Goal: Task Accomplishment & Management: Manage account settings

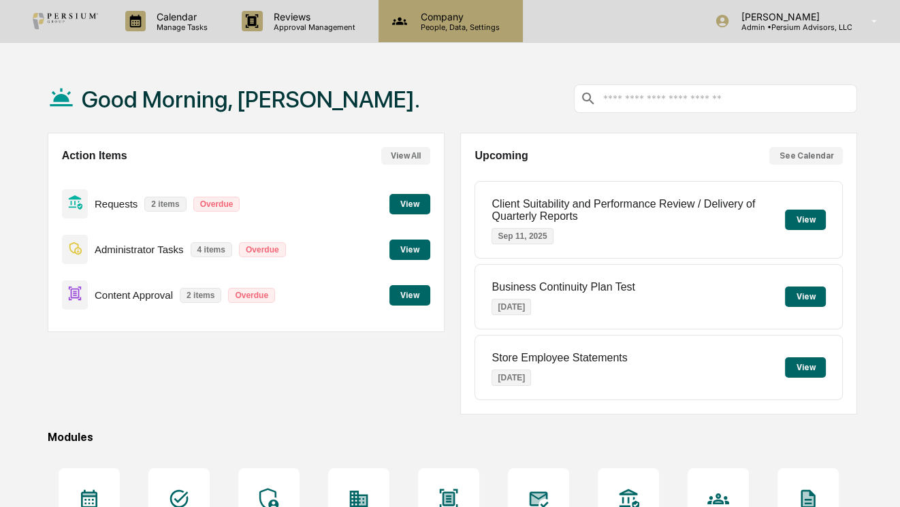
click at [453, 17] on p "Company" at bounding box center [458, 17] width 97 height 12
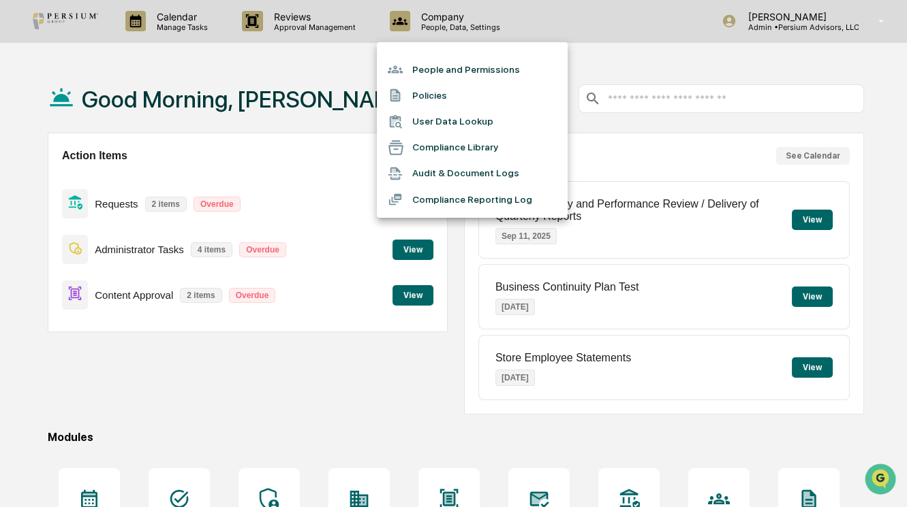
click at [375, 317] on div at bounding box center [453, 253] width 907 height 507
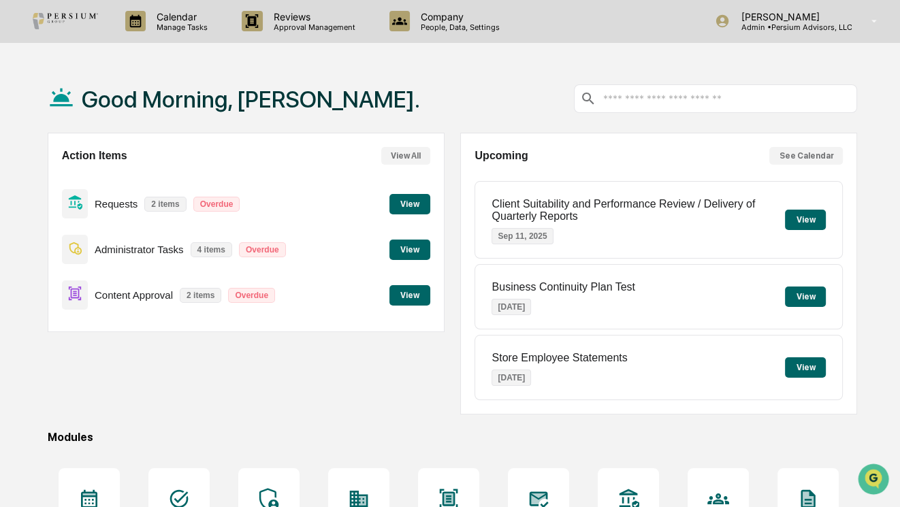
click at [422, 295] on button "View" at bounding box center [410, 295] width 41 height 20
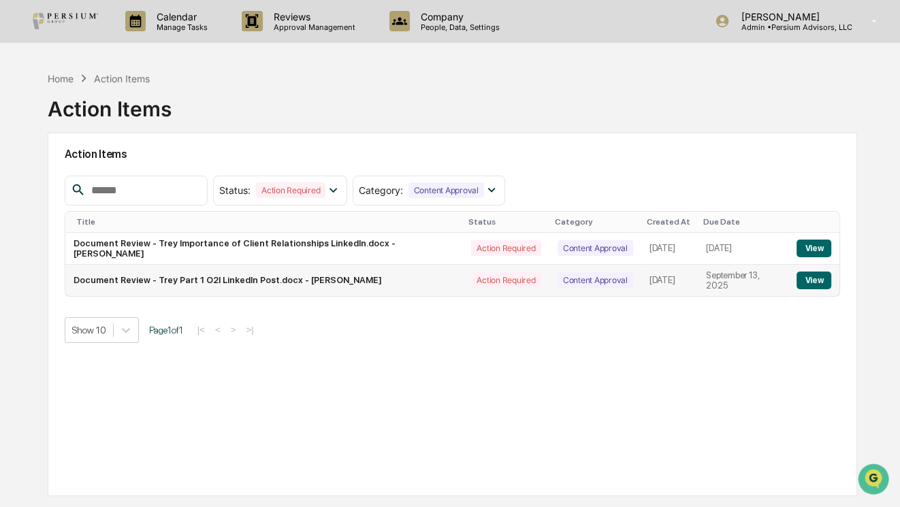
click at [818, 282] on button "View" at bounding box center [814, 281] width 35 height 18
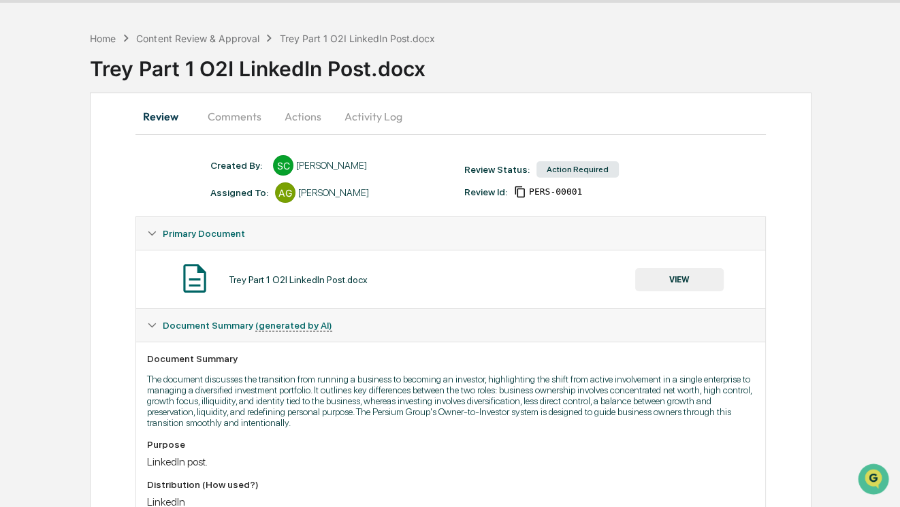
scroll to position [61, 0]
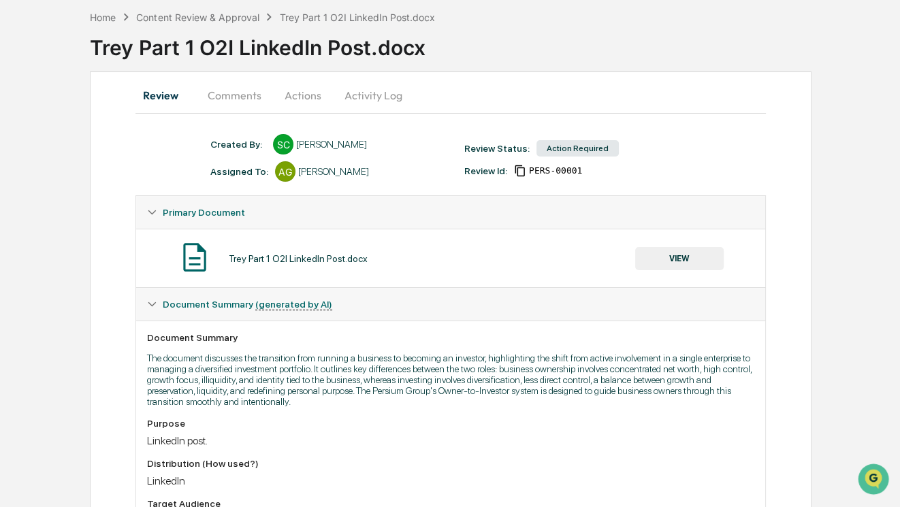
click at [672, 262] on button "VIEW" at bounding box center [679, 258] width 89 height 23
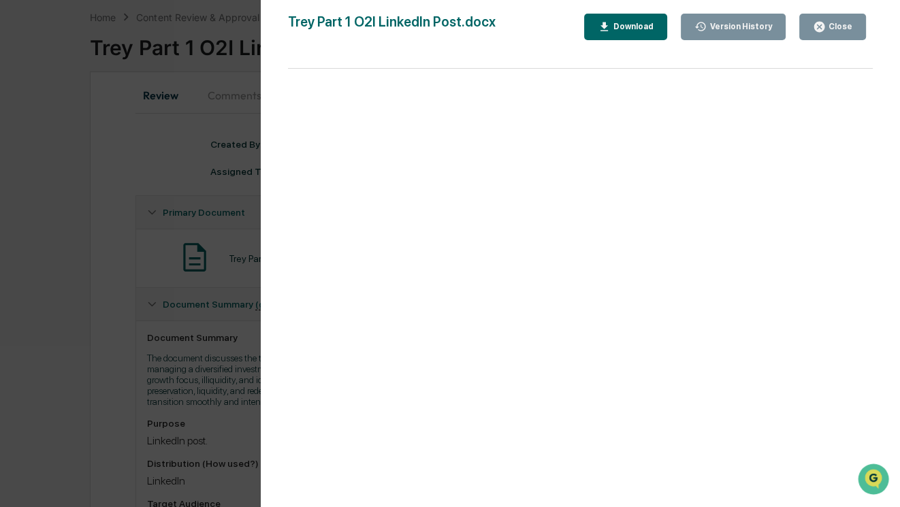
click at [111, 198] on div "Version History 09/10/2025, 10:36 PM Samantha Core Trey Part 1 O2I LinkedIn Pos…" at bounding box center [450, 253] width 900 height 507
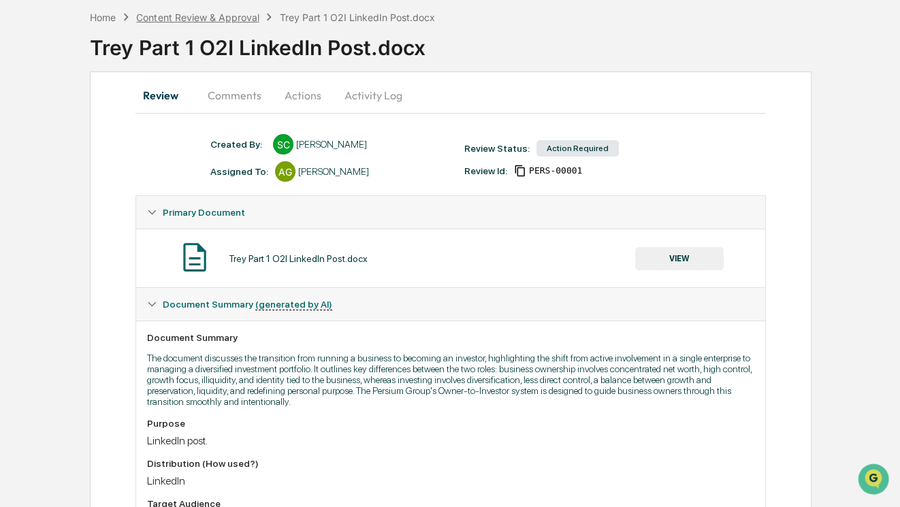
click at [188, 15] on div "Content Review & Approval" at bounding box center [197, 18] width 123 height 12
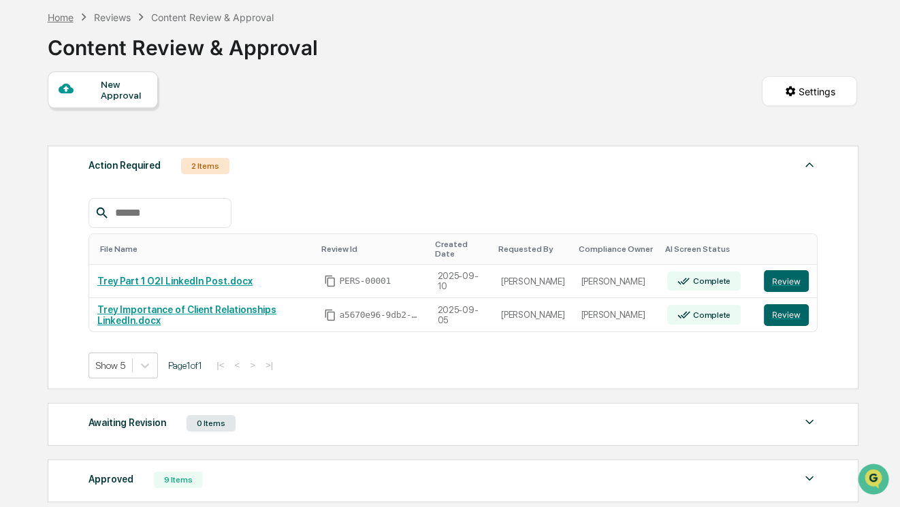
click at [62, 21] on div "Home" at bounding box center [61, 18] width 26 height 12
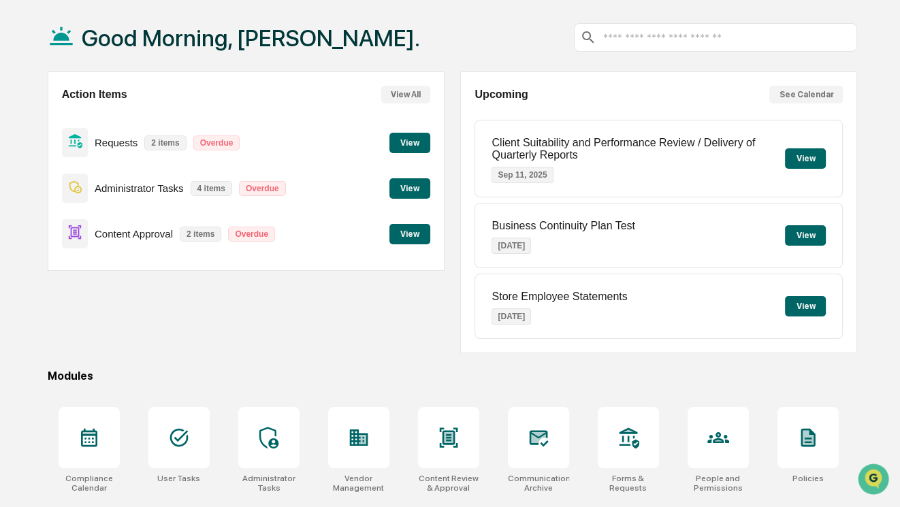
click at [403, 142] on button "View" at bounding box center [410, 143] width 41 height 20
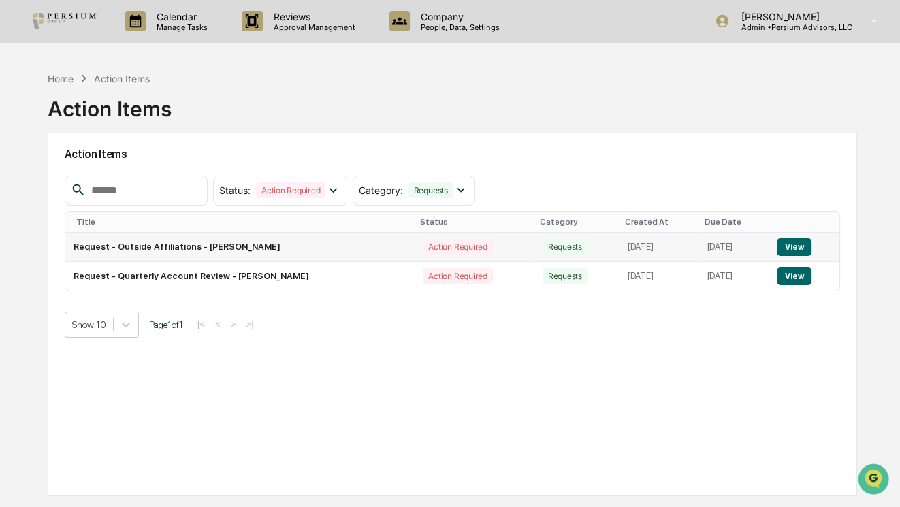
click at [801, 245] on button "View" at bounding box center [794, 247] width 35 height 18
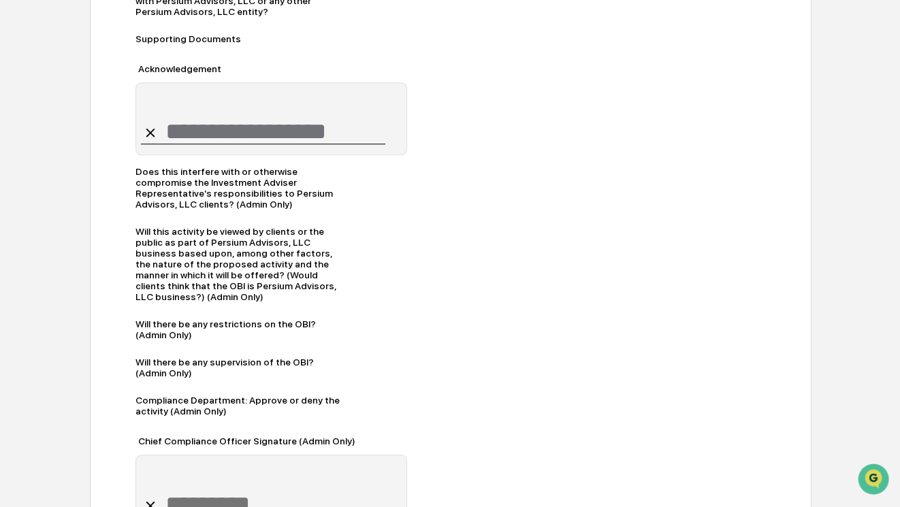
scroll to position [1023, 0]
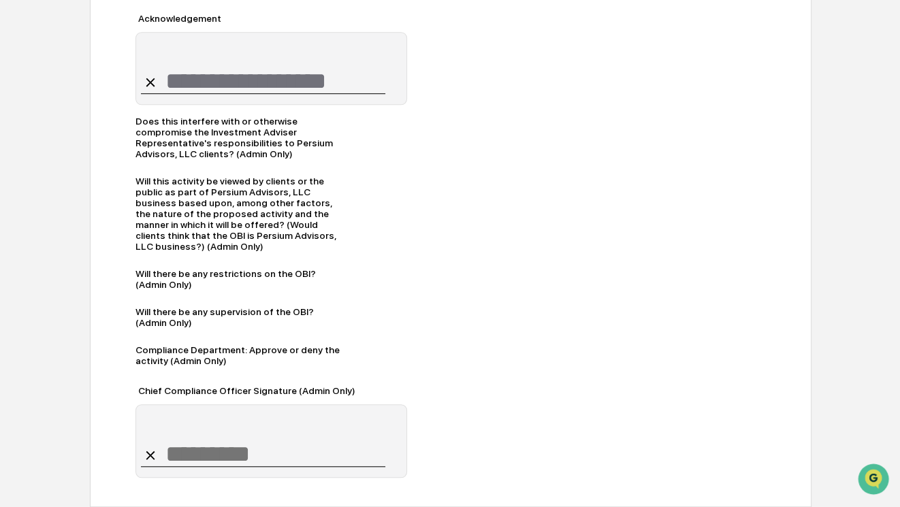
click at [301, 221] on div "Will this activity be viewed by clients or the public as part of Persium Adviso…" at bounding box center [240, 214] width 208 height 76
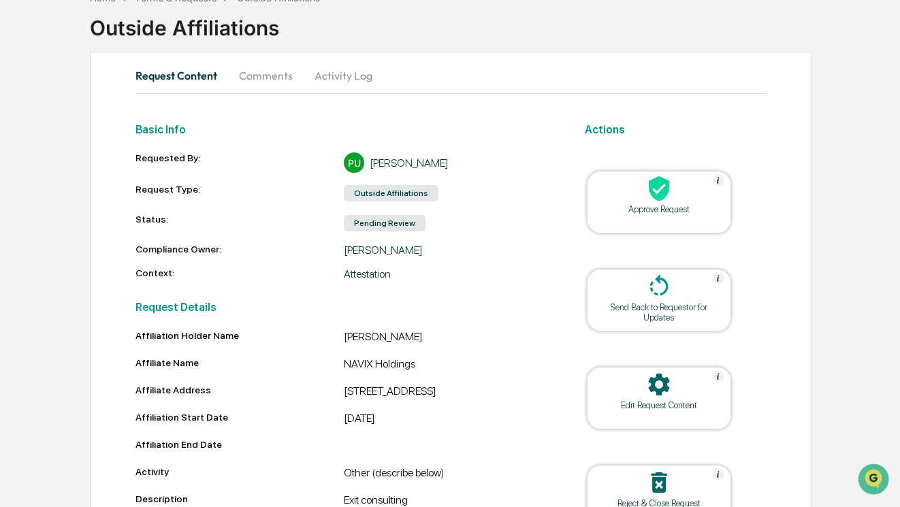
scroll to position [0, 0]
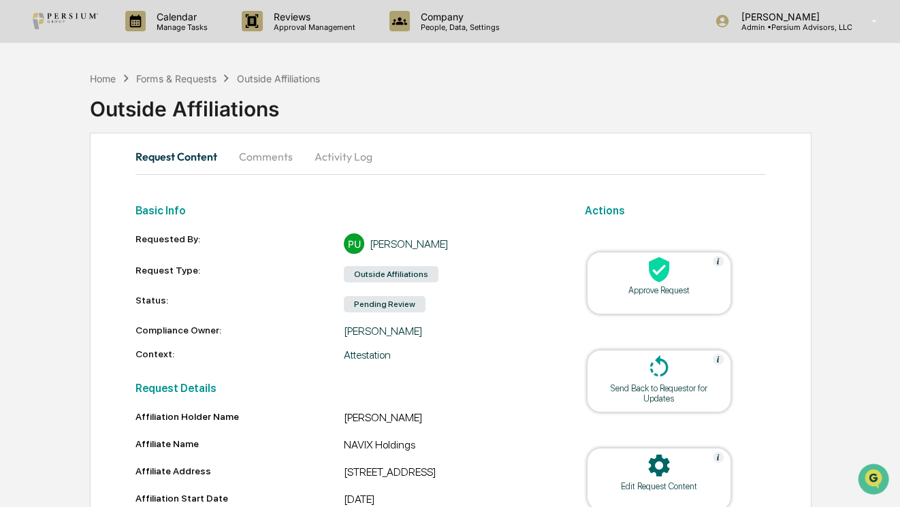
click at [186, 71] on div "Home Forms & Requests Outside Affiliations" at bounding box center [205, 78] width 230 height 15
click at [180, 78] on div "Forms & Requests" at bounding box center [176, 79] width 80 height 12
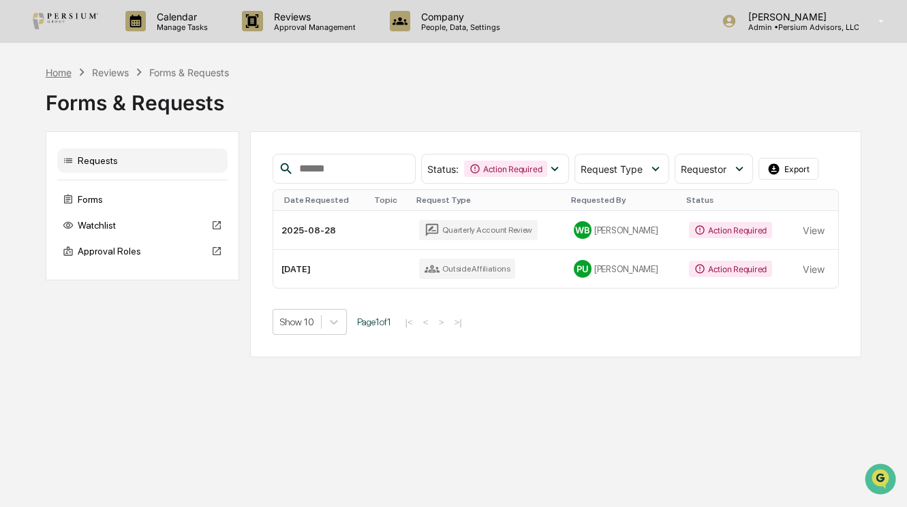
click at [54, 76] on div "Home" at bounding box center [59, 73] width 26 height 12
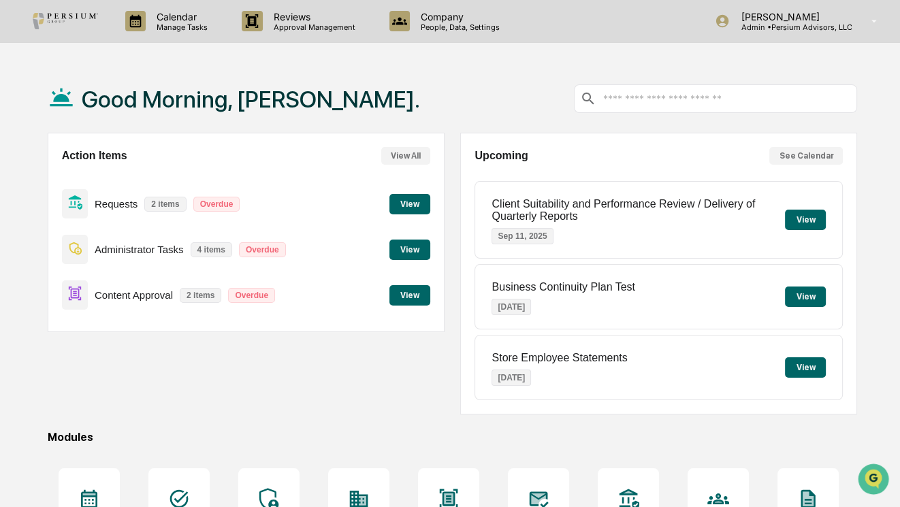
click at [420, 204] on button "View" at bounding box center [410, 204] width 41 height 20
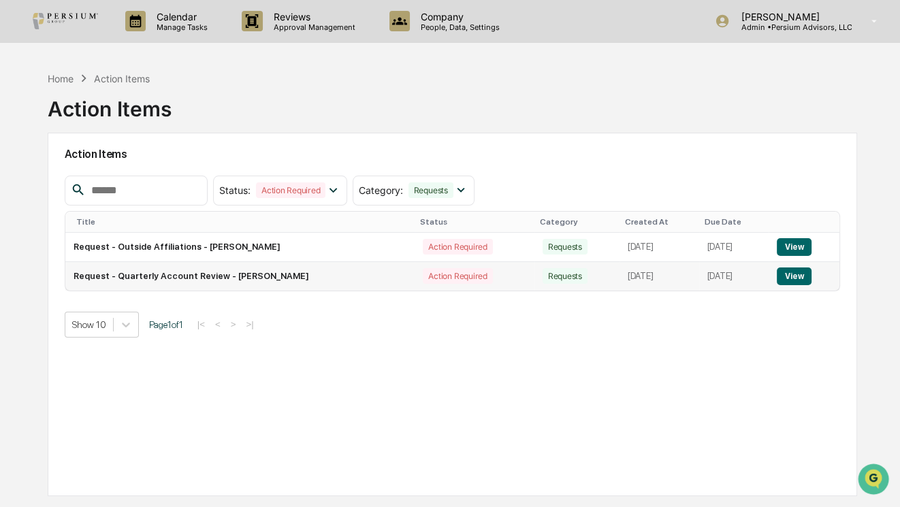
click at [792, 284] on button "View" at bounding box center [794, 277] width 35 height 18
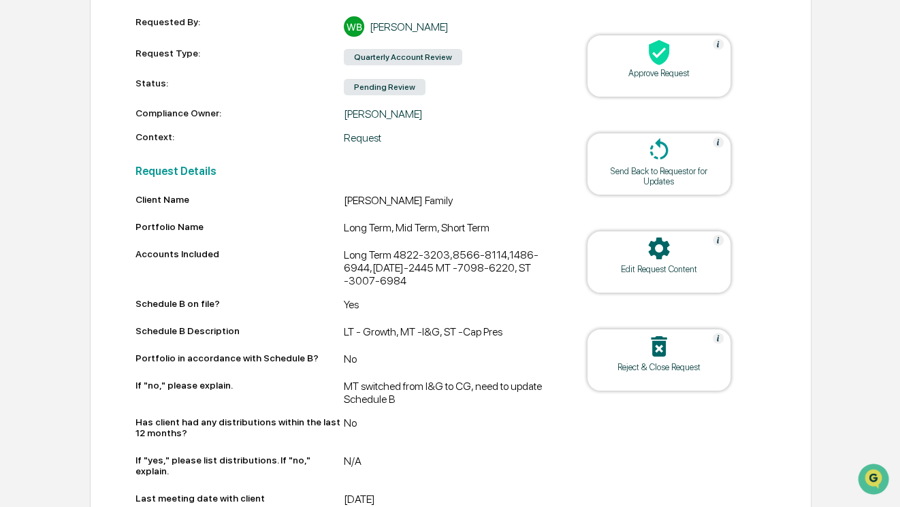
scroll to position [9, 0]
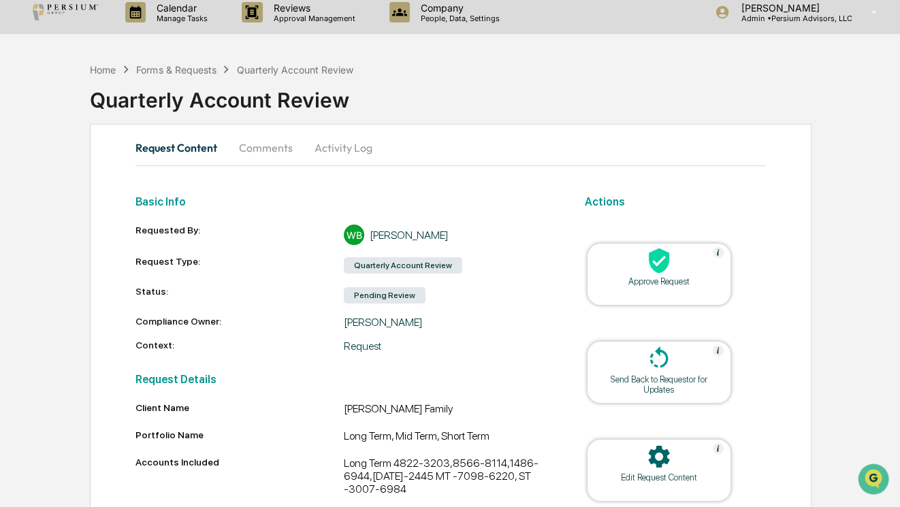
click at [663, 262] on icon at bounding box center [659, 261] width 20 height 25
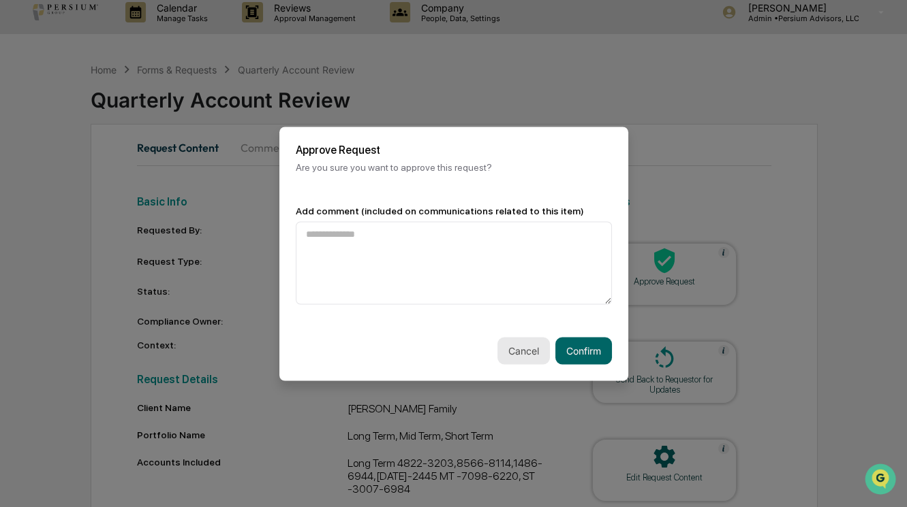
click at [518, 359] on button "Cancel" at bounding box center [523, 350] width 52 height 27
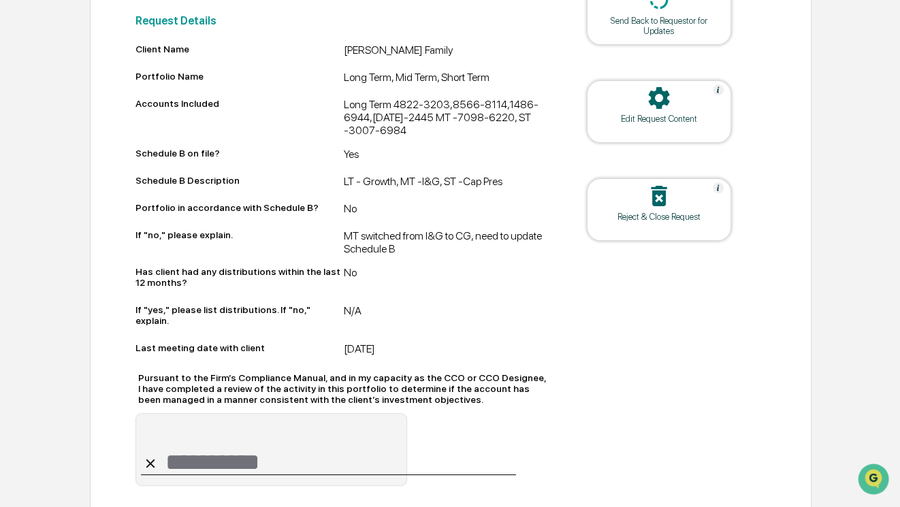
scroll to position [381, 0]
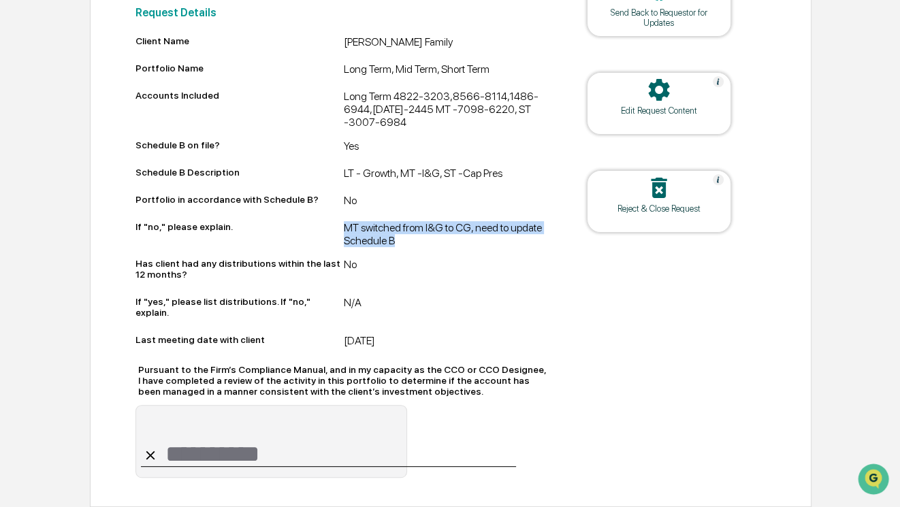
drag, startPoint x: 342, startPoint y: 226, endPoint x: 412, endPoint y: 240, distance: 71.5
click at [412, 240] on div "If "no," please explain. MT switched from I&G to CG, need to update Schedule B" at bounding box center [344, 234] width 416 height 26
copy div "MT switched from I&G to CG, need to update Schedule B"
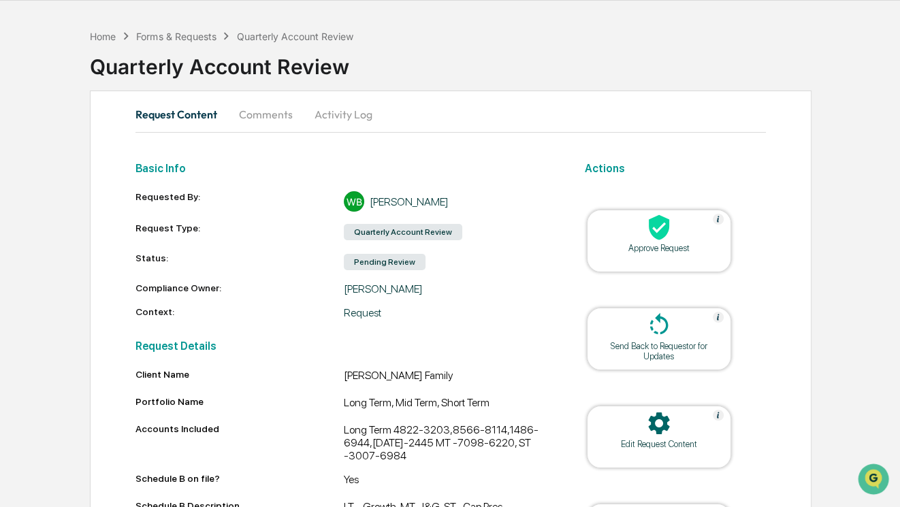
scroll to position [0, 0]
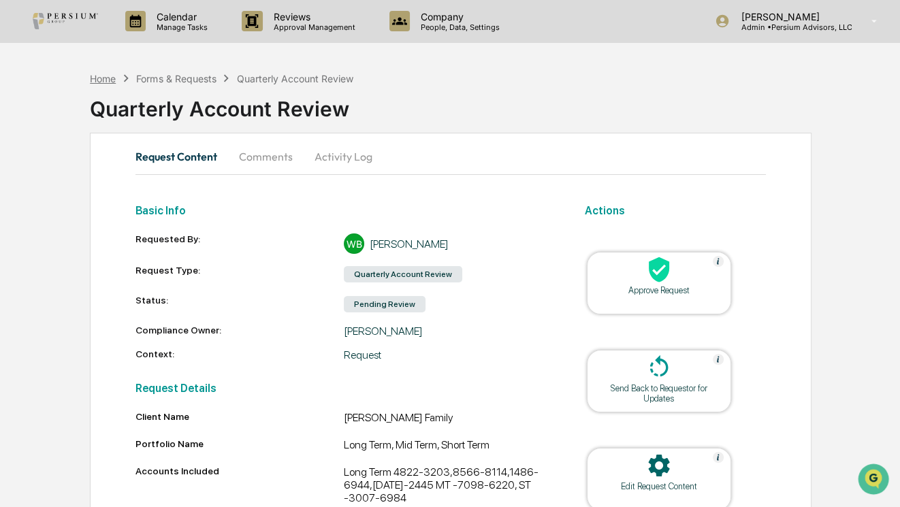
click at [106, 77] on div "Home" at bounding box center [103, 79] width 26 height 12
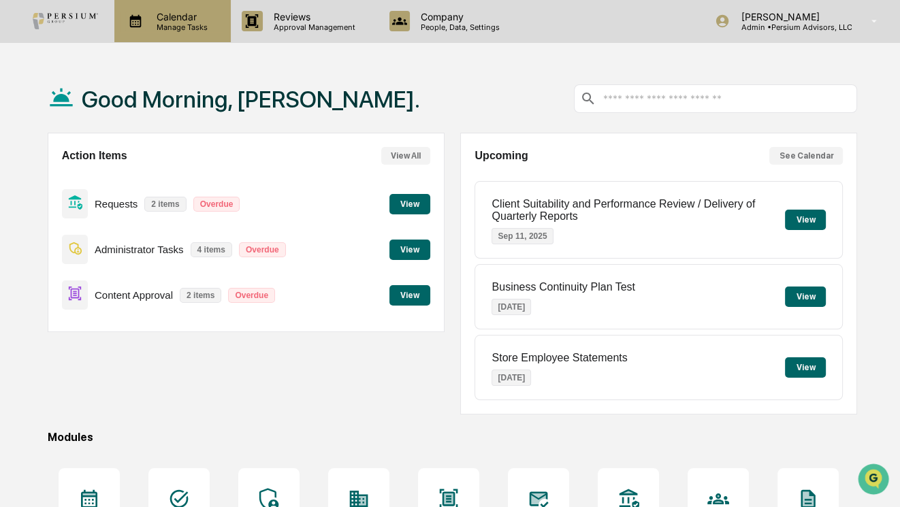
click at [196, 19] on p "Calendar" at bounding box center [180, 17] width 69 height 12
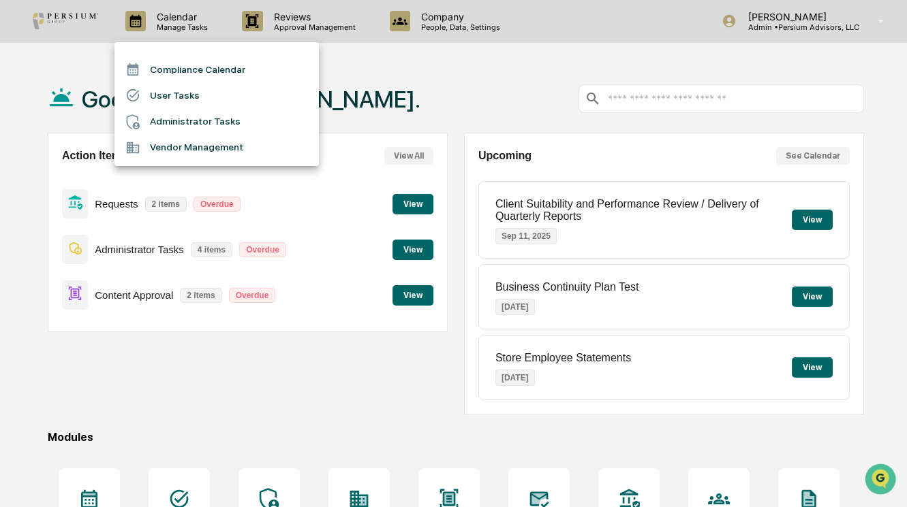
click at [411, 84] on div at bounding box center [453, 253] width 907 height 507
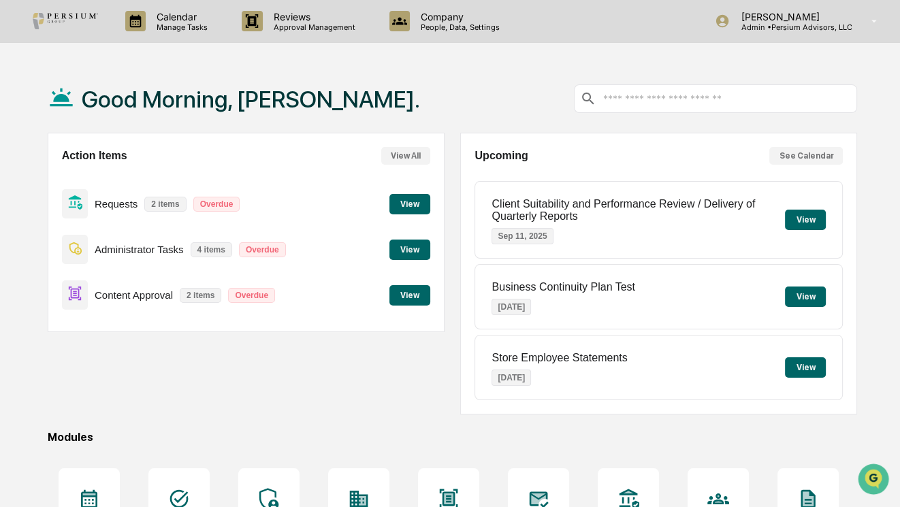
click at [396, 252] on button "View" at bounding box center [410, 250] width 41 height 20
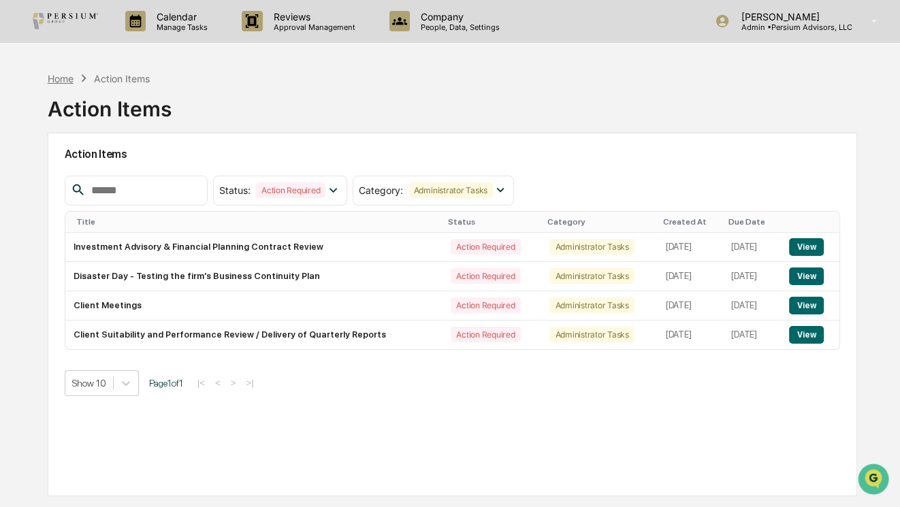
click at [62, 78] on div "Home" at bounding box center [61, 79] width 26 height 12
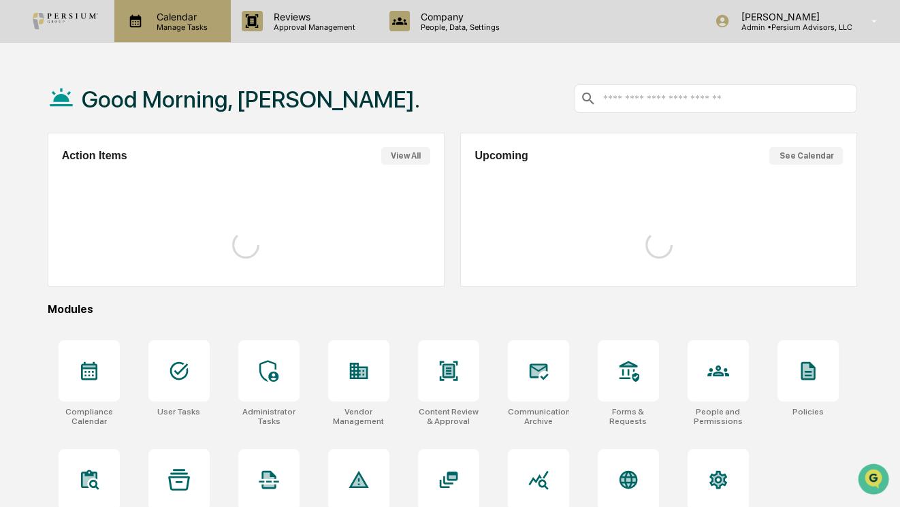
click at [162, 26] on p "Manage Tasks" at bounding box center [180, 27] width 69 height 10
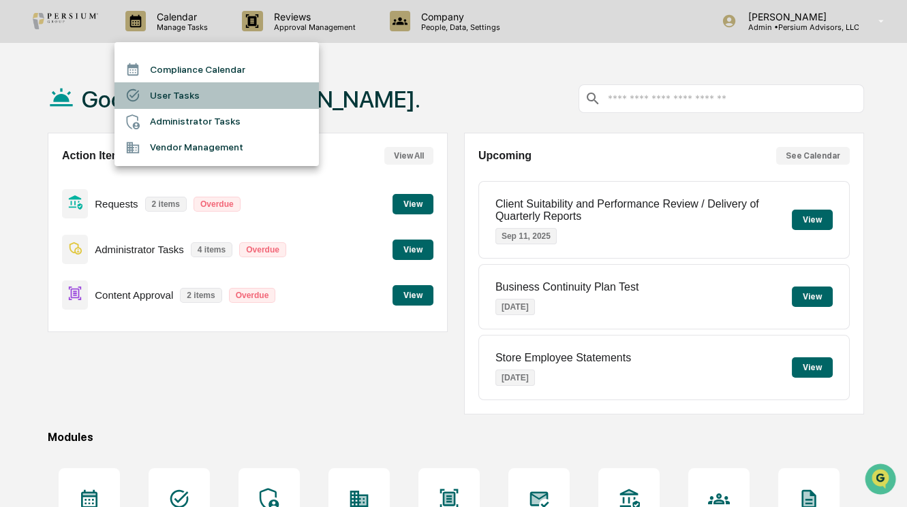
click at [163, 105] on li "User Tasks" at bounding box center [216, 95] width 204 height 26
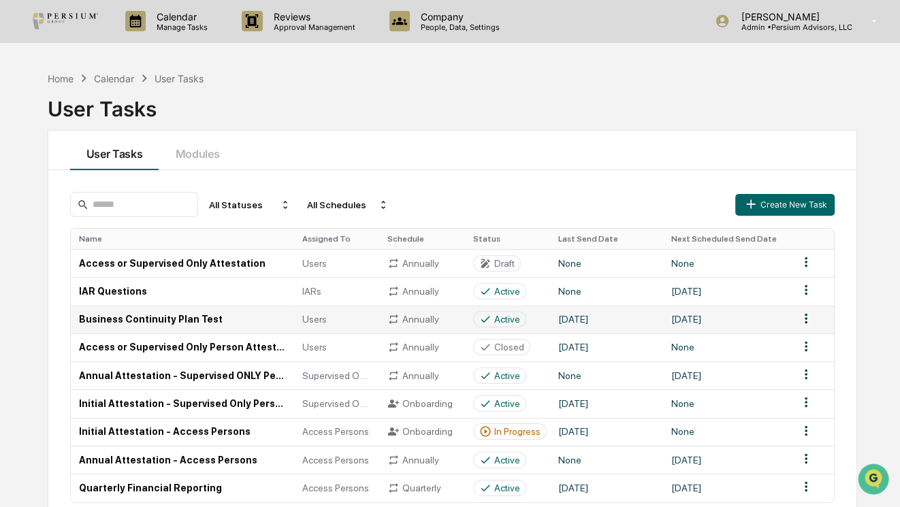
click at [763, 319] on td "[DATE]" at bounding box center [726, 320] width 127 height 28
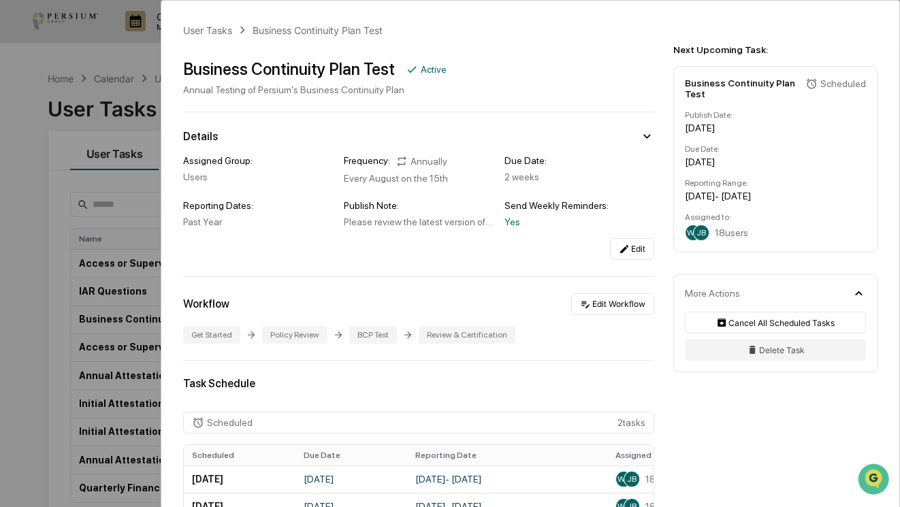
click at [142, 259] on div "User Tasks Business Continuity Plan Test Business Continuity Plan Test Active A…" at bounding box center [450, 253] width 900 height 507
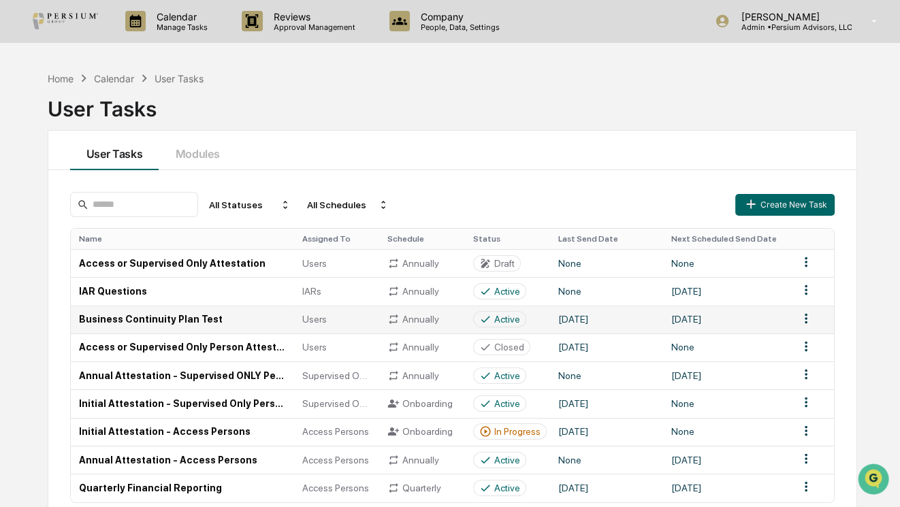
click at [804, 316] on html "Calendar Manage Tasks Reviews Approval Management Company People, Data, Setting…" at bounding box center [450, 253] width 900 height 507
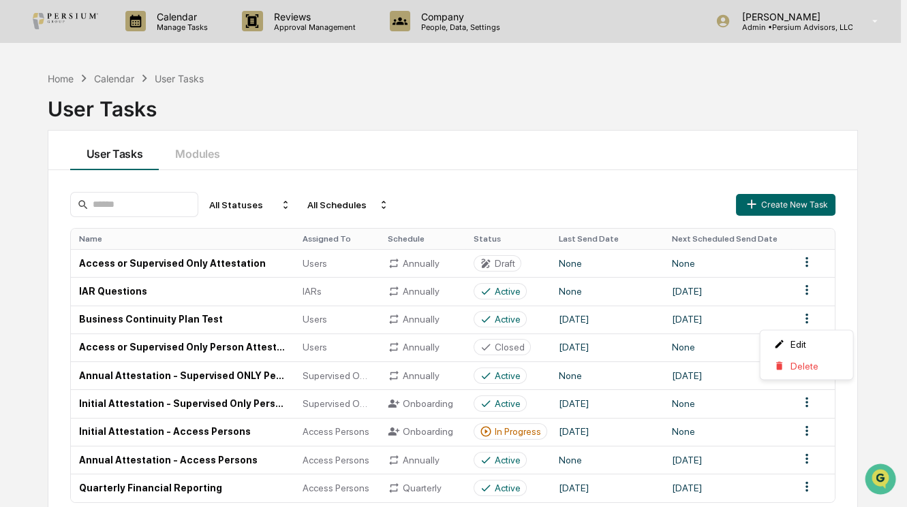
click at [236, 318] on html "Calendar Manage Tasks Reviews Approval Management Company People, Data, Setting…" at bounding box center [453, 253] width 907 height 507
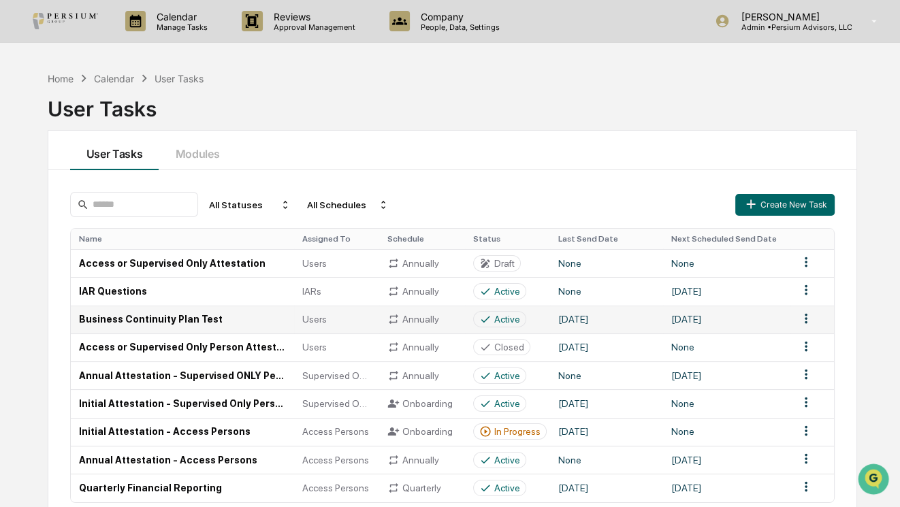
click at [404, 321] on div "Annually" at bounding box center [422, 319] width 69 height 12
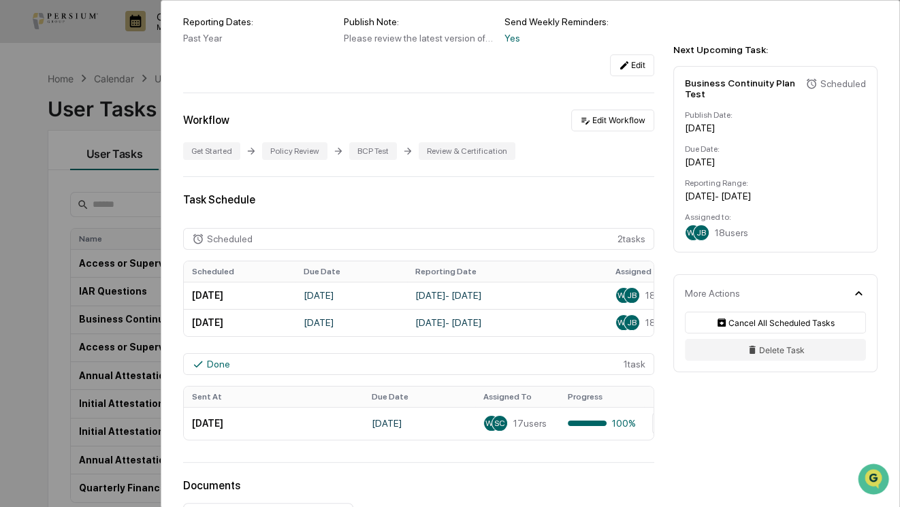
scroll to position [185, 0]
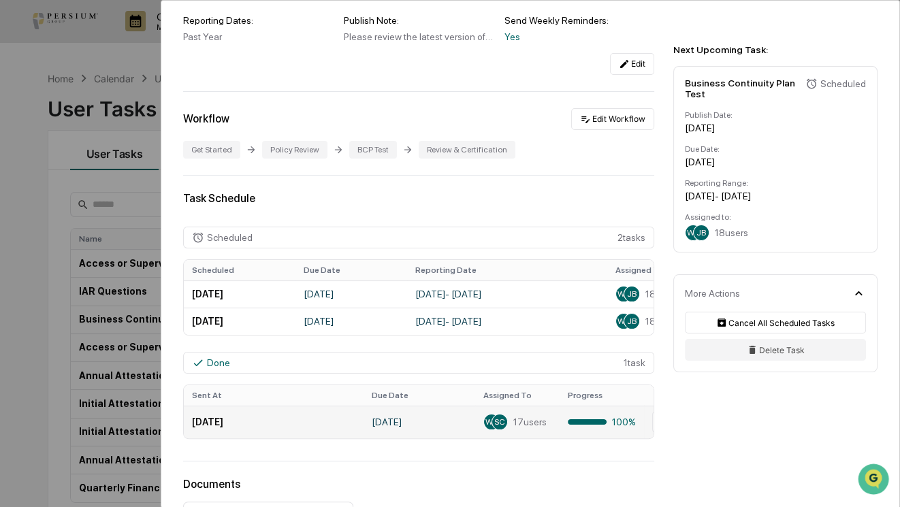
click at [424, 421] on td "[DATE]" at bounding box center [420, 422] width 112 height 33
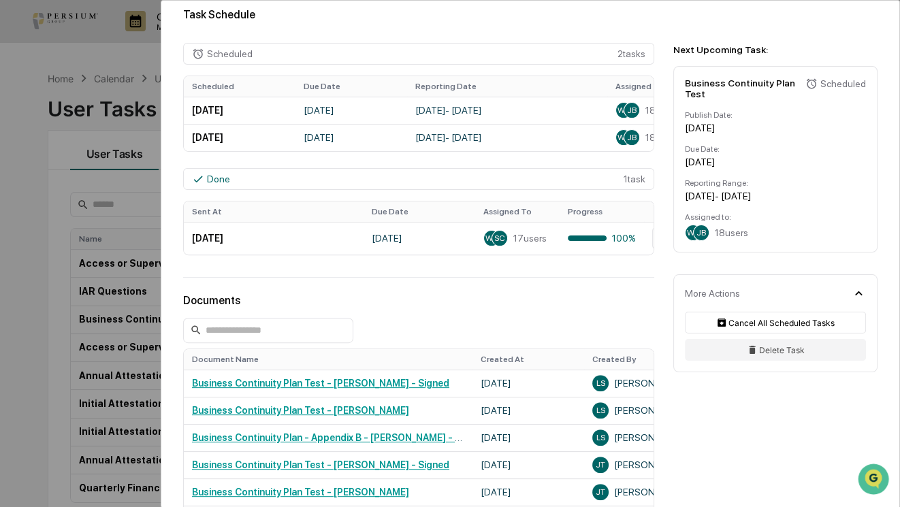
scroll to position [371, 0]
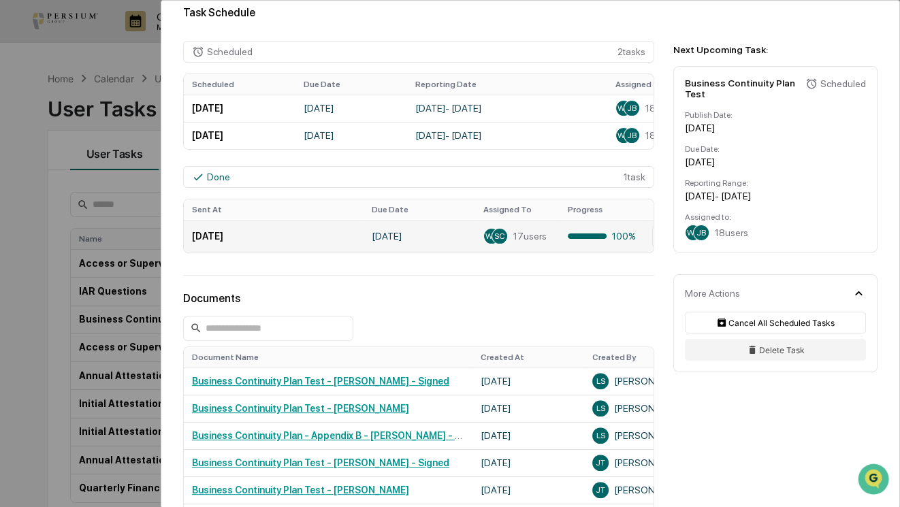
click at [351, 241] on td "[DATE]" at bounding box center [274, 236] width 180 height 33
click at [539, 238] on span "17 users" at bounding box center [530, 236] width 33 height 11
click at [596, 238] on div at bounding box center [587, 236] width 39 height 5
click at [618, 238] on div "100%" at bounding box center [602, 236] width 68 height 11
click at [694, 241] on div "JB" at bounding box center [701, 233] width 16 height 16
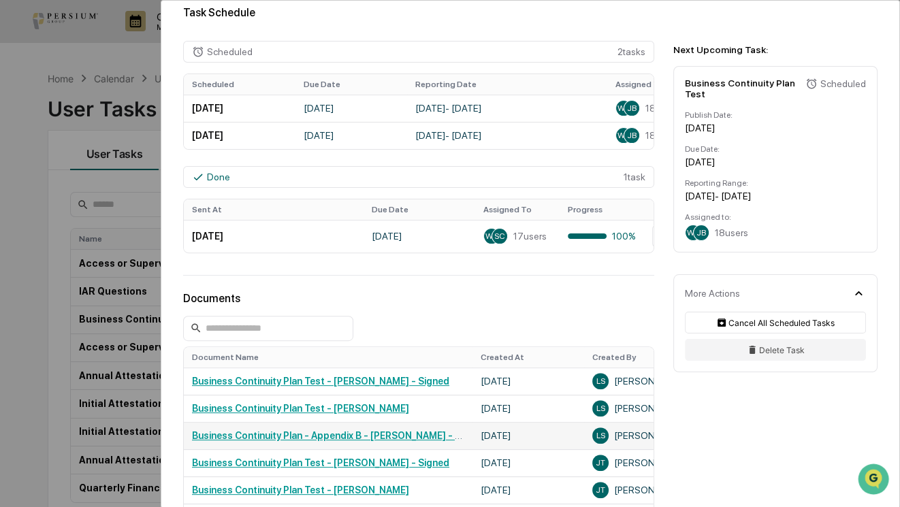
scroll to position [676, 0]
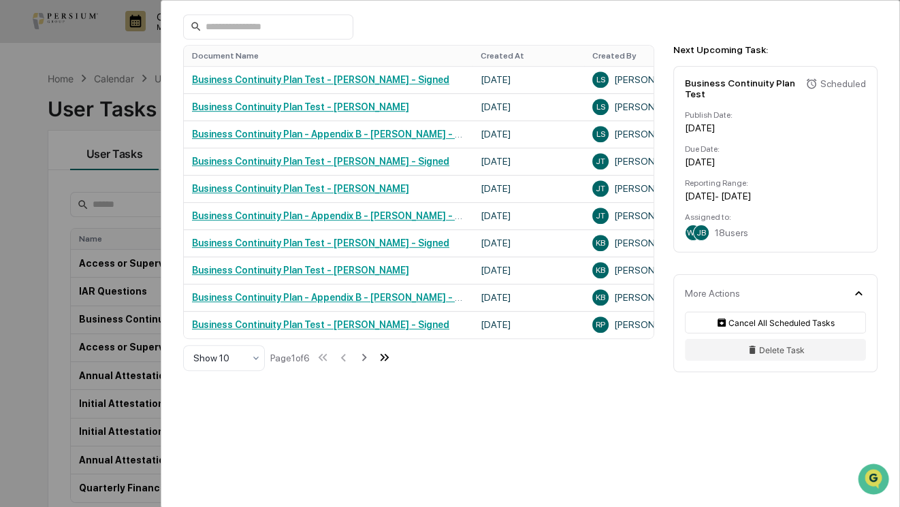
click at [392, 358] on icon at bounding box center [384, 357] width 15 height 15
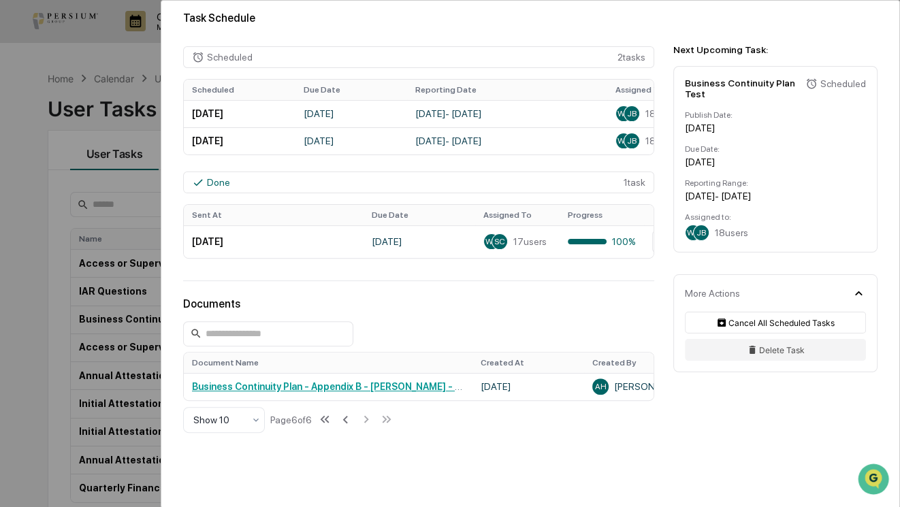
scroll to position [307, 0]
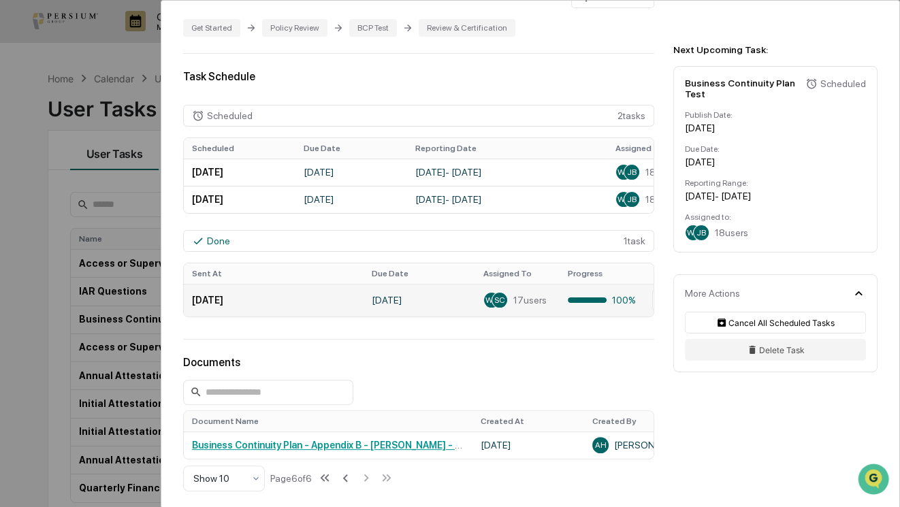
click at [485, 297] on div "WY" at bounding box center [492, 300] width 16 height 16
click at [227, 292] on td "[DATE]" at bounding box center [274, 300] width 180 height 33
click at [218, 305] on td "[DATE]" at bounding box center [274, 300] width 180 height 33
click at [442, 311] on td "[DATE]" at bounding box center [420, 300] width 112 height 33
click at [587, 303] on div at bounding box center [587, 300] width 39 height 5
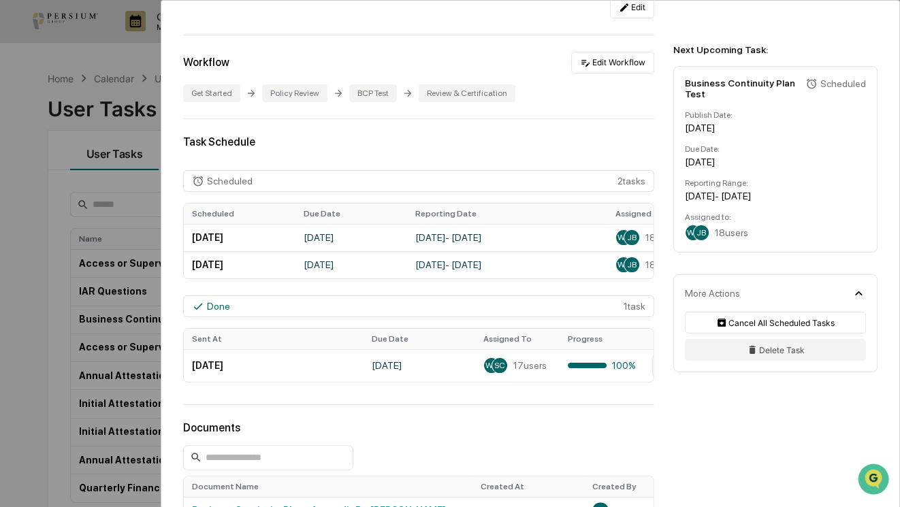
scroll to position [0, 0]
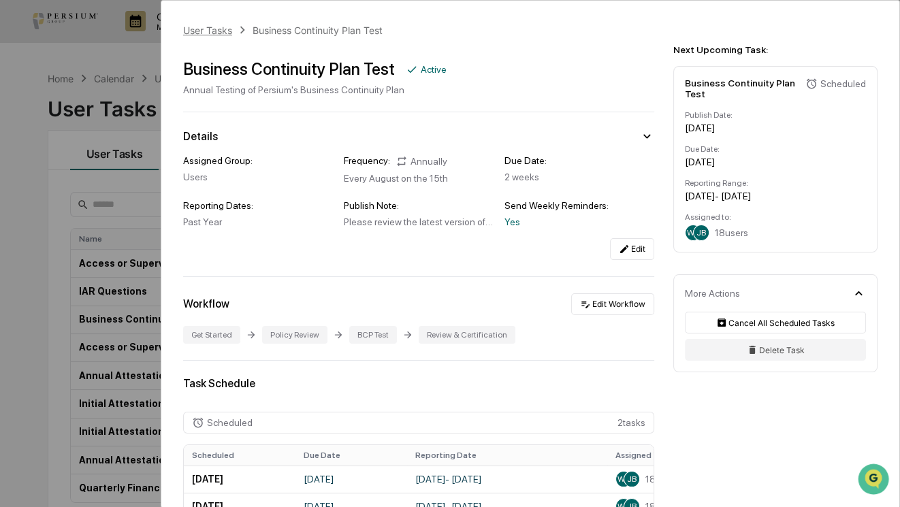
click at [225, 32] on div "User Tasks" at bounding box center [207, 31] width 49 height 12
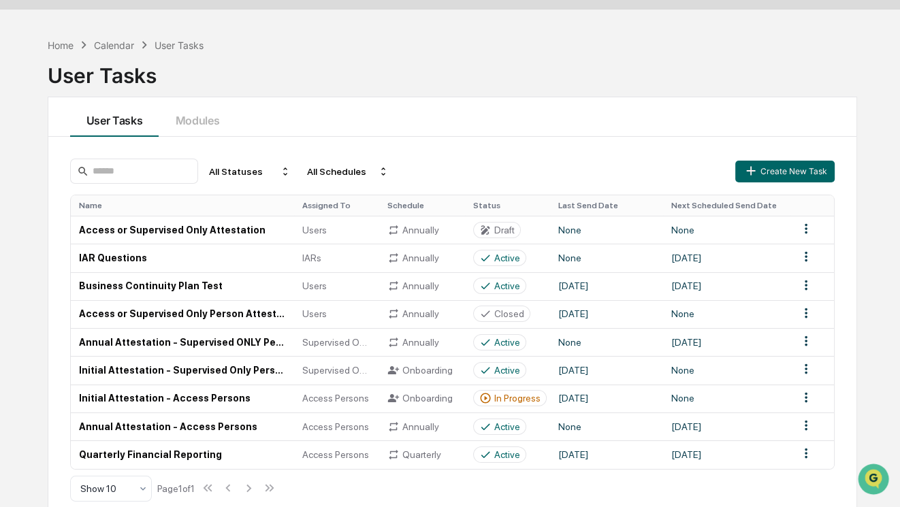
scroll to position [64, 0]
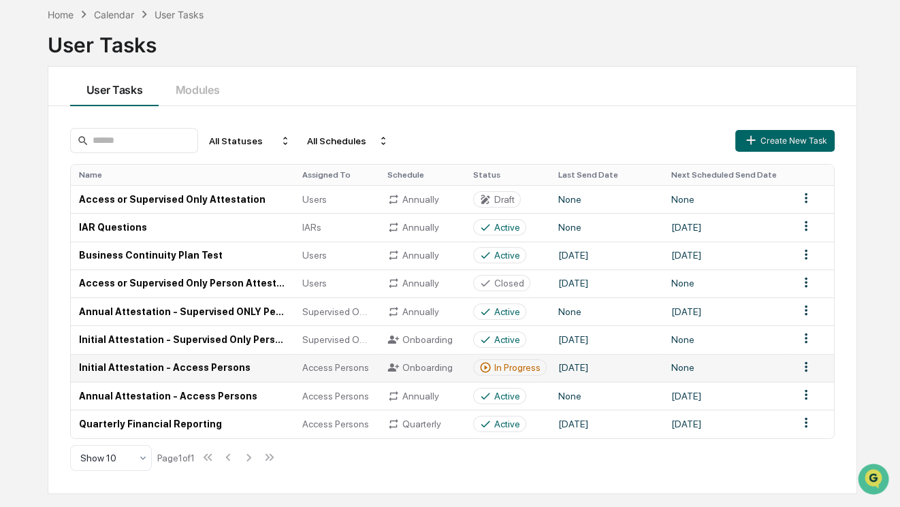
click at [432, 373] on div "Onboarding" at bounding box center [422, 368] width 69 height 12
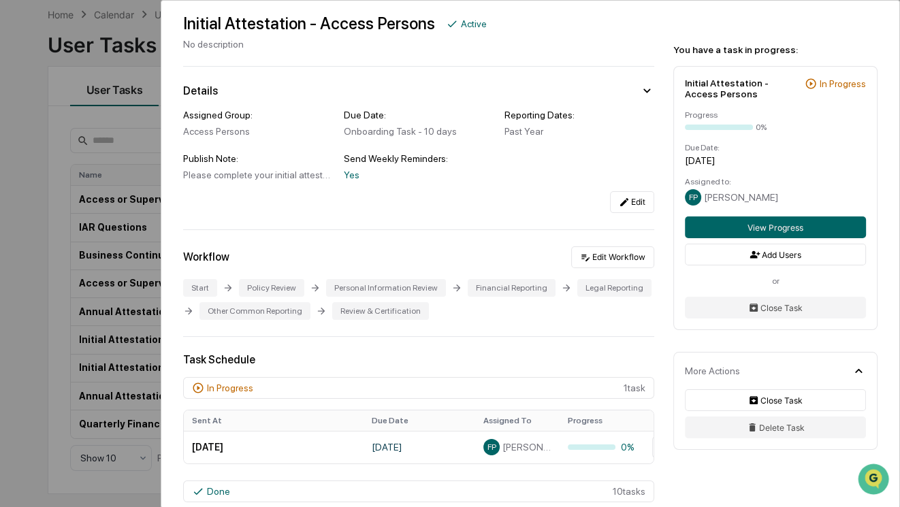
scroll to position [123, 0]
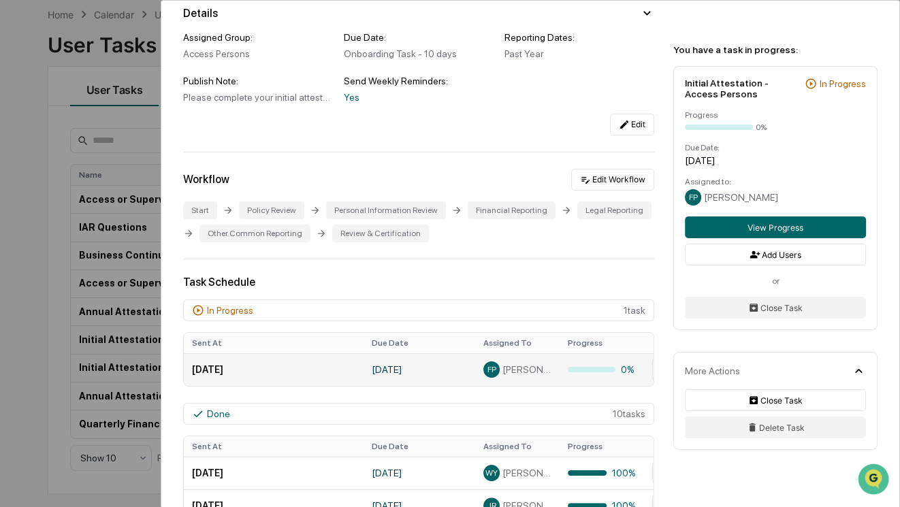
click at [531, 375] on span "[PERSON_NAME]" at bounding box center [527, 369] width 49 height 11
click at [484, 373] on div "FP" at bounding box center [492, 370] width 16 height 16
click at [588, 372] on div at bounding box center [592, 369] width 48 height 5
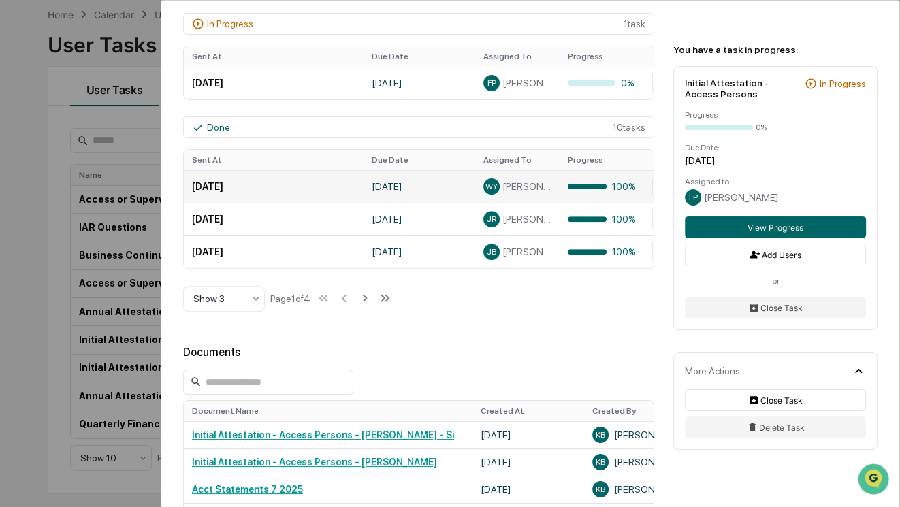
scroll to position [433, 0]
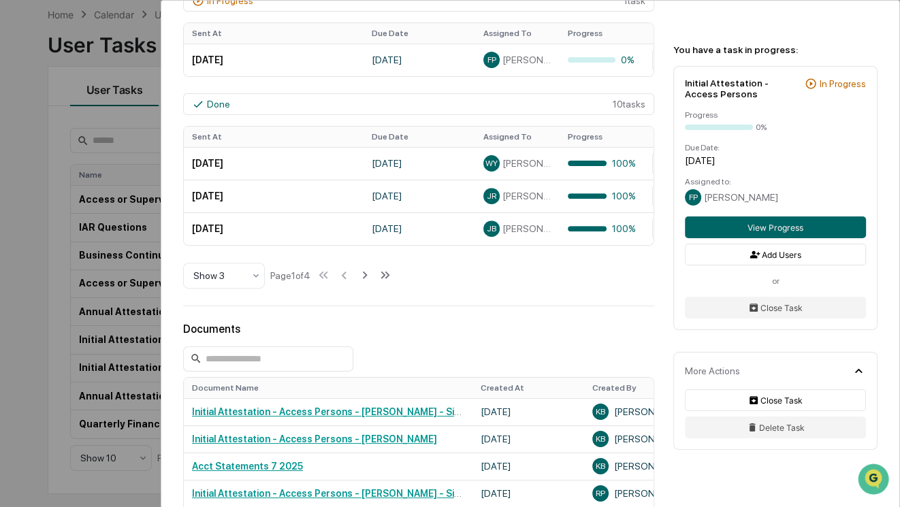
click at [133, 266] on div "User Tasks Initial Attestation - Access Persons Initial Attestation - Access Pe…" at bounding box center [450, 253] width 900 height 507
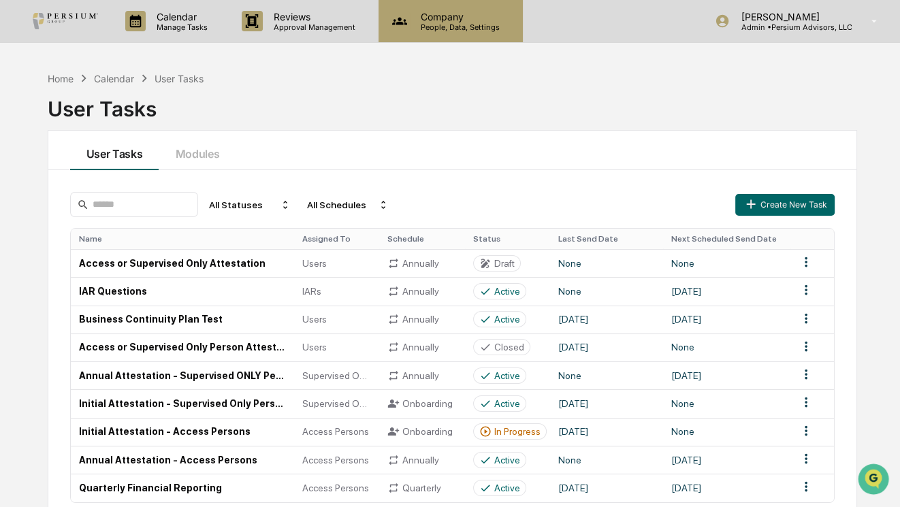
click at [443, 35] on div "Company People, Data, Settings" at bounding box center [451, 21] width 144 height 42
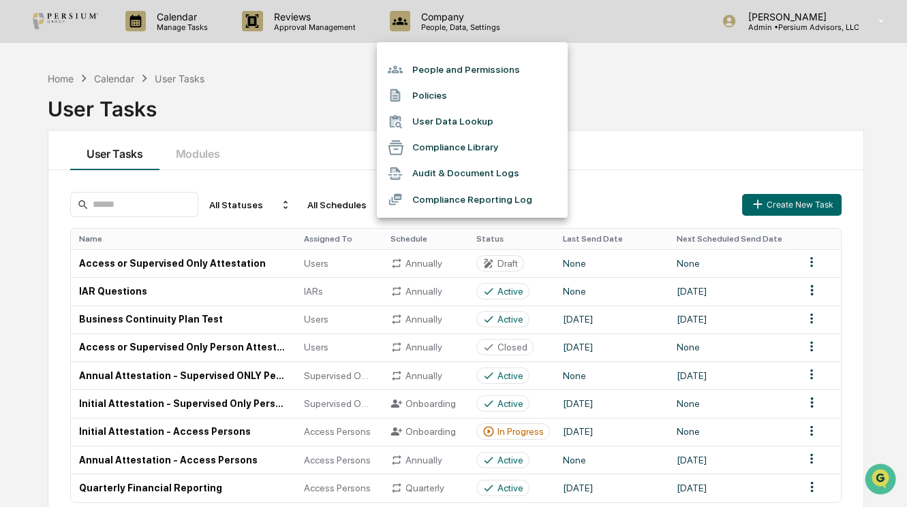
click at [459, 76] on li "People and Permissions" at bounding box center [472, 70] width 191 height 26
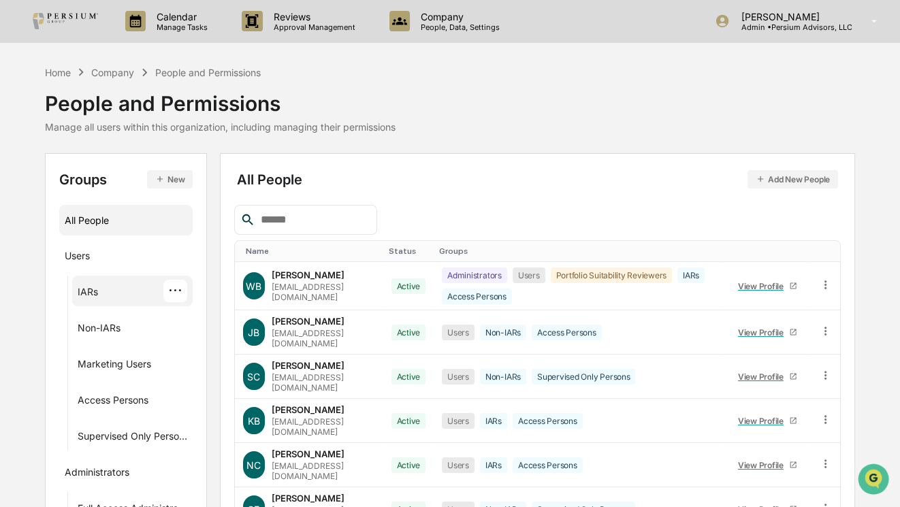
click at [129, 293] on div "IARs ···" at bounding box center [133, 291] width 110 height 22
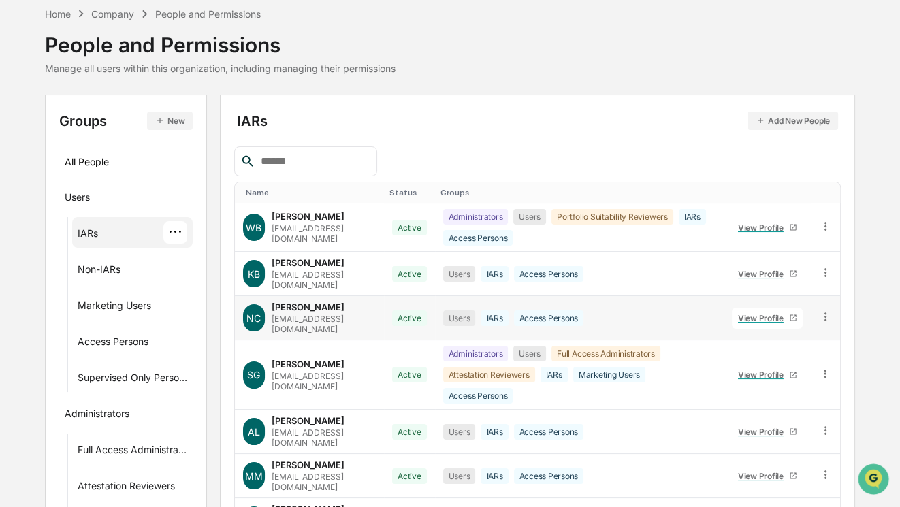
scroll to position [185, 0]
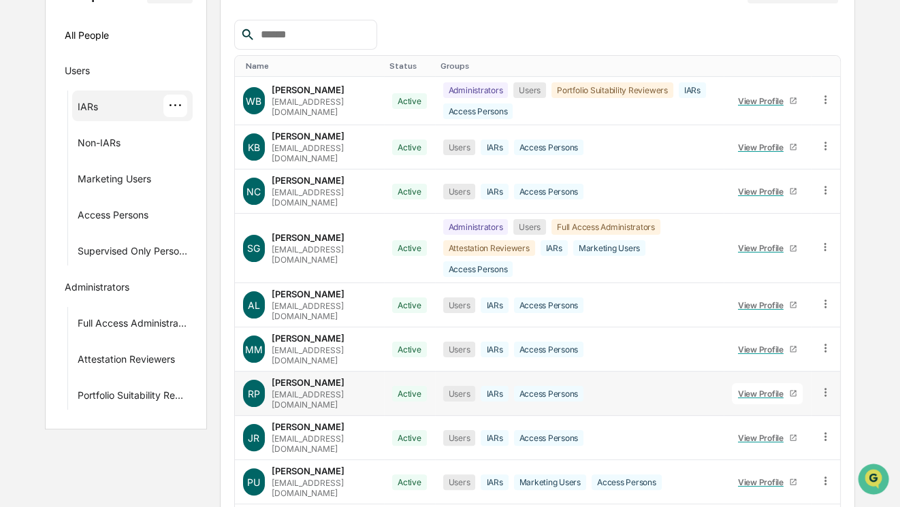
click at [756, 389] on div "View Profile" at bounding box center [763, 394] width 51 height 10
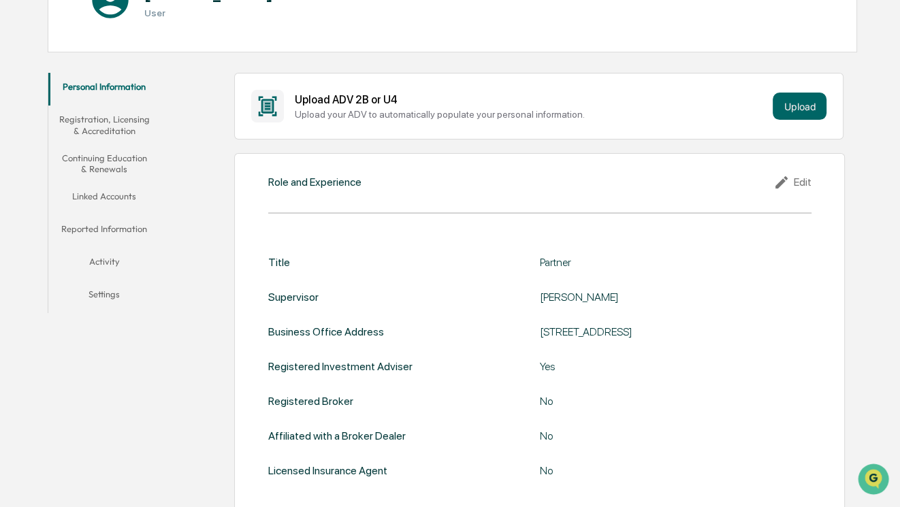
click at [95, 198] on button "Linked Accounts" at bounding box center [104, 199] width 113 height 33
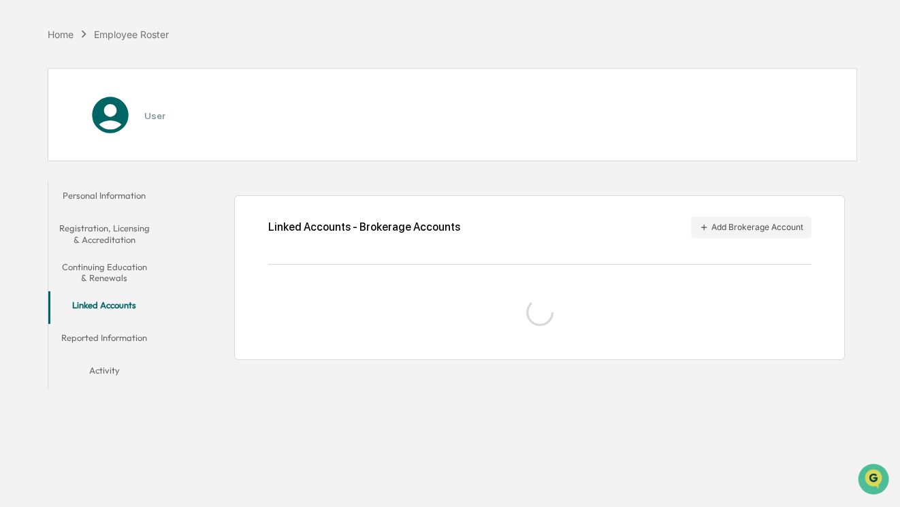
scroll to position [64, 0]
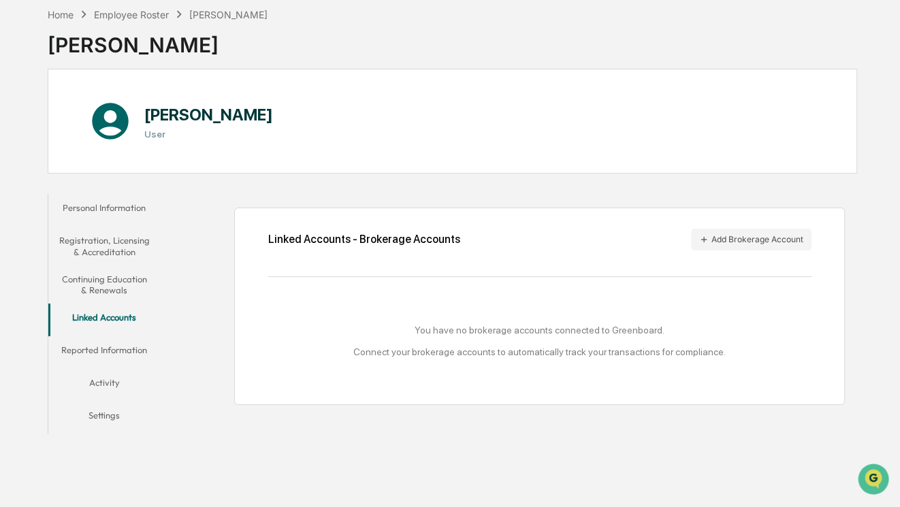
click at [115, 220] on button "Personal Information" at bounding box center [104, 210] width 113 height 33
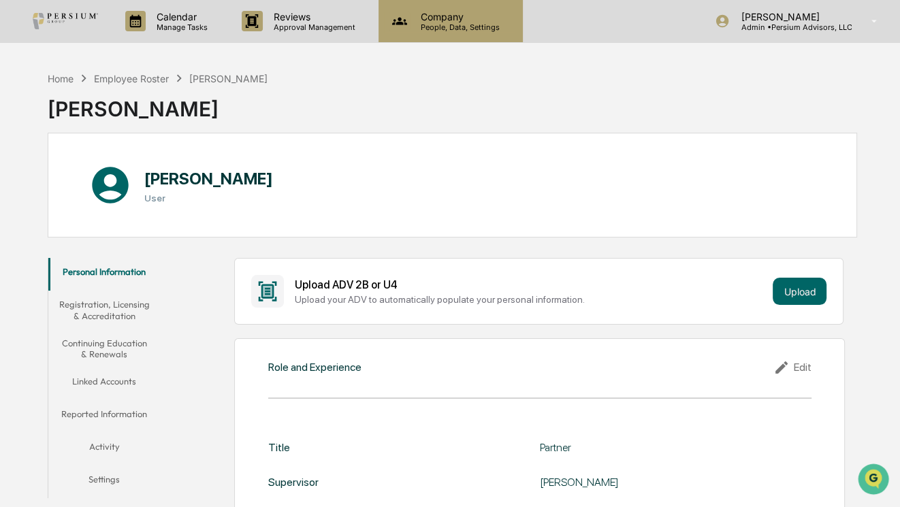
click at [456, 27] on p "People, Data, Settings" at bounding box center [458, 27] width 97 height 10
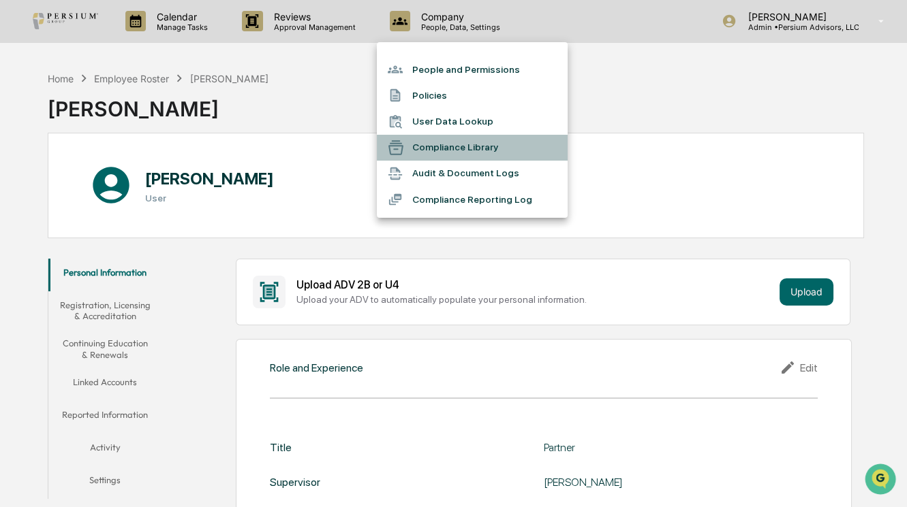
click at [460, 148] on li "Compliance Library" at bounding box center [472, 148] width 191 height 26
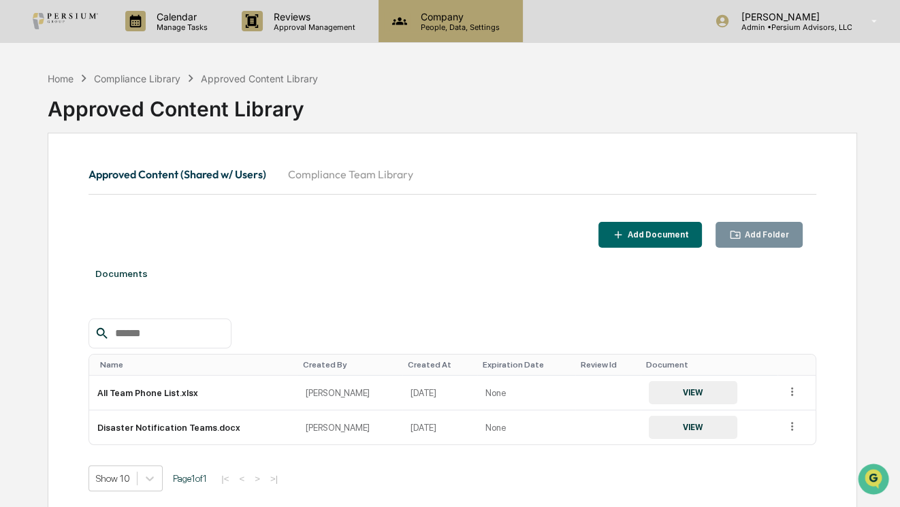
click at [453, 27] on p "People, Data, Settings" at bounding box center [458, 27] width 97 height 10
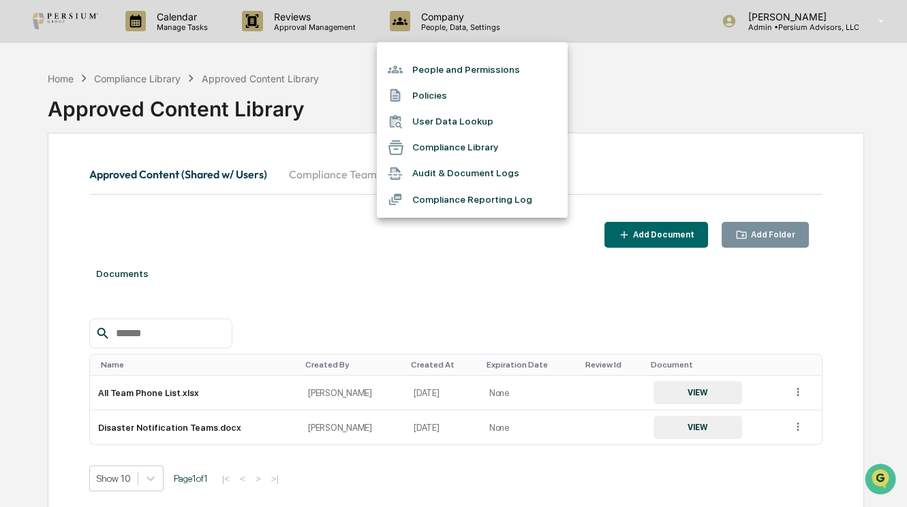
click at [432, 196] on li "Compliance Reporting Log" at bounding box center [472, 200] width 191 height 26
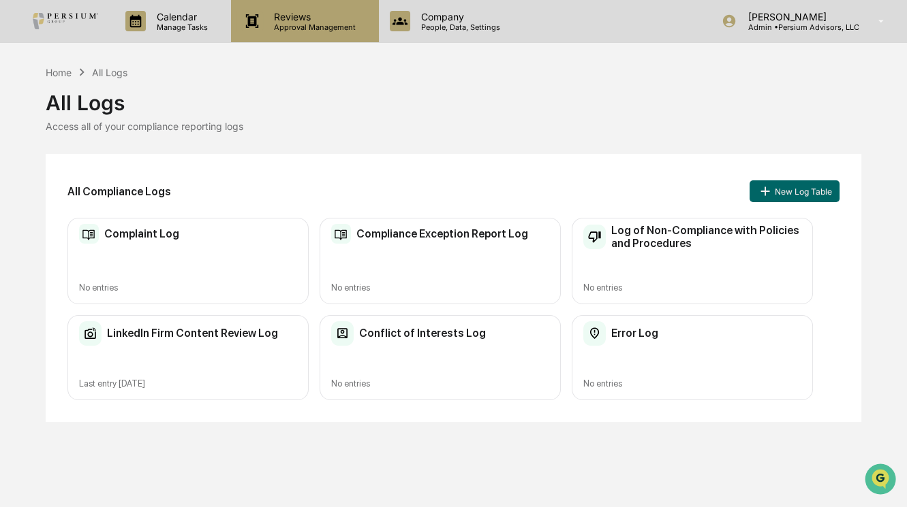
click at [324, 20] on p "Reviews" at bounding box center [312, 17] width 99 height 12
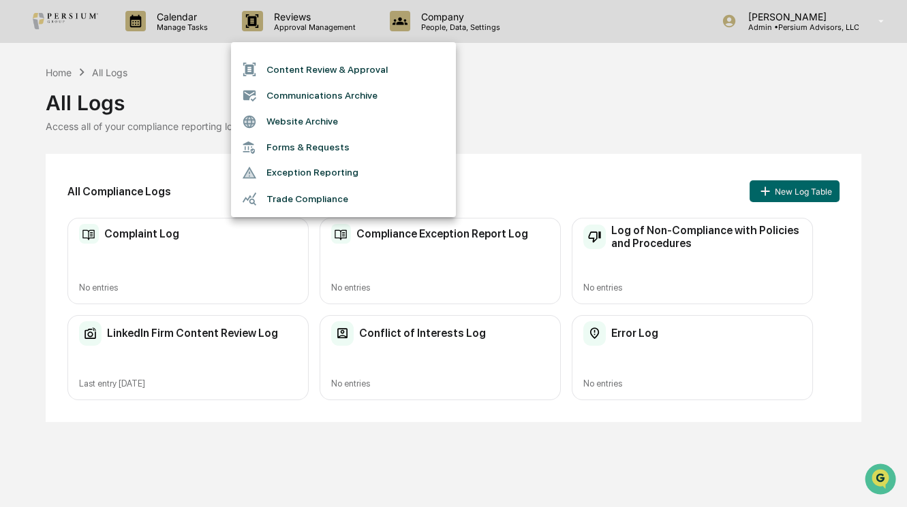
click at [315, 196] on li "Trade Compliance" at bounding box center [343, 199] width 225 height 26
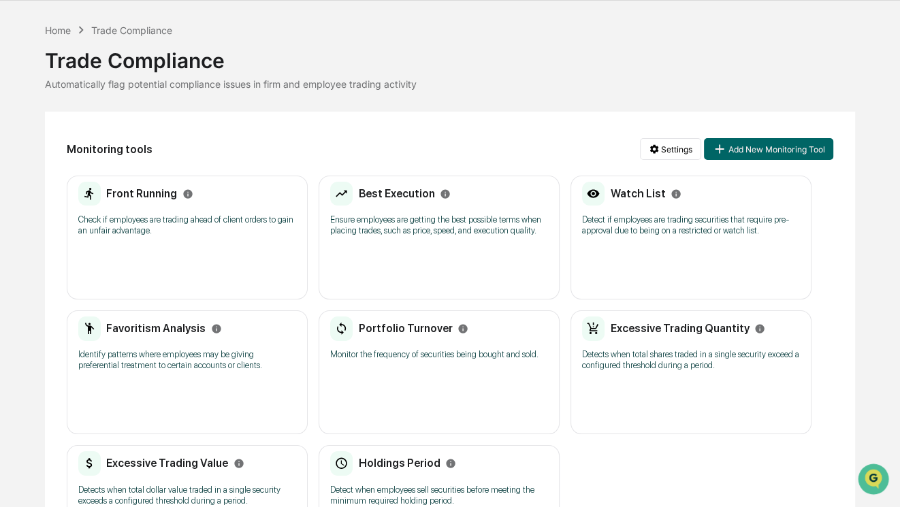
scroll to position [61, 0]
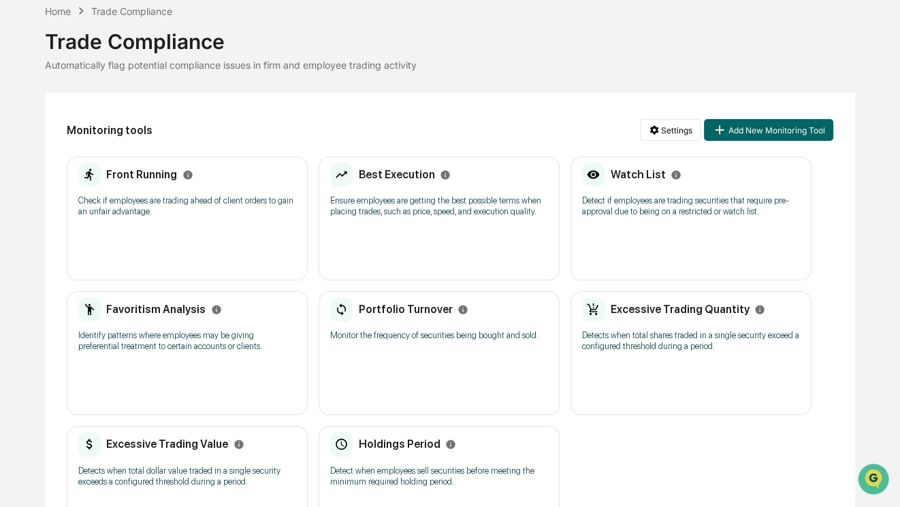
click at [150, 168] on h2 "Front Running" at bounding box center [141, 174] width 71 height 13
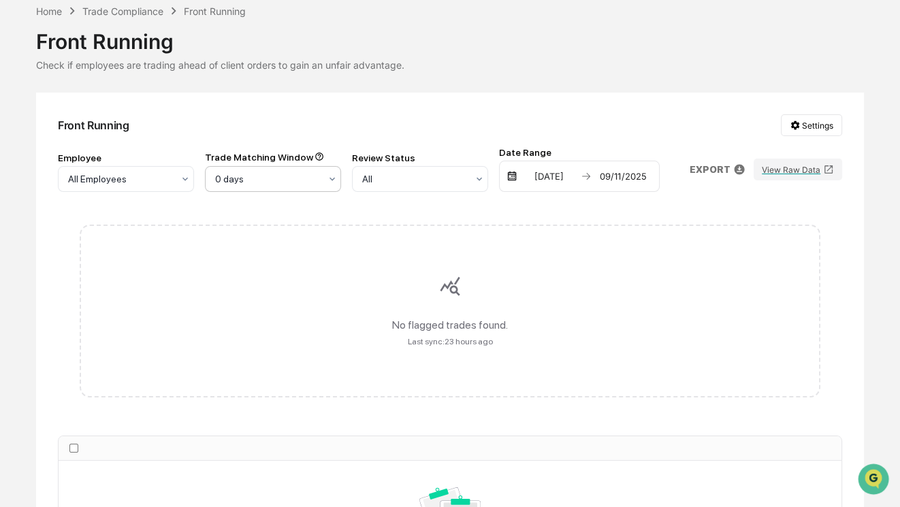
click at [333, 171] on div at bounding box center [332, 179] width 11 height 25
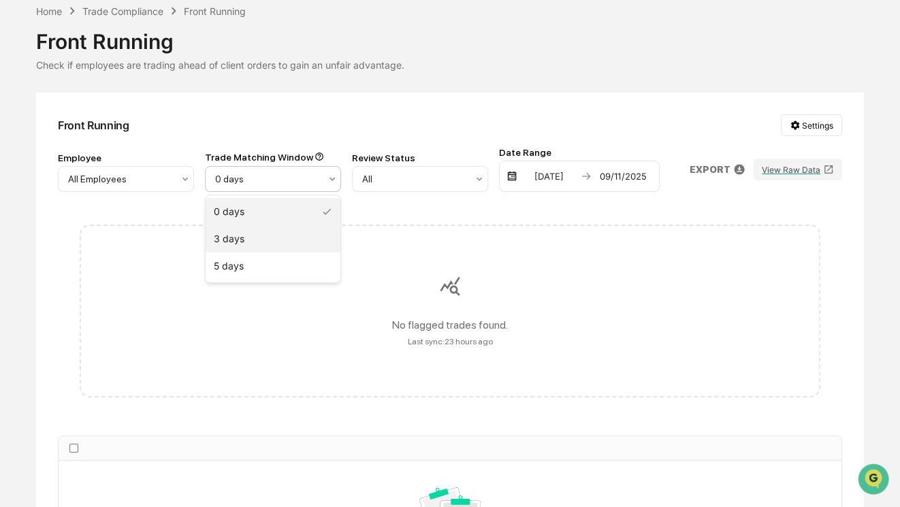
click at [287, 232] on div "3 days" at bounding box center [273, 238] width 135 height 27
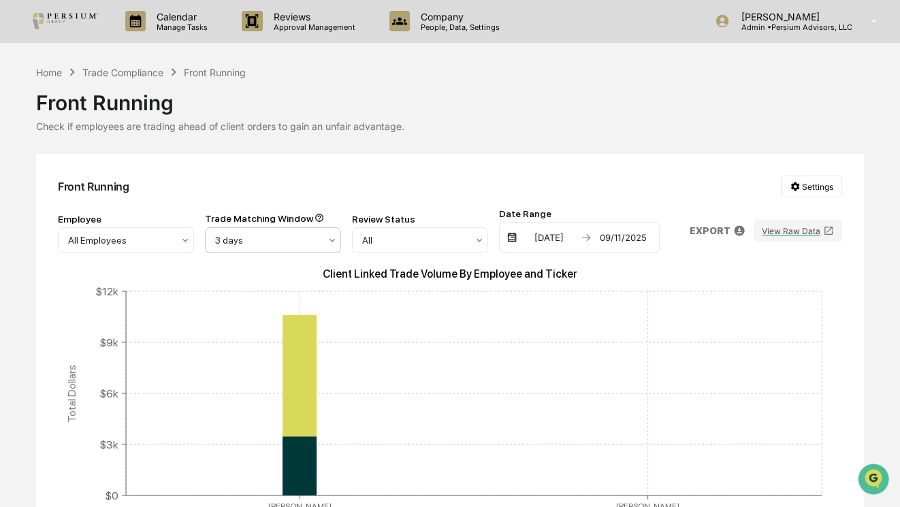
click at [279, 229] on div "3 days" at bounding box center [273, 240] width 136 height 26
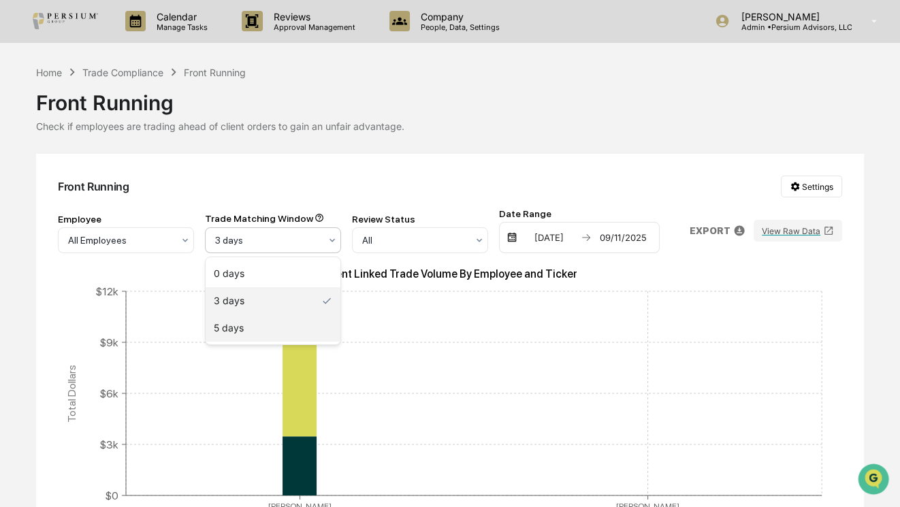
click at [242, 326] on div "5 days" at bounding box center [273, 328] width 135 height 27
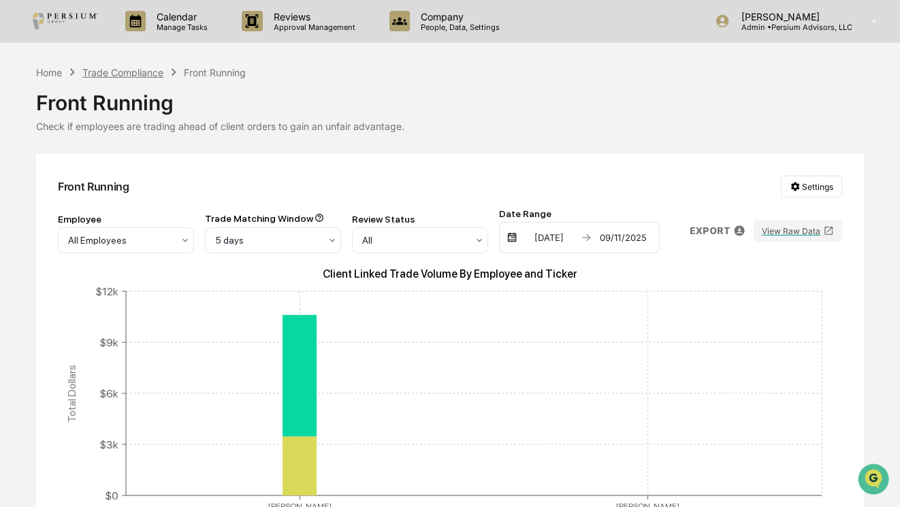
click at [99, 69] on div "Trade Compliance" at bounding box center [122, 73] width 81 height 12
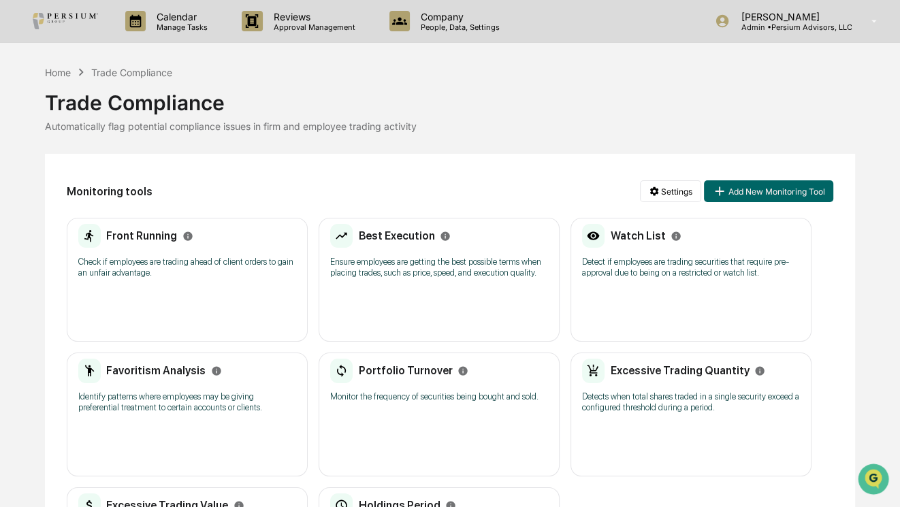
click at [389, 231] on h2 "Best Execution" at bounding box center [396, 236] width 76 height 13
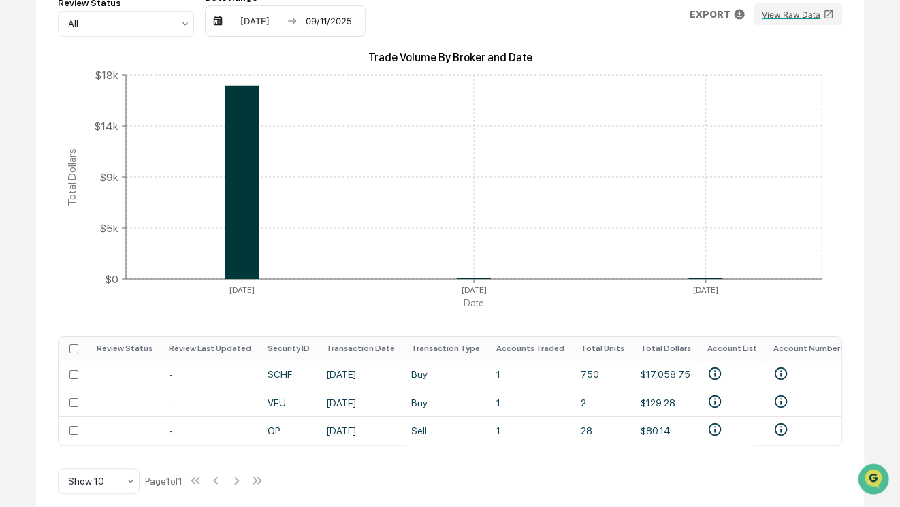
scroll to position [232, 0]
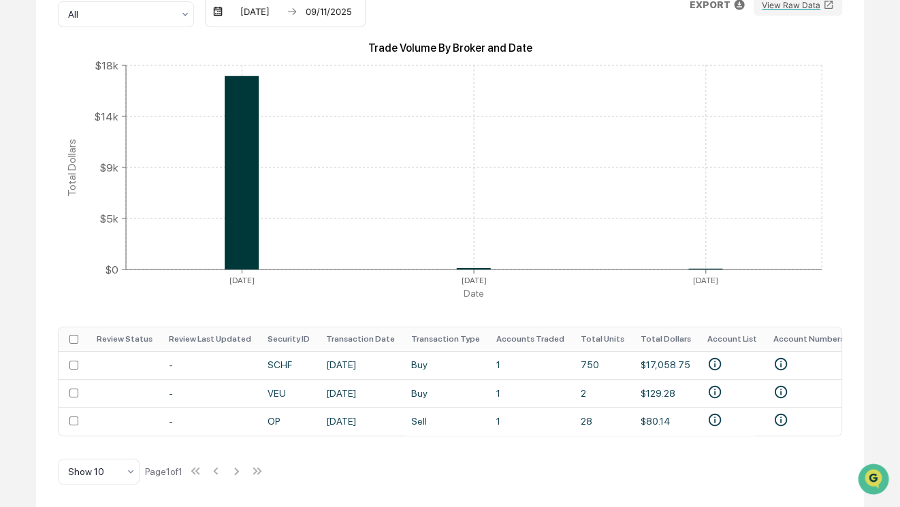
drag, startPoint x: 503, startPoint y: 430, endPoint x: 487, endPoint y: 436, distance: 17.5
click at [487, 436] on div "Review Status Review Last Updated Security ID Transaction Date Transaction Type…" at bounding box center [450, 382] width 785 height 110
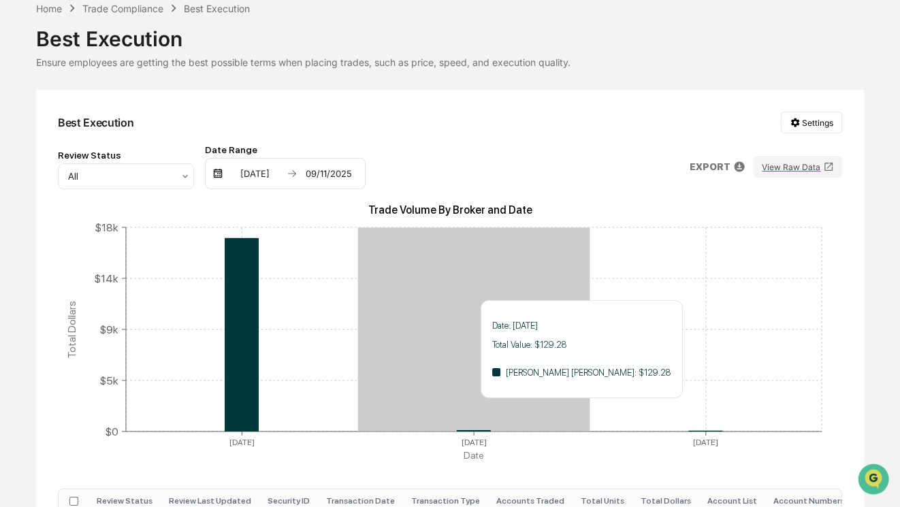
scroll to position [0, 0]
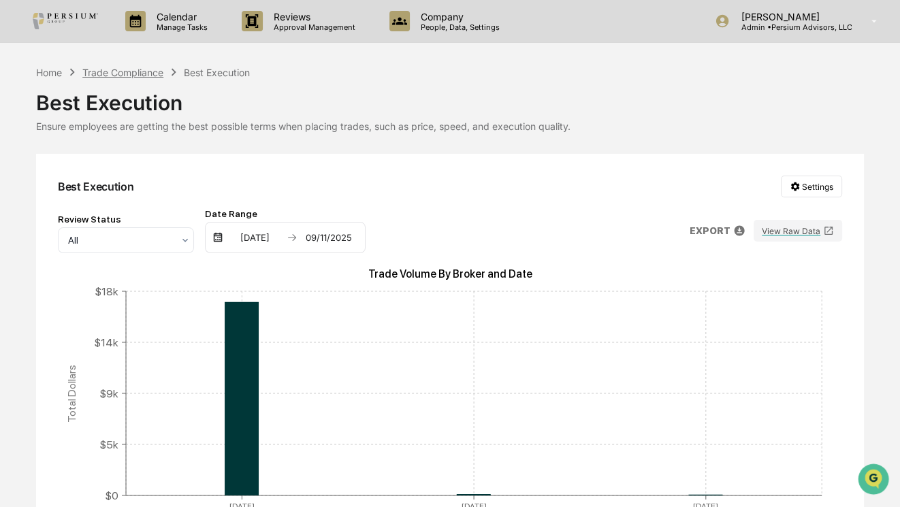
click at [145, 72] on div "Trade Compliance" at bounding box center [122, 73] width 81 height 12
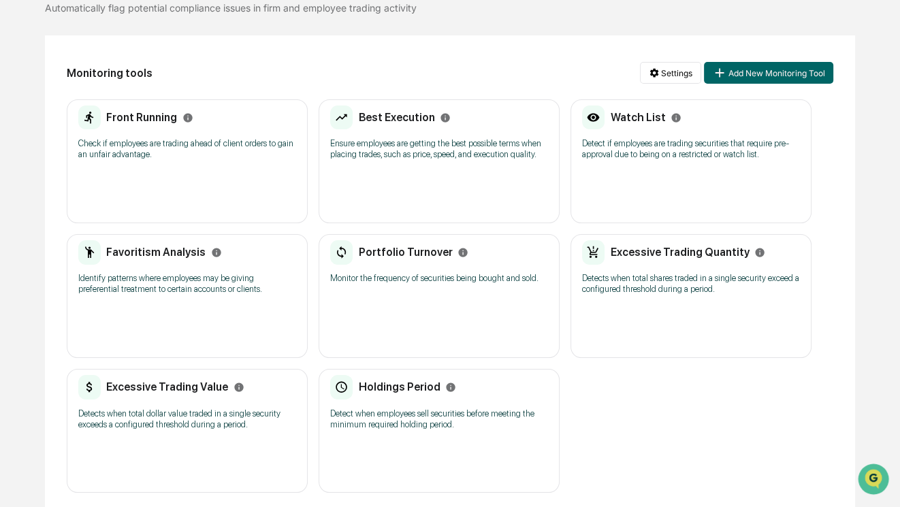
scroll to position [123, 0]
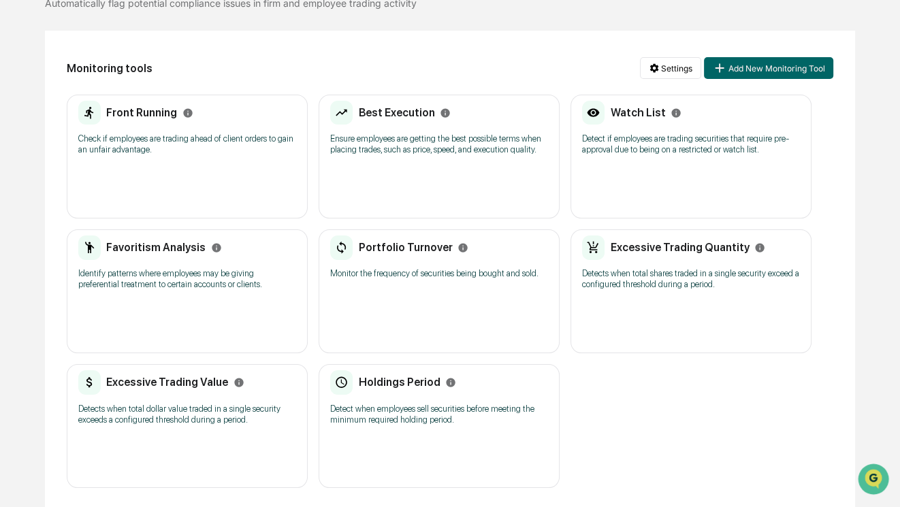
click at [156, 243] on h2 "Favoritism Analysis" at bounding box center [155, 247] width 99 height 13
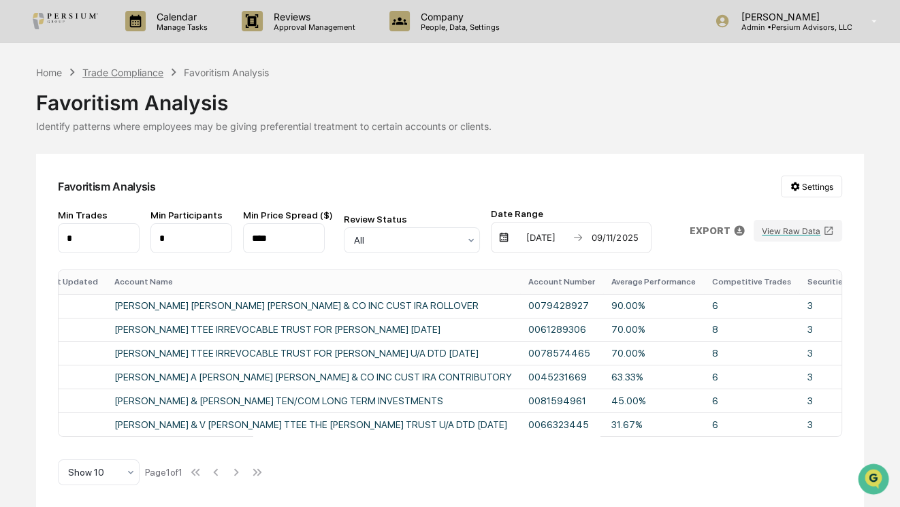
click at [115, 68] on div "Trade Compliance" at bounding box center [122, 73] width 81 height 12
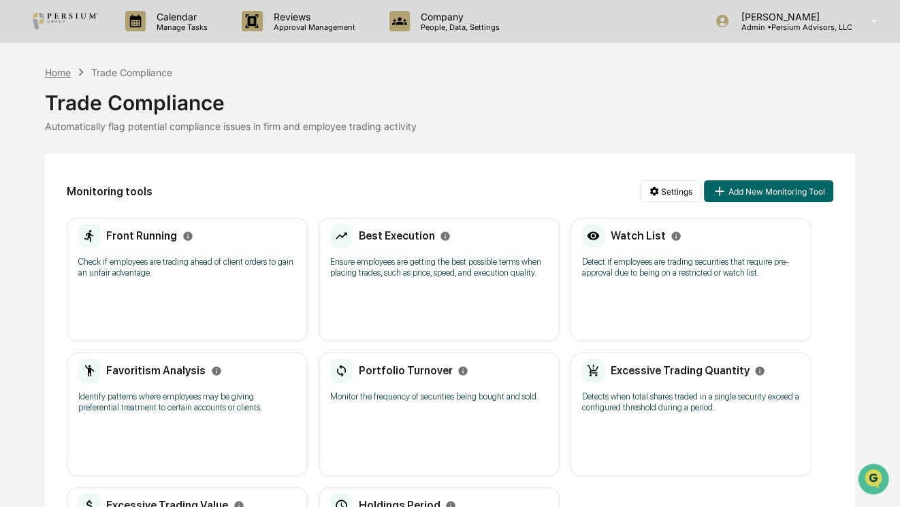
click at [63, 75] on div "Home" at bounding box center [58, 73] width 26 height 12
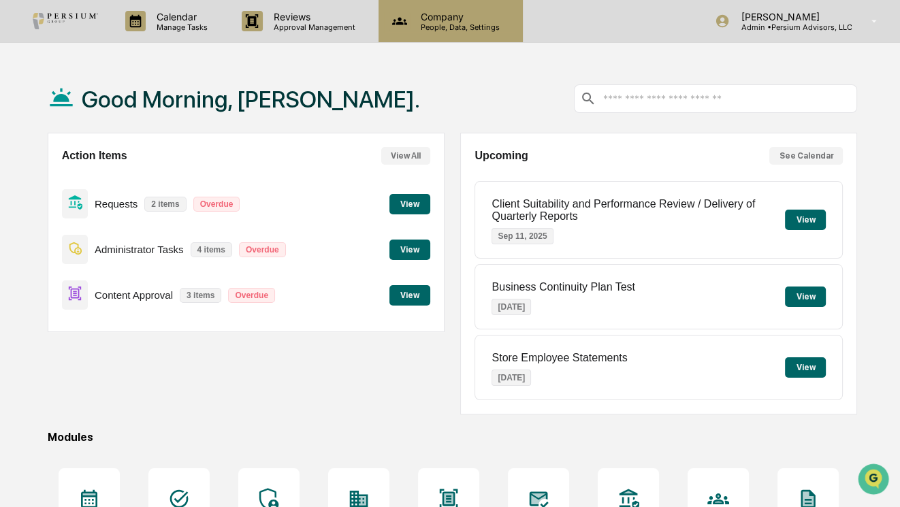
click at [433, 23] on p "People, Data, Settings" at bounding box center [458, 27] width 97 height 10
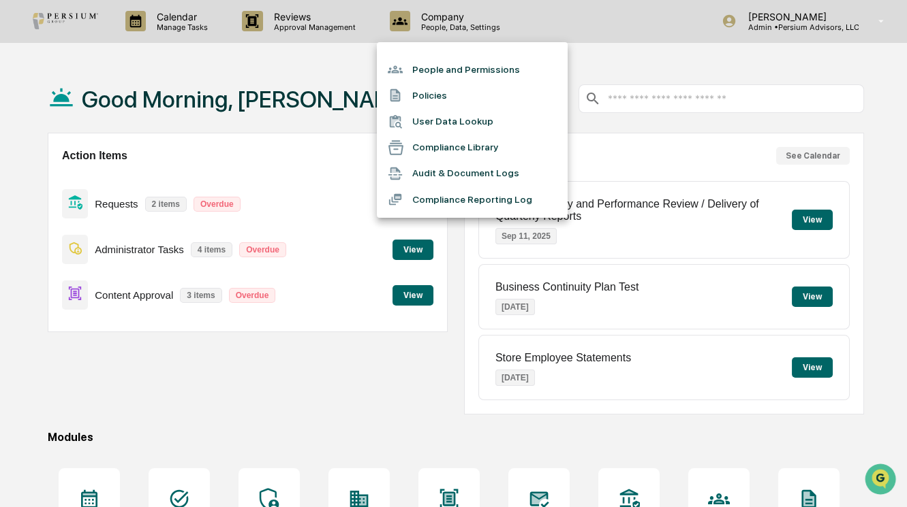
click at [314, 71] on div at bounding box center [453, 253] width 907 height 507
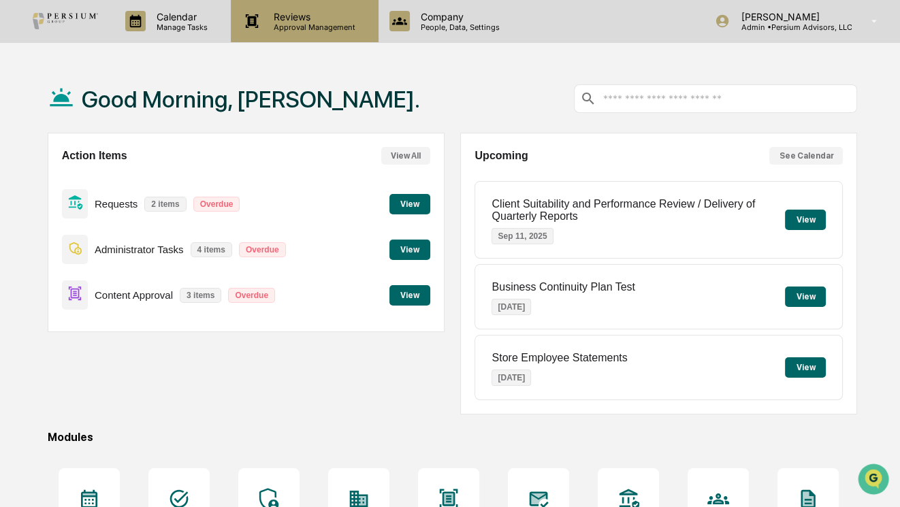
click at [299, 31] on p "Approval Management" at bounding box center [312, 27] width 99 height 10
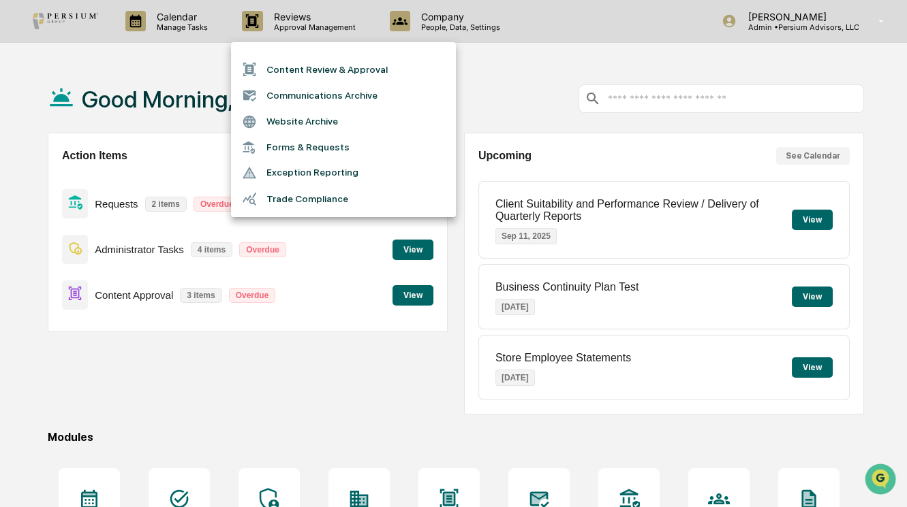
click at [192, 63] on div at bounding box center [453, 253] width 907 height 507
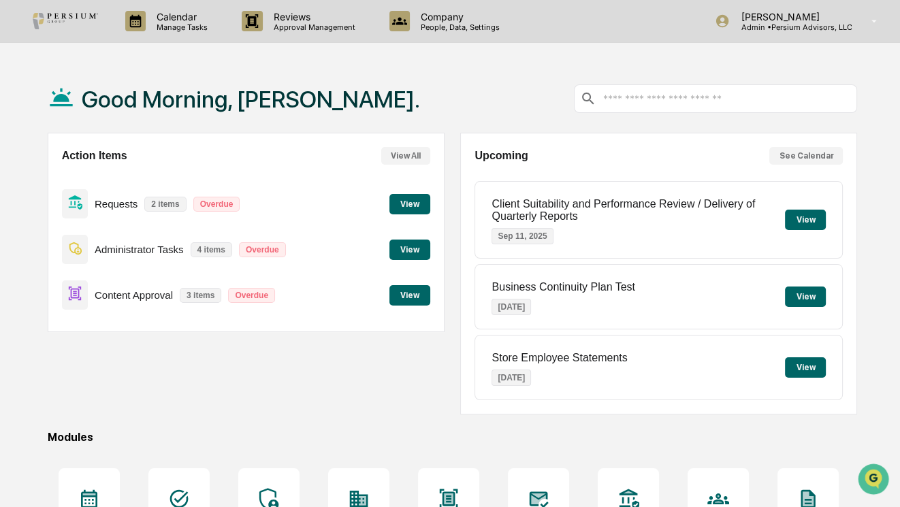
click at [183, 18] on p "Calendar" at bounding box center [180, 17] width 69 height 12
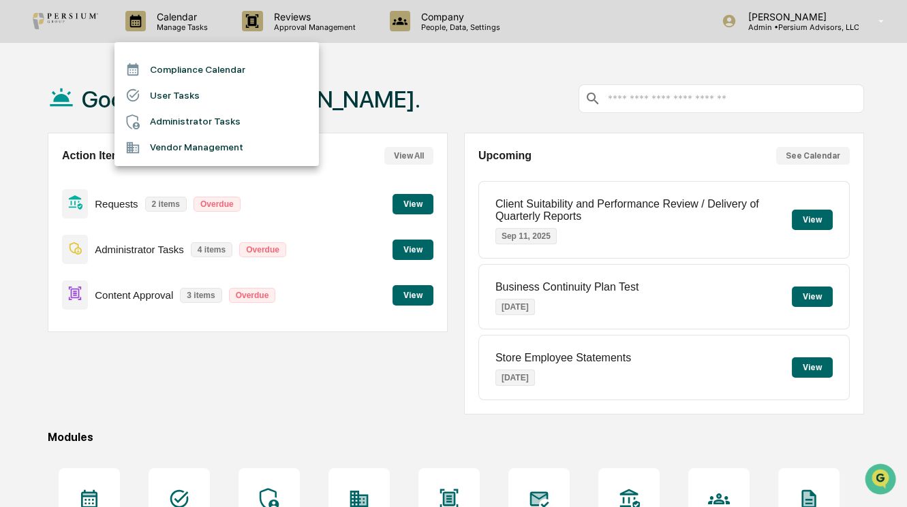
click at [424, 94] on div at bounding box center [453, 253] width 907 height 507
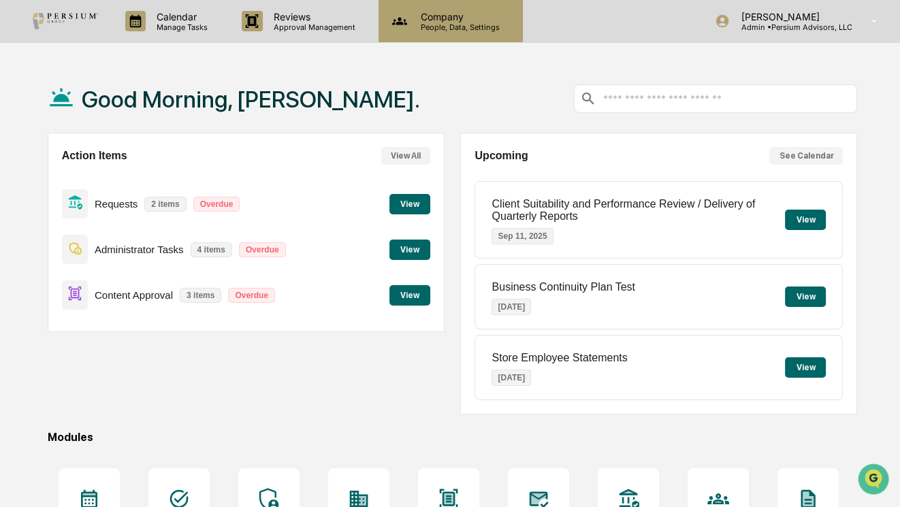
click at [450, 38] on div "Company People, Data, Settings" at bounding box center [451, 21] width 144 height 42
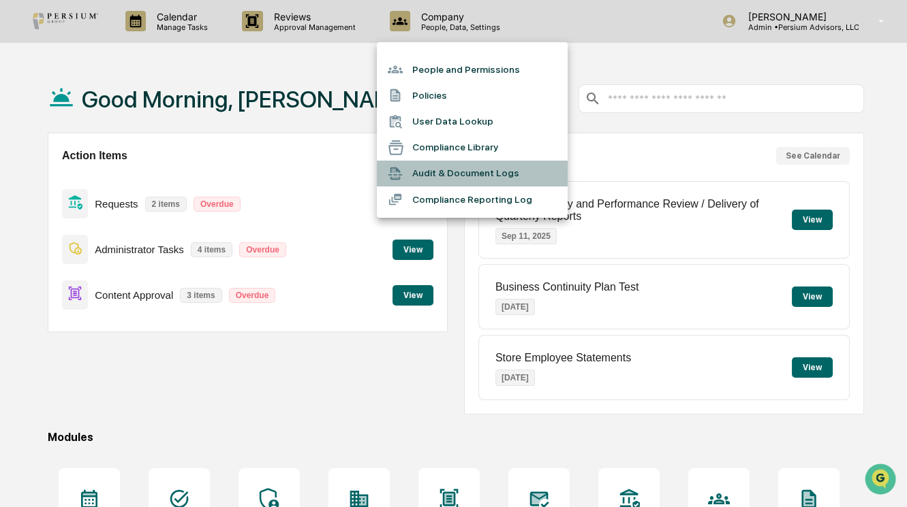
click at [457, 177] on li "Audit & Document Logs" at bounding box center [472, 174] width 191 height 26
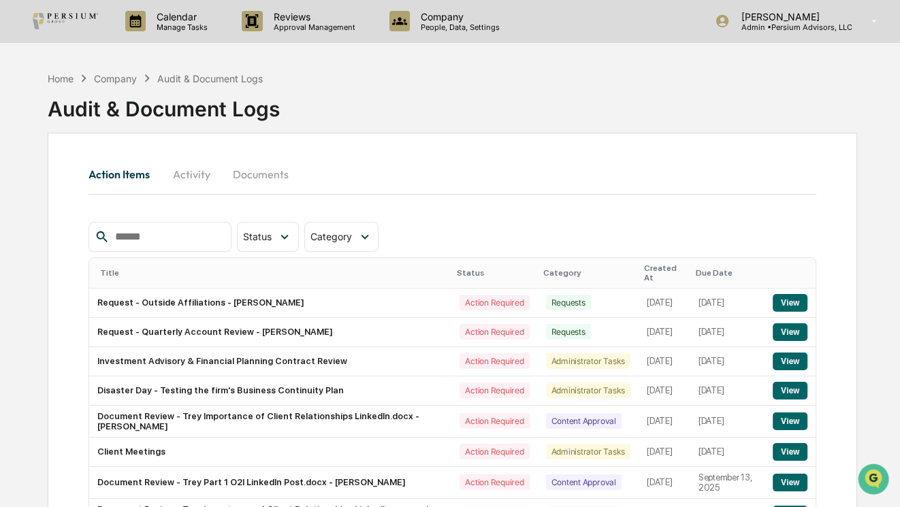
click at [262, 178] on button "Documents" at bounding box center [261, 174] width 78 height 33
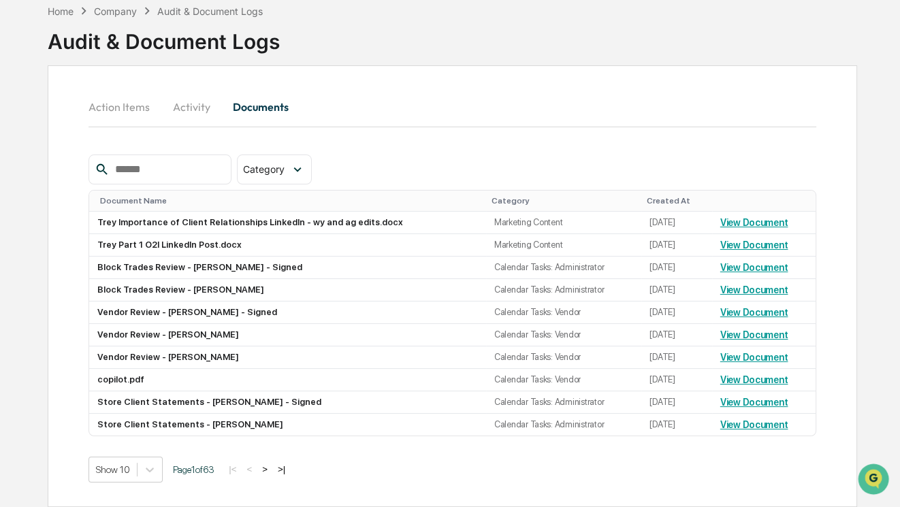
scroll to position [14, 0]
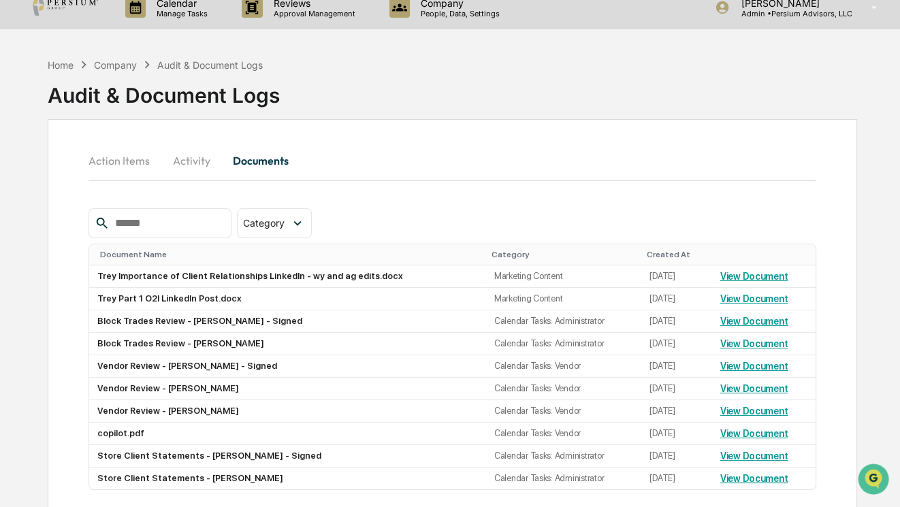
click at [190, 154] on button "Activity" at bounding box center [191, 160] width 61 height 33
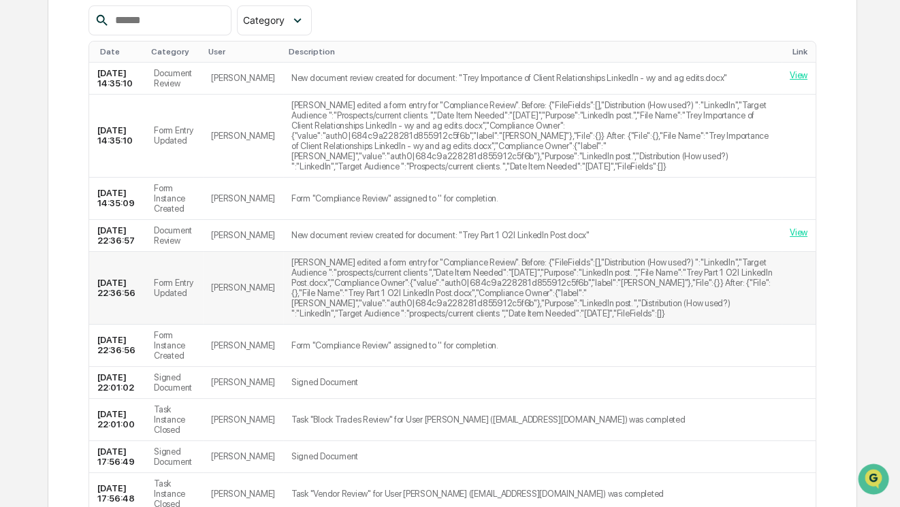
scroll to position [14, 0]
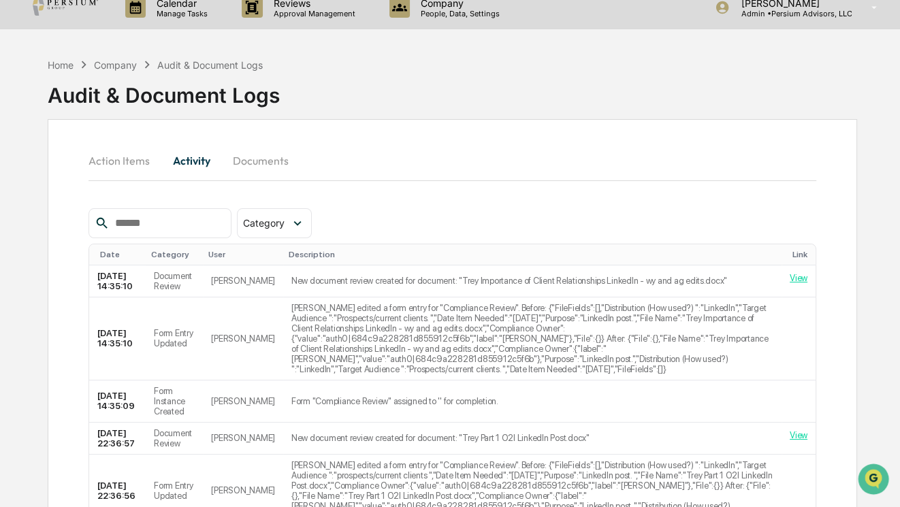
click at [126, 155] on button "Action Items" at bounding box center [125, 160] width 72 height 33
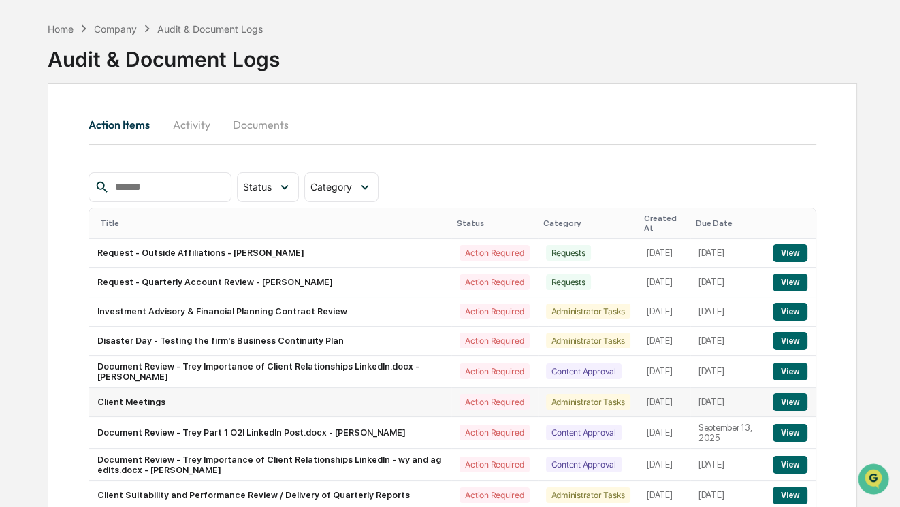
scroll to position [44, 0]
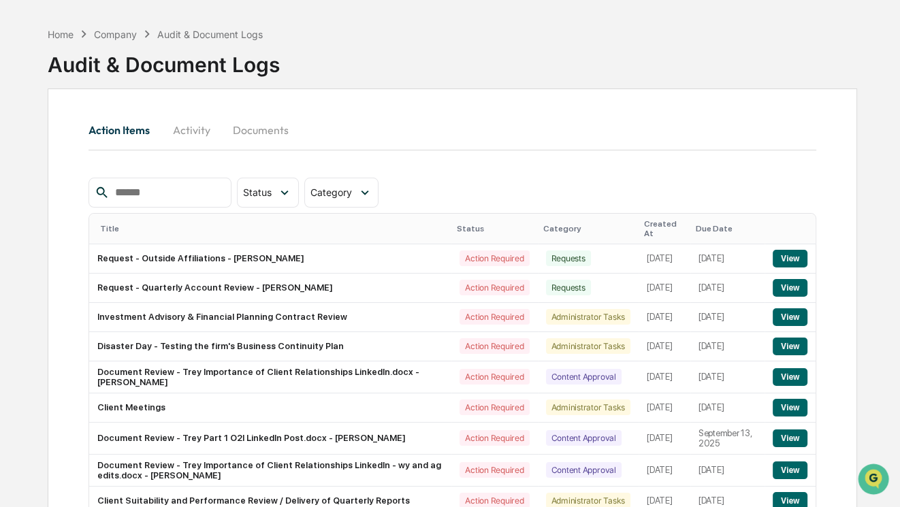
click at [189, 133] on button "Activity" at bounding box center [191, 130] width 61 height 33
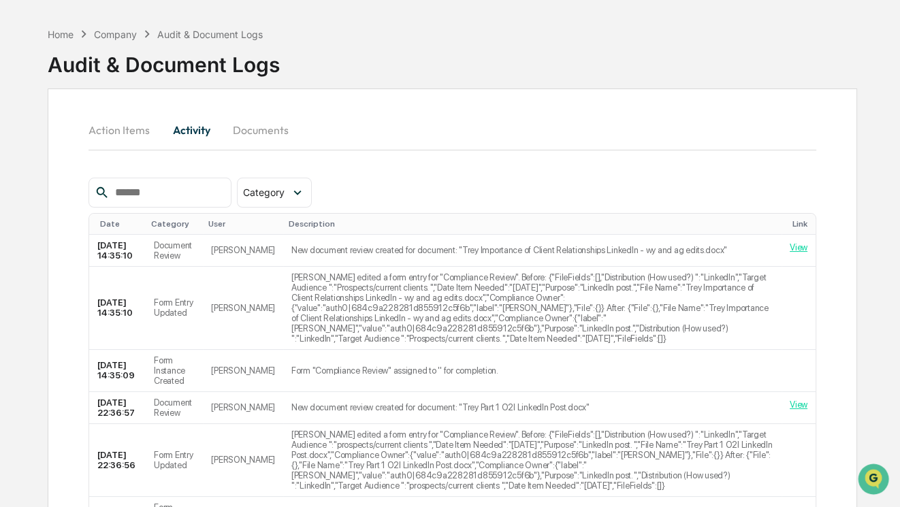
click at [251, 124] on button "Documents" at bounding box center [261, 130] width 78 height 33
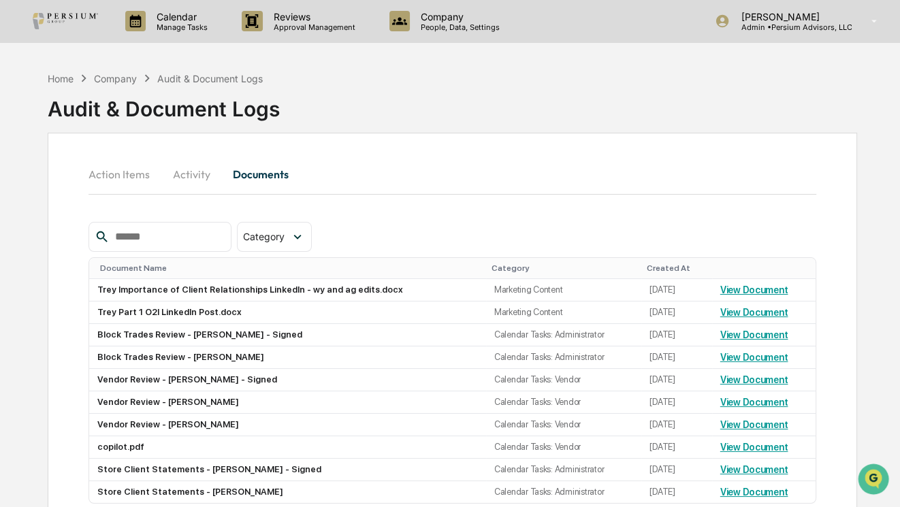
click at [75, 78] on div "Home Company Audit & Document Logs" at bounding box center [156, 78] width 216 height 15
click at [69, 78] on div "Home" at bounding box center [61, 79] width 26 height 12
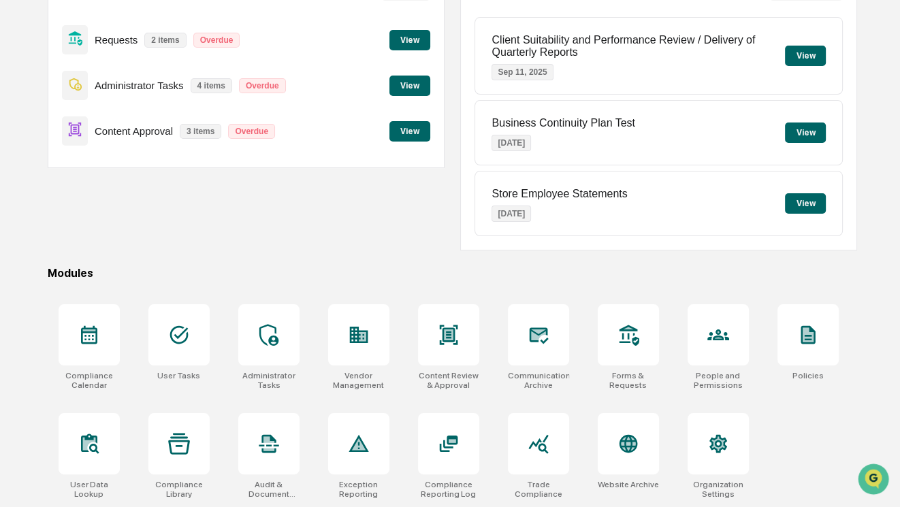
scroll to position [166, 0]
click at [119, 452] on div at bounding box center [89, 443] width 61 height 61
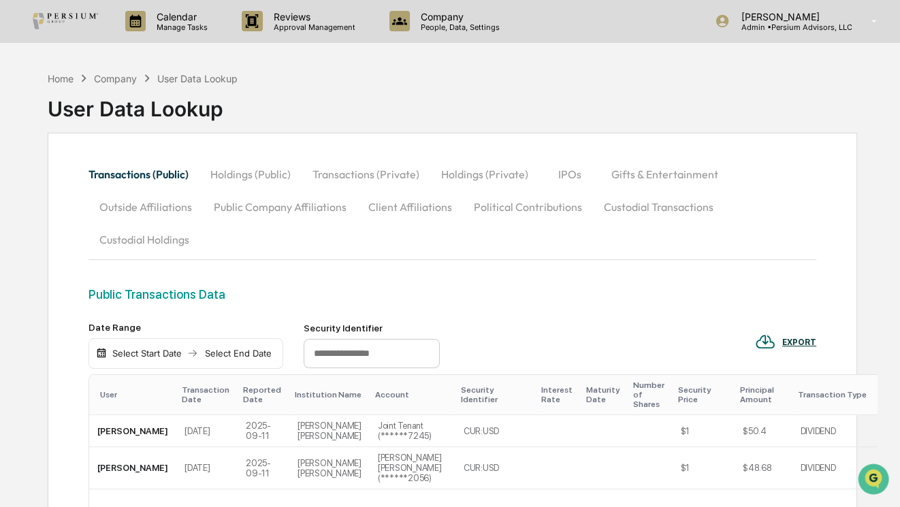
click at [108, 73] on div "Company" at bounding box center [115, 79] width 43 height 12
click at [56, 78] on div "Home" at bounding box center [61, 79] width 26 height 12
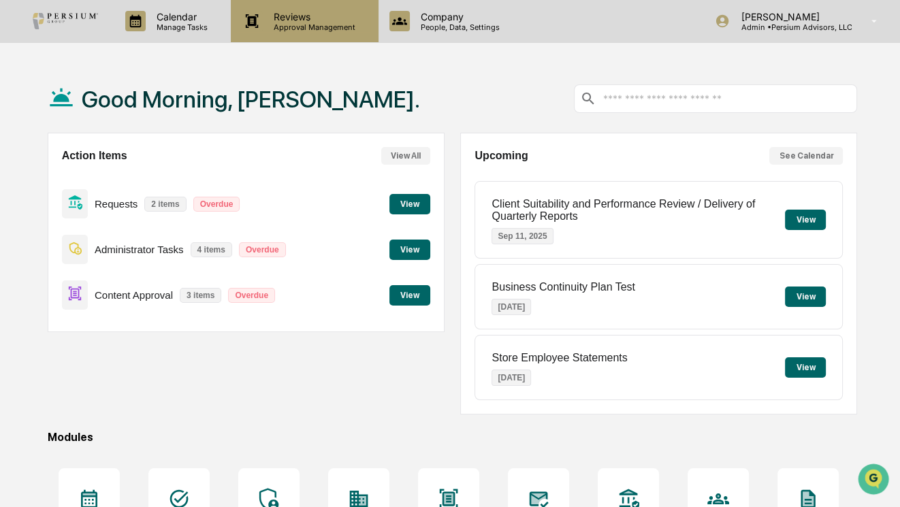
click at [274, 14] on p "Reviews" at bounding box center [312, 17] width 99 height 12
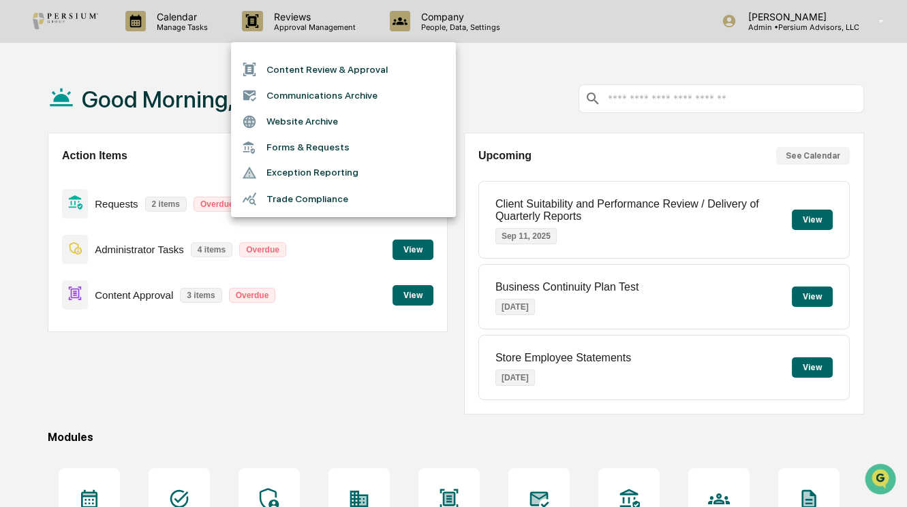
click at [419, 7] on div at bounding box center [453, 253] width 907 height 507
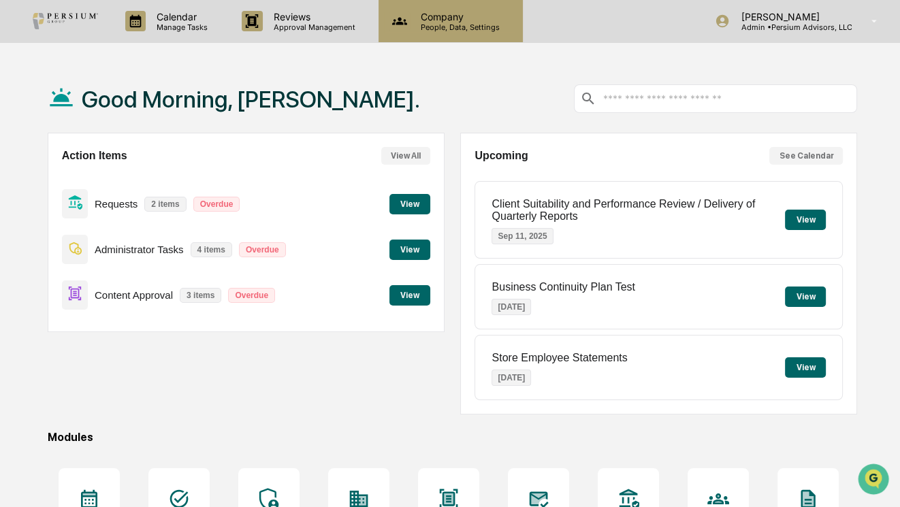
click at [432, 16] on p "Company" at bounding box center [458, 17] width 97 height 12
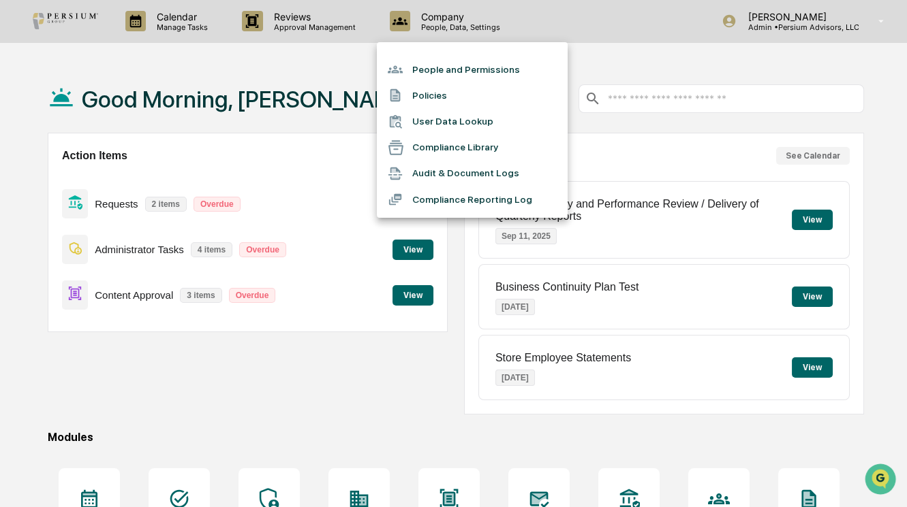
click at [441, 149] on li "Compliance Library" at bounding box center [472, 148] width 191 height 26
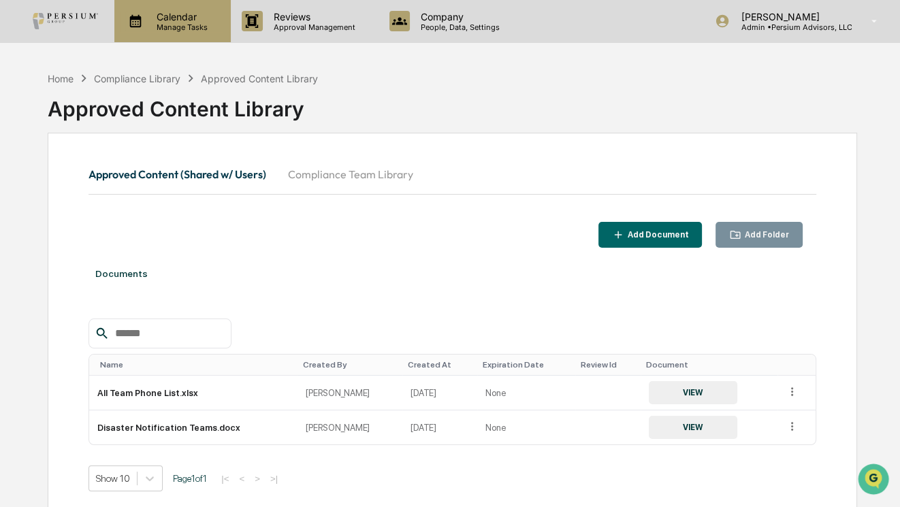
click at [195, 31] on p "Manage Tasks" at bounding box center [180, 27] width 69 height 10
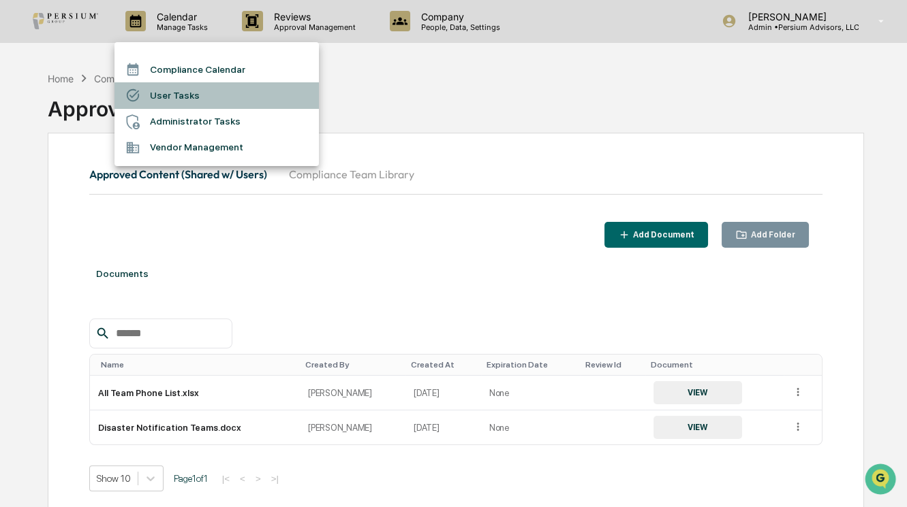
click at [190, 88] on li "User Tasks" at bounding box center [216, 95] width 204 height 26
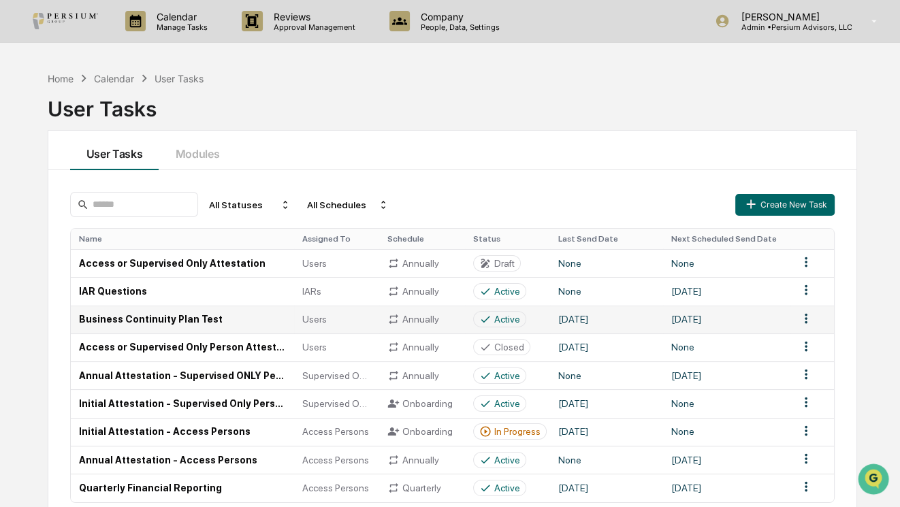
click at [144, 307] on td "Business Continuity Plan Test" at bounding box center [182, 320] width 223 height 28
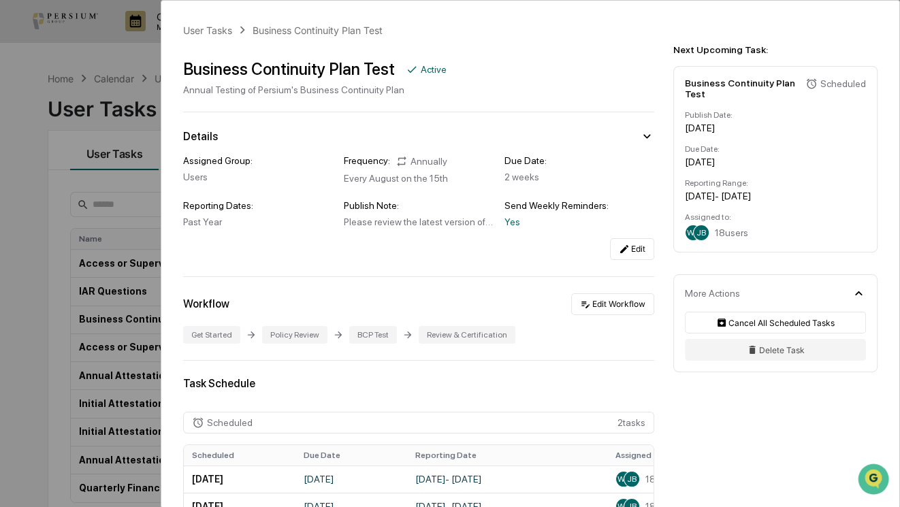
click at [723, 238] on span "18 users" at bounding box center [731, 232] width 33 height 11
click at [855, 300] on icon at bounding box center [858, 293] width 15 height 15
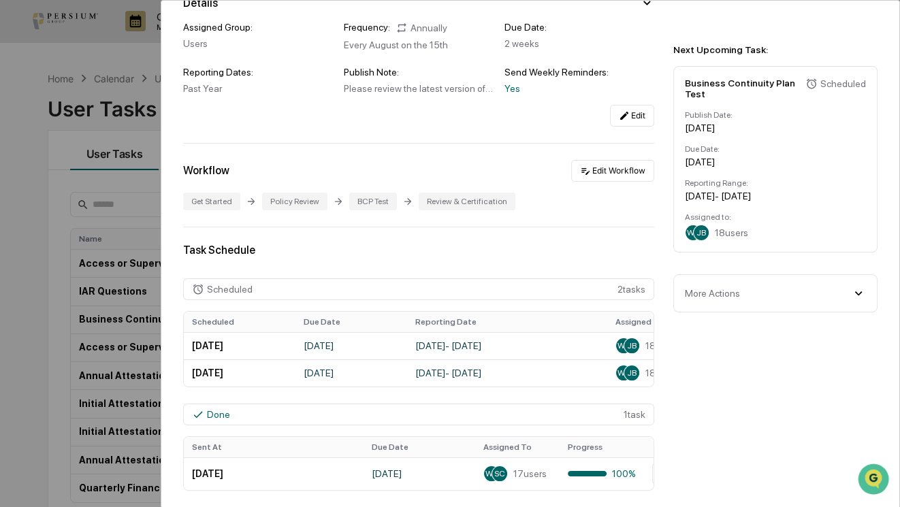
scroll to position [309, 0]
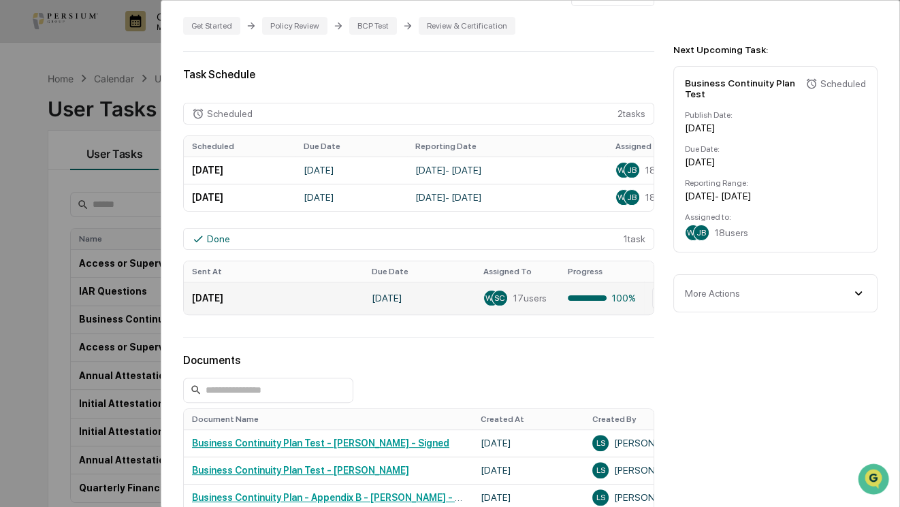
click at [592, 301] on div at bounding box center [587, 298] width 39 height 5
click at [625, 300] on div "100%" at bounding box center [602, 298] width 68 height 11
click at [564, 241] on div "Done 1 task" at bounding box center [418, 239] width 471 height 22
click at [204, 237] on icon at bounding box center [198, 239] width 12 height 12
click at [272, 300] on td "[DATE]" at bounding box center [274, 298] width 180 height 33
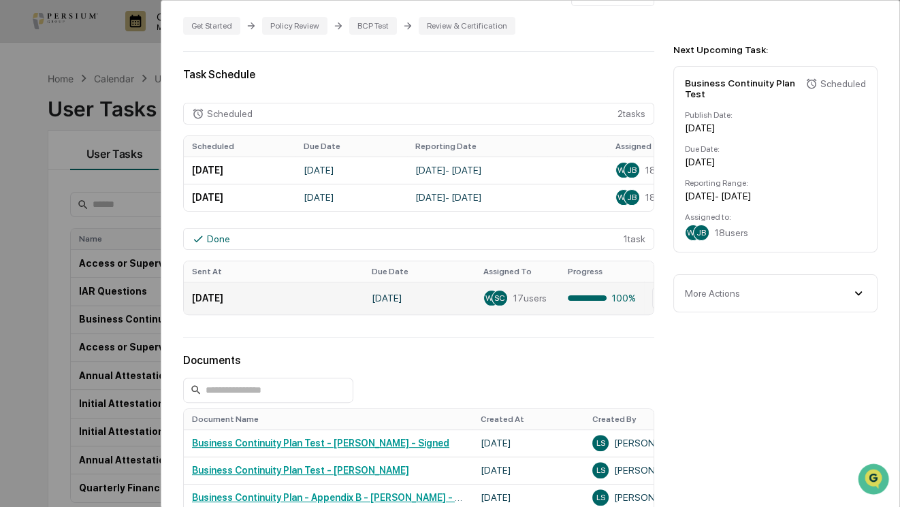
click at [234, 296] on td "[DATE]" at bounding box center [274, 298] width 180 height 33
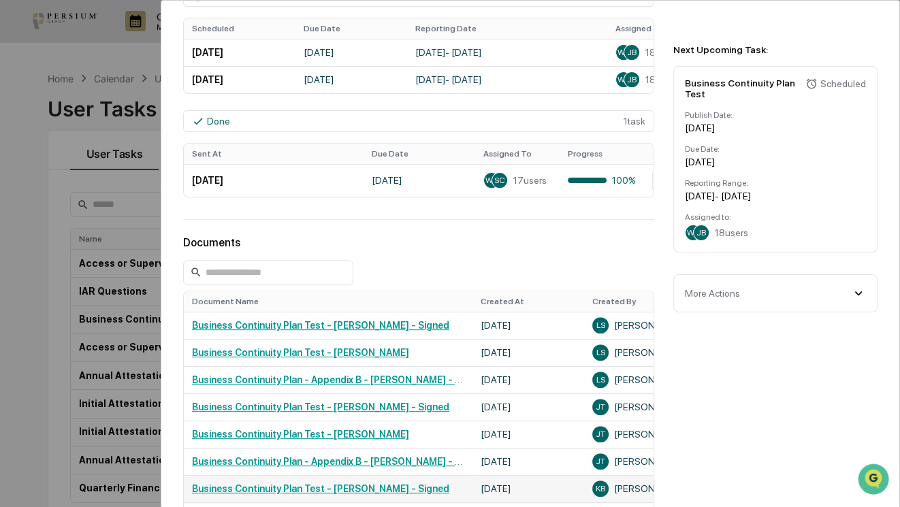
scroll to position [619, 0]
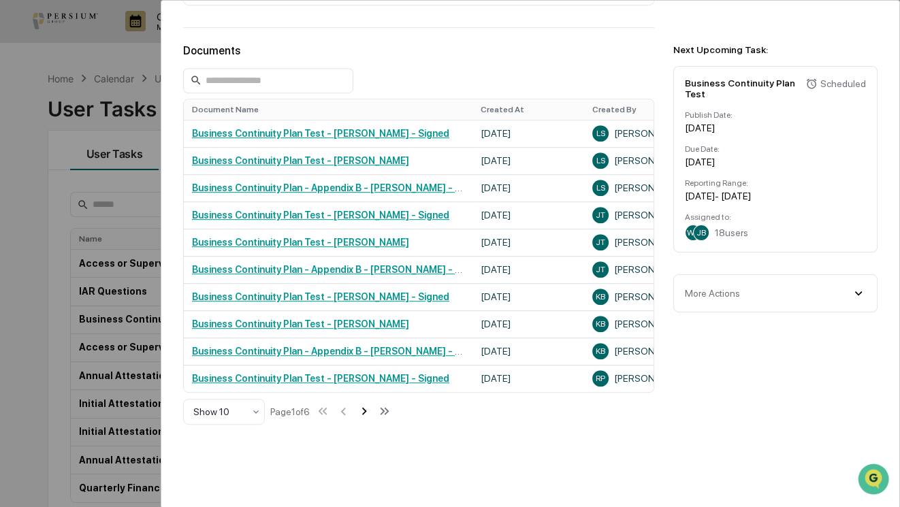
click at [365, 416] on icon at bounding box center [364, 411] width 15 height 15
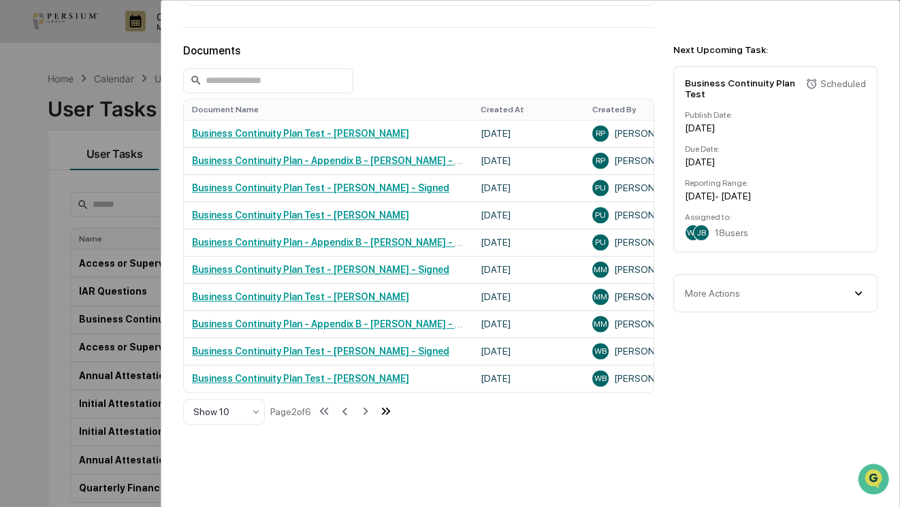
click at [385, 413] on icon at bounding box center [386, 411] width 15 height 15
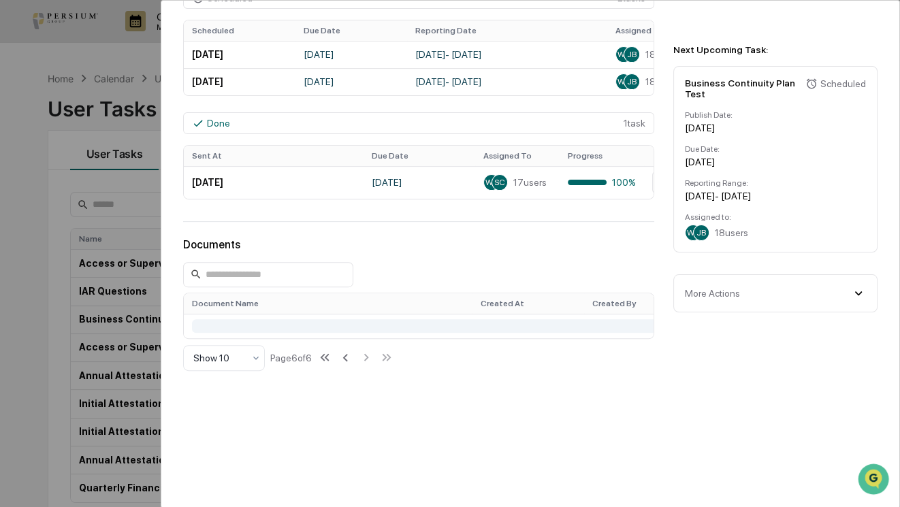
scroll to position [431, 0]
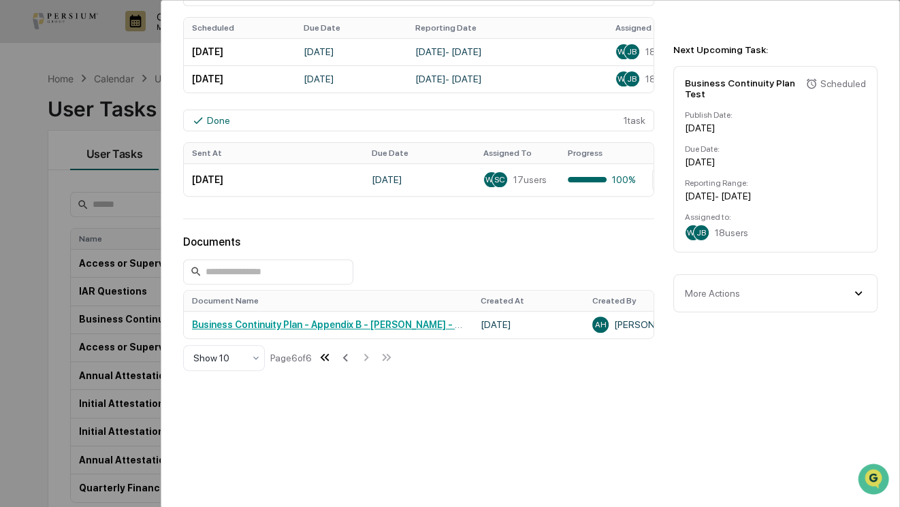
click at [332, 360] on icon at bounding box center [324, 357] width 15 height 15
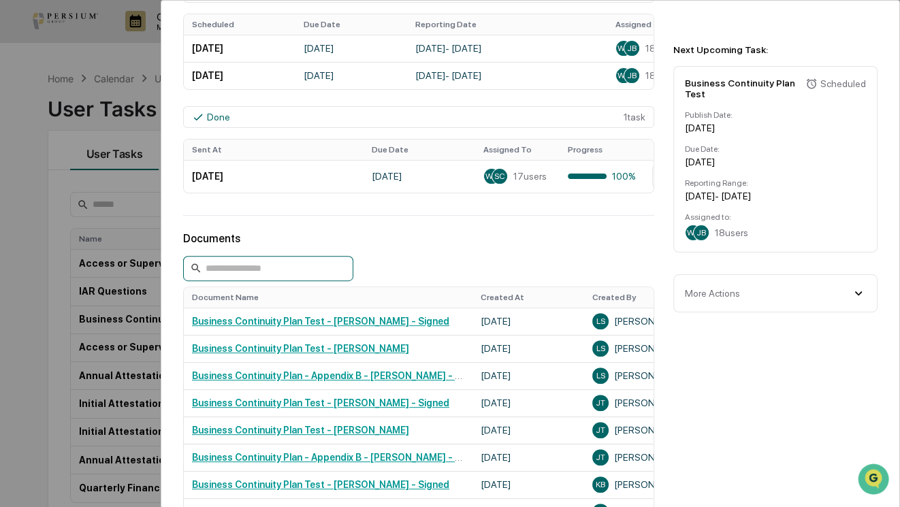
click at [276, 276] on input at bounding box center [268, 268] width 170 height 25
click at [452, 238] on div "Documents" at bounding box center [418, 238] width 471 height 13
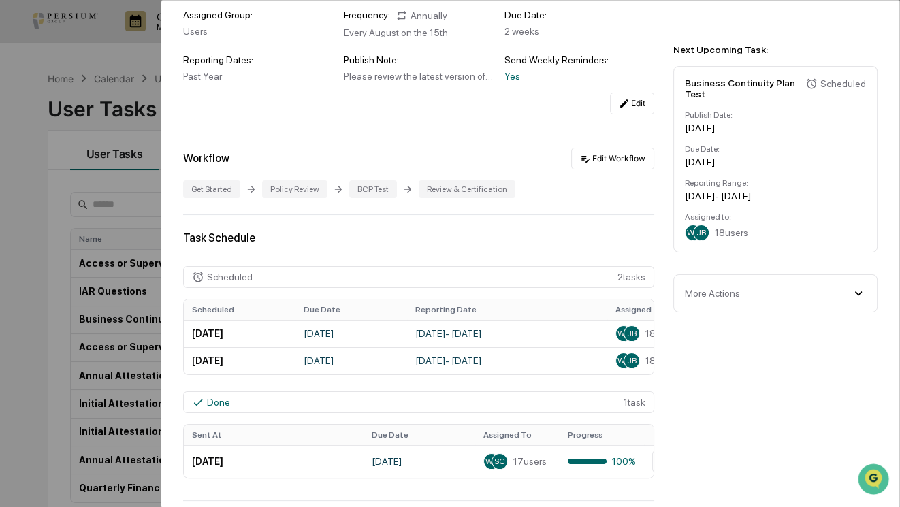
scroll to position [0, 0]
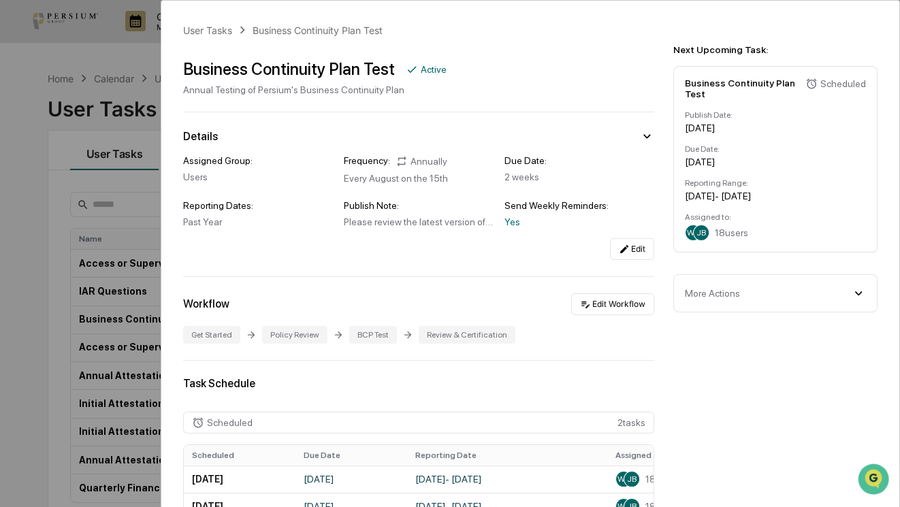
drag, startPoint x: 633, startPoint y: 145, endPoint x: 635, endPoint y: 138, distance: 7.3
click at [633, 144] on div "Details Assigned Group: Users Frequency: Annually Every August on the 15th Due …" at bounding box center [418, 194] width 471 height 131
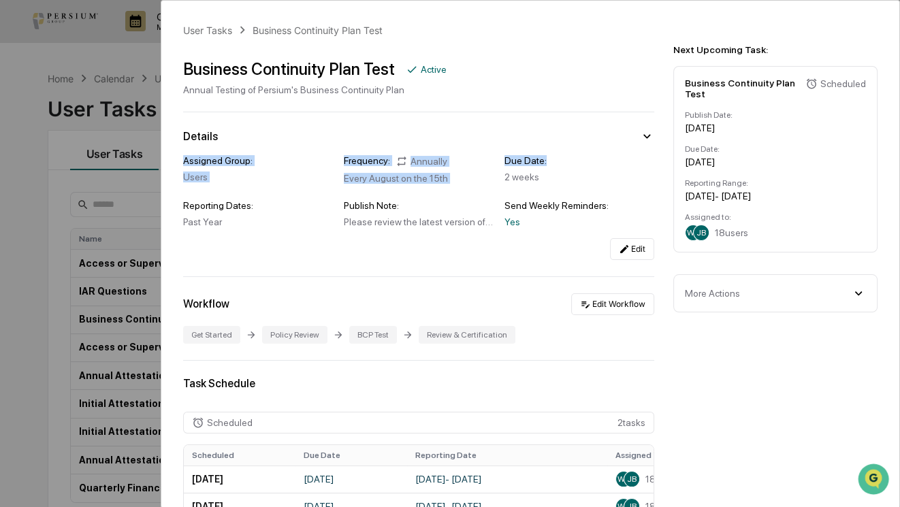
click at [640, 136] on icon at bounding box center [647, 136] width 15 height 15
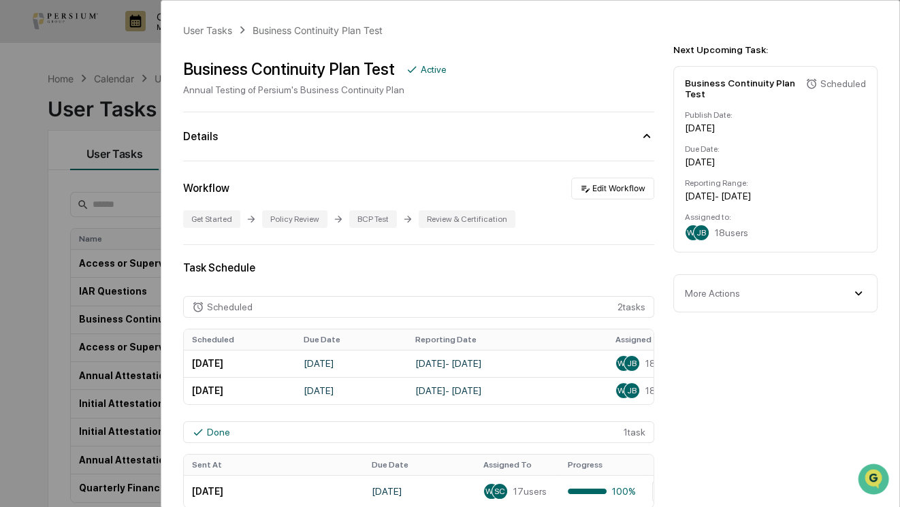
click at [640, 136] on icon at bounding box center [647, 136] width 15 height 15
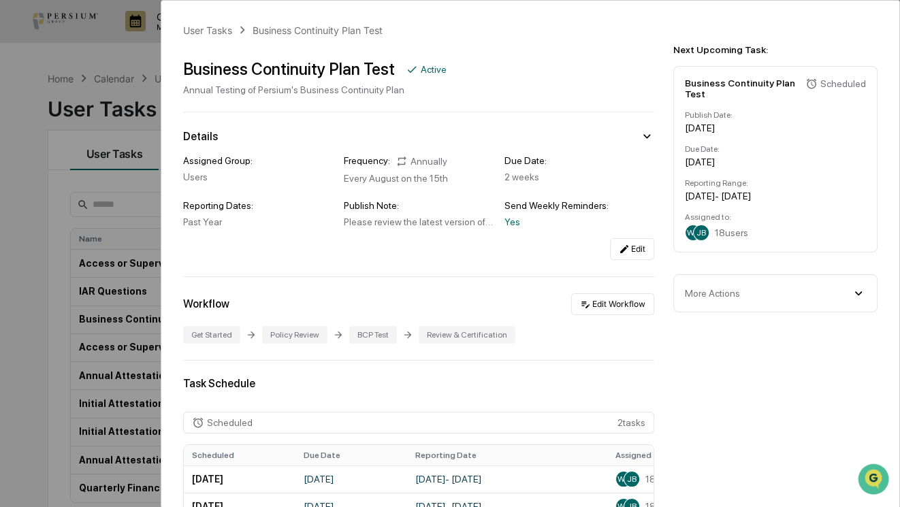
click at [776, 143] on div "Business Continuity Plan Test Scheduled Publish Date: [DATE] Due Date: [DATE] R…" at bounding box center [776, 159] width 204 height 187
click at [27, 145] on div "User Tasks Business Continuity Plan Test Business Continuity Plan Test Active A…" at bounding box center [450, 253] width 900 height 507
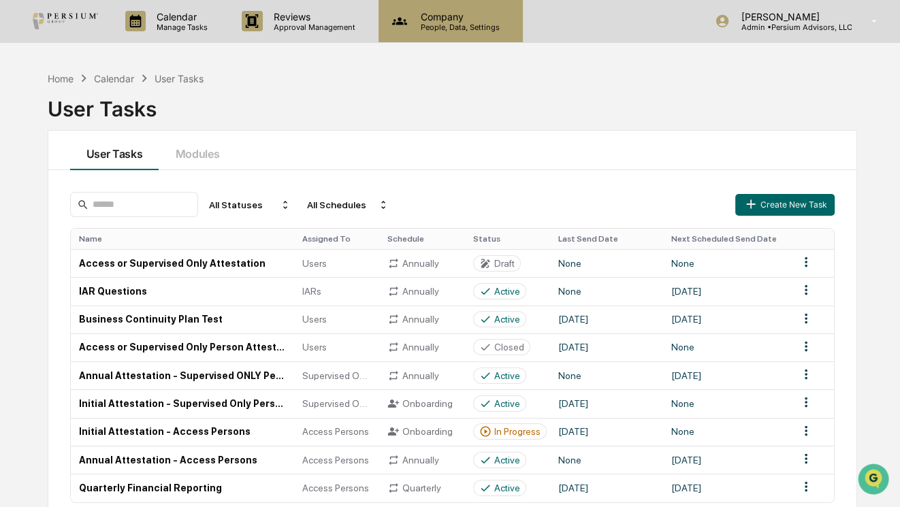
click at [446, 33] on div "Company People, Data, Settings" at bounding box center [451, 21] width 144 height 42
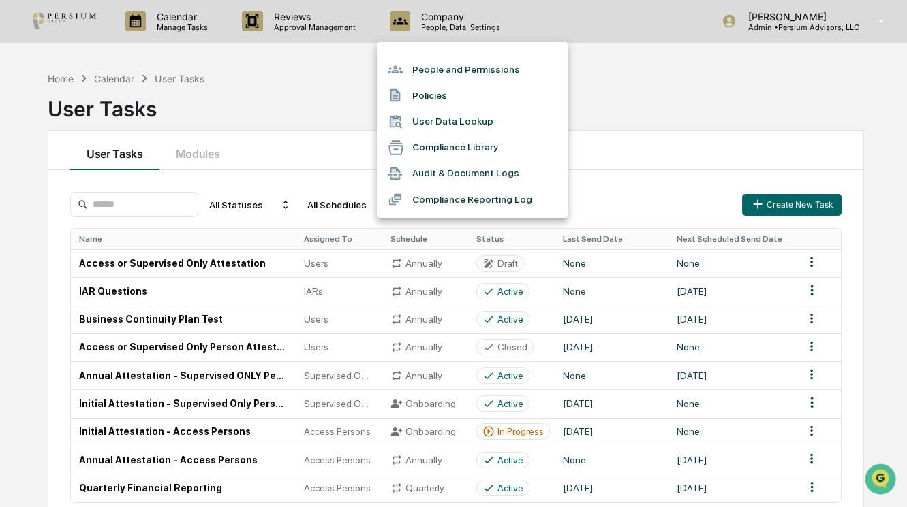
click at [458, 174] on li "Audit & Document Logs" at bounding box center [472, 174] width 191 height 26
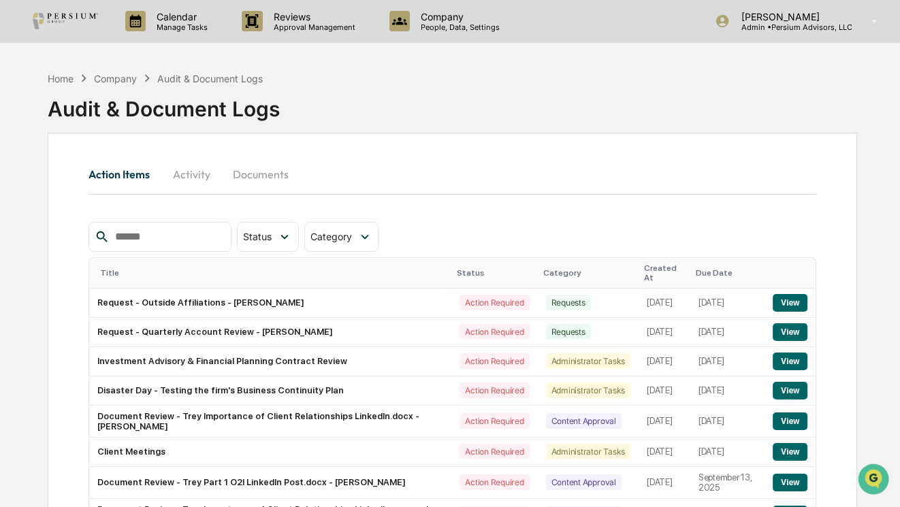
click at [270, 172] on button "Documents" at bounding box center [261, 174] width 78 height 33
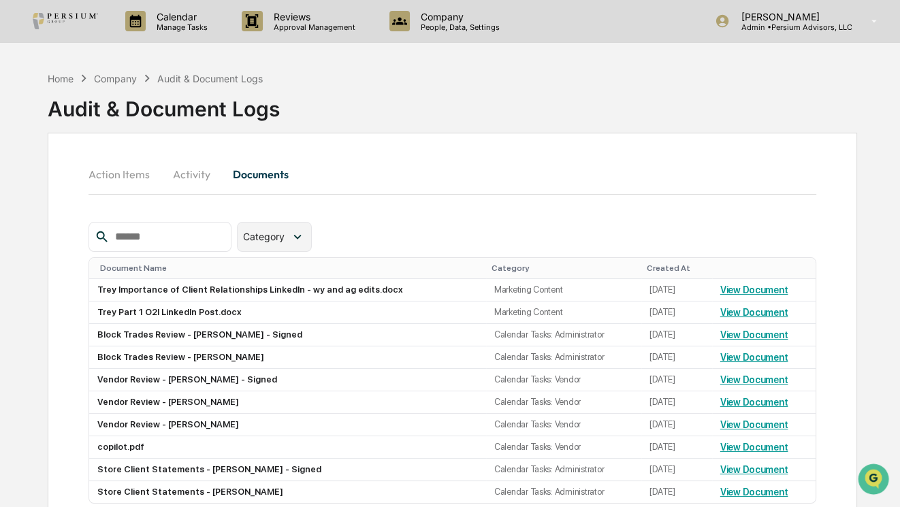
click at [302, 230] on div "Category" at bounding box center [274, 237] width 74 height 30
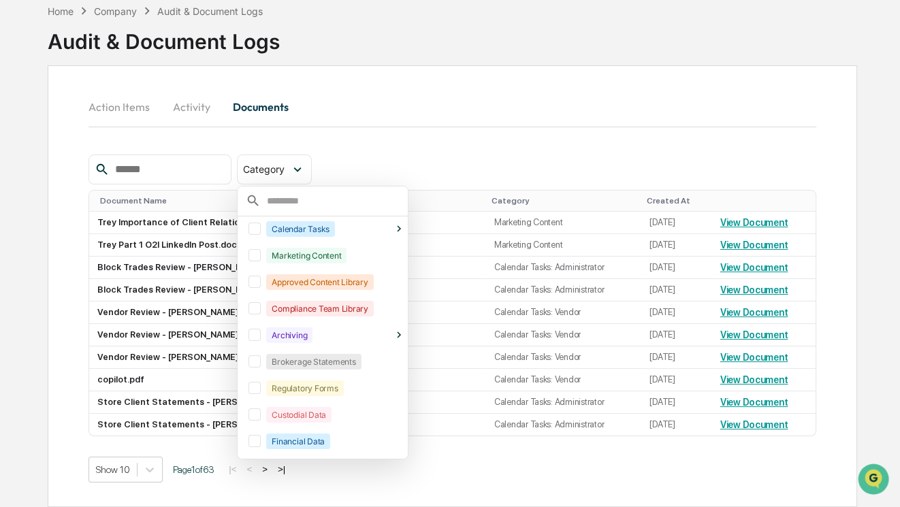
scroll to position [20, 0]
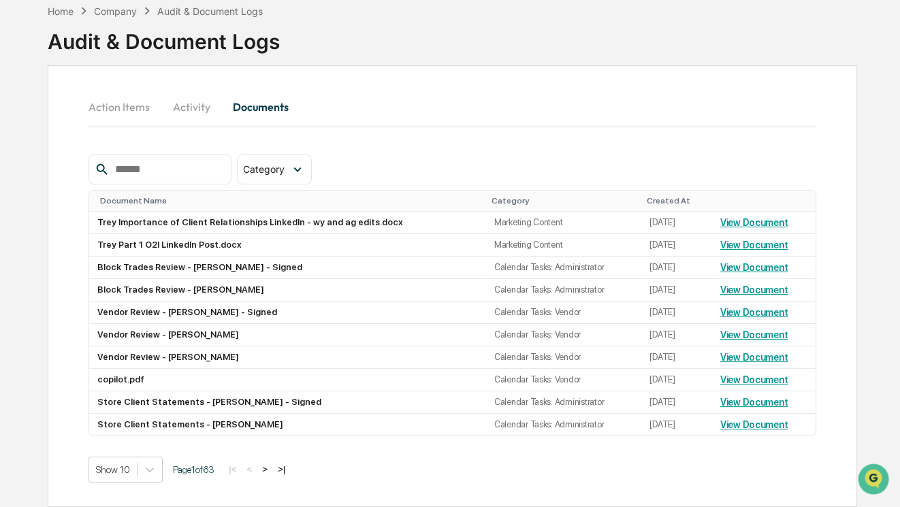
click at [470, 116] on div "Action Items Activity Documents" at bounding box center [453, 123] width 728 height 64
click at [285, 163] on span "Category" at bounding box center [264, 169] width 42 height 12
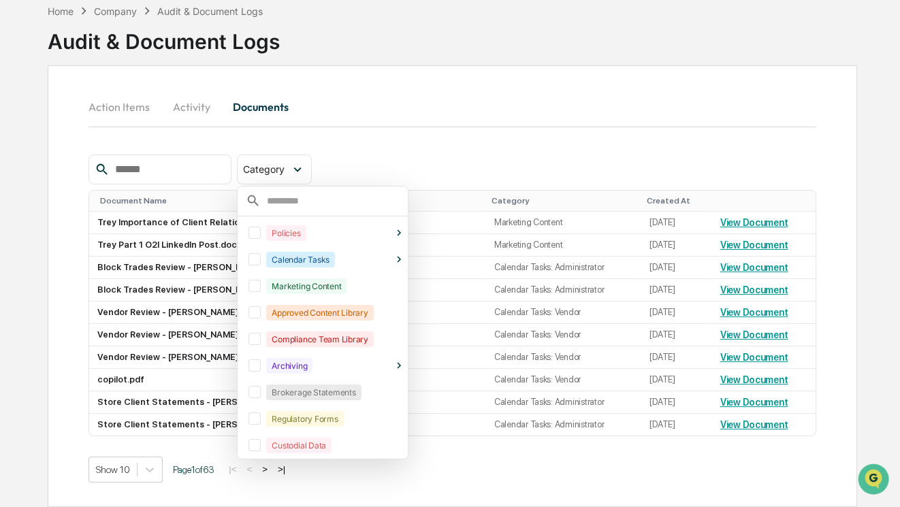
click at [415, 129] on div "Action Items Activity Documents" at bounding box center [453, 123] width 728 height 64
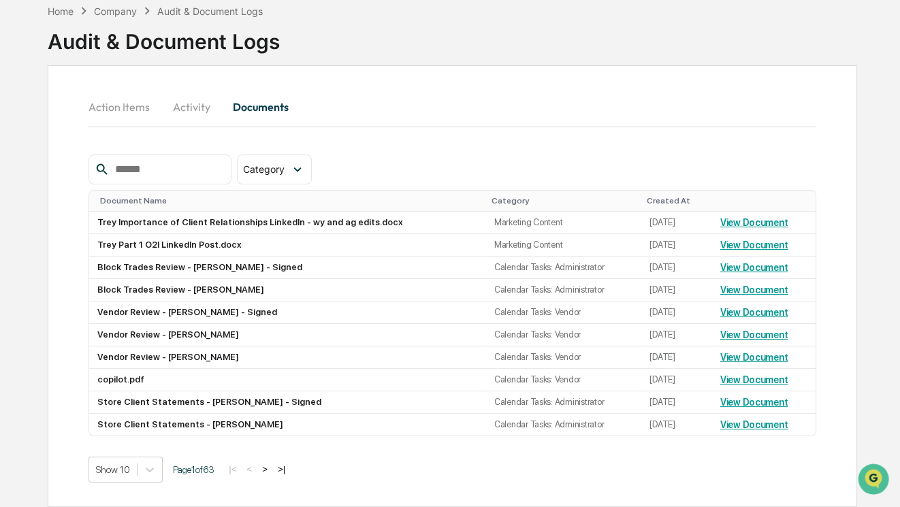
click at [187, 101] on button "Activity" at bounding box center [191, 107] width 61 height 33
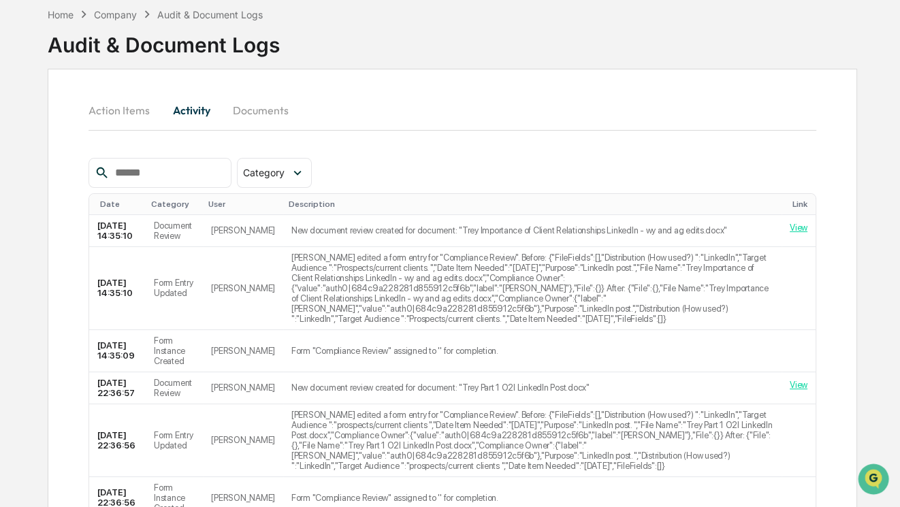
scroll to position [75, 0]
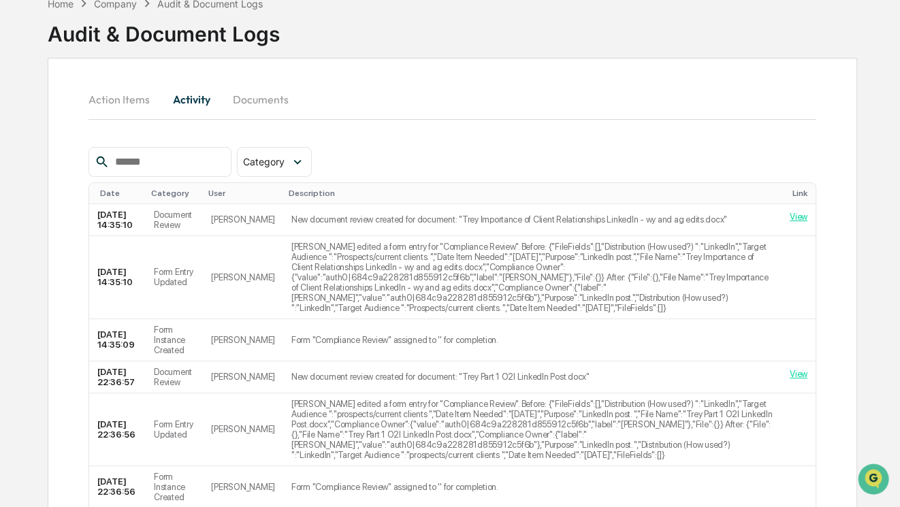
click at [259, 95] on button "Documents" at bounding box center [261, 99] width 78 height 33
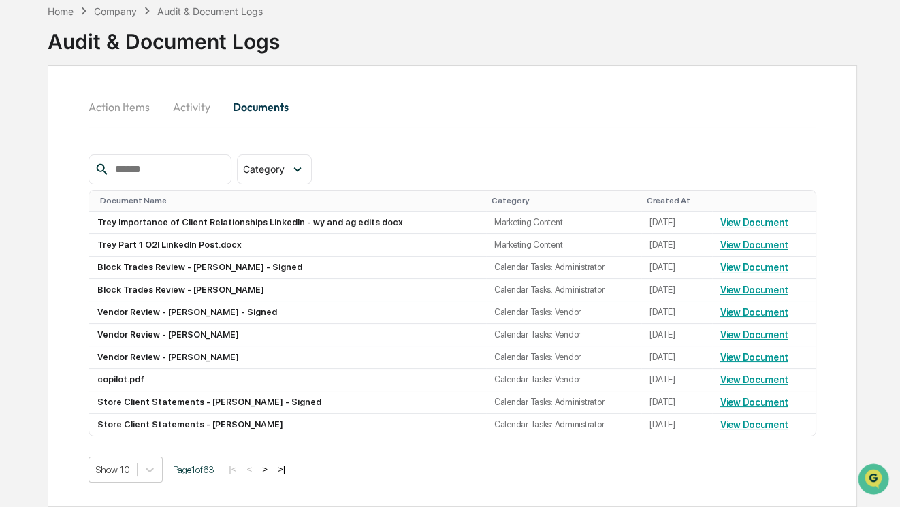
click at [186, 106] on button "Activity" at bounding box center [191, 107] width 61 height 33
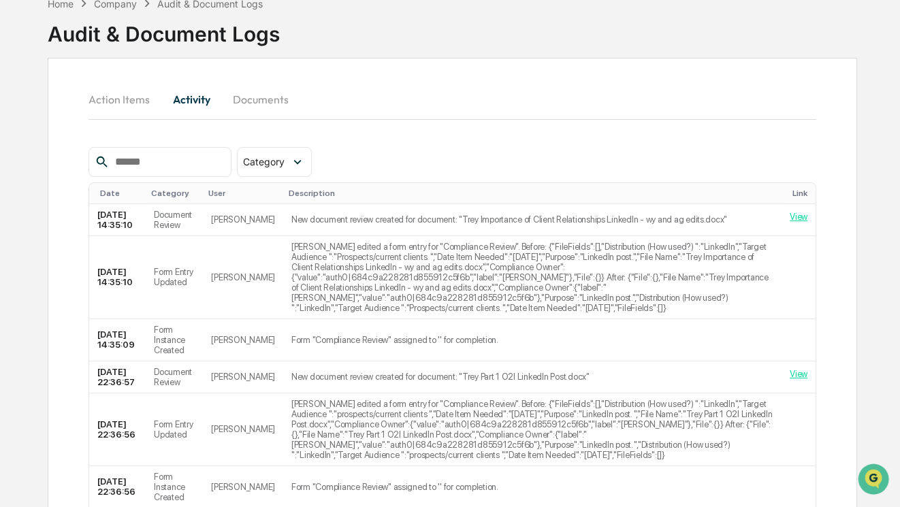
click at [130, 103] on button "Action Items" at bounding box center [125, 99] width 72 height 33
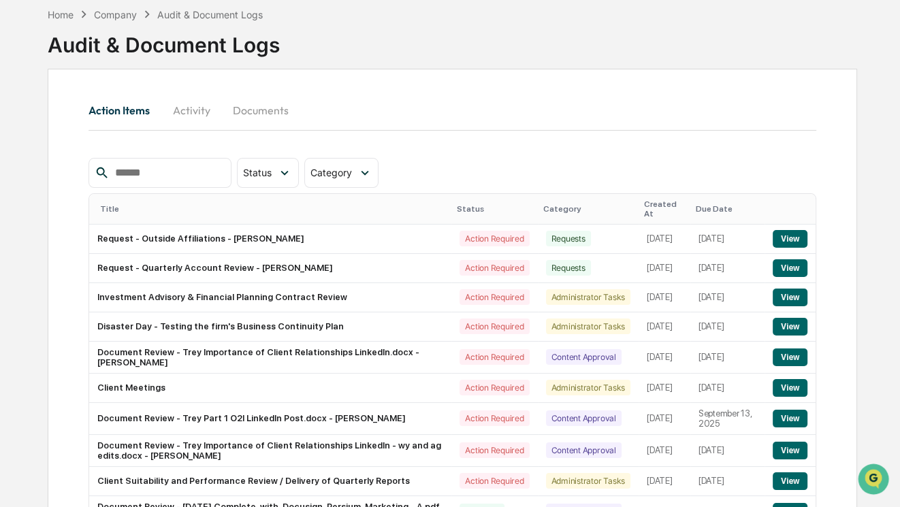
scroll to position [75, 0]
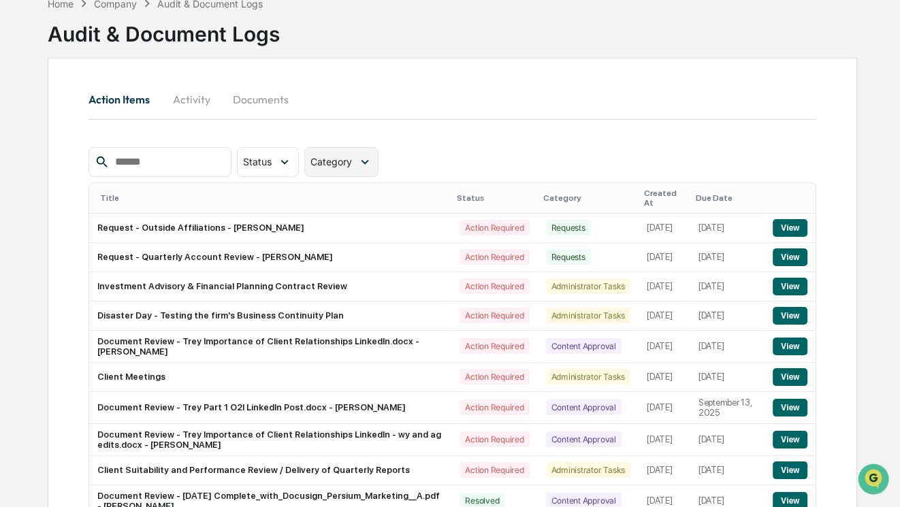
click at [352, 161] on span "Category" at bounding box center [332, 162] width 42 height 12
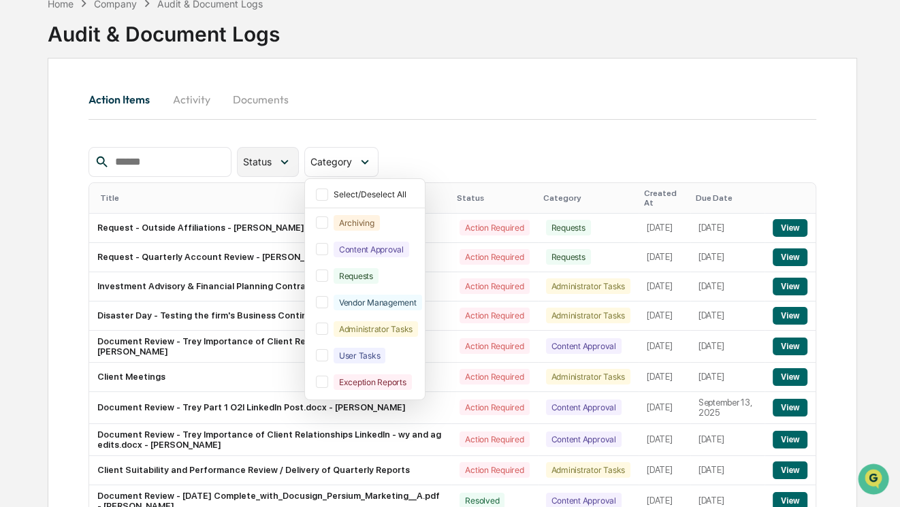
click at [277, 164] on div "Status" at bounding box center [260, 162] width 34 height 12
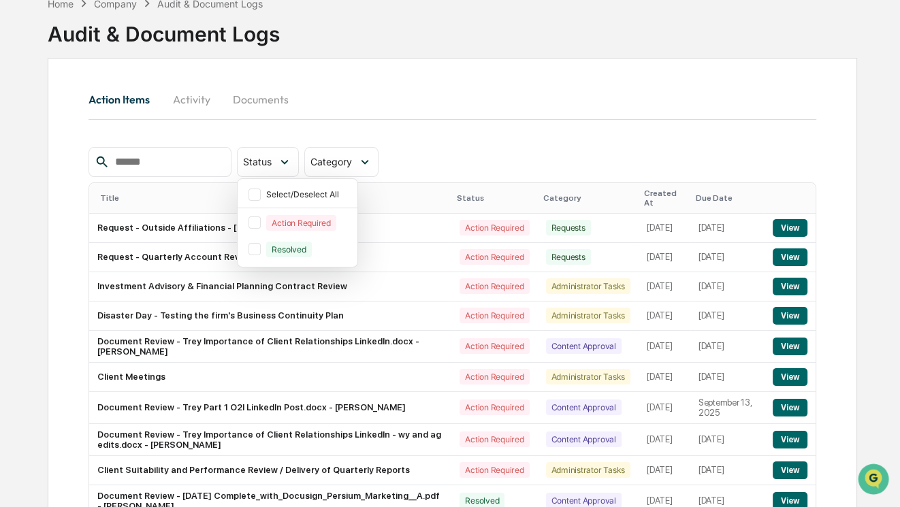
click at [415, 123] on div "Action Items Activity Documents" at bounding box center [453, 115] width 728 height 64
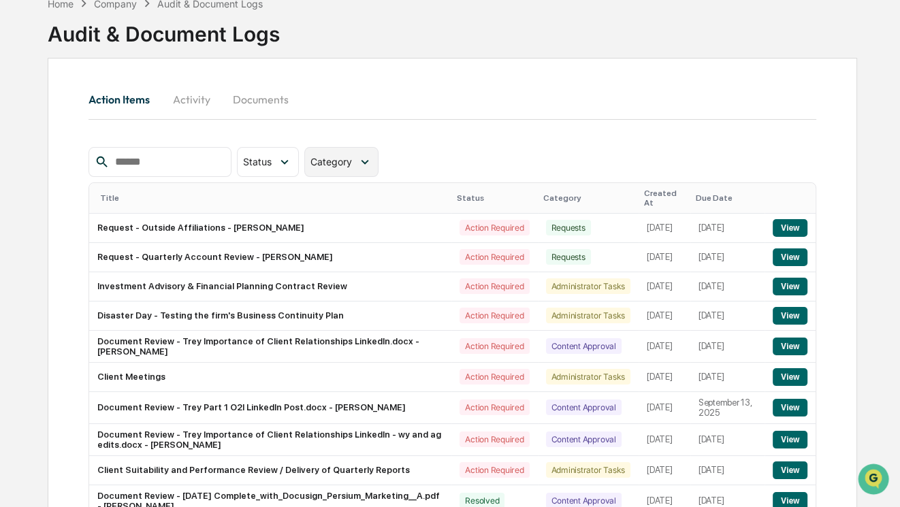
click at [352, 161] on span "Category" at bounding box center [332, 162] width 42 height 12
click at [462, 151] on div "Status Select/Deselect All Action Required Resolved Category Select/Deselect Al…" at bounding box center [453, 162] width 728 height 30
click at [184, 93] on button "Activity" at bounding box center [191, 99] width 61 height 33
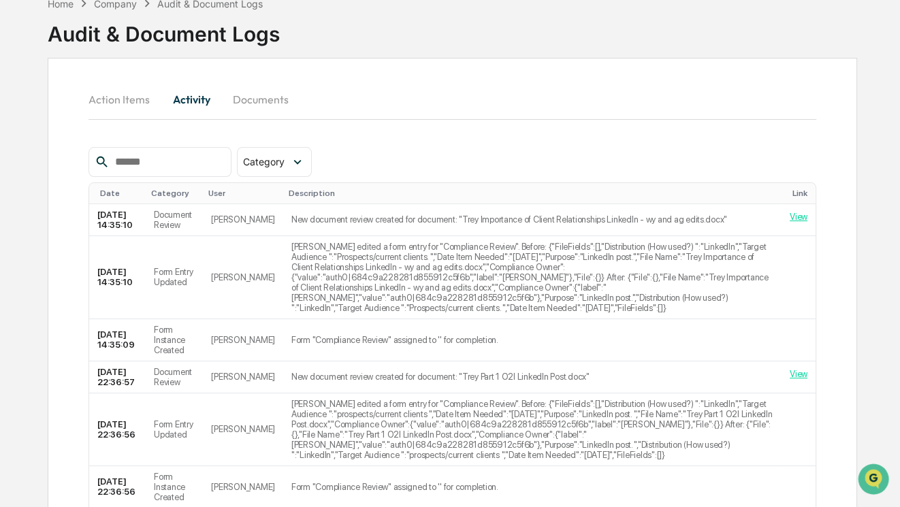
click at [262, 98] on button "Documents" at bounding box center [261, 99] width 78 height 33
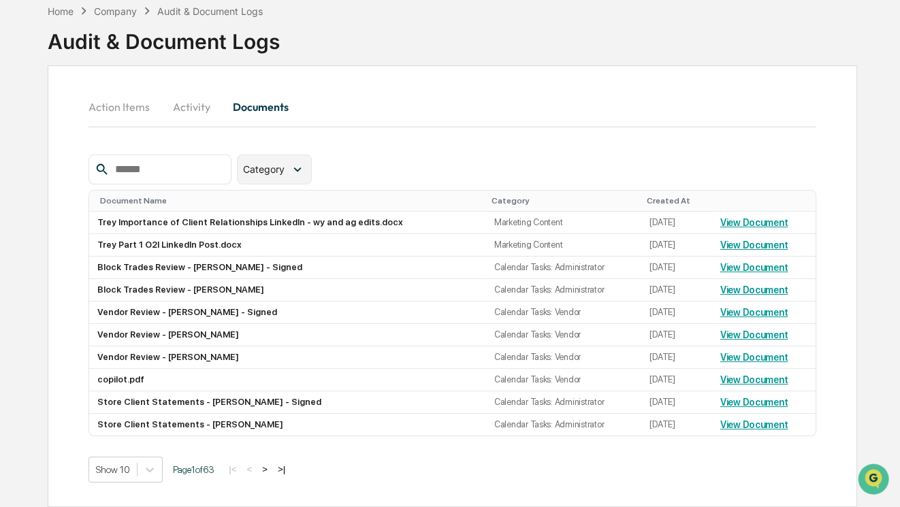
click at [290, 163] on div "Category" at bounding box center [266, 169] width 47 height 12
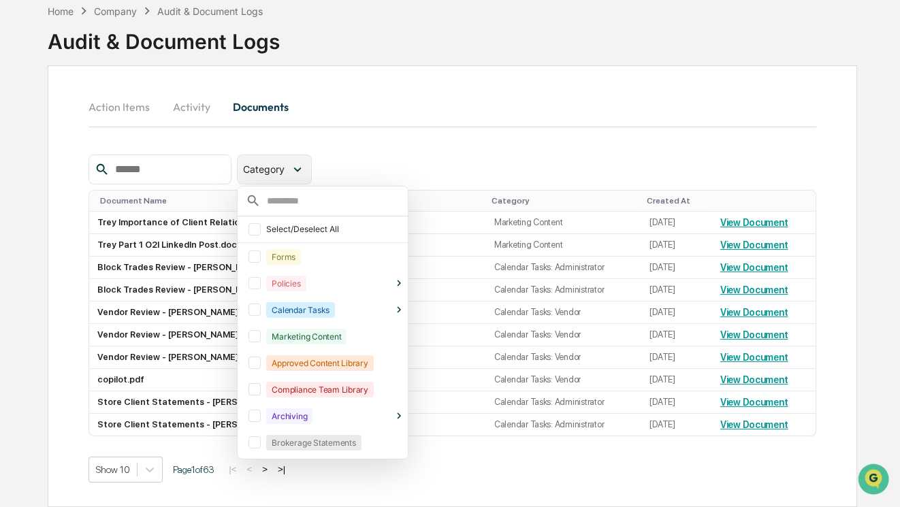
scroll to position [31, 0]
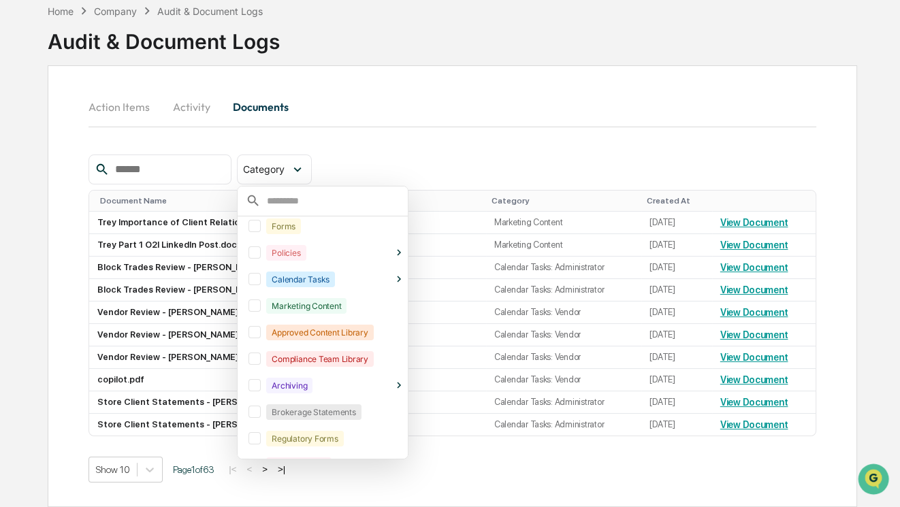
click at [392, 131] on div "Action Items Activity Documents" at bounding box center [453, 123] width 728 height 64
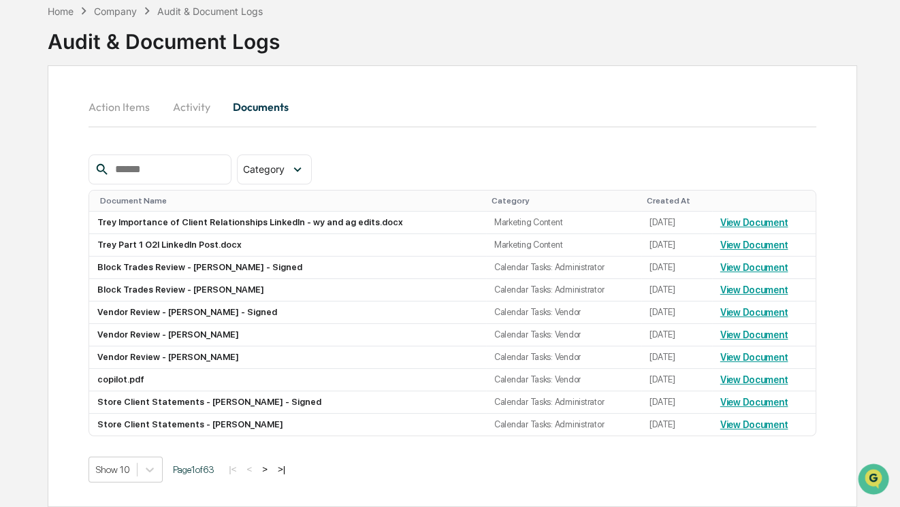
click at [211, 101] on button "Activity" at bounding box center [191, 107] width 61 height 33
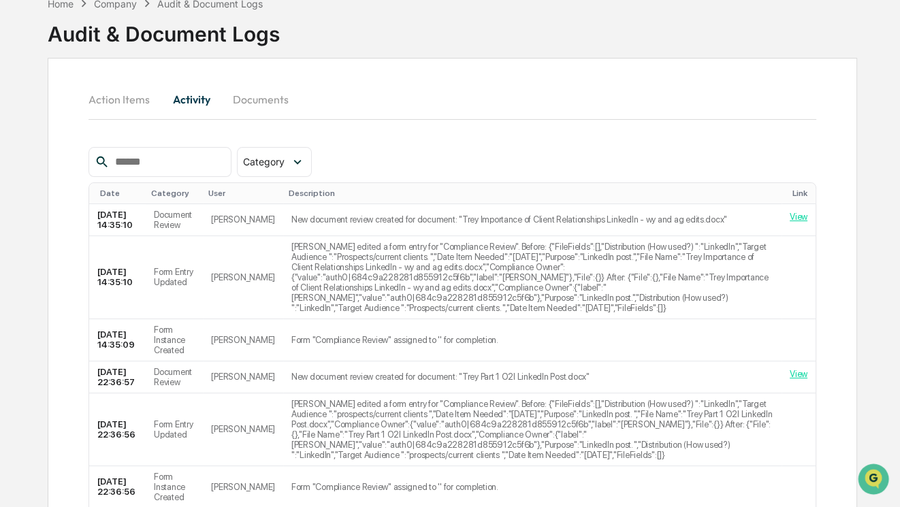
click at [272, 138] on div "Action Items Activity Documents" at bounding box center [453, 115] width 728 height 64
click at [279, 148] on div "Category" at bounding box center [274, 162] width 74 height 30
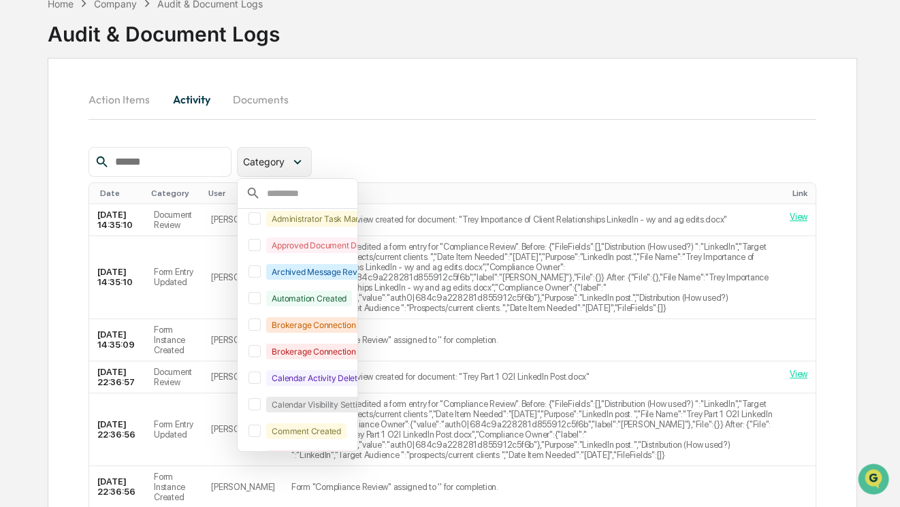
click at [279, 151] on div "Category" at bounding box center [274, 162] width 74 height 30
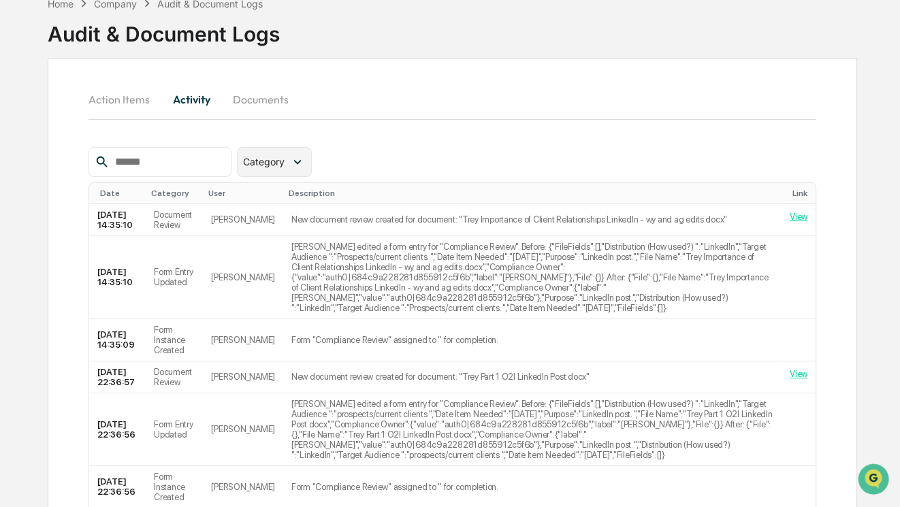
click at [283, 156] on span "Category" at bounding box center [264, 162] width 42 height 12
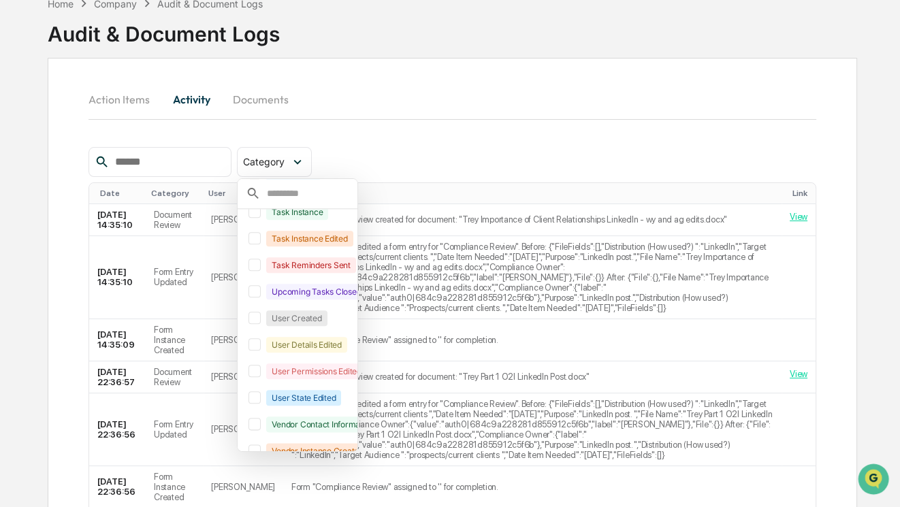
scroll to position [1659, 0]
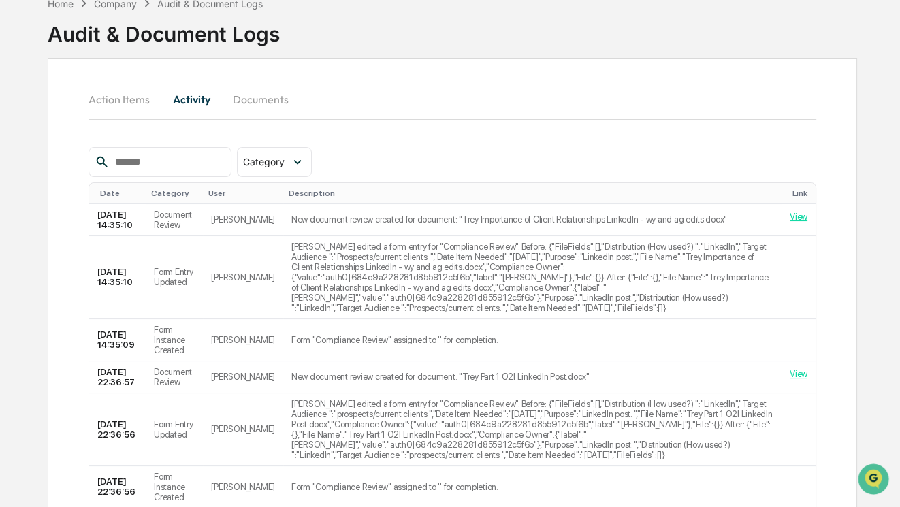
click at [416, 157] on div "Category Select/Deselect All Administrator Task Marked Completed Approved Docum…" at bounding box center [453, 162] width 728 height 30
click at [129, 97] on button "Action Items" at bounding box center [125, 99] width 72 height 33
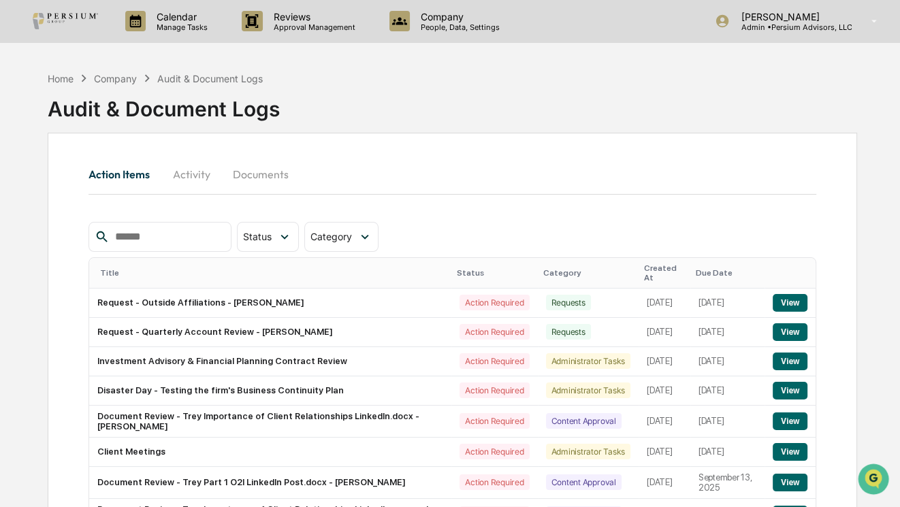
click at [173, 242] on input "text" at bounding box center [168, 237] width 116 height 18
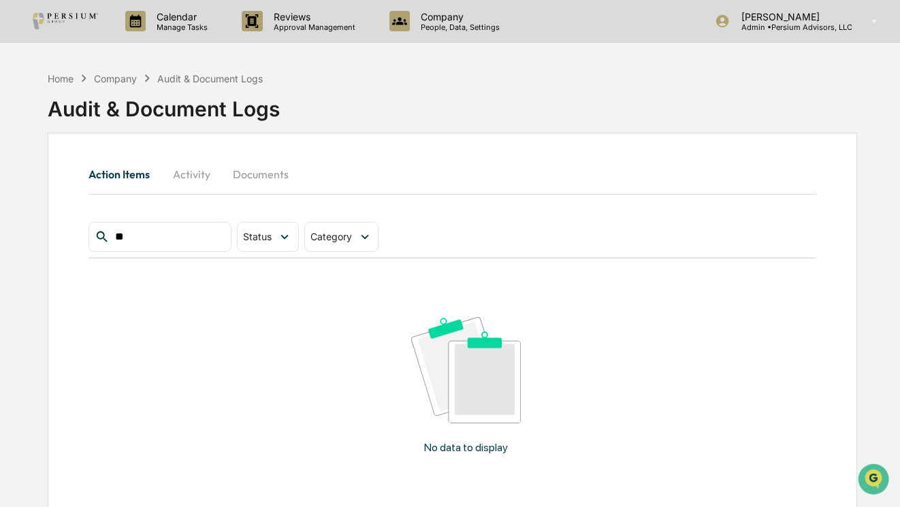
type input "*"
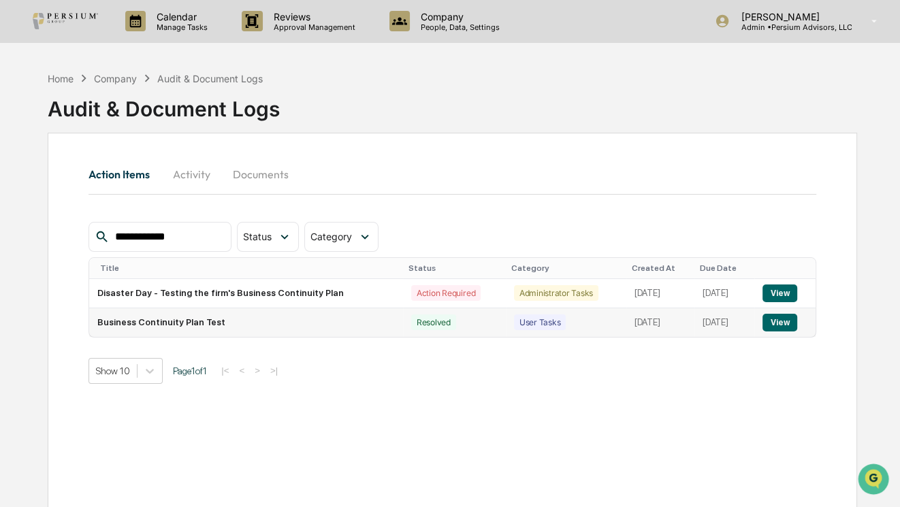
type input "**********"
click at [787, 321] on button "View" at bounding box center [780, 323] width 35 height 18
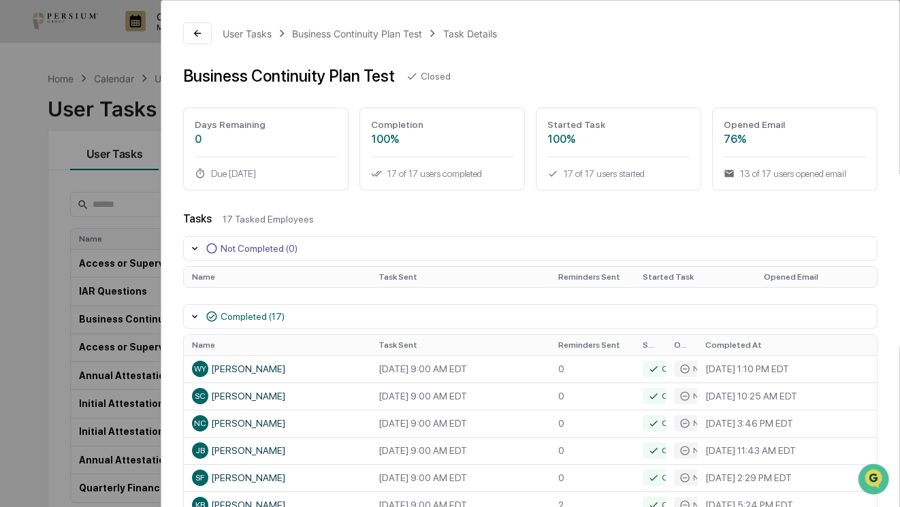
click at [195, 313] on icon at bounding box center [194, 316] width 11 height 11
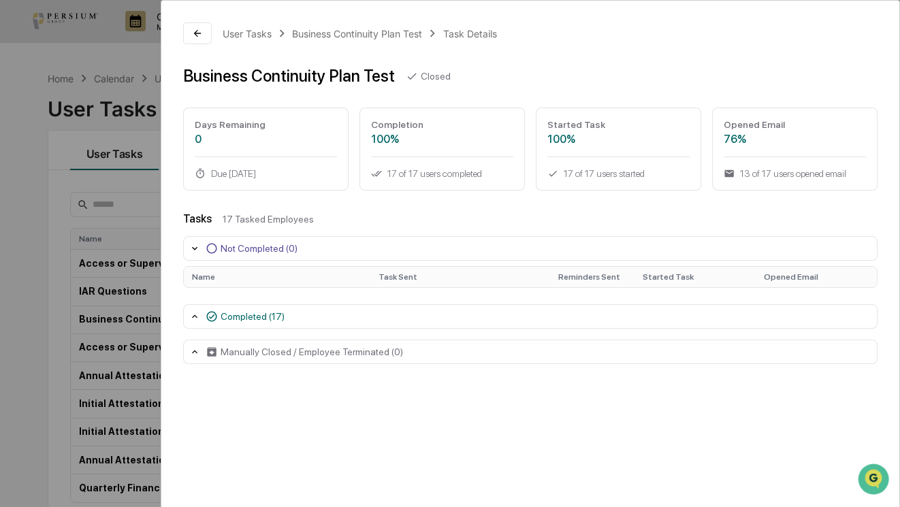
click at [198, 352] on icon at bounding box center [194, 352] width 11 height 11
click at [193, 313] on icon at bounding box center [194, 316] width 11 height 11
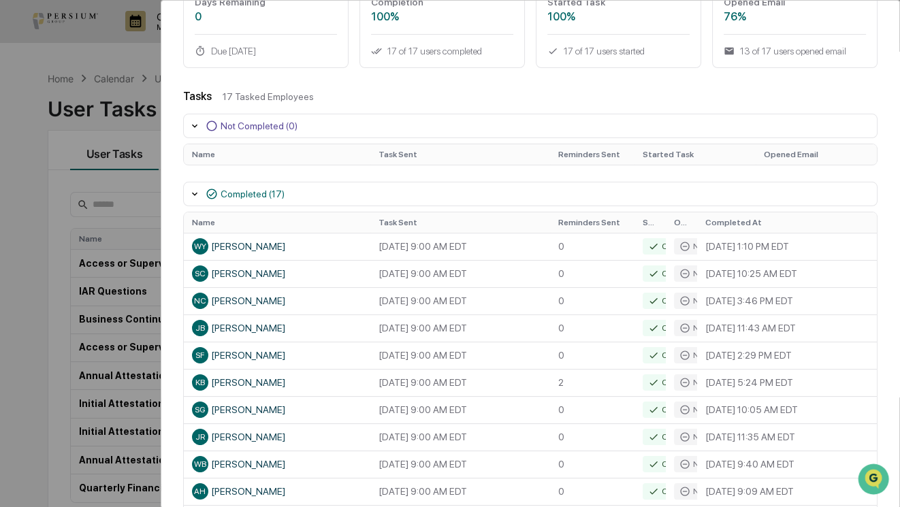
scroll to position [309, 0]
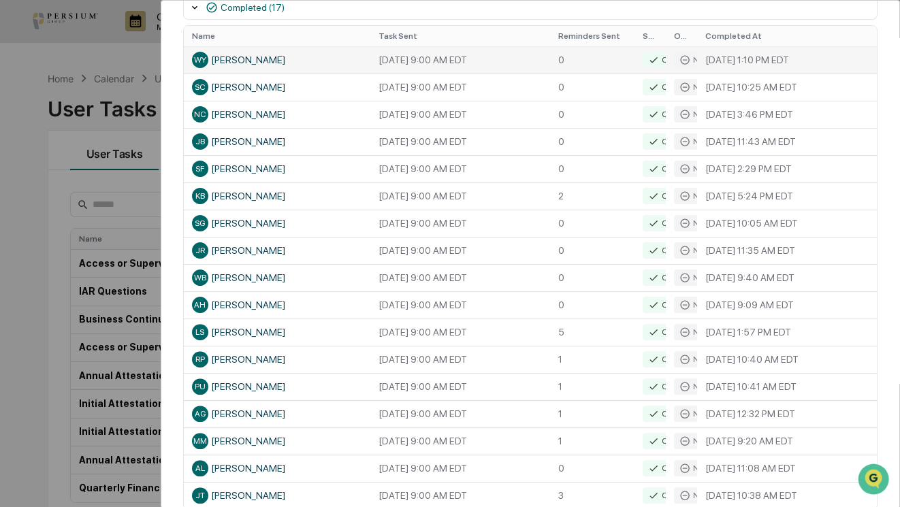
click at [234, 55] on div "[PERSON_NAME]" at bounding box center [277, 60] width 170 height 16
click at [418, 54] on td "[DATE] 9:00 AM EDT" at bounding box center [461, 59] width 180 height 27
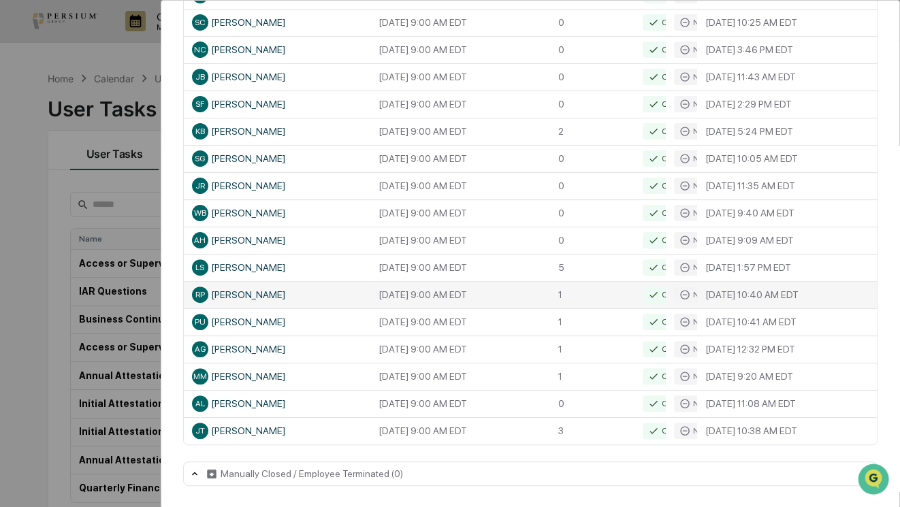
scroll to position [0, 0]
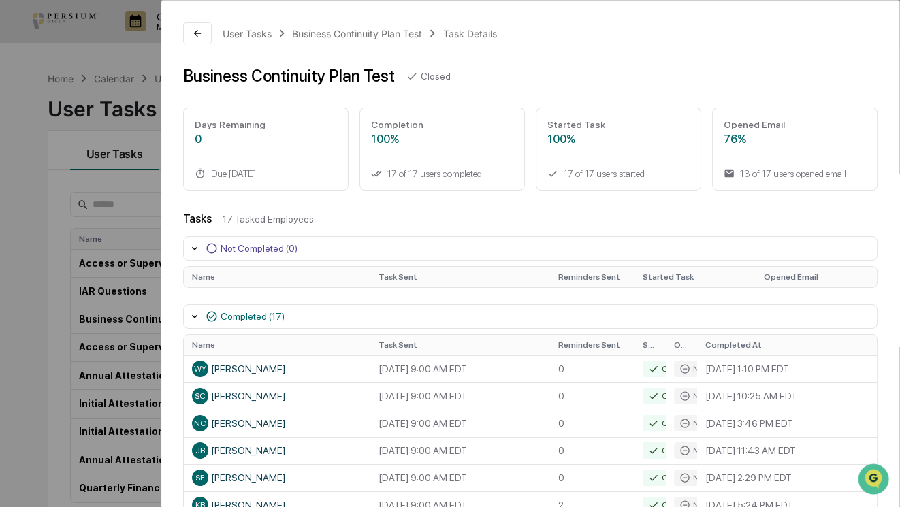
click at [52, 274] on div "User Tasks Business Continuity Plan Test Task Details Business Continuity Plan …" at bounding box center [450, 253] width 900 height 507
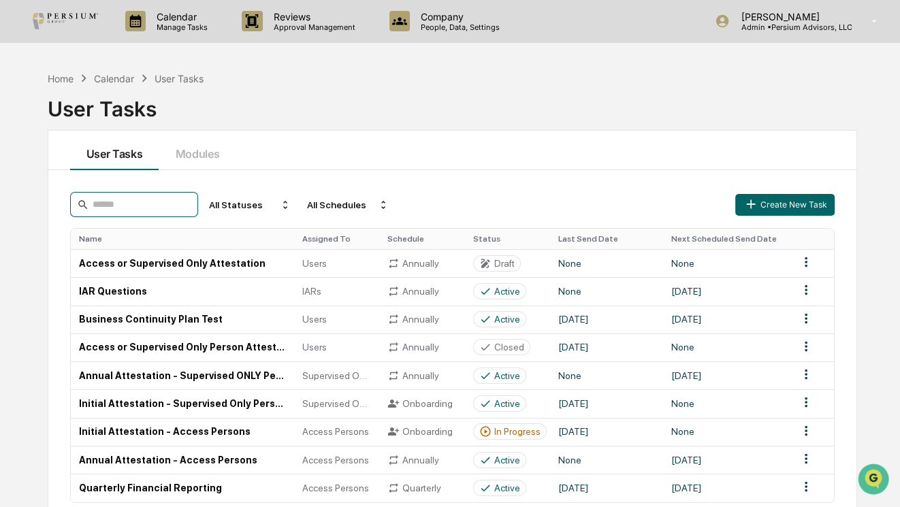
click at [163, 204] on input at bounding box center [134, 204] width 128 height 25
click at [168, 206] on input at bounding box center [134, 204] width 128 height 25
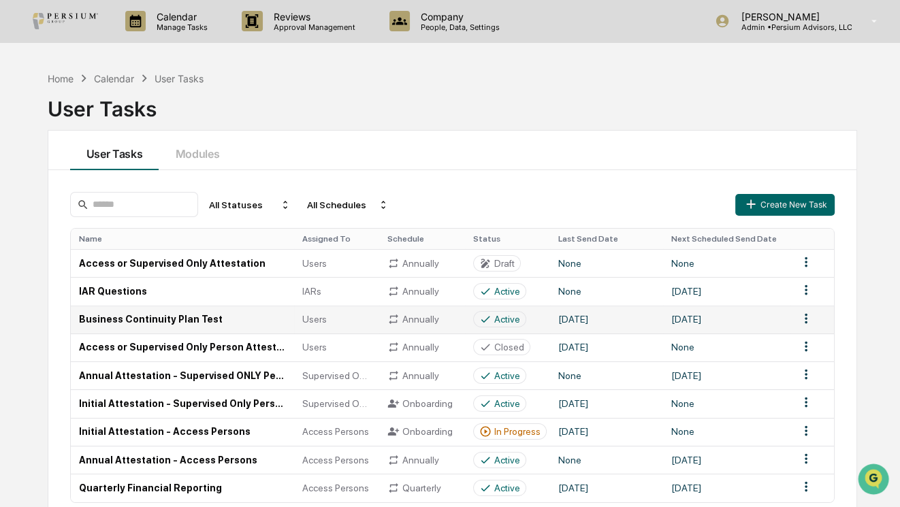
click at [127, 319] on td "Business Continuity Plan Test" at bounding box center [182, 320] width 223 height 28
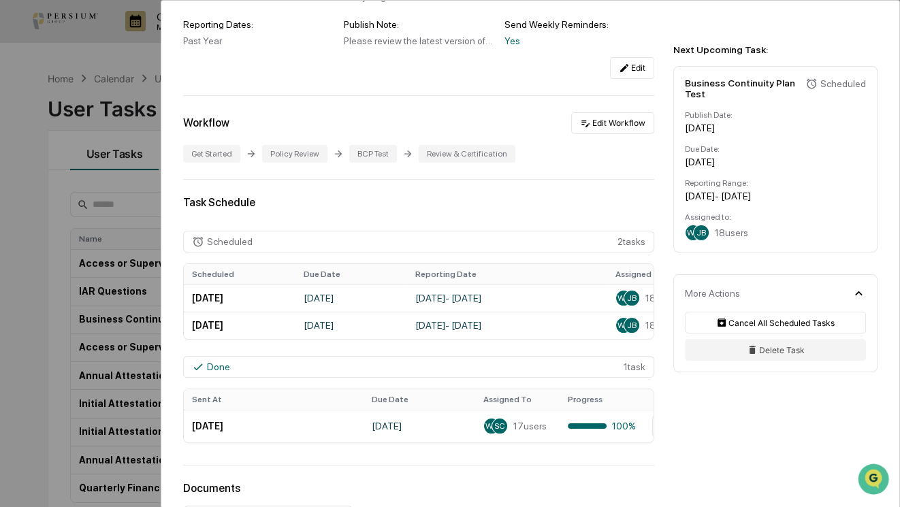
scroll to position [309, 0]
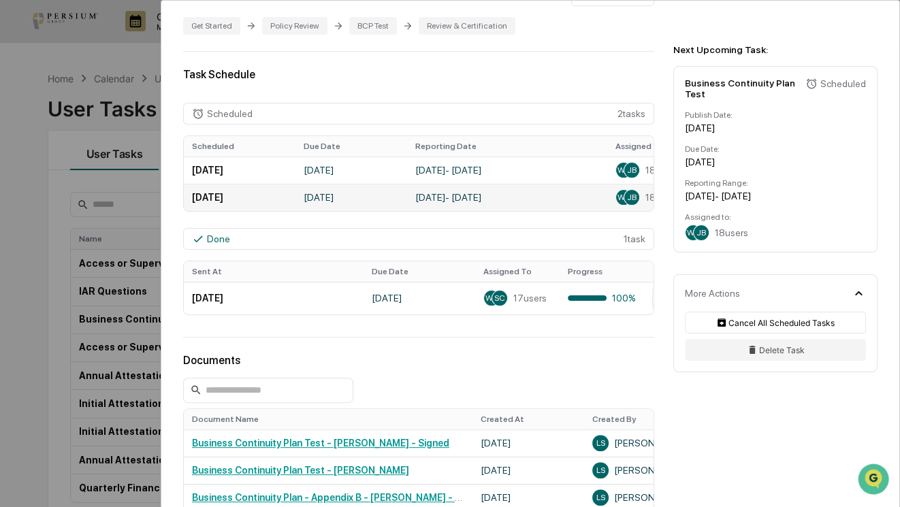
click at [415, 191] on td "[DATE] - [DATE]" at bounding box center [507, 197] width 200 height 27
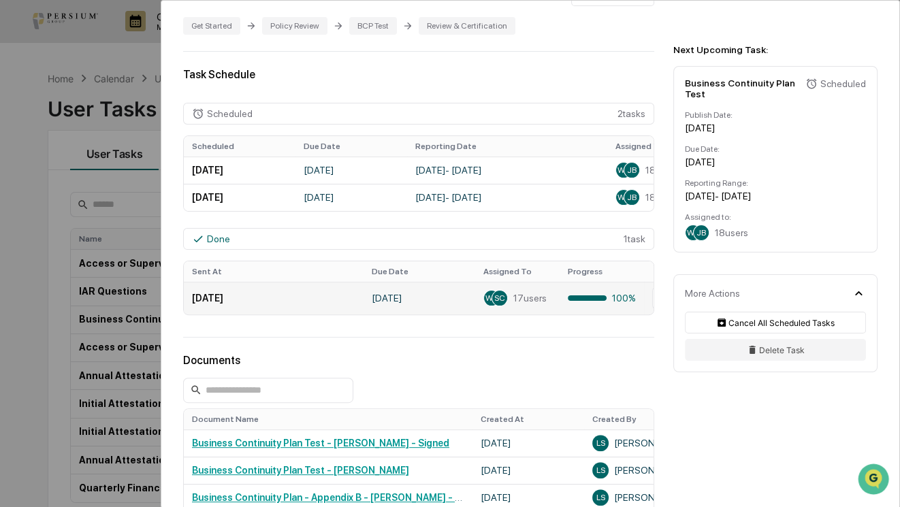
click at [392, 309] on td "[DATE]" at bounding box center [420, 298] width 112 height 33
click at [408, 295] on td "[DATE]" at bounding box center [420, 298] width 112 height 33
click at [217, 245] on div "Done" at bounding box center [218, 239] width 23 height 11
drag, startPoint x: 632, startPoint y: 234, endPoint x: 628, endPoint y: 240, distance: 7.4
click at [631, 236] on div "Done 1 task" at bounding box center [418, 239] width 471 height 22
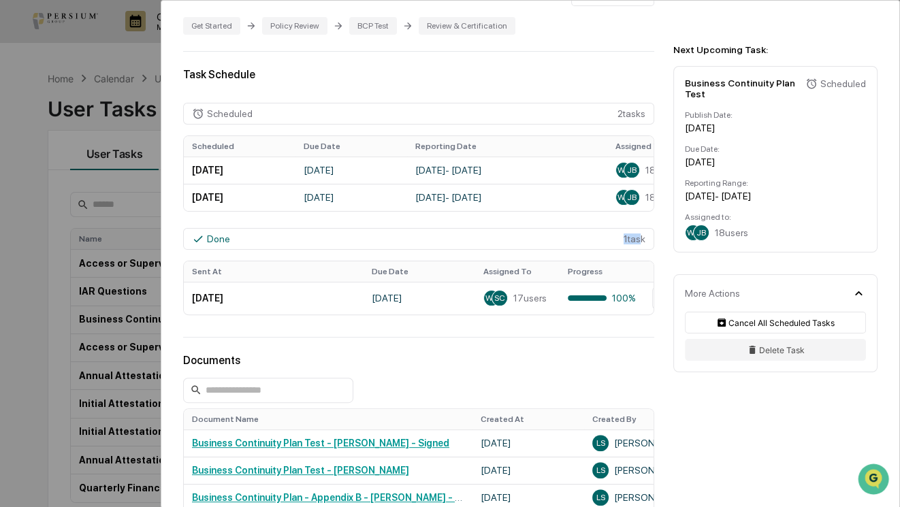
click at [627, 240] on div "Done 1 task" at bounding box center [418, 239] width 471 height 22
click at [630, 299] on div "100%" at bounding box center [602, 298] width 68 height 11
click at [734, 238] on span "18 users" at bounding box center [731, 232] width 33 height 11
click at [702, 238] on span "JB" at bounding box center [702, 233] width 10 height 10
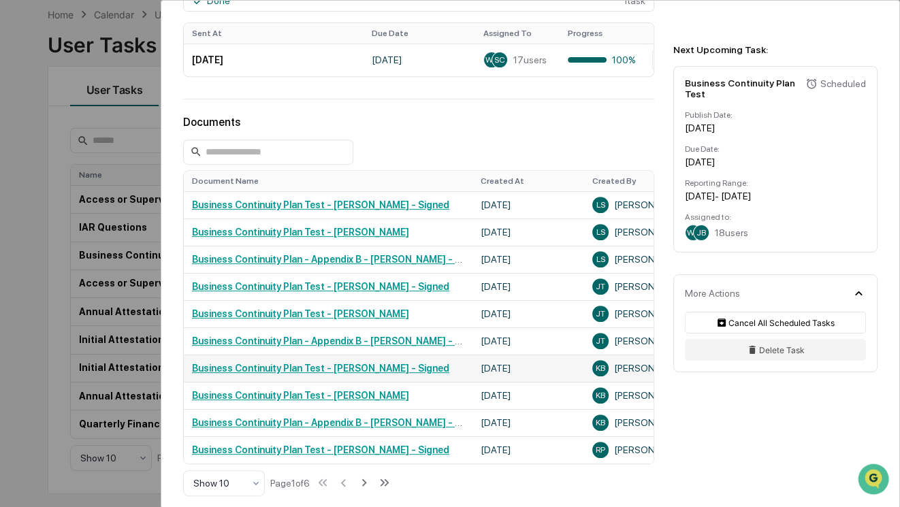
scroll to position [557, 0]
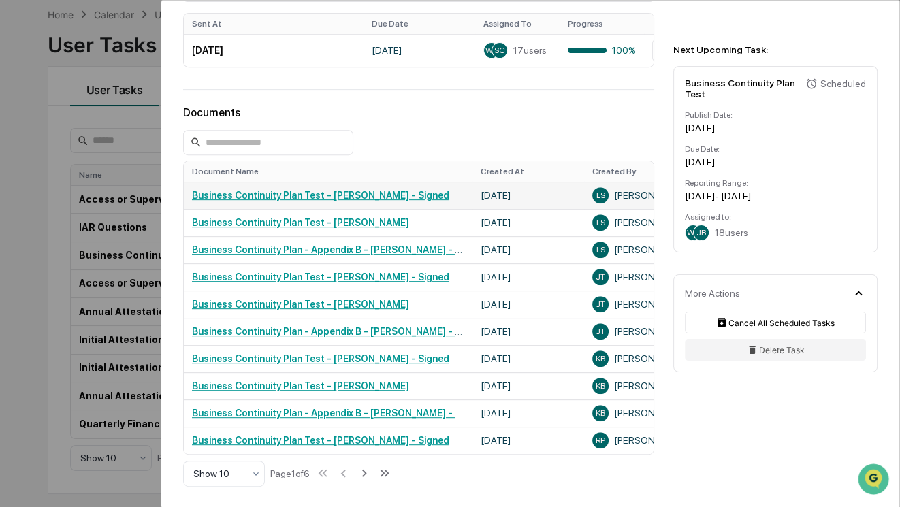
click at [246, 201] on link "Business Continuity Plan Test - [PERSON_NAME] - Signed" at bounding box center [320, 195] width 257 height 11
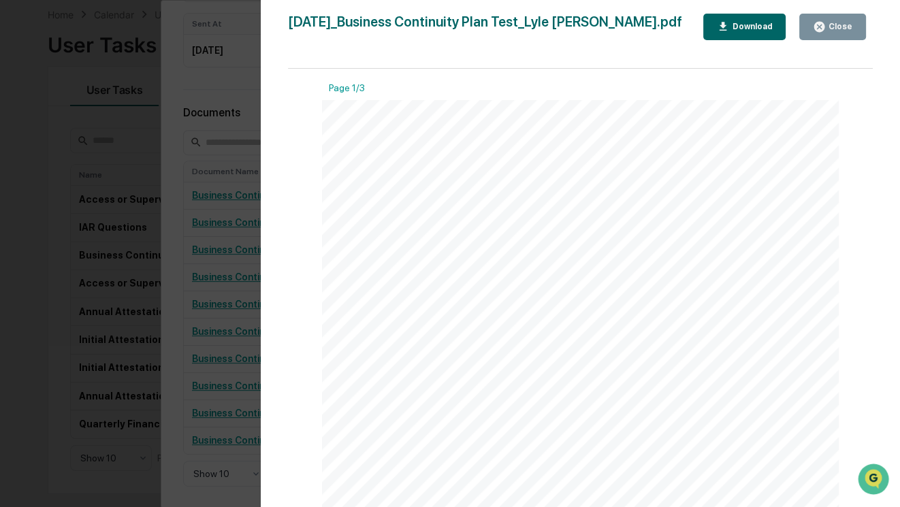
click at [209, 273] on div "Version History [DATE] 05:57 PM [PERSON_NAME] [DATE]_Business Continuity Plan T…" at bounding box center [450, 253] width 900 height 507
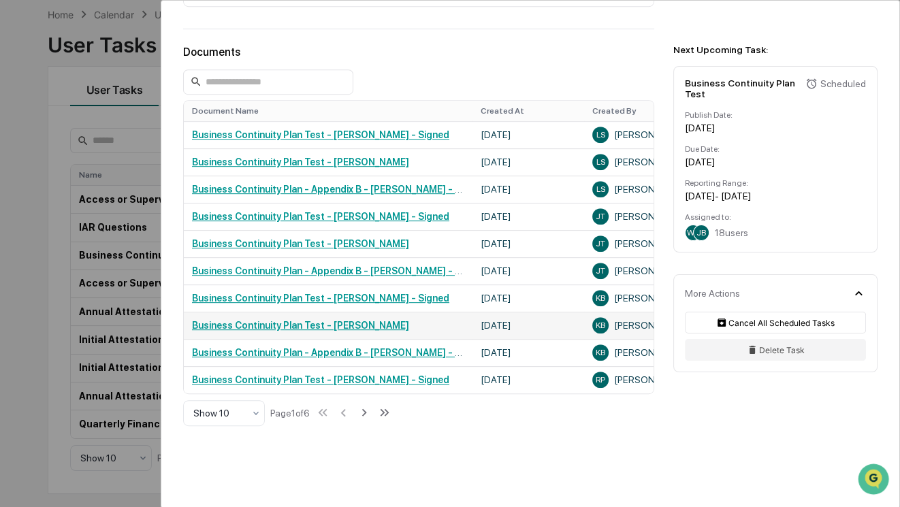
scroll to position [676, 0]
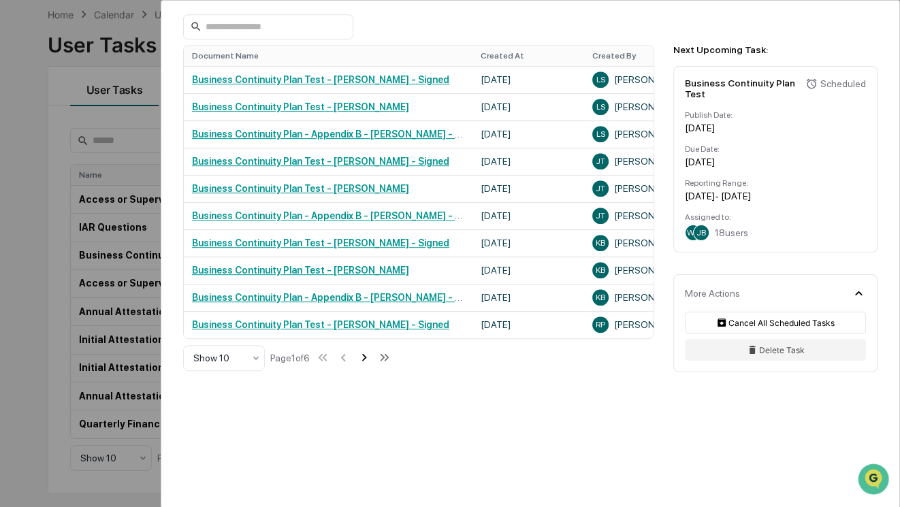
click at [372, 351] on icon at bounding box center [364, 357] width 15 height 15
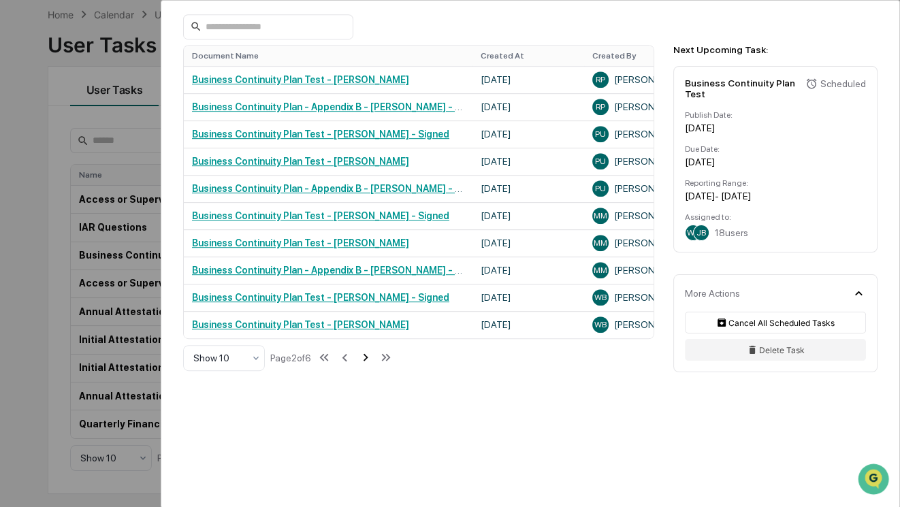
click at [368, 358] on icon at bounding box center [365, 357] width 15 height 15
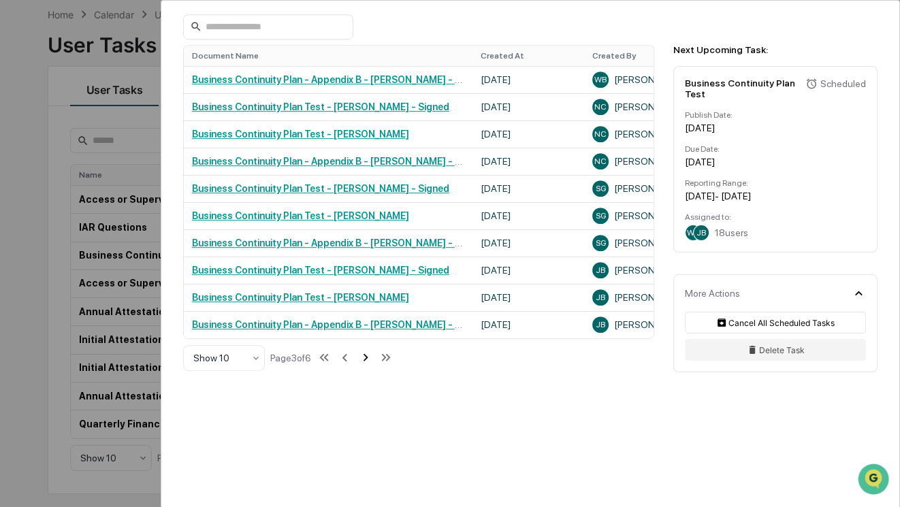
click at [368, 358] on icon at bounding box center [365, 357] width 15 height 15
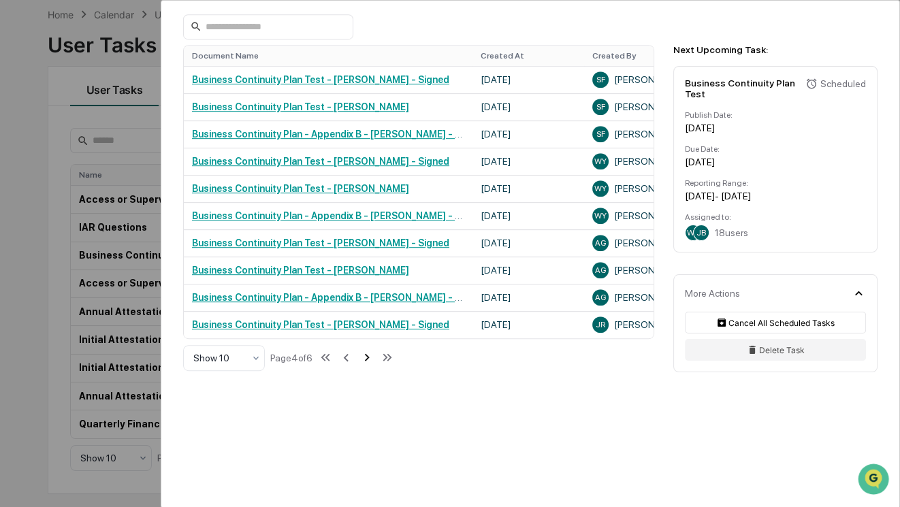
click at [368, 358] on icon at bounding box center [367, 357] width 15 height 15
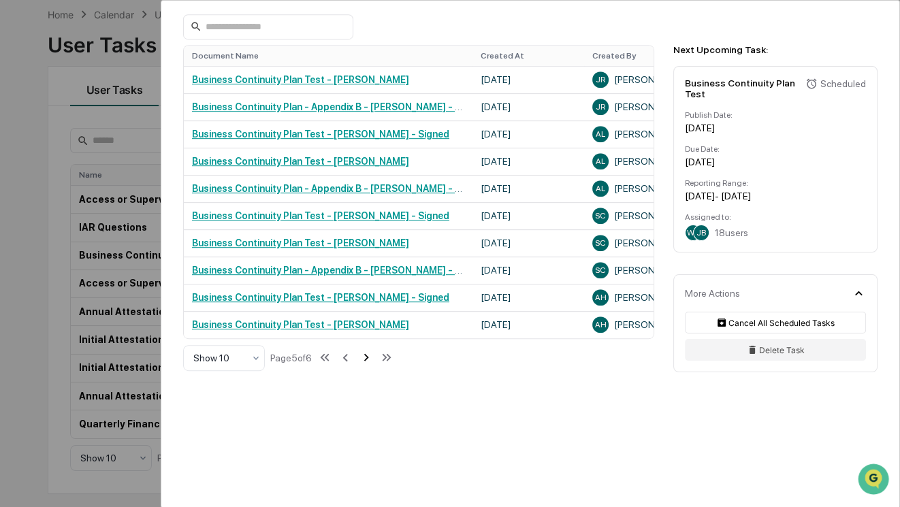
click at [368, 358] on icon at bounding box center [366, 357] width 15 height 15
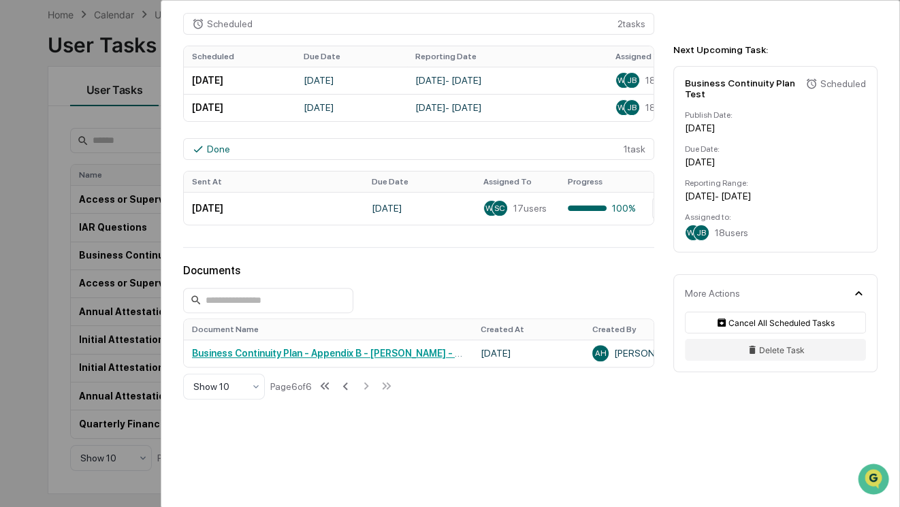
scroll to position [369, 0]
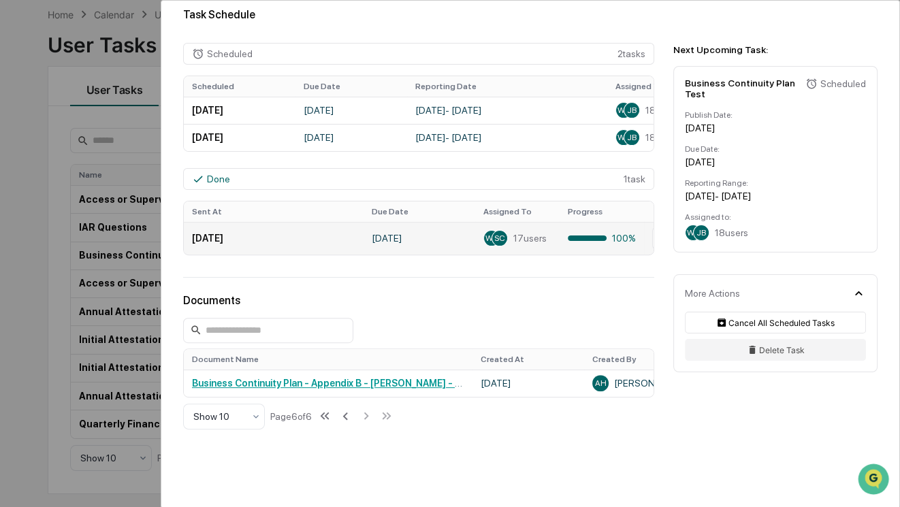
click at [488, 243] on span "WY" at bounding box center [492, 239] width 12 height 10
click at [585, 241] on div at bounding box center [587, 238] width 39 height 5
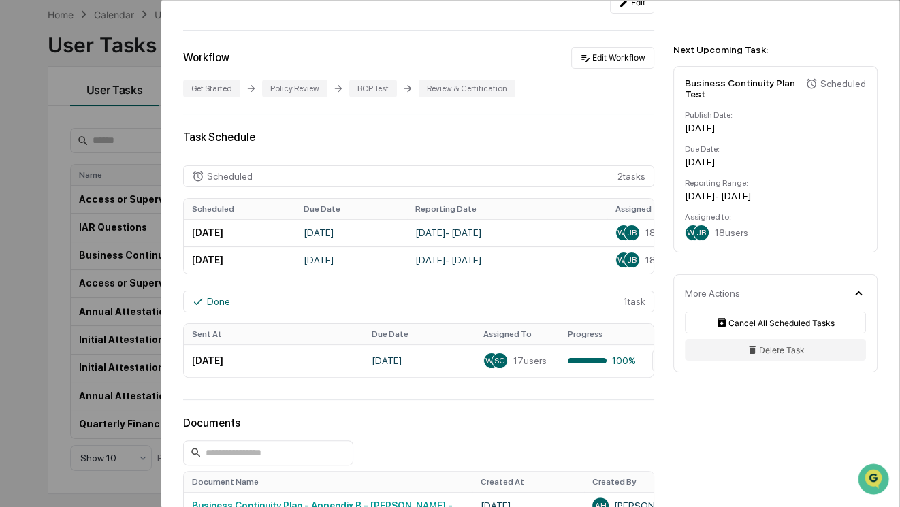
scroll to position [245, 0]
click at [90, 117] on div "User Tasks Business Continuity Plan Test Business Continuity Plan Test Active A…" at bounding box center [450, 253] width 900 height 507
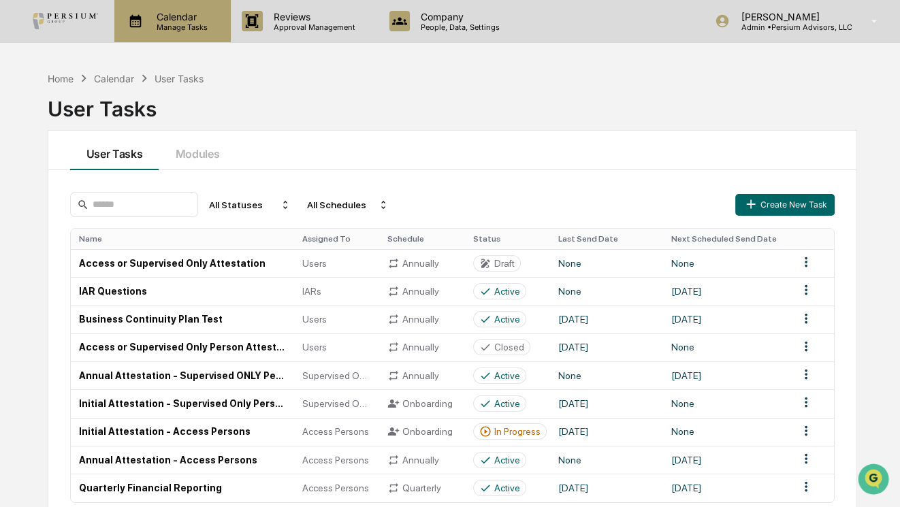
click at [172, 24] on p "Manage Tasks" at bounding box center [180, 27] width 69 height 10
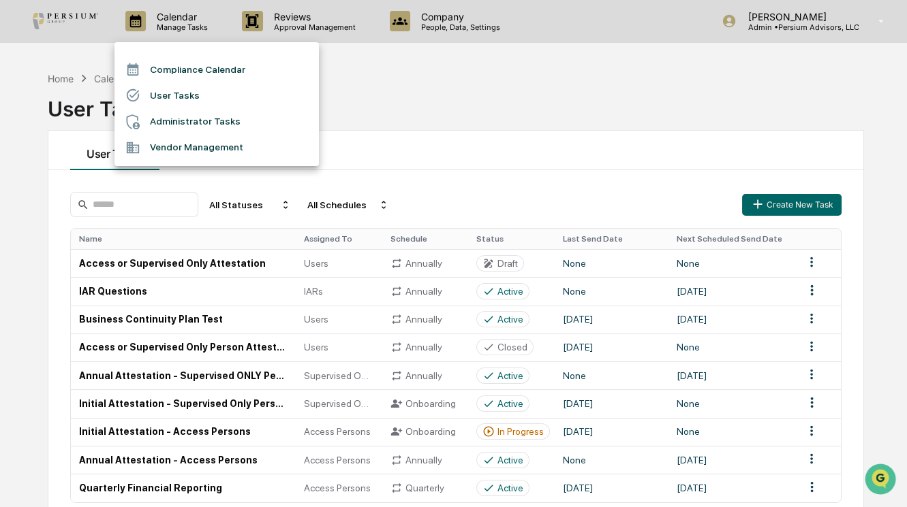
click at [389, 112] on div at bounding box center [453, 253] width 907 height 507
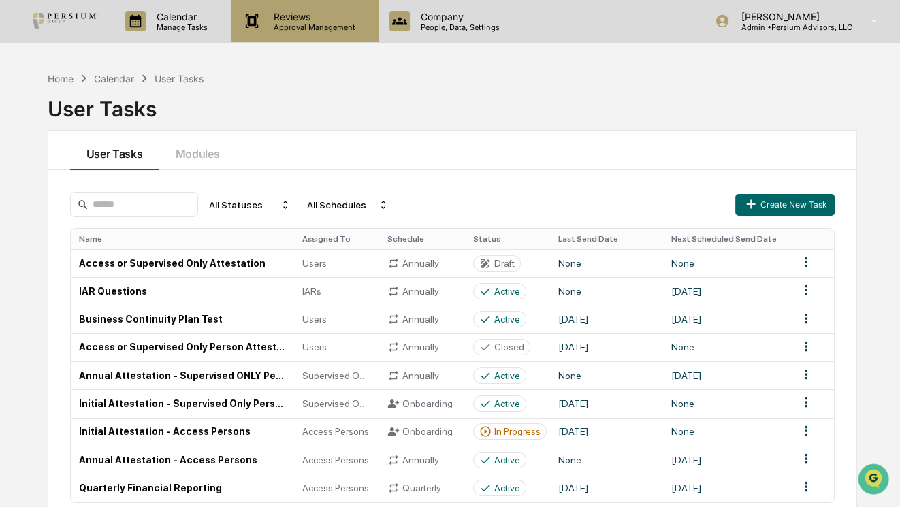
click at [317, 28] on p "Approval Management" at bounding box center [312, 27] width 99 height 10
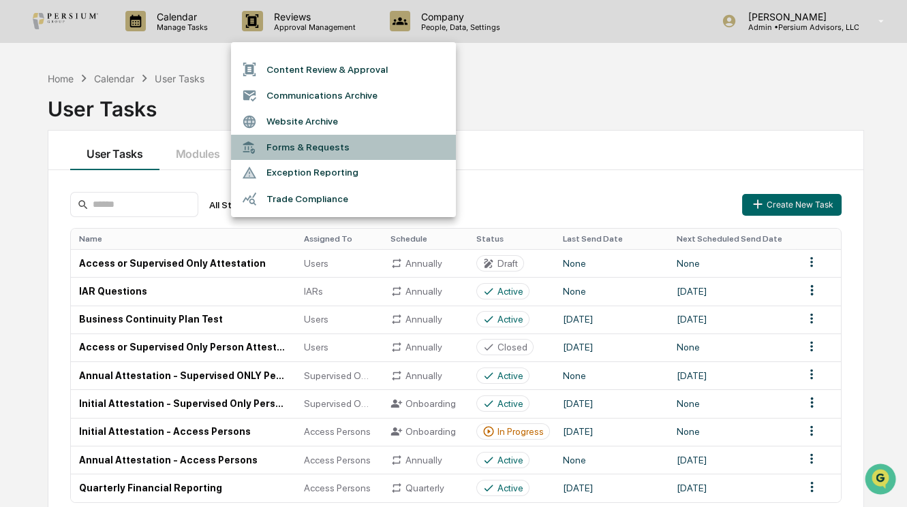
click at [313, 138] on li "Forms & Requests" at bounding box center [343, 147] width 225 height 25
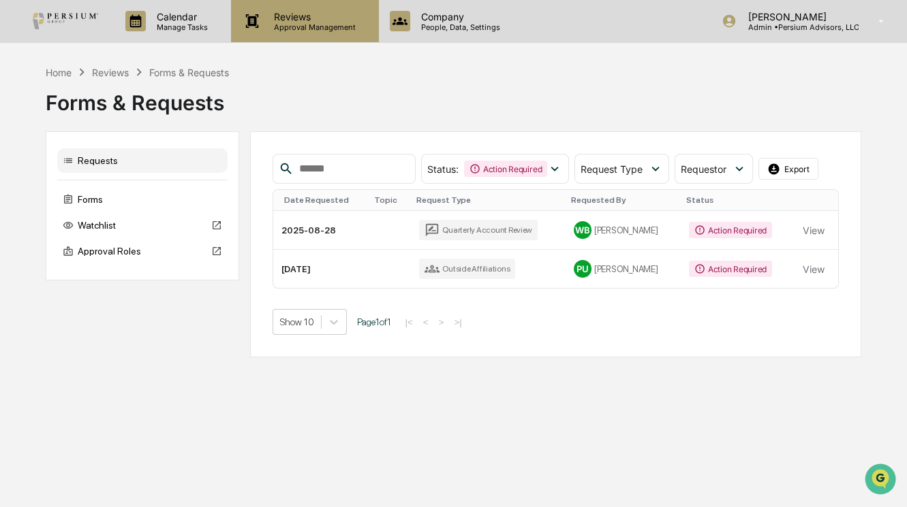
click at [292, 25] on p "Approval Management" at bounding box center [312, 27] width 99 height 10
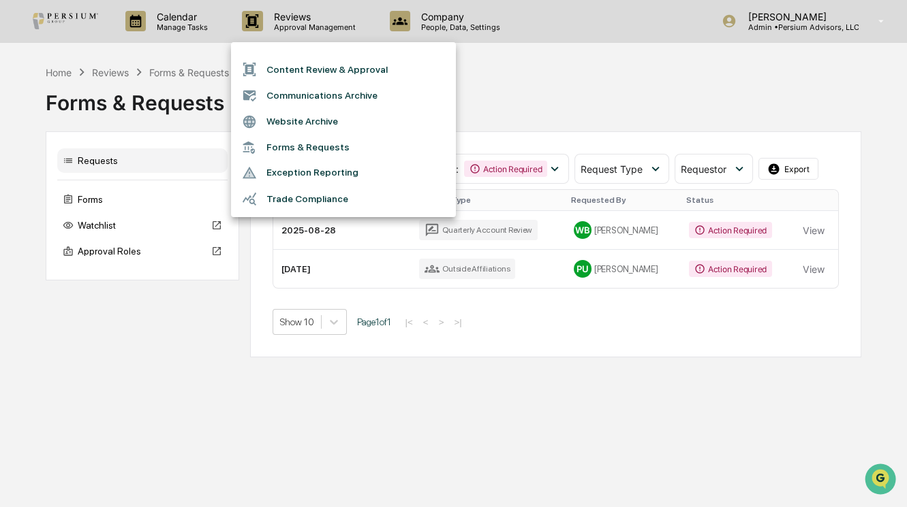
click at [433, 27] on div at bounding box center [453, 253] width 907 height 507
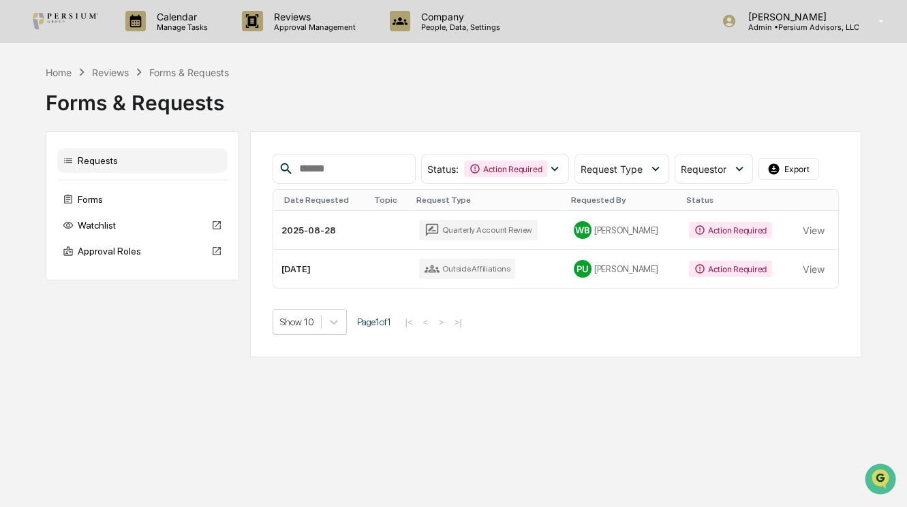
click at [466, 23] on p "People, Data, Settings" at bounding box center [458, 27] width 97 height 10
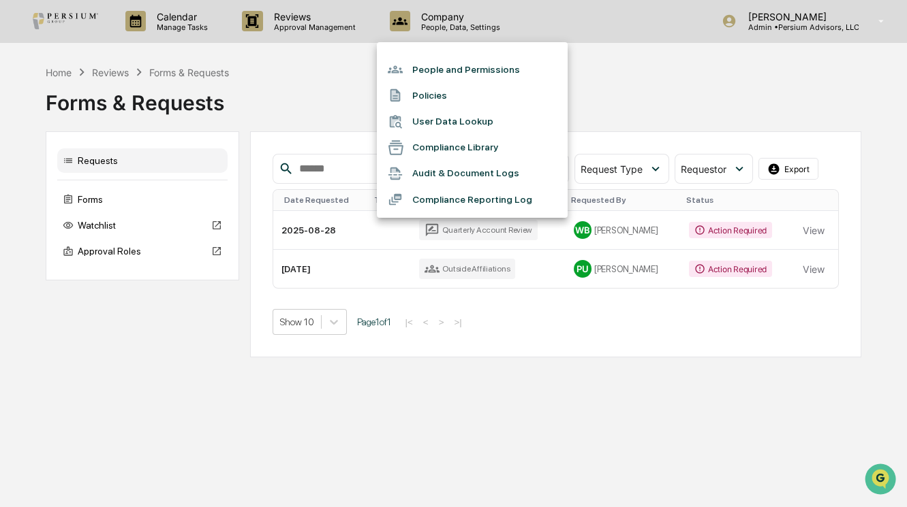
click at [443, 173] on li "Audit & Document Logs" at bounding box center [472, 174] width 191 height 26
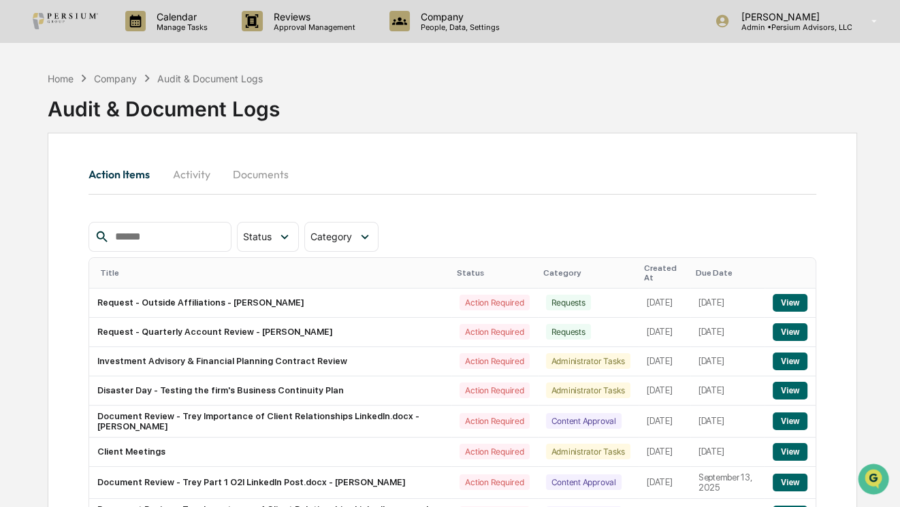
click at [201, 172] on button "Activity" at bounding box center [191, 174] width 61 height 33
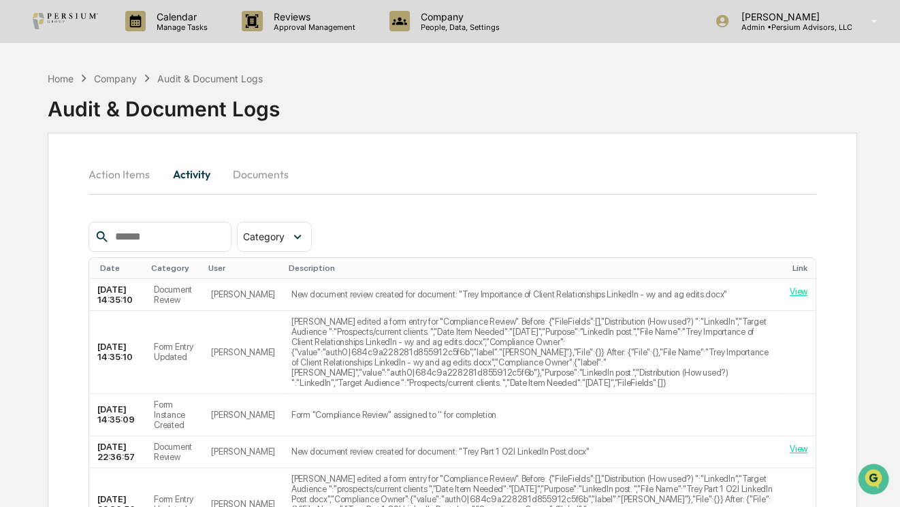
click at [283, 183] on button "Documents" at bounding box center [261, 174] width 78 height 33
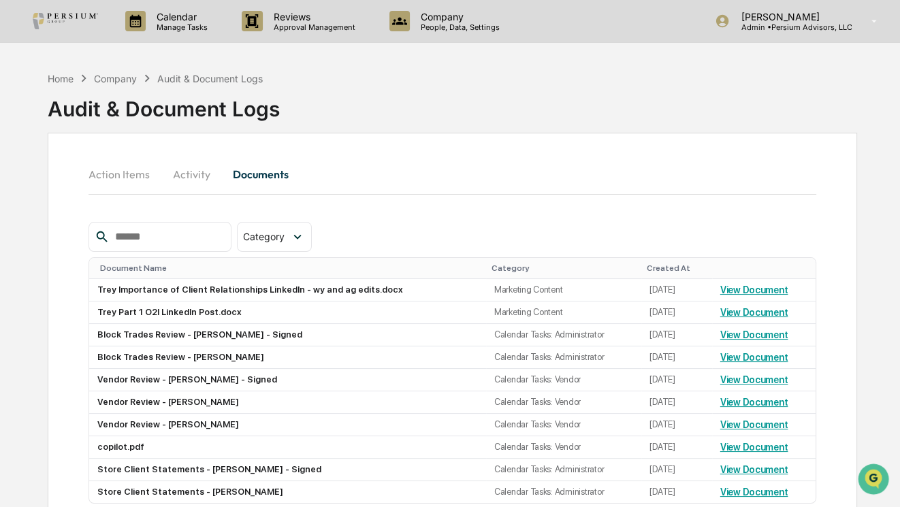
click at [202, 232] on input "text" at bounding box center [168, 237] width 116 height 18
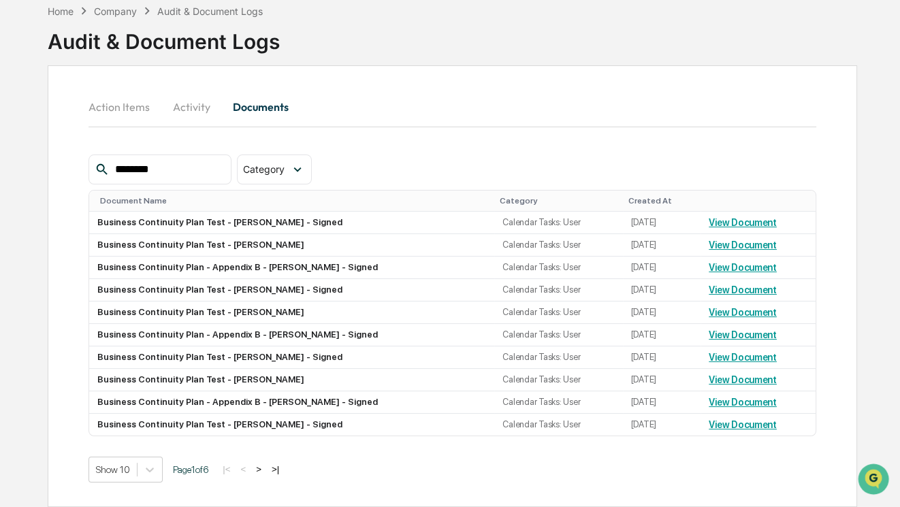
scroll to position [75, 0]
type input "********"
click at [266, 473] on button ">" at bounding box center [259, 470] width 14 height 12
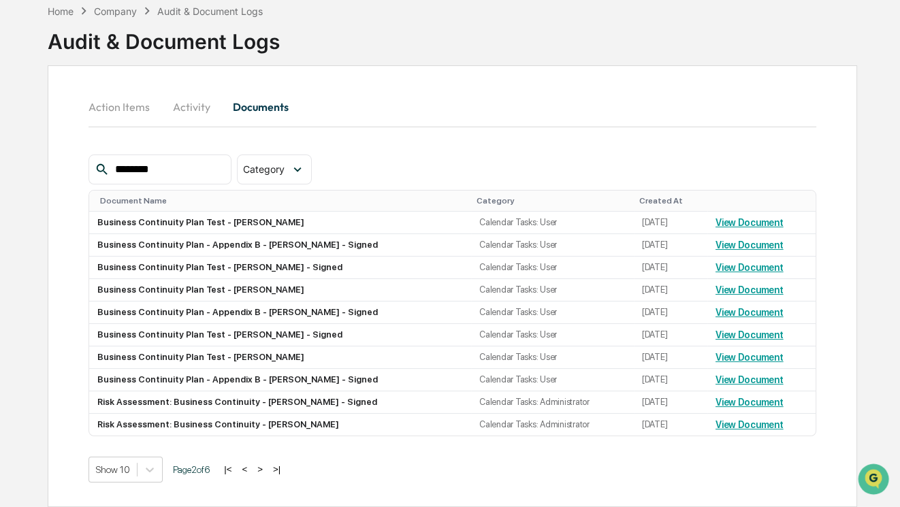
click at [267, 473] on button ">" at bounding box center [260, 470] width 14 height 12
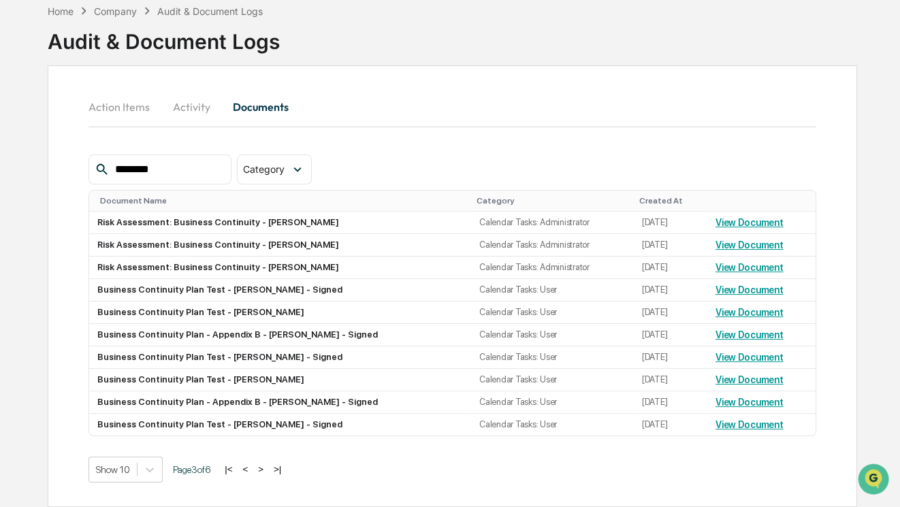
click at [267, 473] on button ">" at bounding box center [261, 470] width 14 height 12
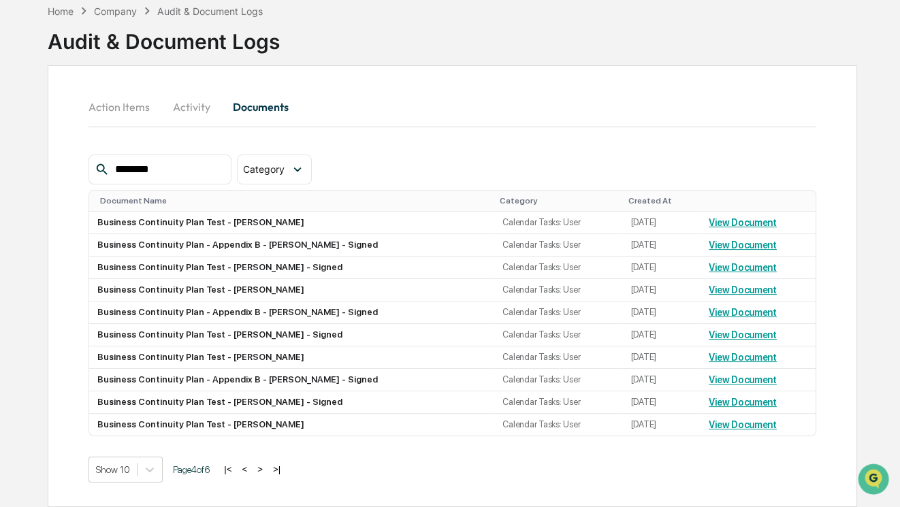
click at [267, 471] on button ">" at bounding box center [260, 470] width 14 height 12
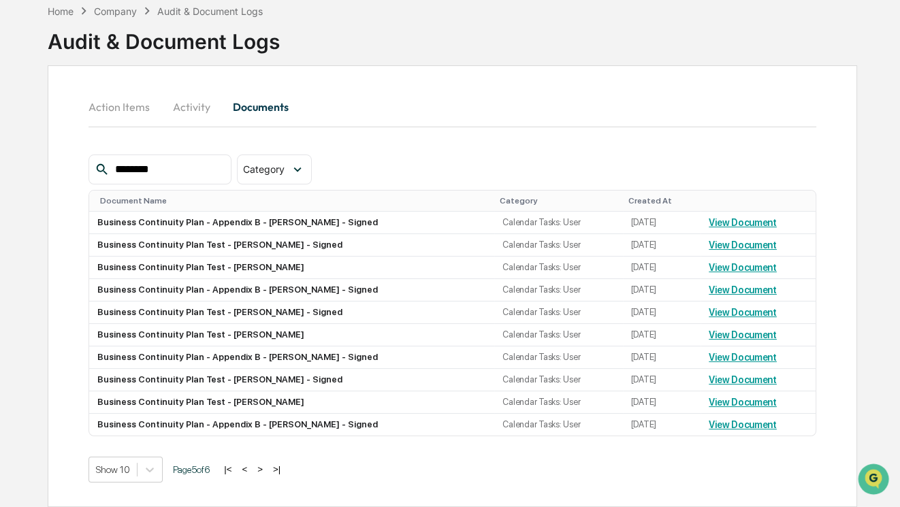
click at [262, 470] on button ">" at bounding box center [260, 470] width 14 height 12
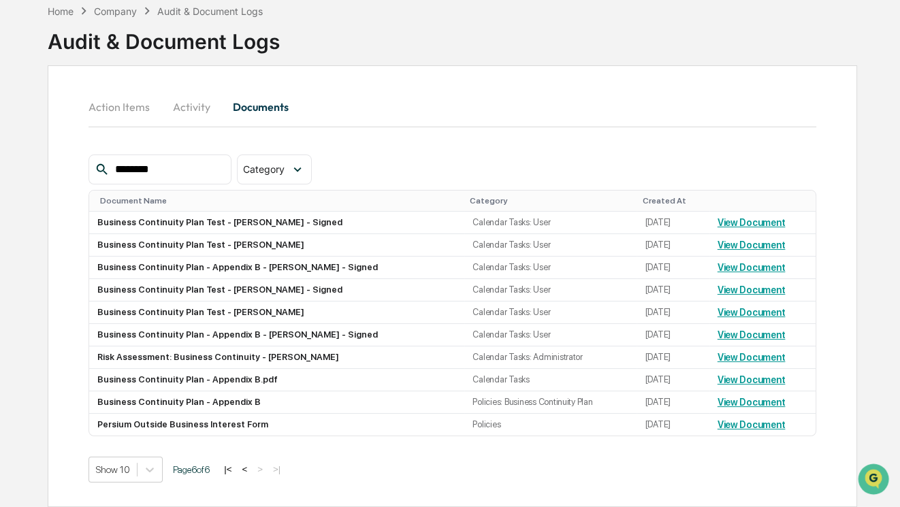
click at [251, 471] on button "<" at bounding box center [245, 470] width 14 height 12
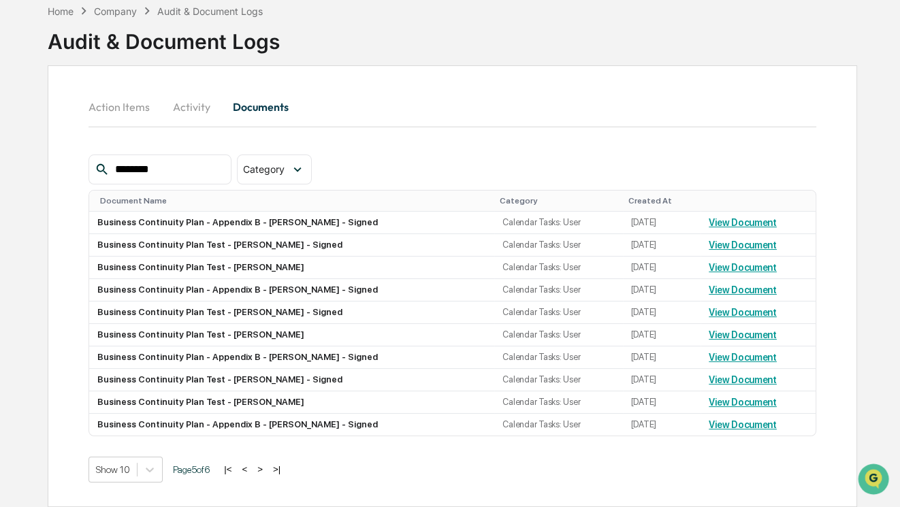
click at [251, 471] on button "<" at bounding box center [245, 470] width 14 height 12
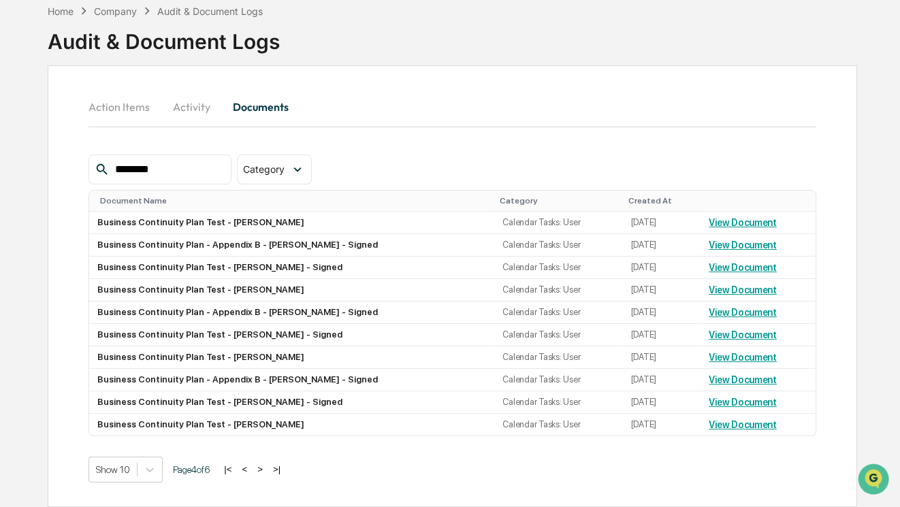
click at [251, 471] on button "<" at bounding box center [245, 470] width 14 height 12
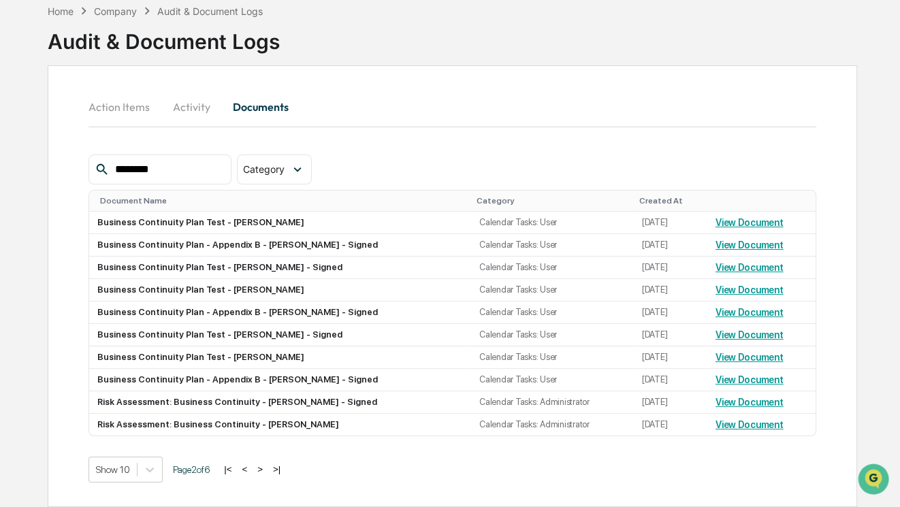
click at [251, 471] on button "<" at bounding box center [245, 470] width 14 height 12
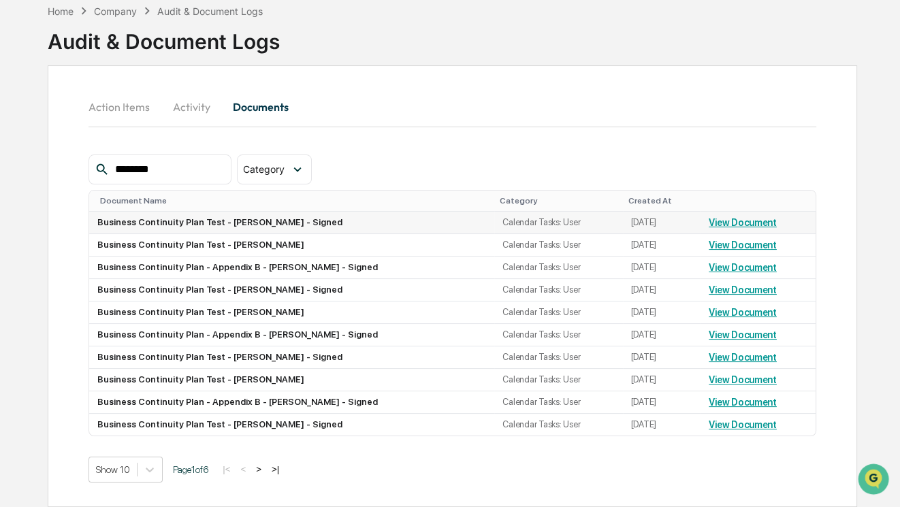
click at [736, 217] on link "View Document" at bounding box center [743, 222] width 68 height 11
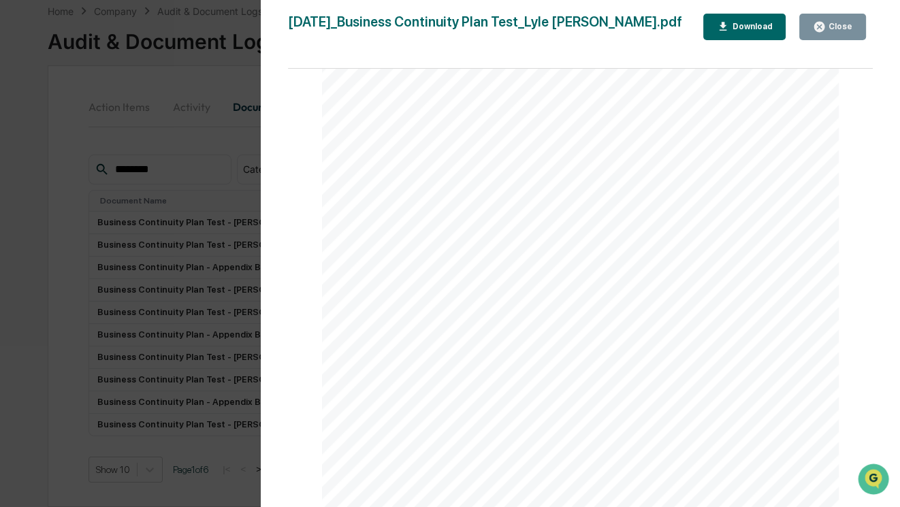
scroll to position [1443, 0]
click at [204, 292] on div "Version History [DATE] 05:57 PM [PERSON_NAME] [DATE]_Business Continuity Plan T…" at bounding box center [450, 253] width 900 height 507
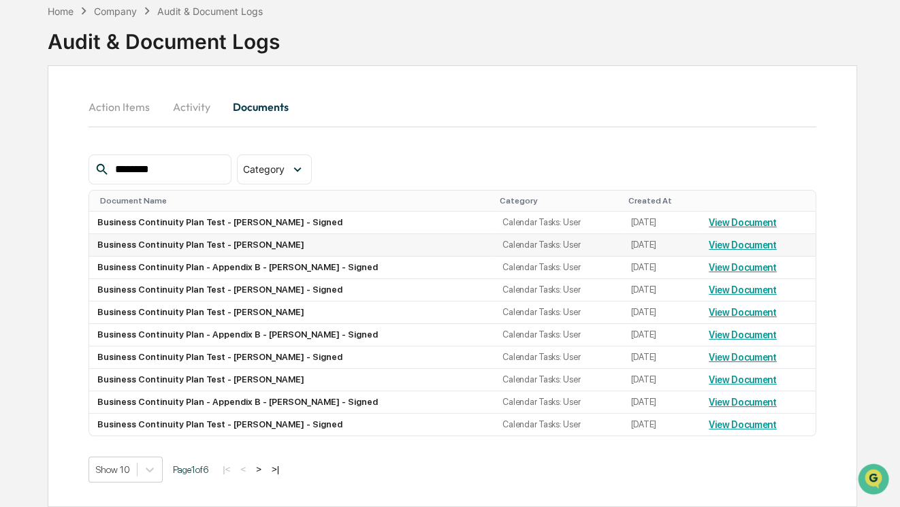
click at [726, 240] on link "View Document" at bounding box center [743, 245] width 68 height 11
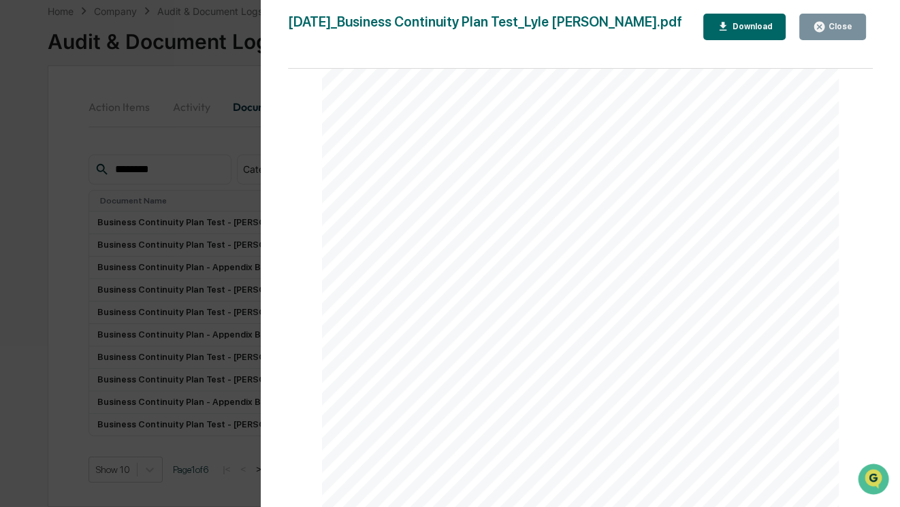
scroll to position [1815, 0]
click at [136, 291] on div "Version History [DATE] 05:56 PM [PERSON_NAME] [DATE]_Business Continuity Plan T…" at bounding box center [450, 253] width 900 height 507
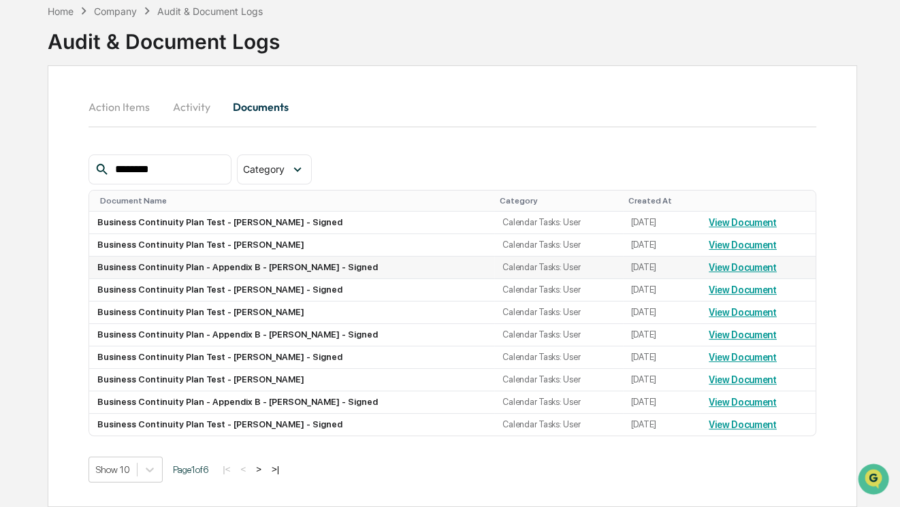
click at [757, 262] on link "View Document" at bounding box center [743, 267] width 68 height 11
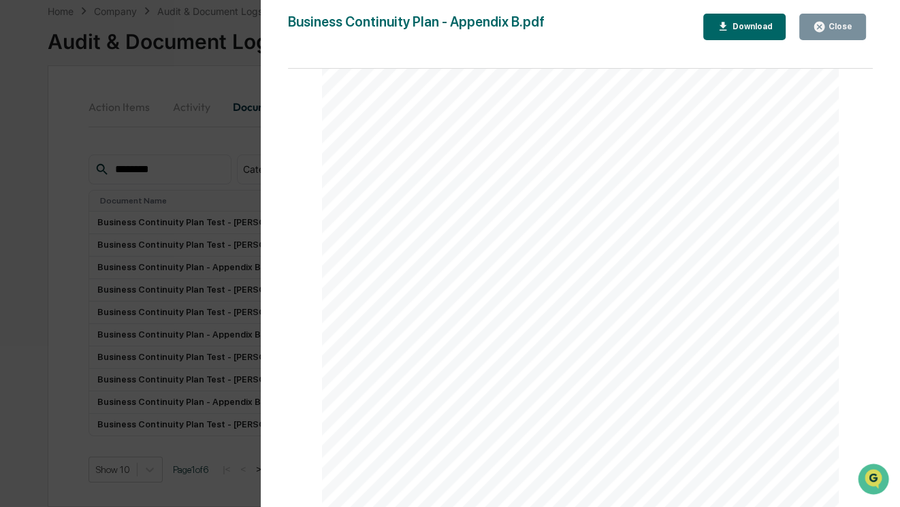
scroll to position [2405, 0]
click at [128, 263] on div "Version History [DATE] 05:55 PM [PERSON_NAME] Business Continuity Plan - Append…" at bounding box center [450, 253] width 900 height 507
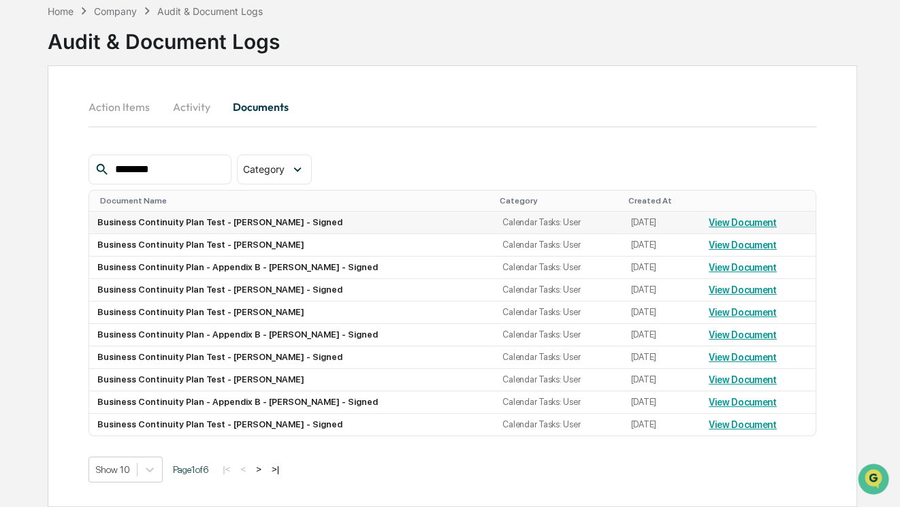
click at [729, 217] on link "View Document" at bounding box center [743, 222] width 68 height 11
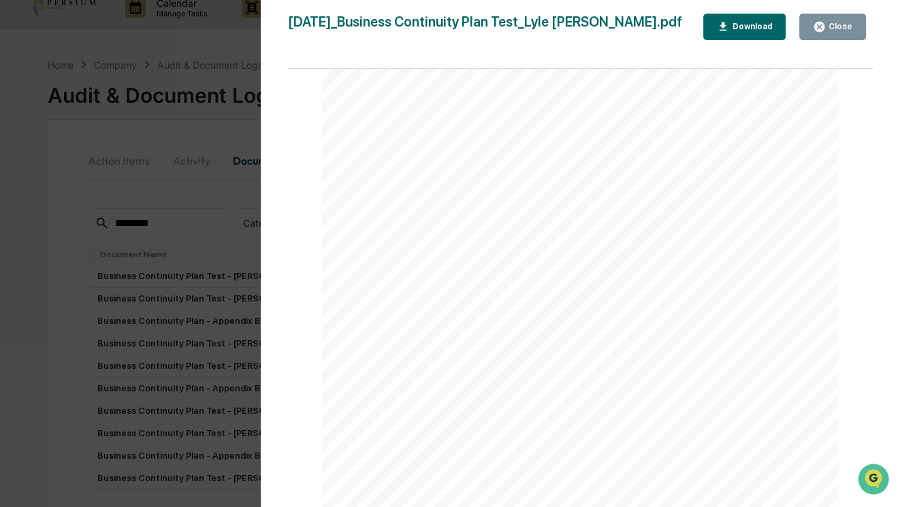
scroll to position [1815, 0]
click at [50, 336] on div "Version History [DATE] 05:57 PM [PERSON_NAME] [DATE]_Business Continuity Plan T…" at bounding box center [450, 253] width 900 height 507
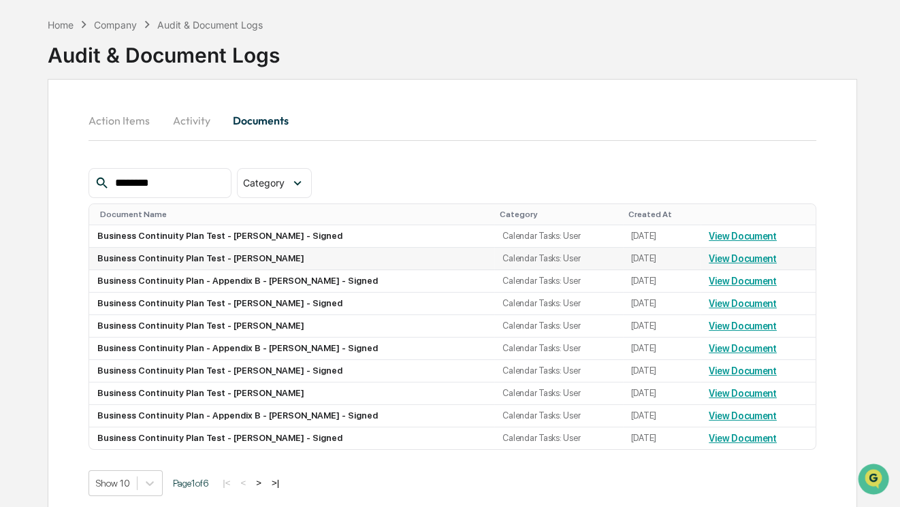
scroll to position [75, 0]
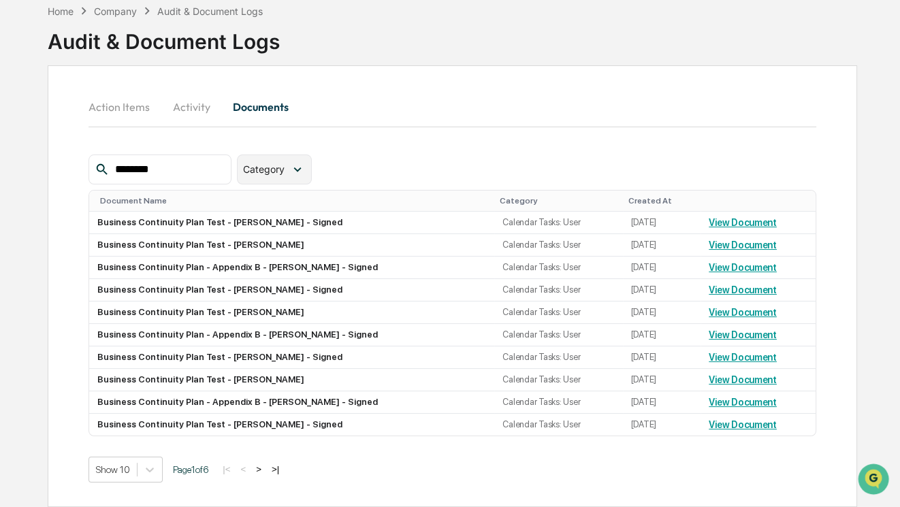
click at [285, 163] on span "Category" at bounding box center [264, 169] width 42 height 12
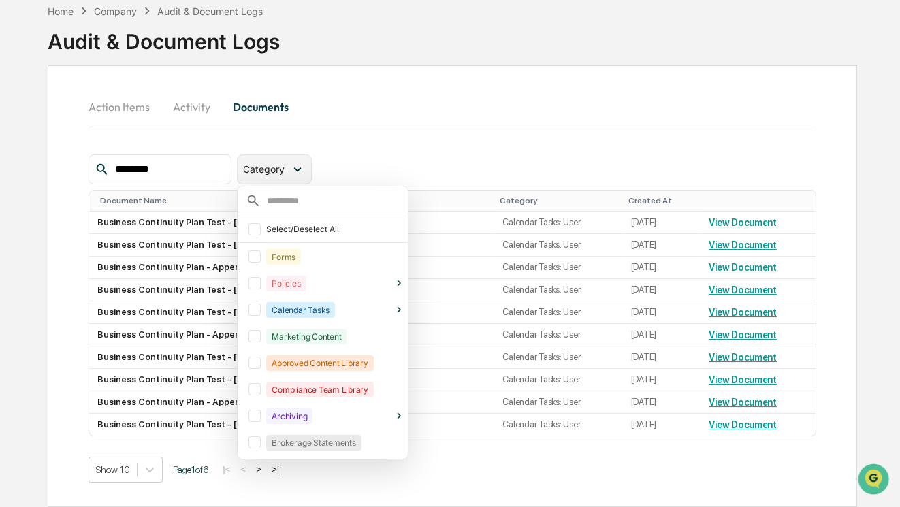
scroll to position [31, 0]
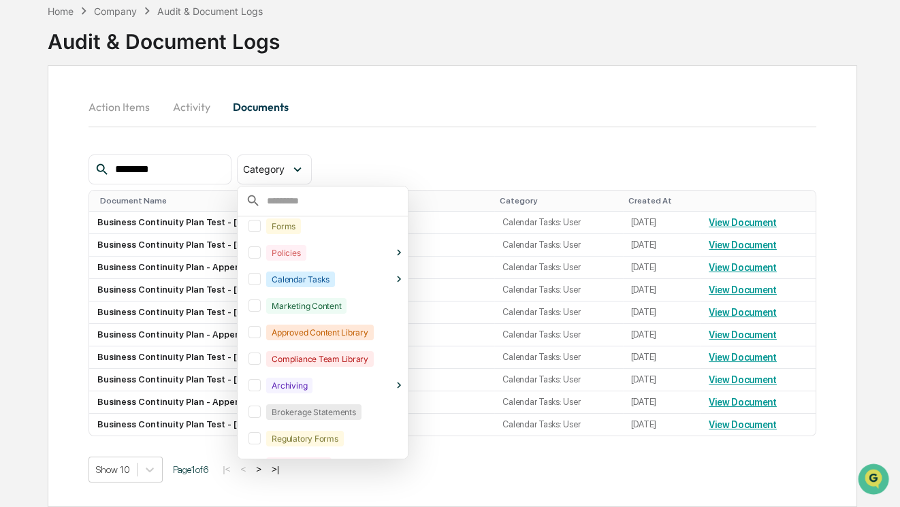
click at [168, 91] on button "Activity" at bounding box center [191, 107] width 61 height 33
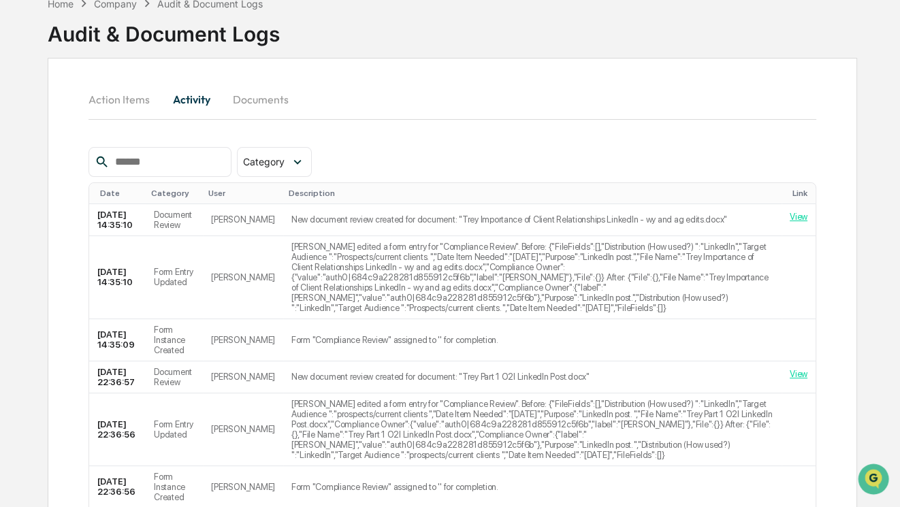
click at [181, 95] on button "Activity" at bounding box center [191, 99] width 61 height 33
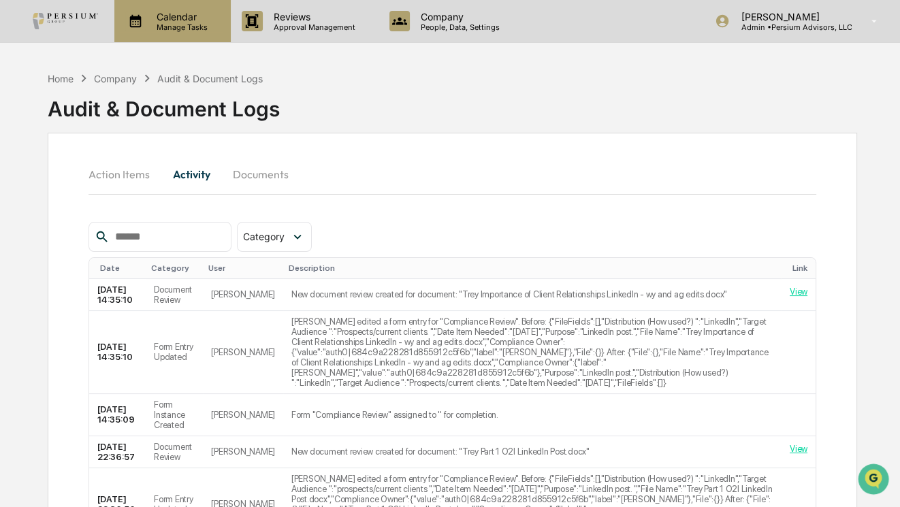
click at [191, 12] on p "Calendar" at bounding box center [180, 17] width 69 height 12
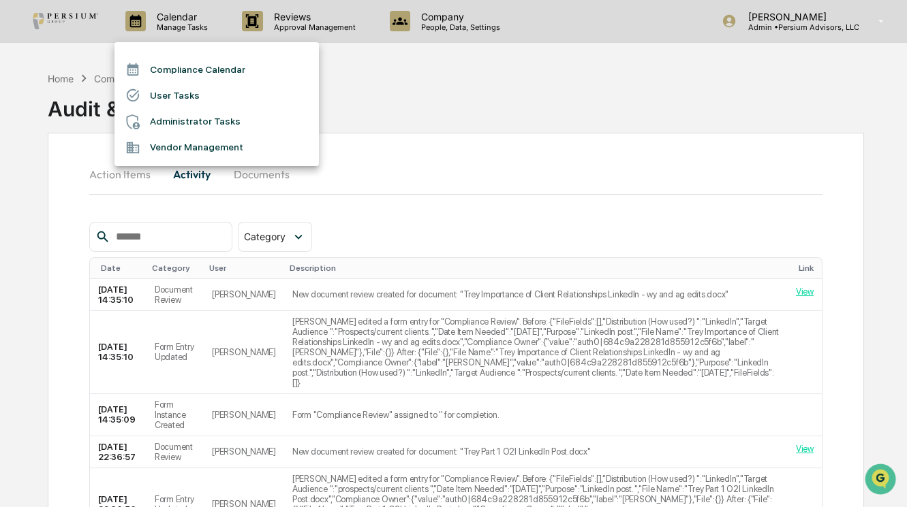
click at [186, 95] on li "User Tasks" at bounding box center [216, 95] width 204 height 26
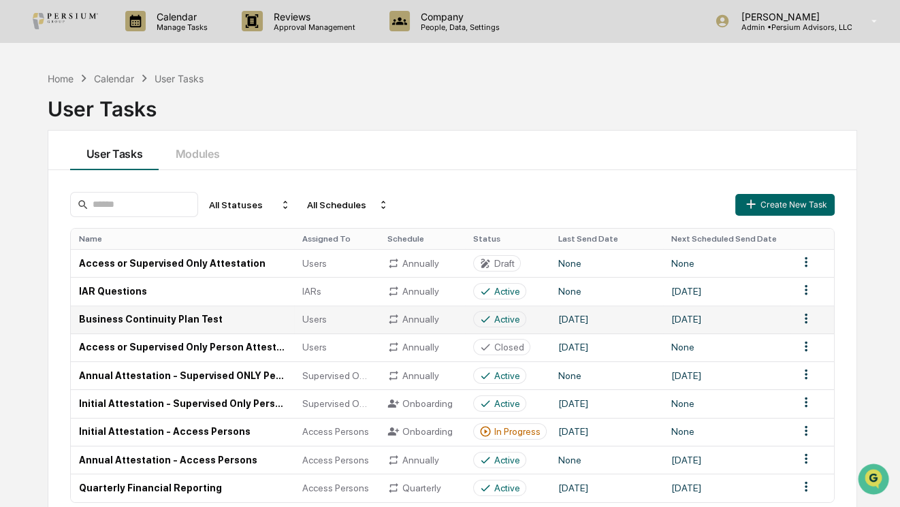
click at [191, 321] on td "Business Continuity Plan Test" at bounding box center [182, 320] width 223 height 28
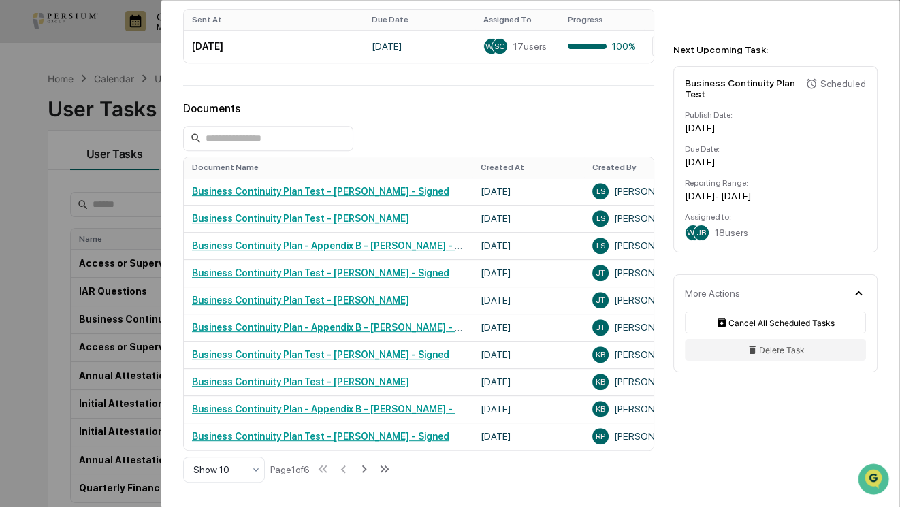
scroll to position [557, 0]
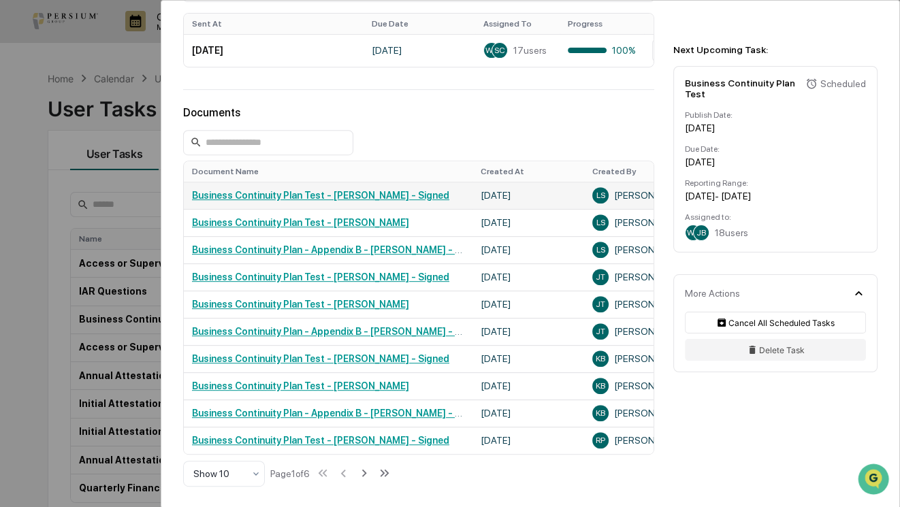
click at [340, 197] on link "Business Continuity Plan Test - [PERSON_NAME] - Signed" at bounding box center [320, 195] width 257 height 11
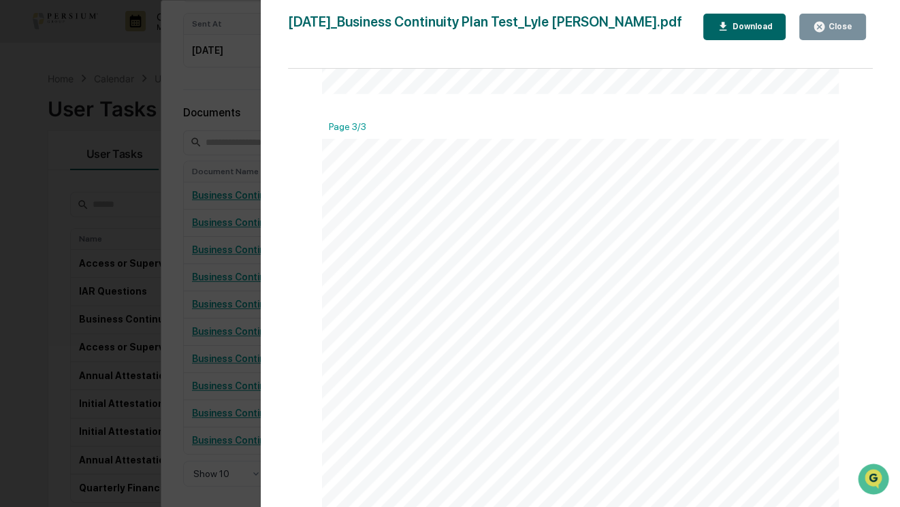
scroll to position [1609, 0]
click at [242, 272] on div "Version History [DATE] 05:57 PM [PERSON_NAME] [DATE]_Business Continuity Plan T…" at bounding box center [450, 253] width 900 height 507
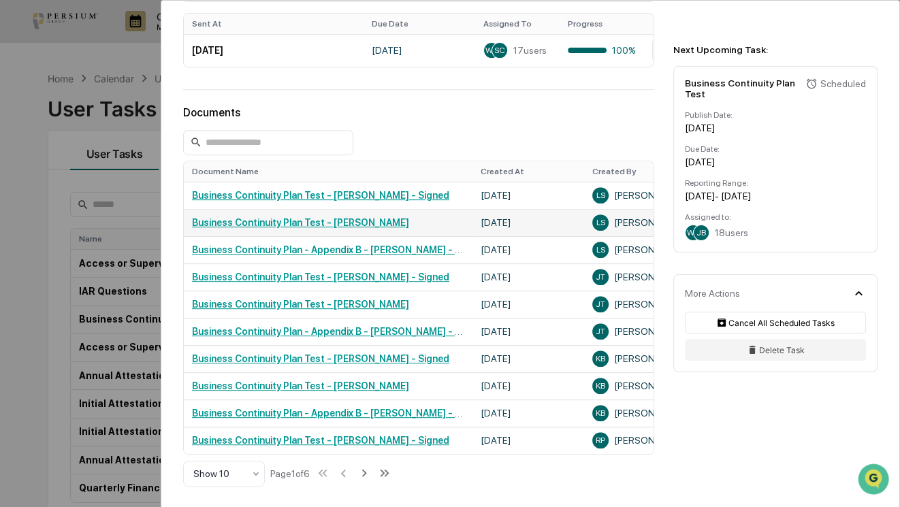
click at [286, 220] on link "Business Continuity Plan Test - [PERSON_NAME]" at bounding box center [300, 222] width 217 height 11
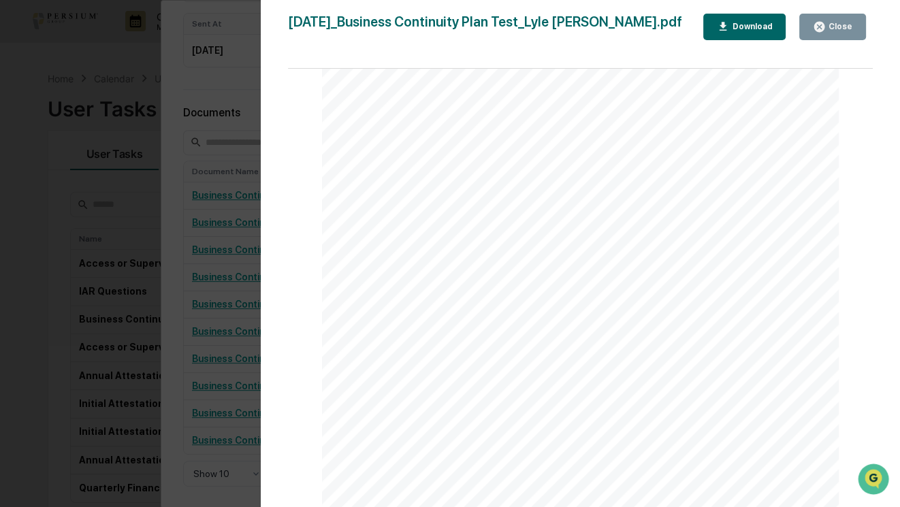
scroll to position [681, 0]
click at [755, 27] on div "Download" at bounding box center [750, 27] width 43 height 10
click at [277, 223] on div "Version History [DATE] 05:56 PM [PERSON_NAME] [DATE]_Business Continuity Plan T…" at bounding box center [581, 267] width 640 height 535
click at [240, 238] on div "Version History [DATE] 05:56 PM [PERSON_NAME] [DATE]_Business Continuity Plan T…" at bounding box center [450, 253] width 900 height 507
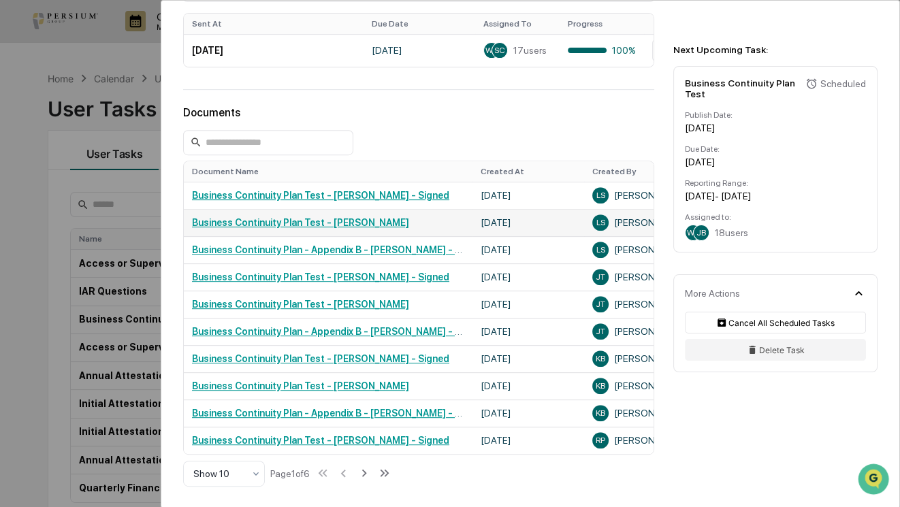
click at [344, 226] on link "Business Continuity Plan Test - [PERSON_NAME]" at bounding box center [300, 222] width 217 height 11
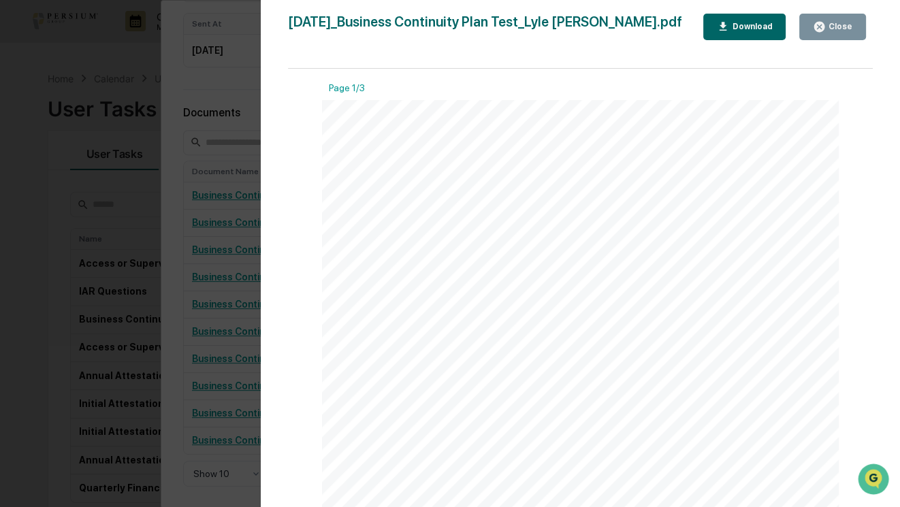
click at [749, 23] on div "Download" at bounding box center [750, 27] width 43 height 10
click at [815, 25] on button "Close" at bounding box center [833, 27] width 67 height 27
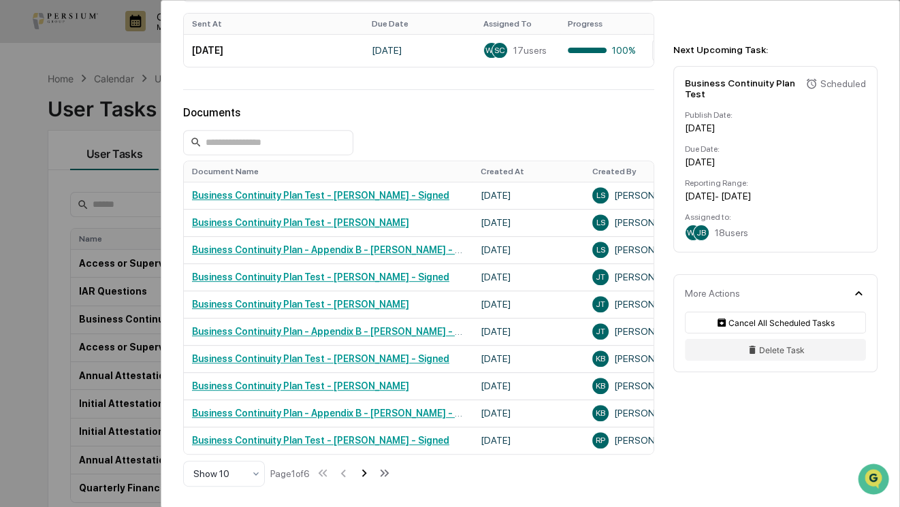
click at [370, 480] on icon at bounding box center [364, 473] width 15 height 15
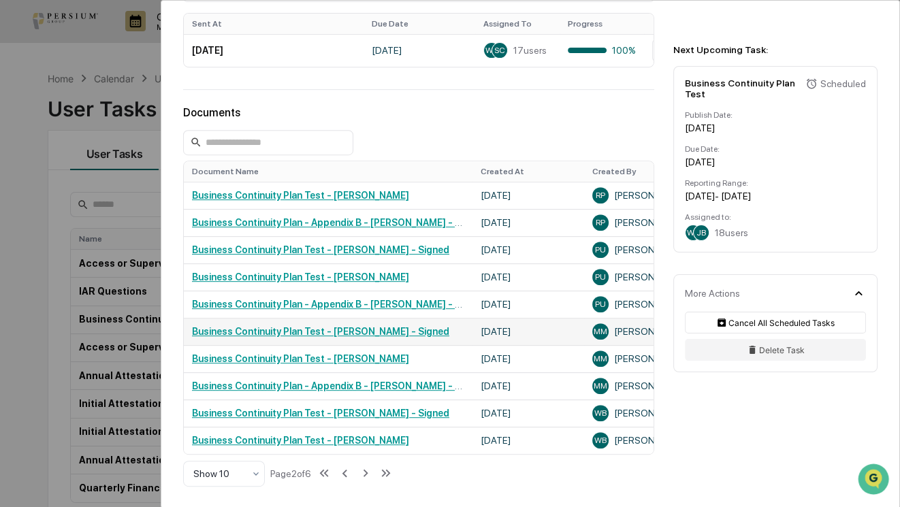
click at [373, 334] on link "Business Continuity Plan Test - [PERSON_NAME] - Signed" at bounding box center [320, 331] width 257 height 11
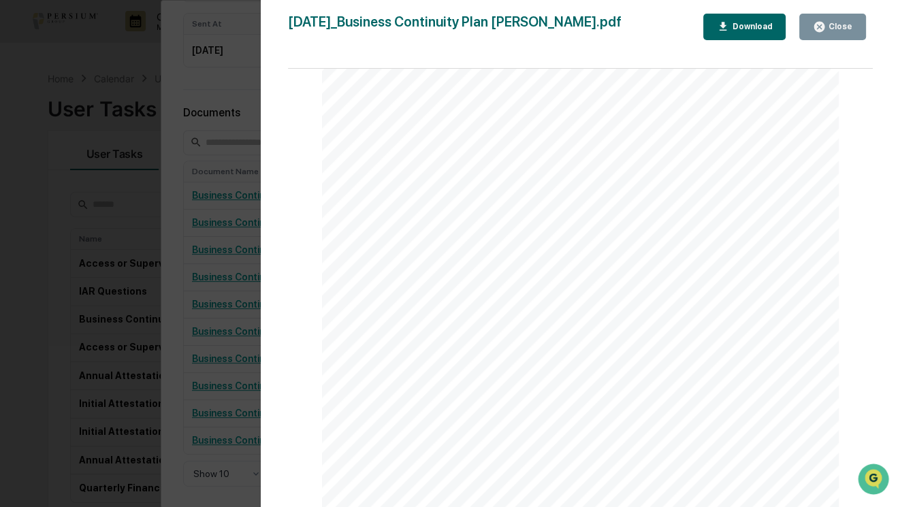
scroll to position [185, 0]
click at [220, 268] on div "Version History [DATE] 01:20 PM [PERSON_NAME] [DATE]_Business Continuity Plan […" at bounding box center [450, 253] width 900 height 507
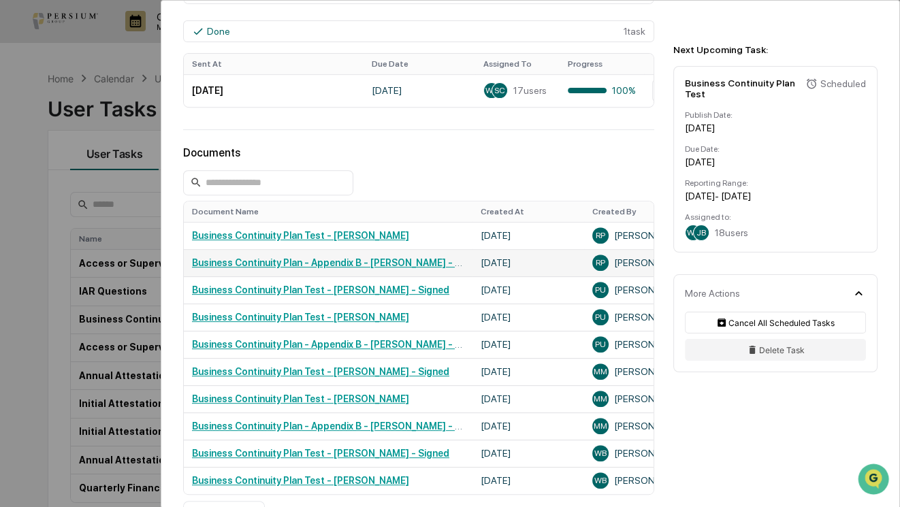
scroll to position [495, 0]
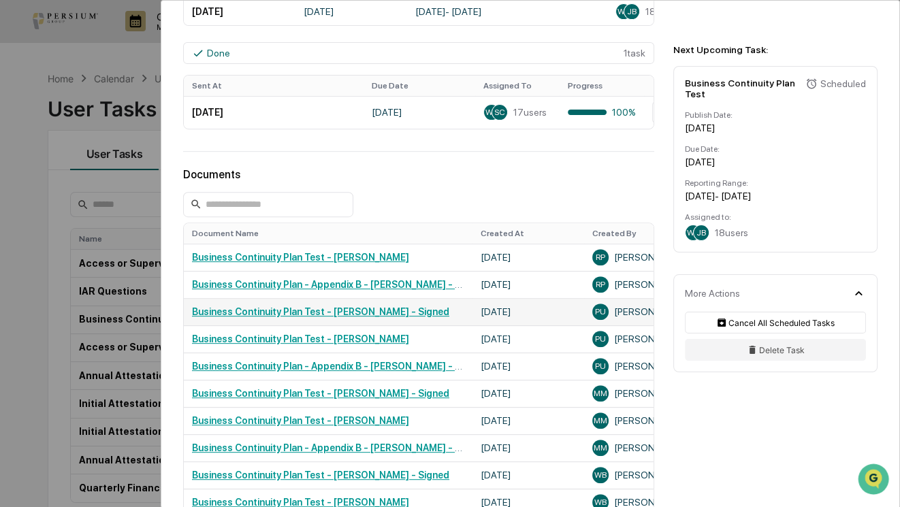
click at [306, 317] on link "Business Continuity Plan Test - [PERSON_NAME] - Signed" at bounding box center [320, 312] width 257 height 11
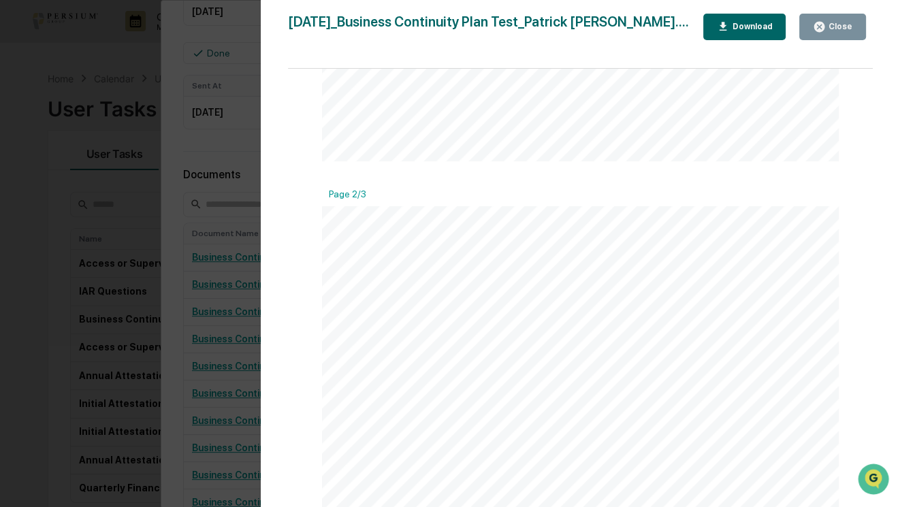
scroll to position [866, 0]
click at [223, 303] on div "Version History [DATE] 02:41 PM [PERSON_NAME] [DATE]_Business Continuity Plan T…" at bounding box center [450, 253] width 900 height 507
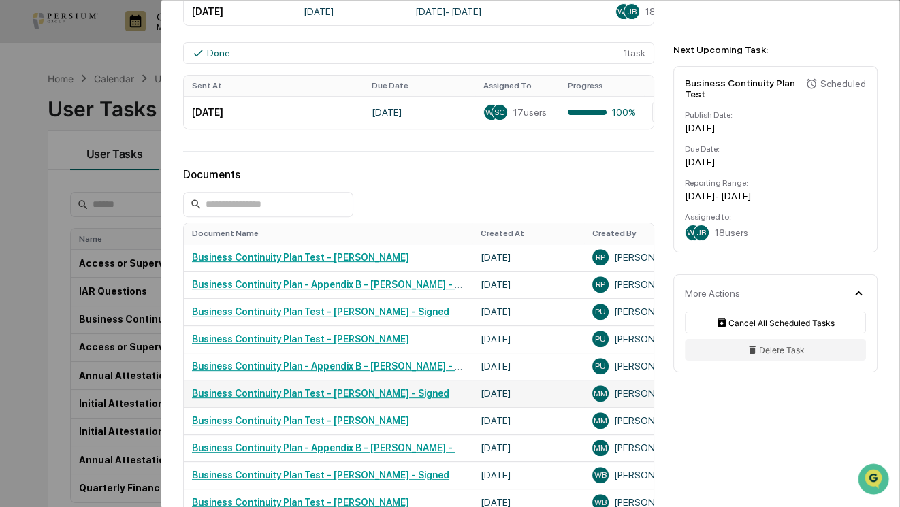
click at [313, 399] on link "Business Continuity Plan Test - [PERSON_NAME] - Signed" at bounding box center [320, 393] width 257 height 11
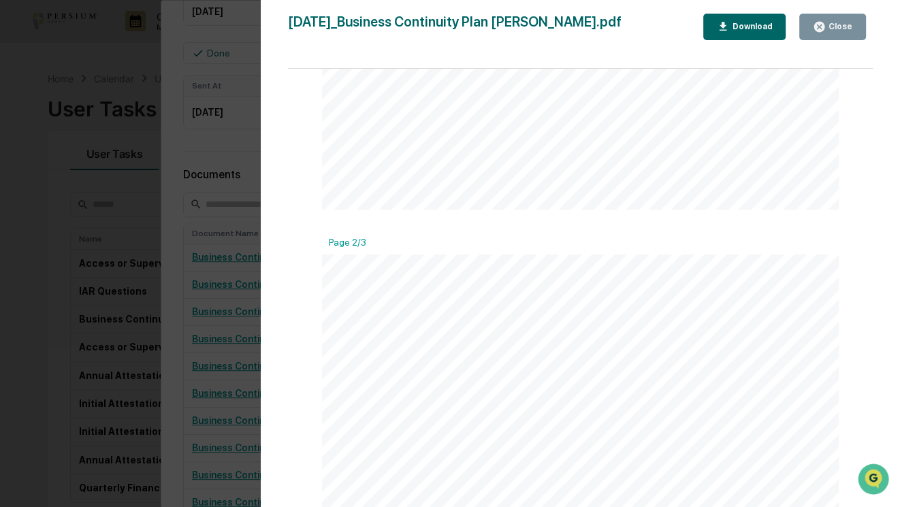
scroll to position [742, 0]
click at [189, 296] on div "Version History [DATE] 01:20 PM [PERSON_NAME] [DATE]_Business Continuity Plan […" at bounding box center [450, 253] width 900 height 507
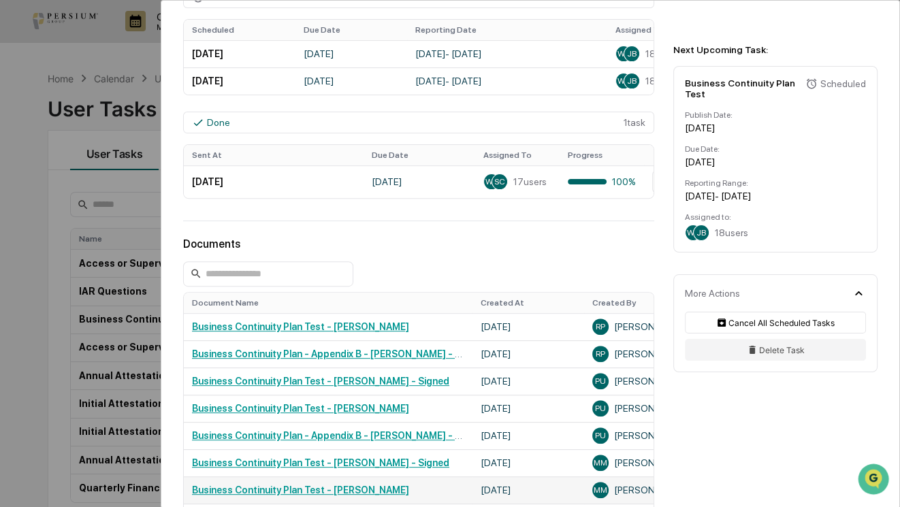
scroll to position [619, 0]
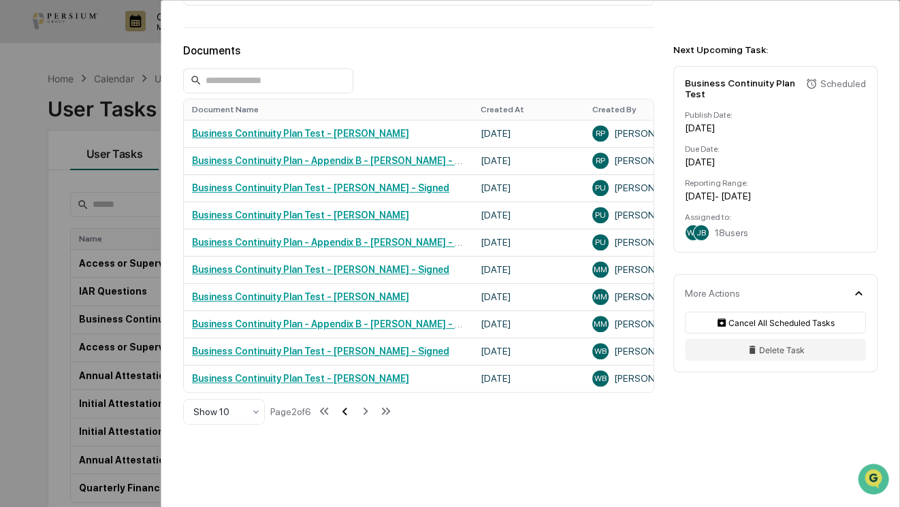
click at [345, 418] on icon at bounding box center [344, 411] width 15 height 15
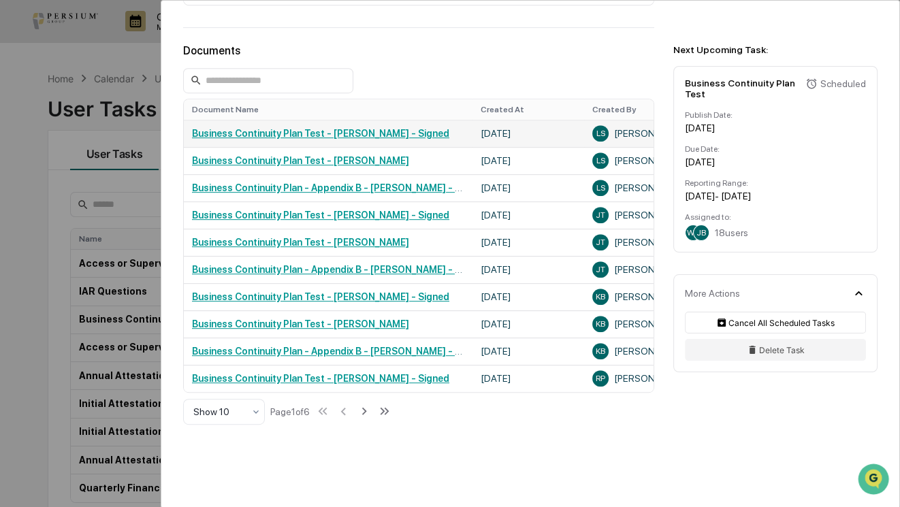
click at [334, 136] on link "Business Continuity Plan Test - [PERSON_NAME] - Signed" at bounding box center [320, 133] width 257 height 11
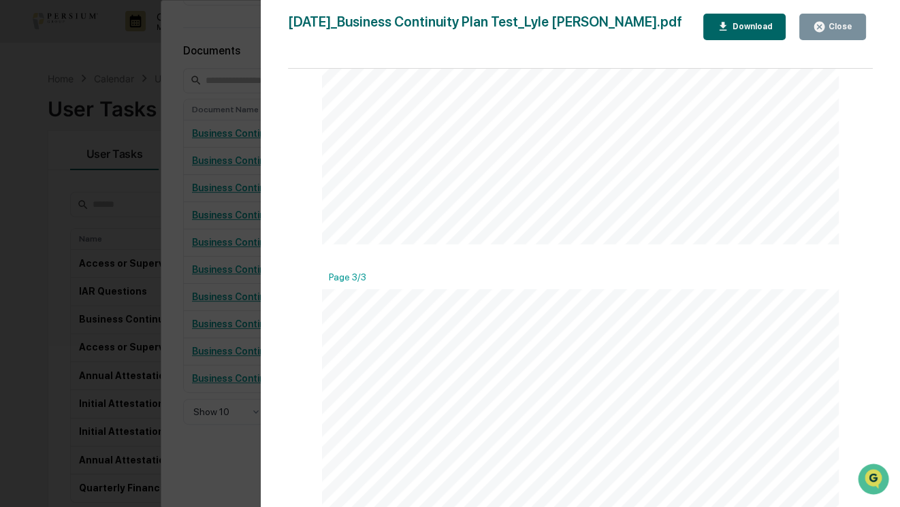
scroll to position [1362, 0]
click at [217, 312] on div "Version History [DATE] 05:57 PM [PERSON_NAME] [DATE]_Business Continuity Plan T…" at bounding box center [450, 253] width 900 height 507
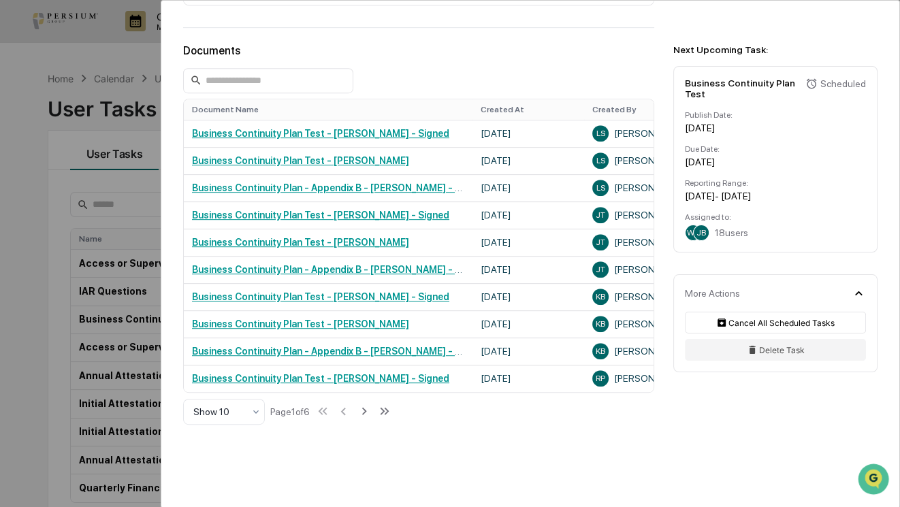
click at [339, 352] on link "Business Continuity Plan - Appendix B - [PERSON_NAME] - Signed" at bounding box center [339, 351] width 294 height 11
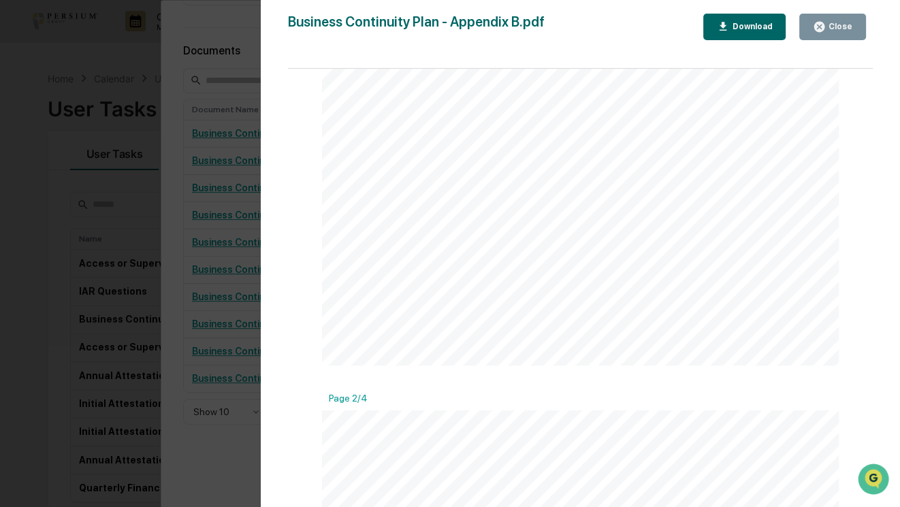
scroll to position [433, 0]
click at [149, 403] on div "Version History [DATE] 09:00 PM [PERSON_NAME] Business Continuity Plan - Append…" at bounding box center [450, 253] width 900 height 507
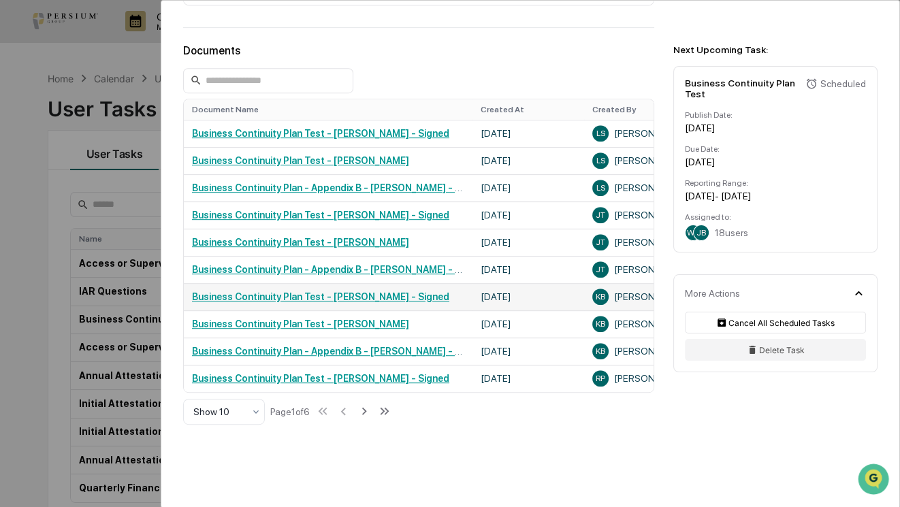
click at [330, 300] on link "Business Continuity Plan Test - [PERSON_NAME] - Signed" at bounding box center [320, 297] width 257 height 11
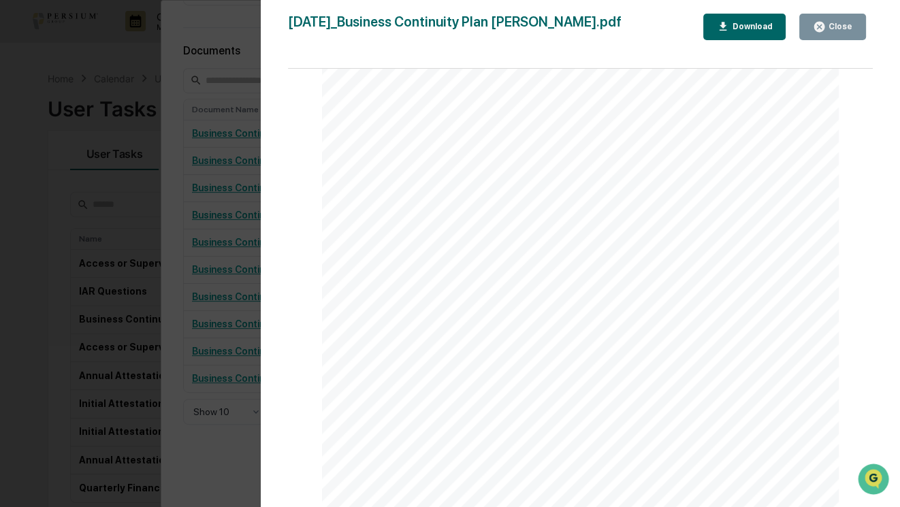
scroll to position [1052, 0]
click at [230, 441] on div "Version History [DATE] 09:24 PM [PERSON_NAME] [DATE]_Business Continuity Plan T…" at bounding box center [450, 253] width 900 height 507
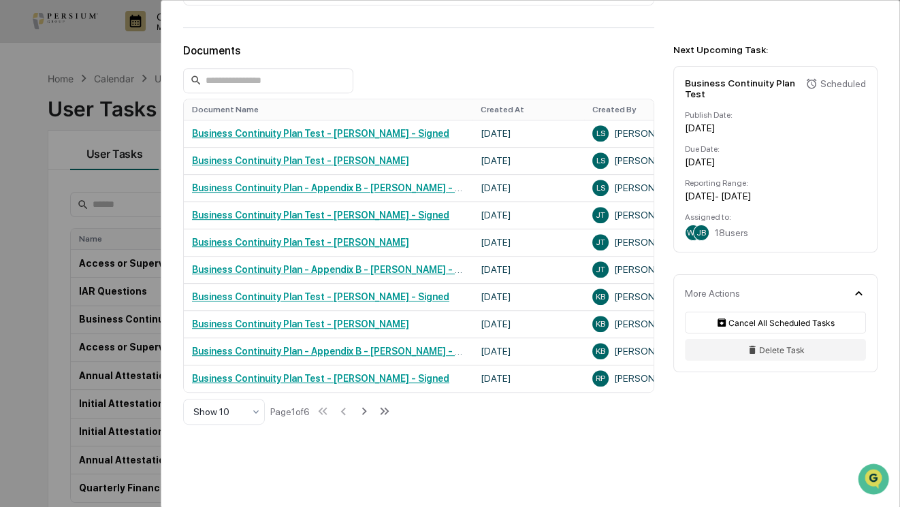
click at [111, 249] on div "User Tasks Business Continuity Plan Test Business Continuity Plan Test Active A…" at bounding box center [450, 253] width 900 height 507
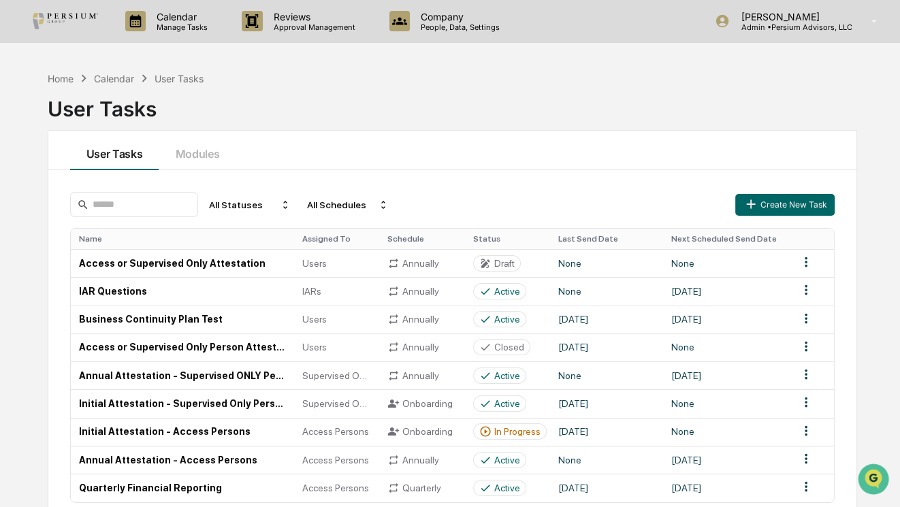
click at [426, 101] on div "User Tasks" at bounding box center [453, 103] width 811 height 35
click at [191, 143] on button "Modules" at bounding box center [197, 151] width 77 height 40
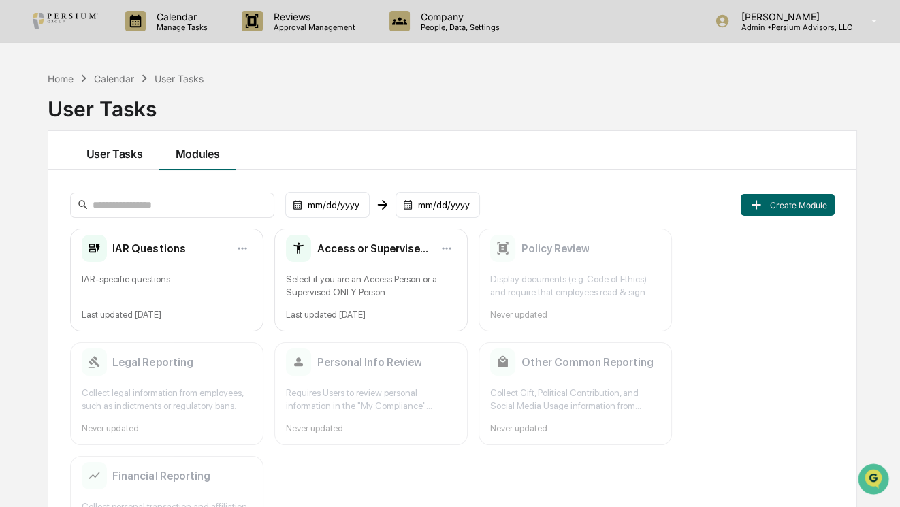
click at [124, 155] on button "User Tasks" at bounding box center [114, 151] width 89 height 40
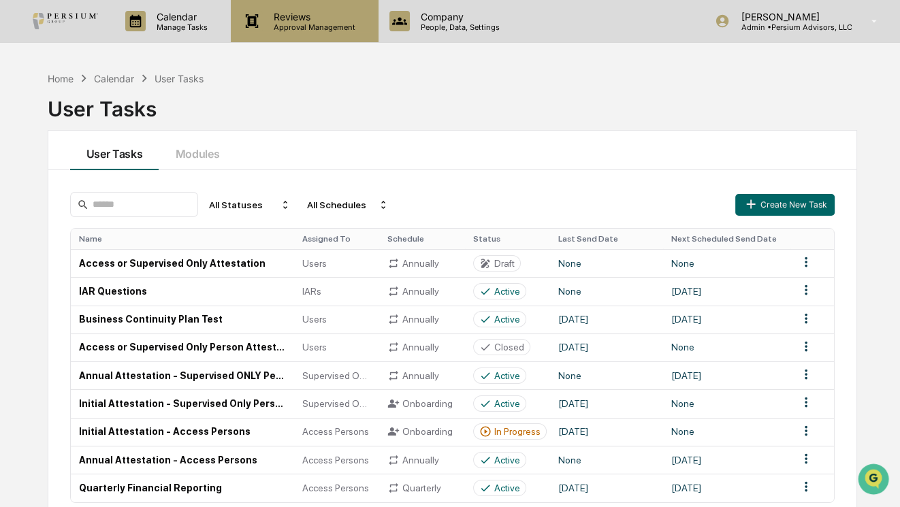
click at [364, 15] on div "Reviews Approval Management" at bounding box center [302, 21] width 133 height 21
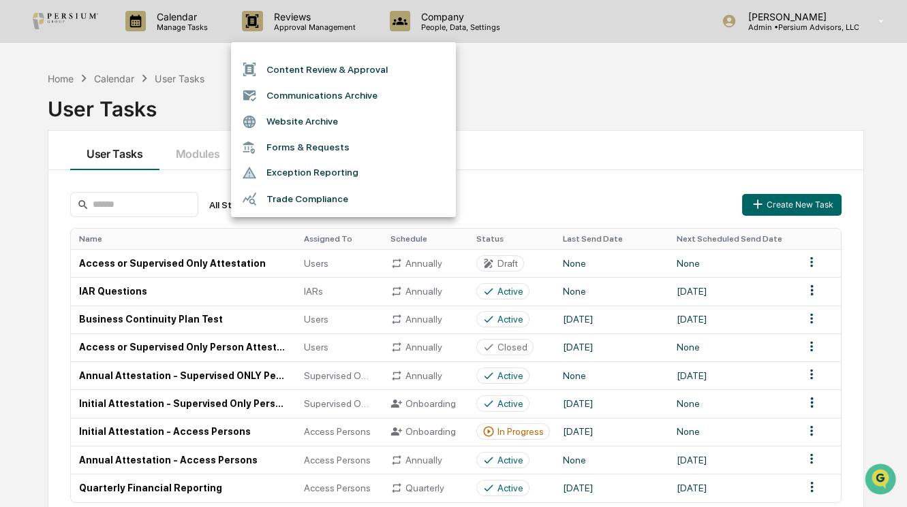
click at [474, 40] on div at bounding box center [453, 253] width 907 height 507
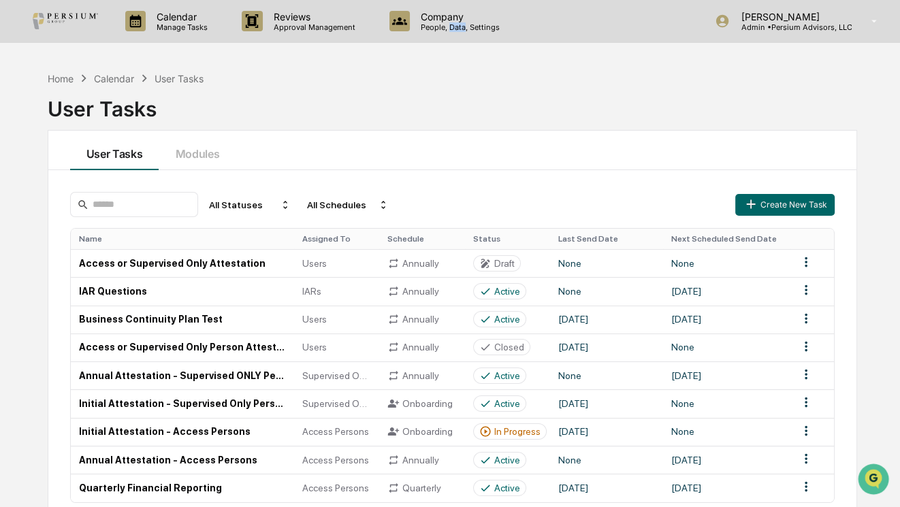
click at [458, 26] on p "People, Data, Settings" at bounding box center [458, 27] width 97 height 10
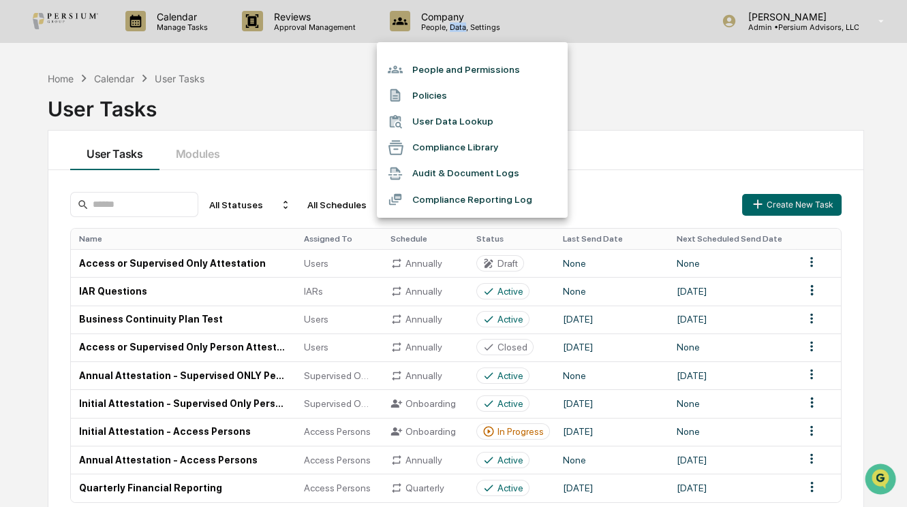
click at [444, 178] on li "Audit & Document Logs" at bounding box center [472, 174] width 191 height 26
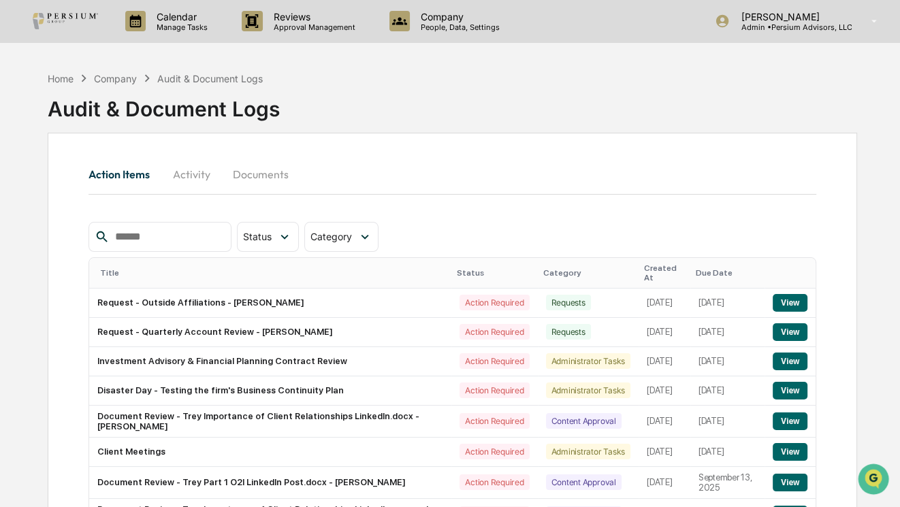
click at [197, 244] on input "text" at bounding box center [168, 237] width 116 height 18
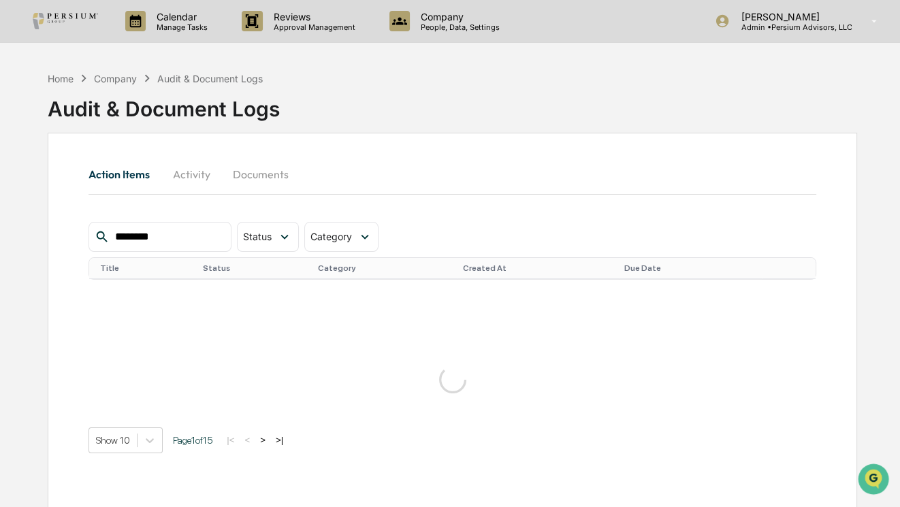
type input "********"
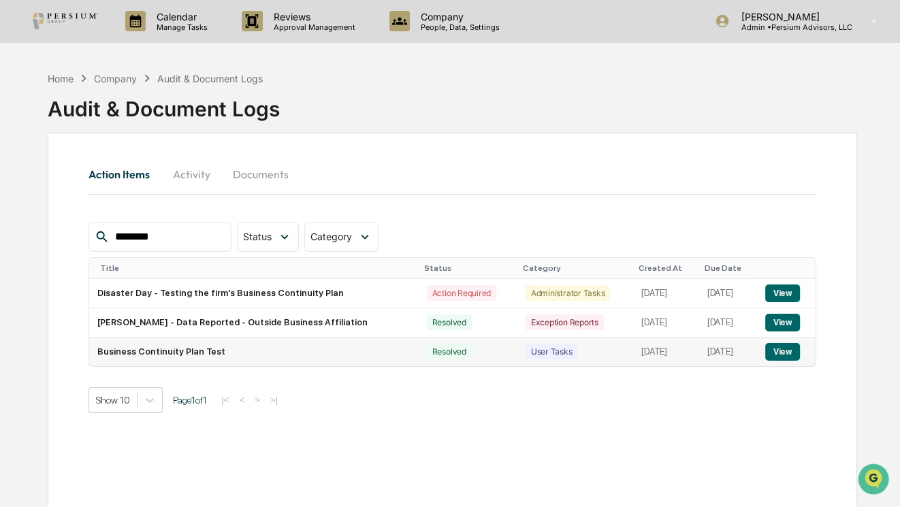
click at [786, 353] on button "View" at bounding box center [783, 352] width 35 height 18
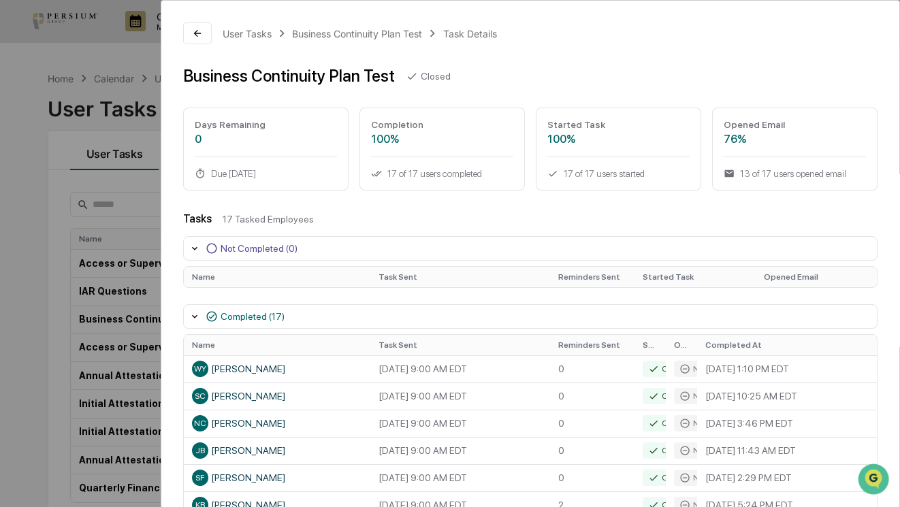
click at [450, 170] on div "17 of 17 users completed" at bounding box center [442, 173] width 142 height 11
click at [196, 246] on icon at bounding box center [194, 248] width 11 height 11
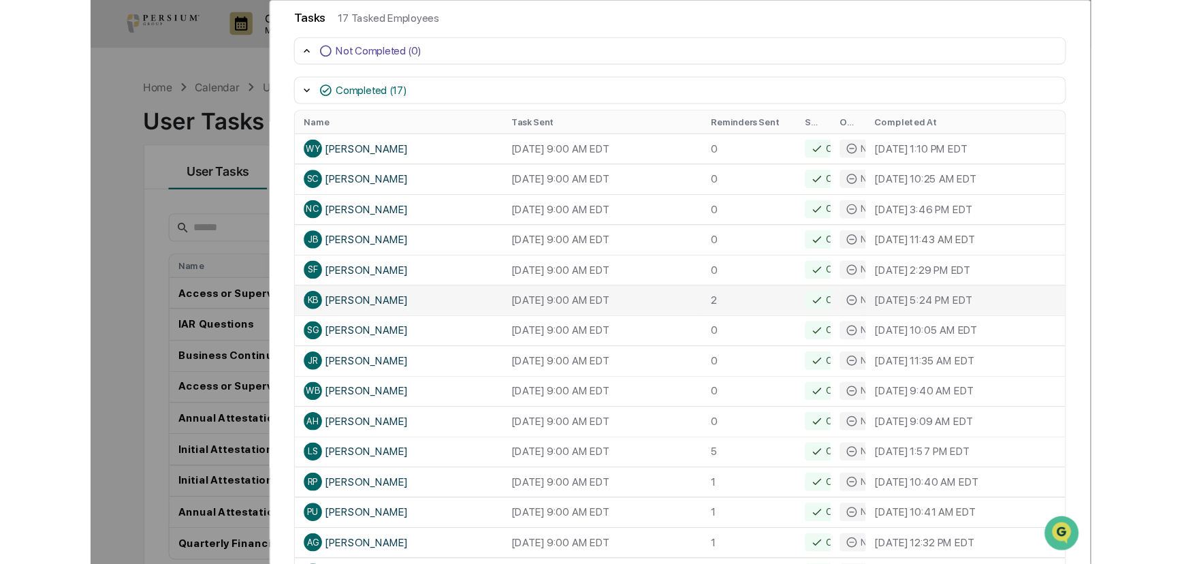
scroll to position [247, 0]
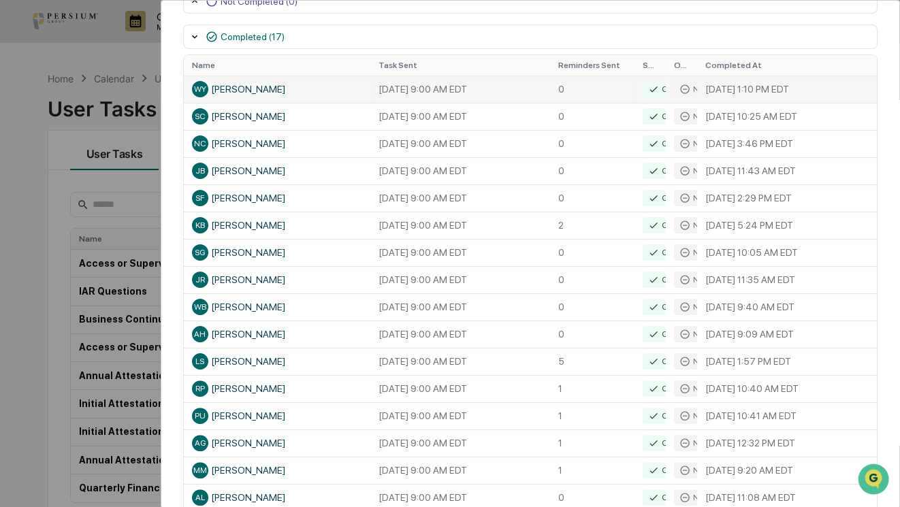
click at [648, 89] on icon at bounding box center [653, 89] width 11 height 11
click at [652, 70] on th "Started Task" at bounding box center [650, 65] width 31 height 20
click at [671, 69] on th "Opened Email" at bounding box center [681, 65] width 31 height 20
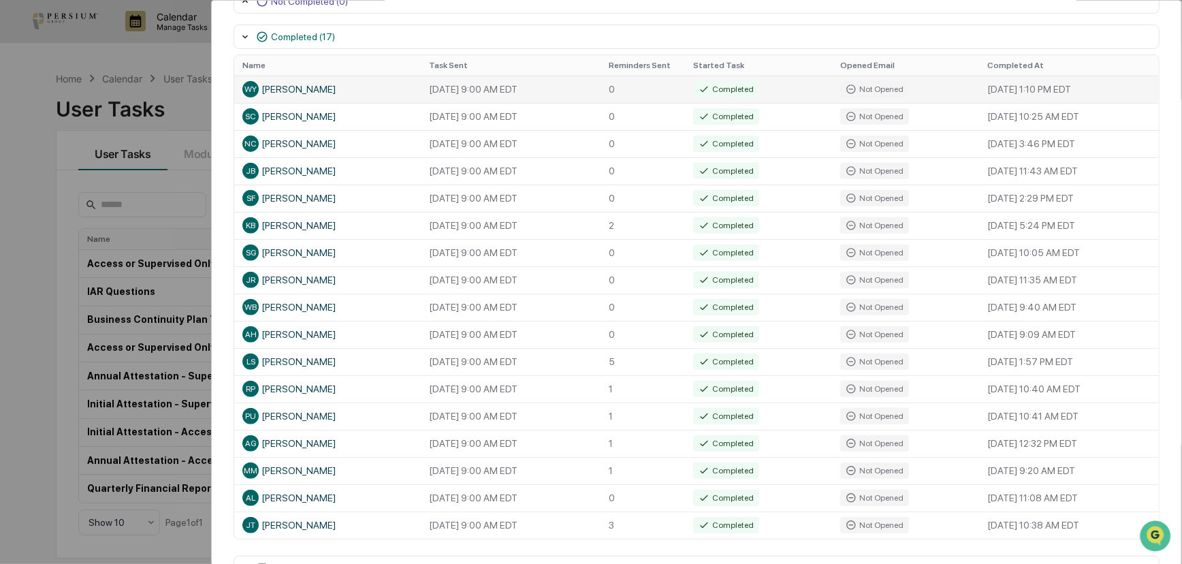
click at [851, 89] on icon at bounding box center [851, 89] width 11 height 11
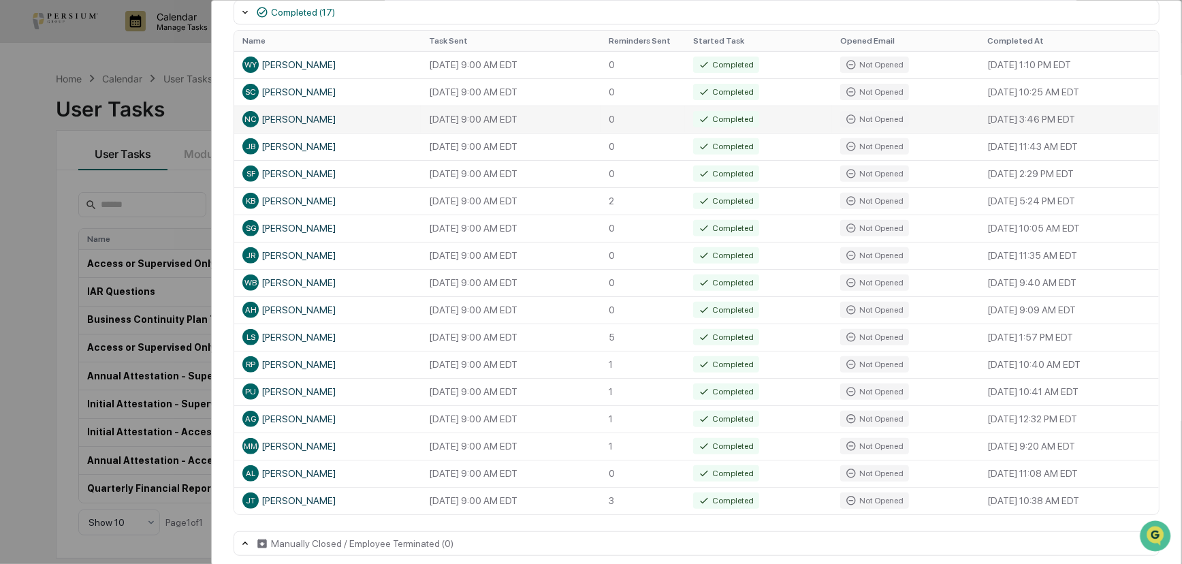
scroll to position [285, 0]
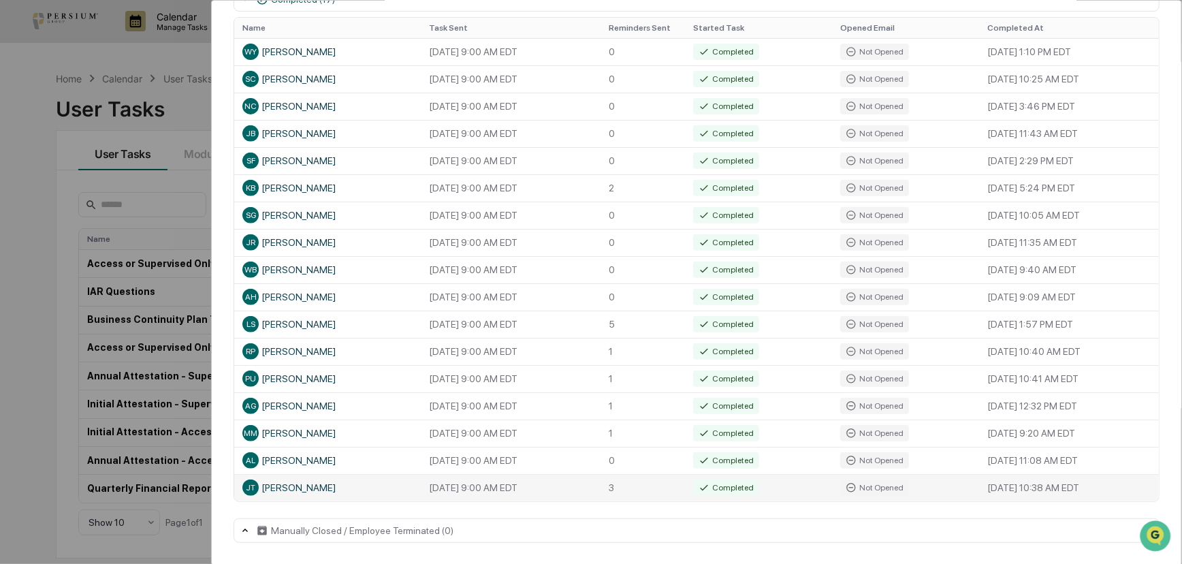
click at [695, 484] on div "Completed" at bounding box center [726, 488] width 66 height 16
click at [552, 491] on td "[DATE] 9:00 AM EDT" at bounding box center [511, 487] width 180 height 27
click at [294, 507] on div "Manually Closed / Employee Terminated (0)" at bounding box center [362, 530] width 183 height 11
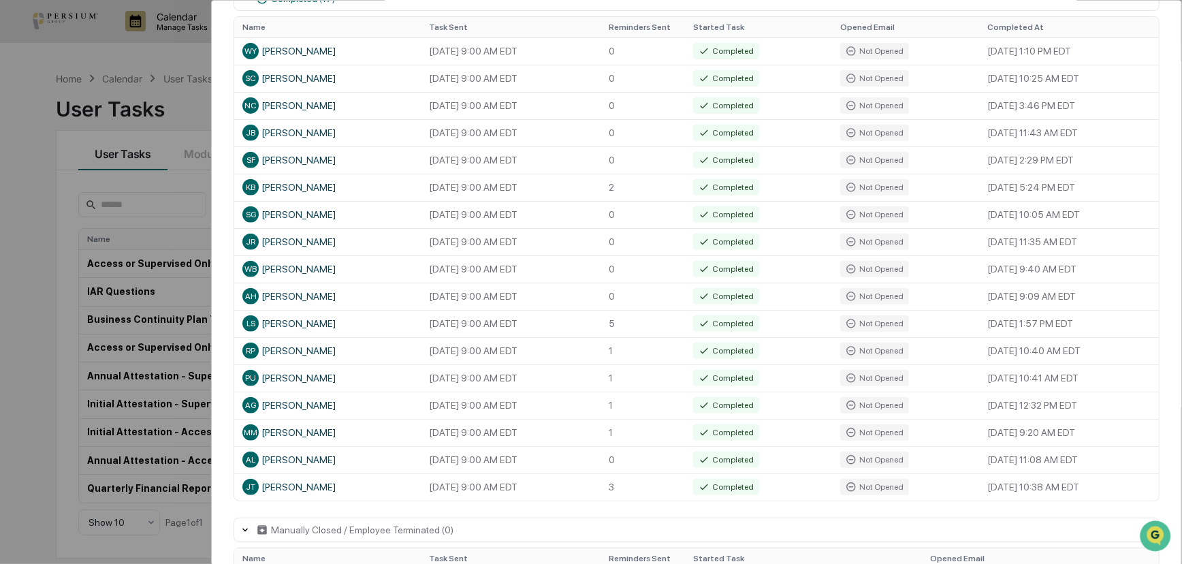
click at [294, 507] on div "Manually Closed / Employee Terminated (0)" at bounding box center [362, 529] width 183 height 11
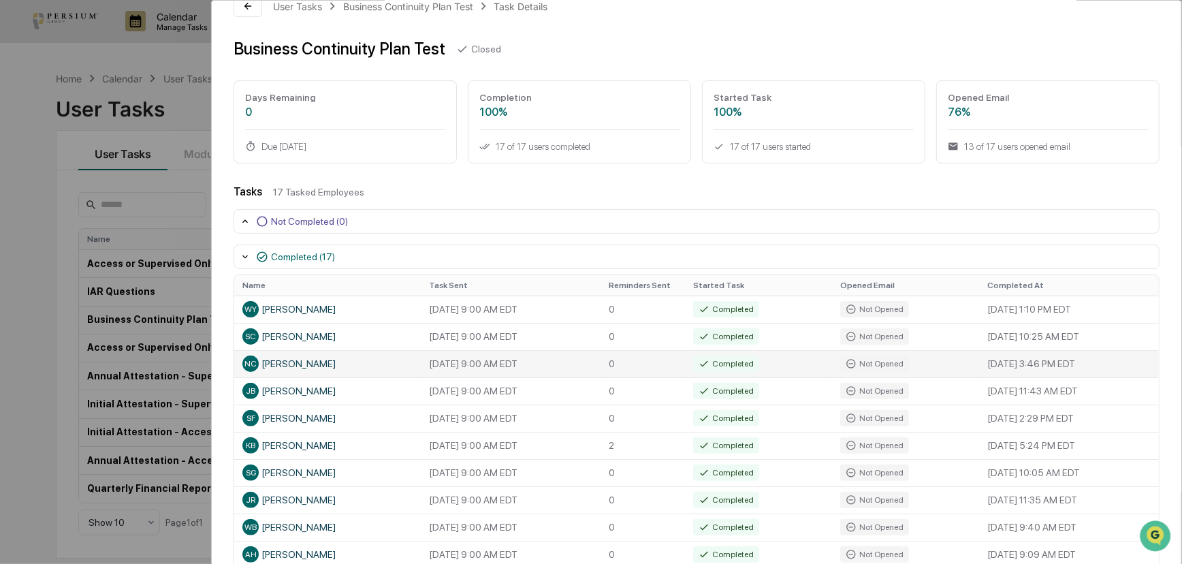
scroll to position [0, 0]
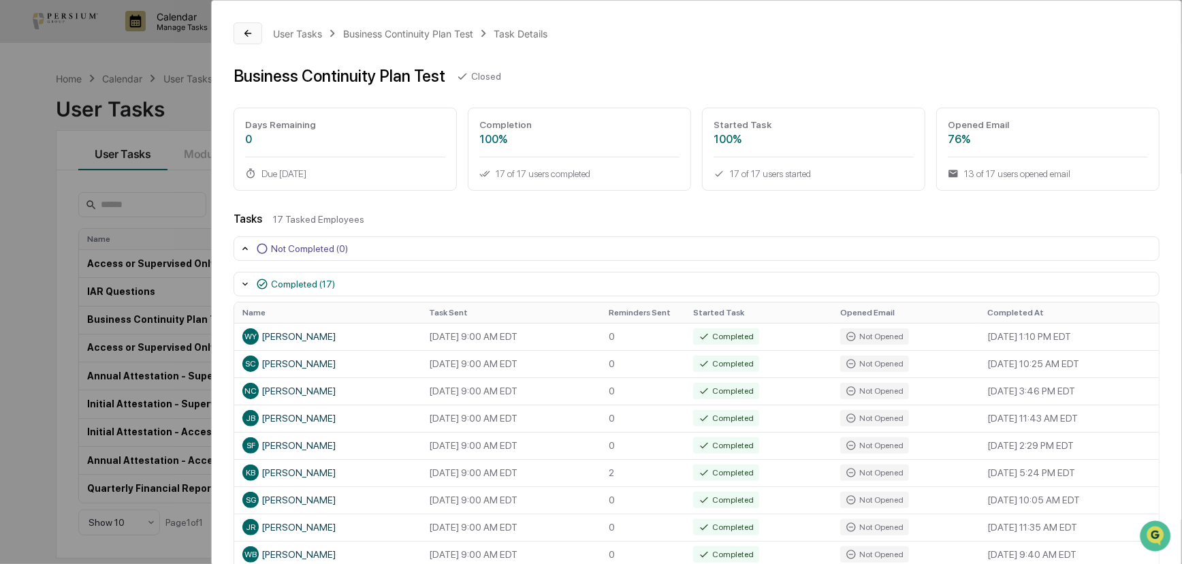
click at [247, 37] on icon at bounding box center [247, 33] width 11 height 11
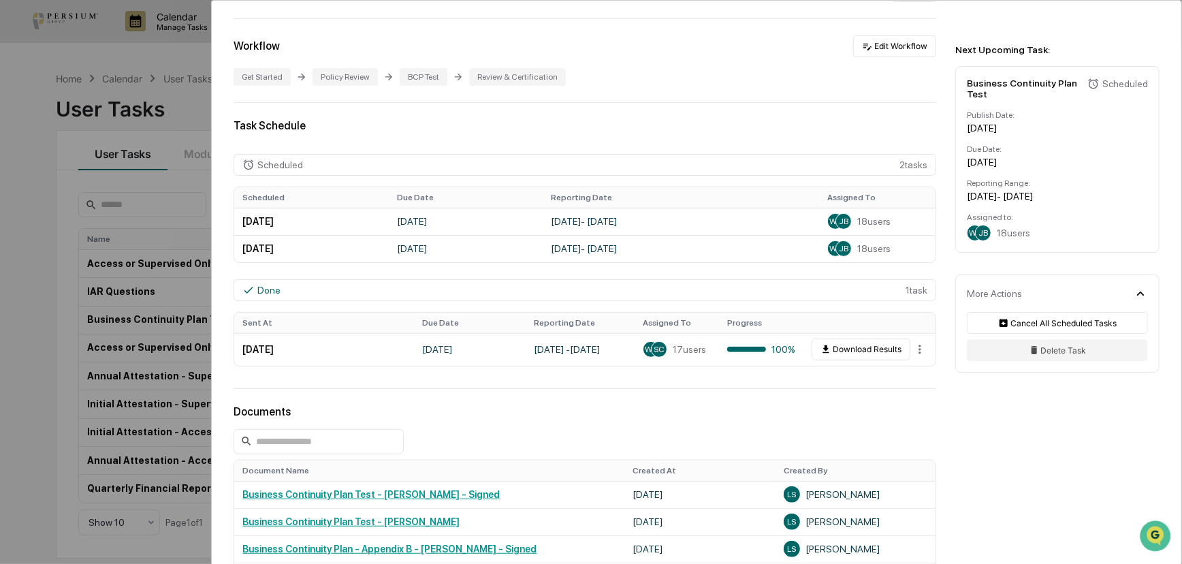
scroll to position [309, 0]
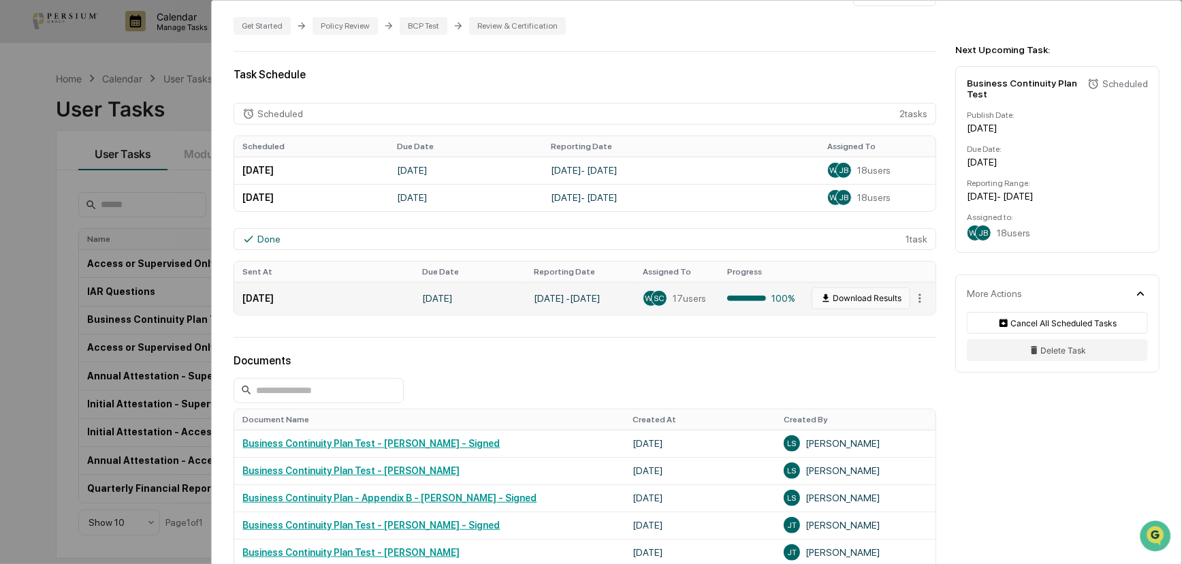
click at [864, 304] on button "Download Results" at bounding box center [861, 298] width 99 height 22
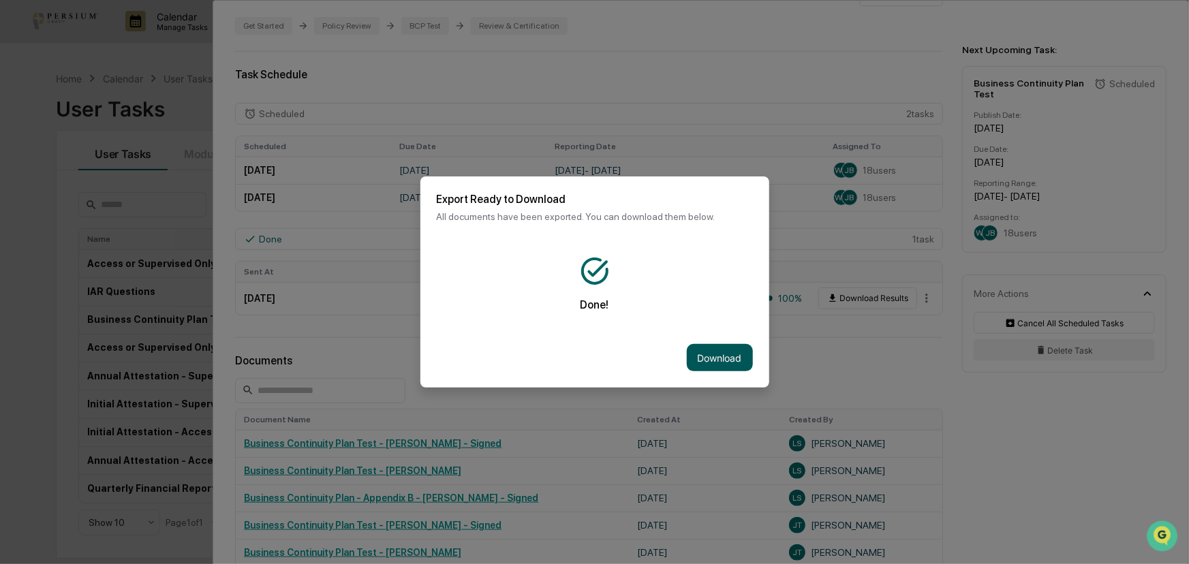
click at [749, 361] on button "Download" at bounding box center [720, 357] width 66 height 27
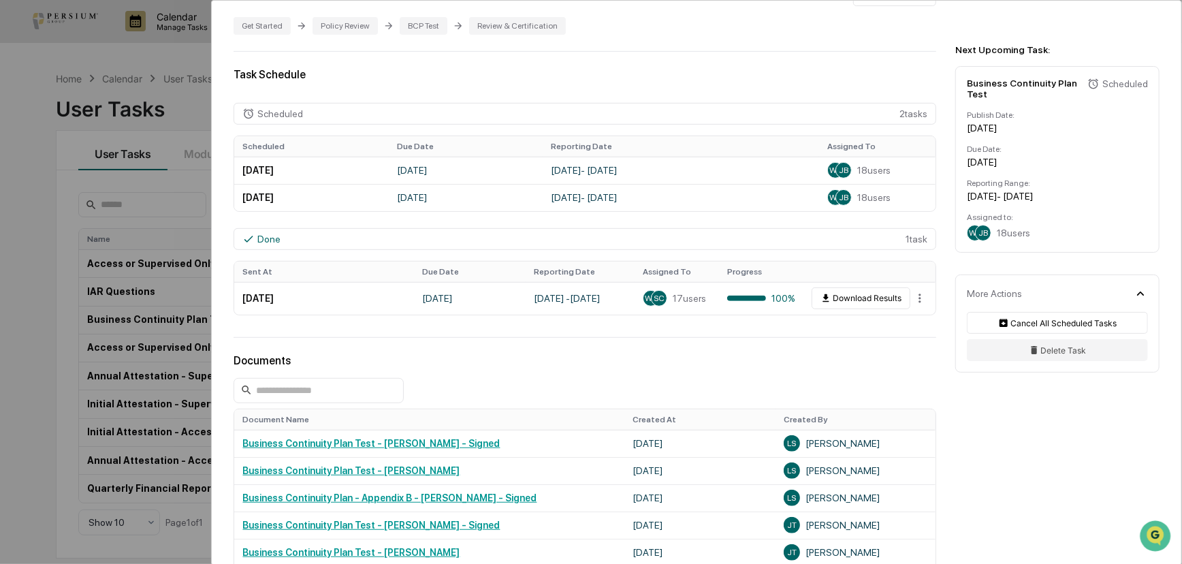
click at [65, 230] on div "User Tasks Business Continuity Plan Test Business Continuity Plan Test Active A…" at bounding box center [591, 282] width 1182 height 564
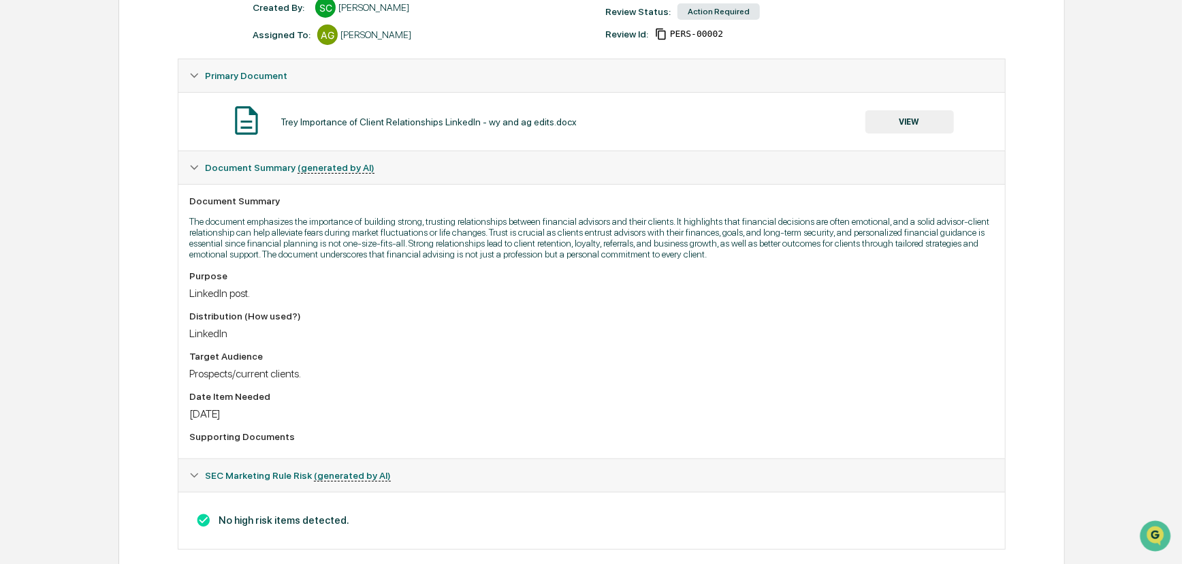
scroll to position [227, 0]
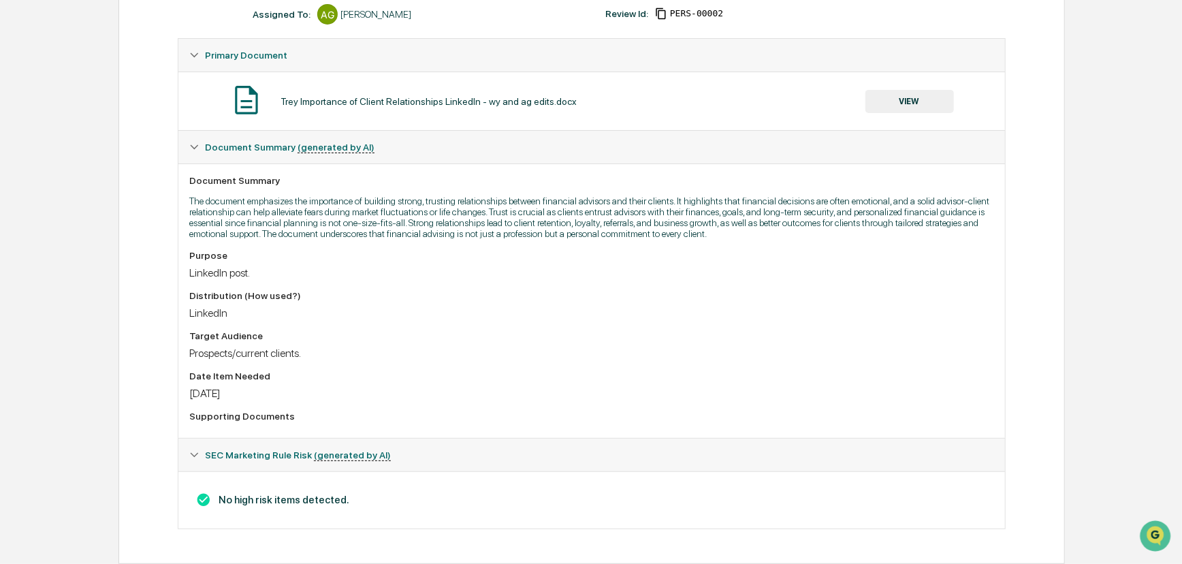
click at [892, 106] on div "Trey Importance of Client Relationships LinkedIn - wy and ag edits.docx VIEW" at bounding box center [591, 101] width 804 height 36
click at [907, 90] on button "VIEW" at bounding box center [910, 101] width 89 height 23
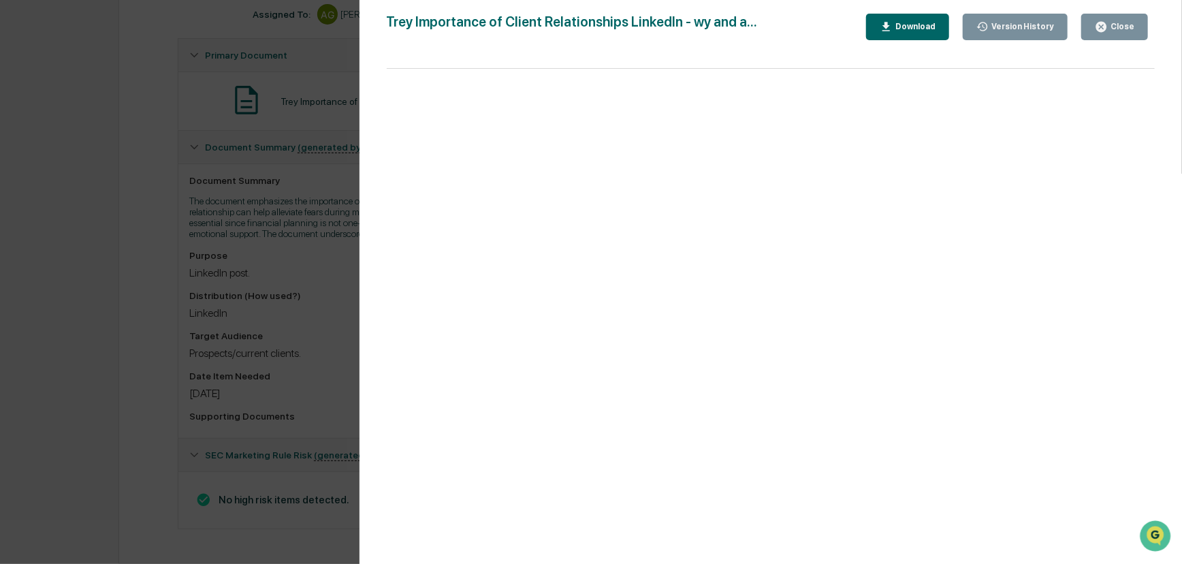
click at [1114, 27] on div "Close" at bounding box center [1121, 27] width 27 height 10
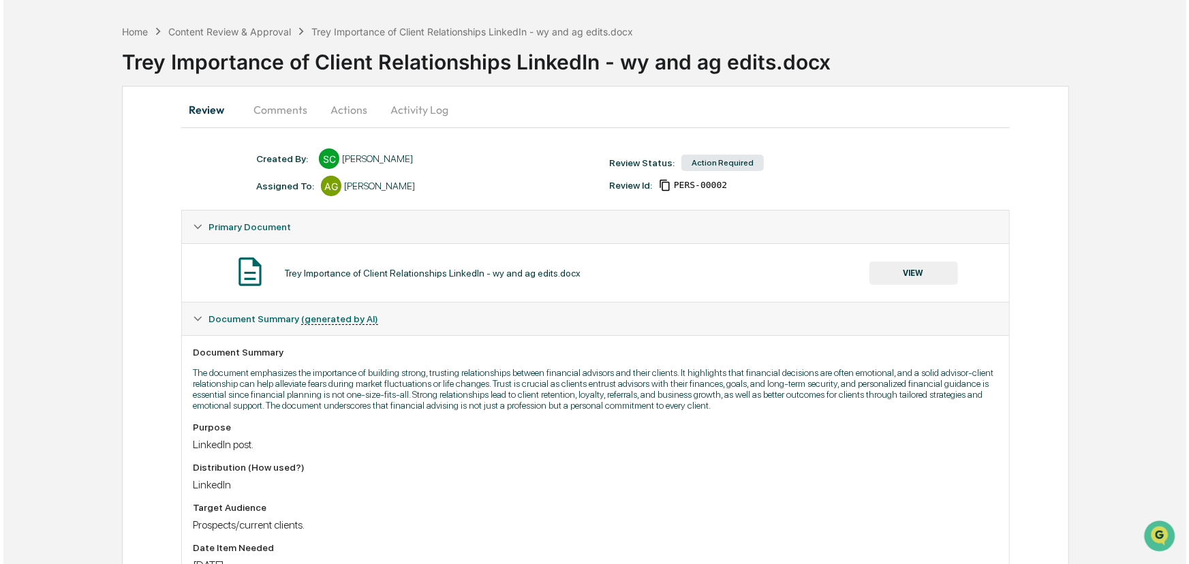
scroll to position [0, 0]
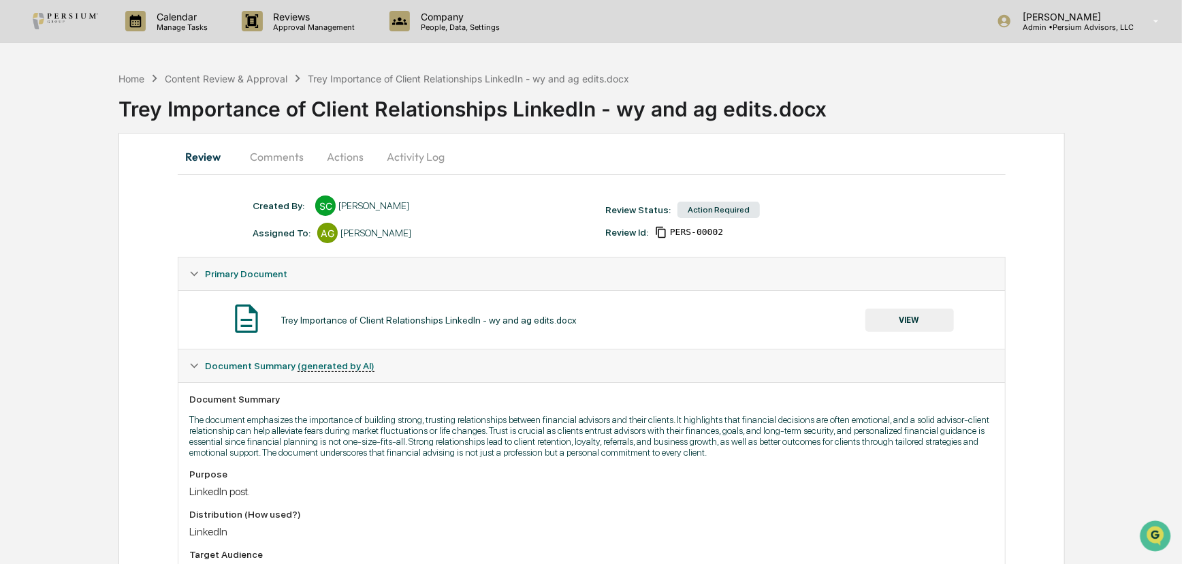
click at [287, 158] on button "Comments" at bounding box center [277, 156] width 76 height 33
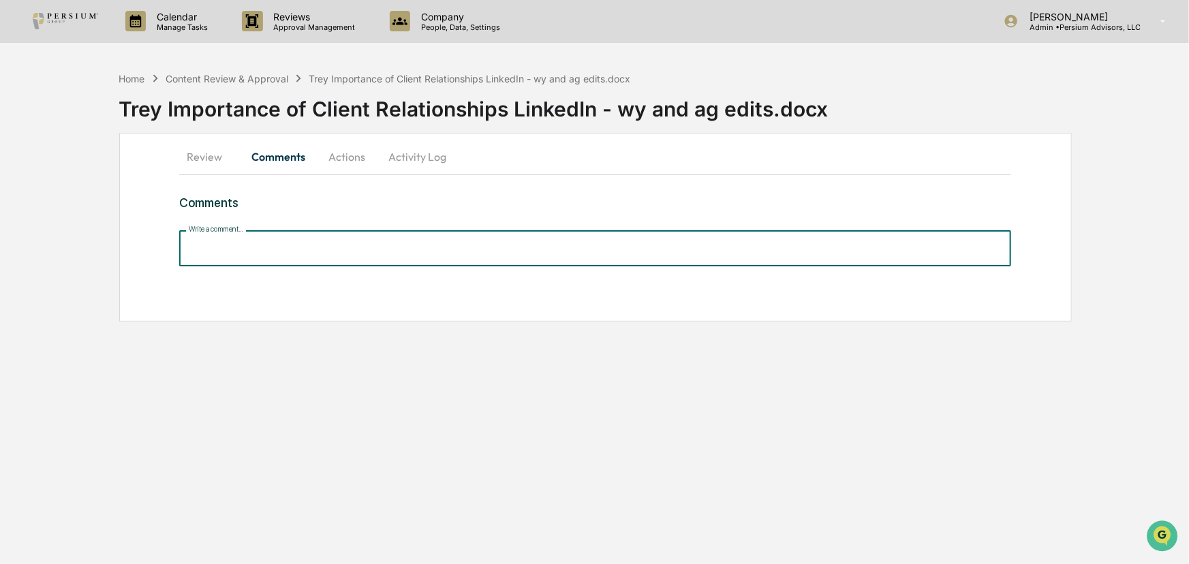
click at [251, 240] on div "Write a comment... Write a comment..." at bounding box center [595, 248] width 832 height 36
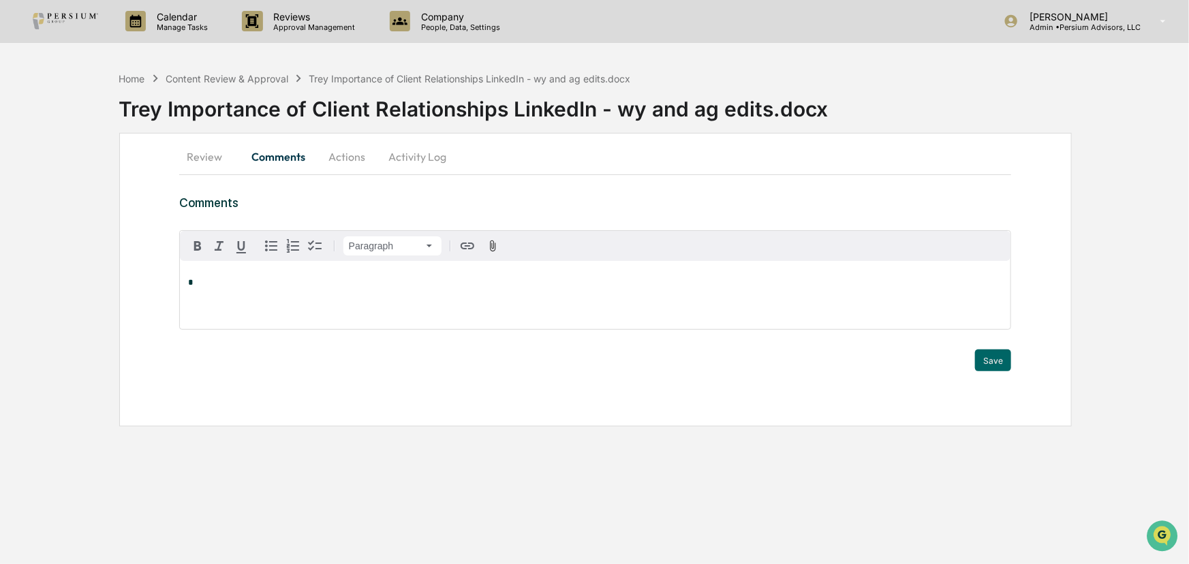
click at [233, 287] on p "*" at bounding box center [595, 283] width 815 height 10
click at [232, 303] on div "[PERSON_NAME]" at bounding box center [232, 304] width 89 height 17
click at [979, 356] on button "Save" at bounding box center [993, 360] width 36 height 22
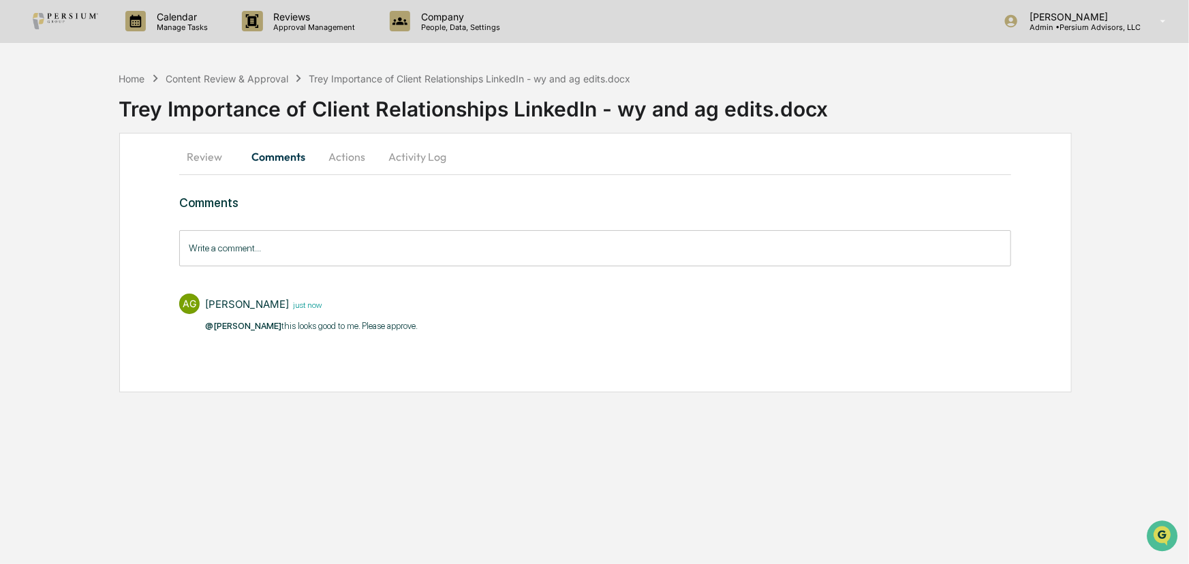
click at [354, 149] on button "Actions" at bounding box center [346, 156] width 61 height 33
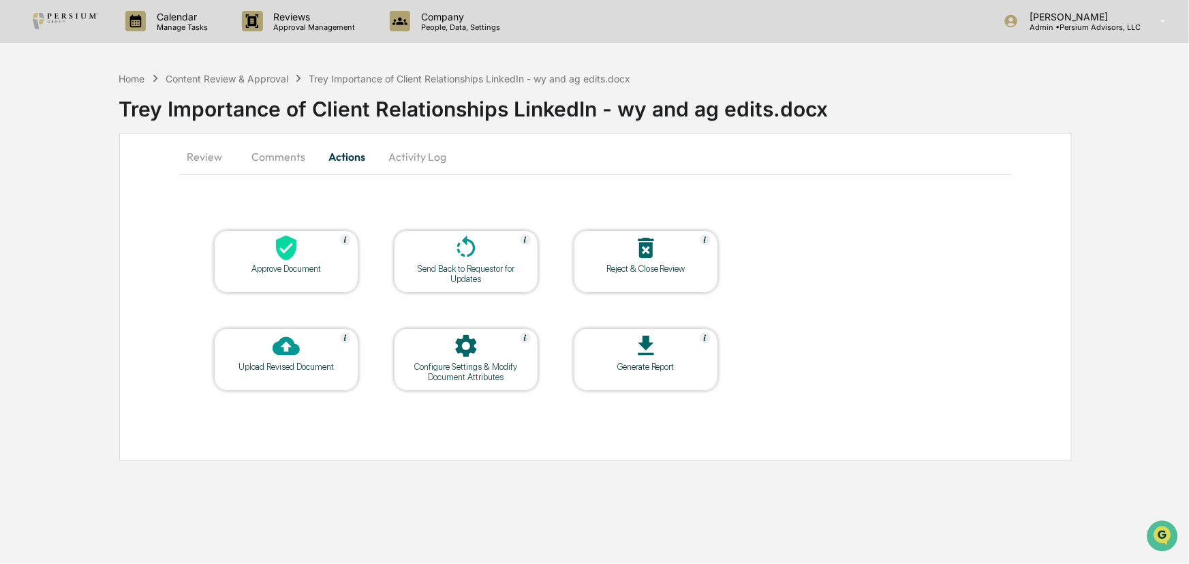
click at [487, 364] on div "Configure Settings & Modify Document Attributes" at bounding box center [466, 372] width 123 height 20
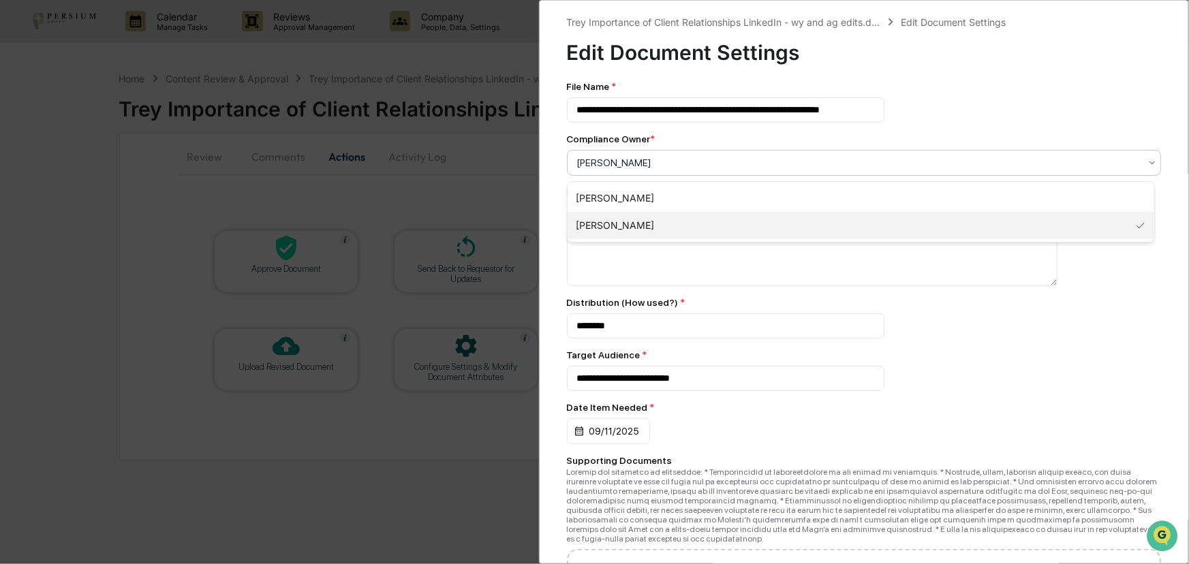
click at [676, 163] on div at bounding box center [858, 163] width 563 height 14
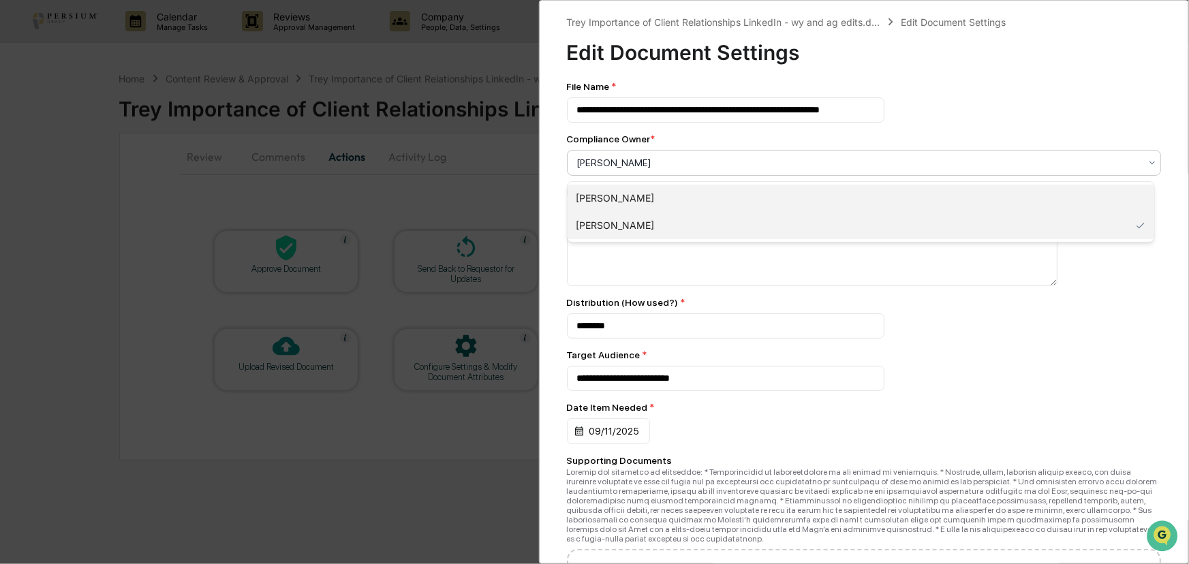
click at [658, 198] on div "[PERSON_NAME]" at bounding box center [860, 198] width 587 height 27
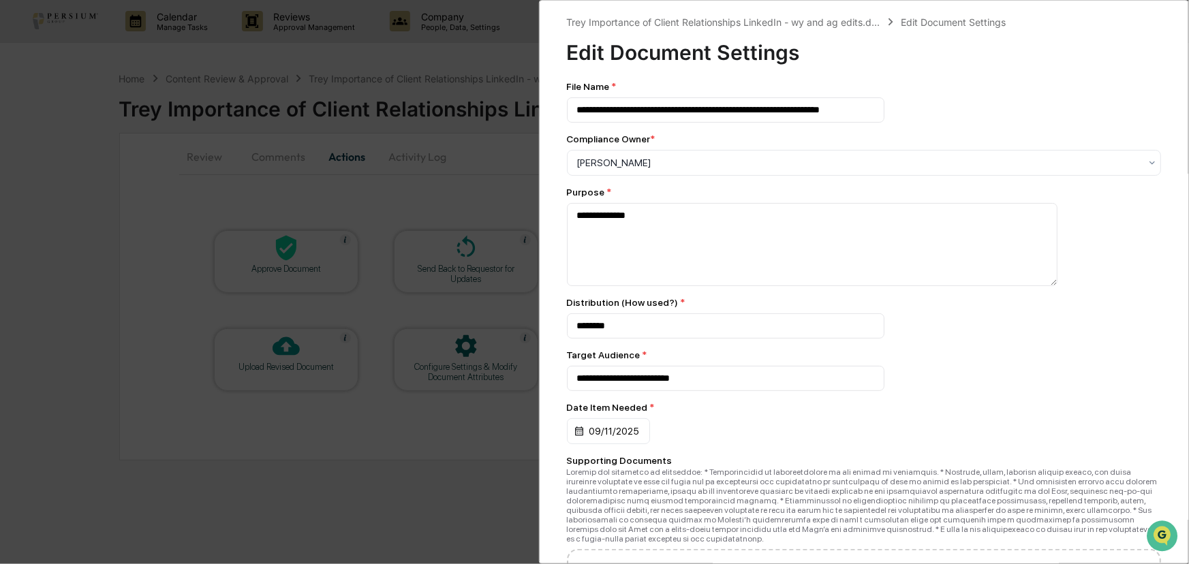
click at [992, 375] on div "**********" at bounding box center [864, 378] width 595 height 25
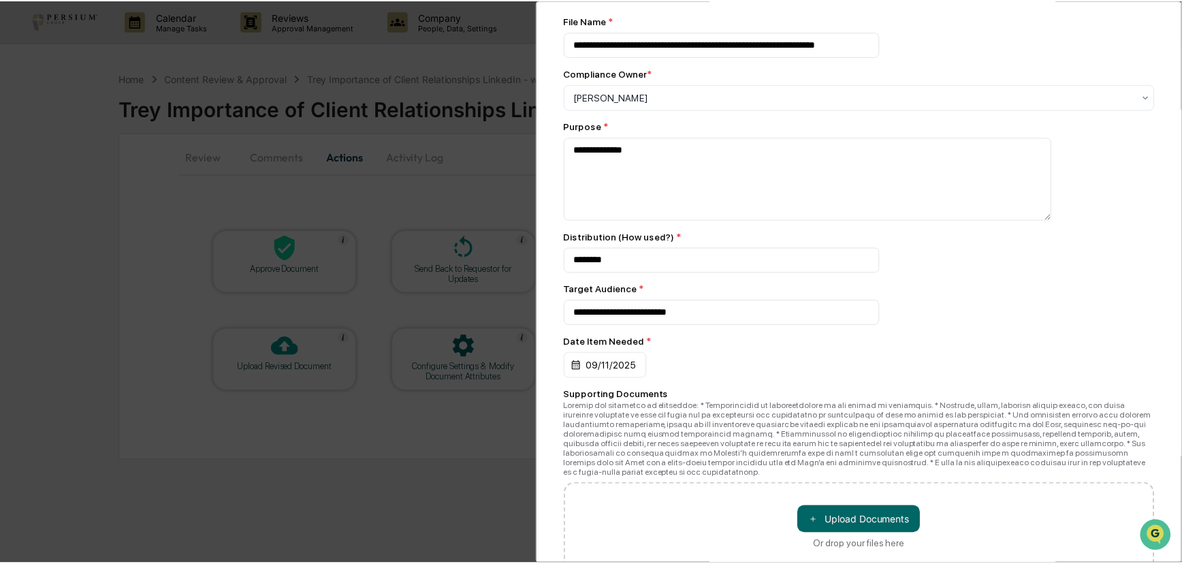
scroll to position [143, 0]
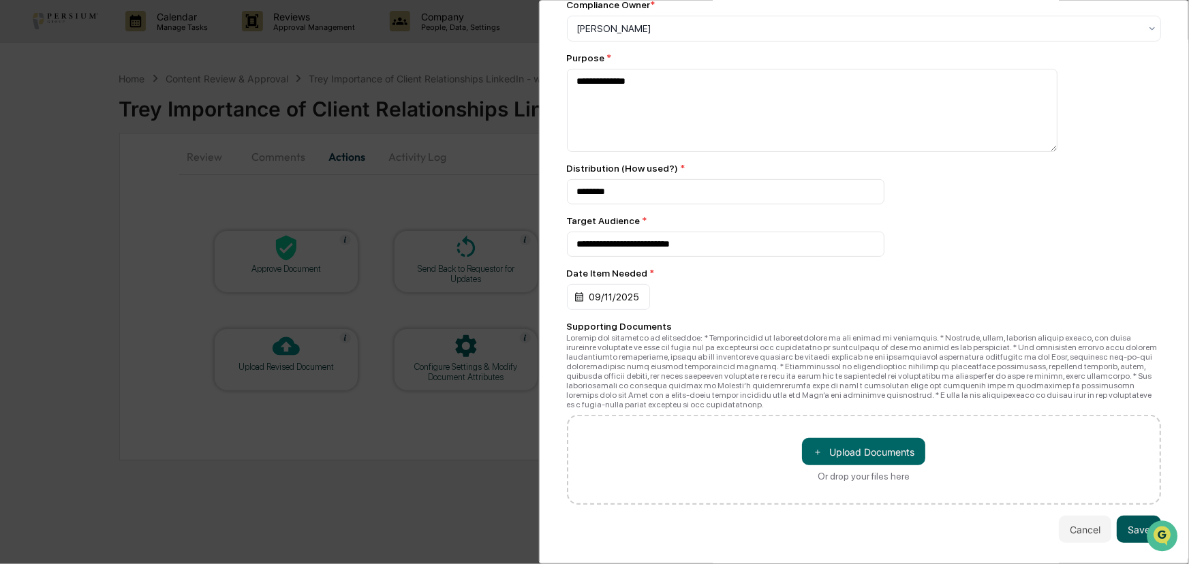
click at [1127, 520] on button "Save" at bounding box center [1138, 529] width 44 height 27
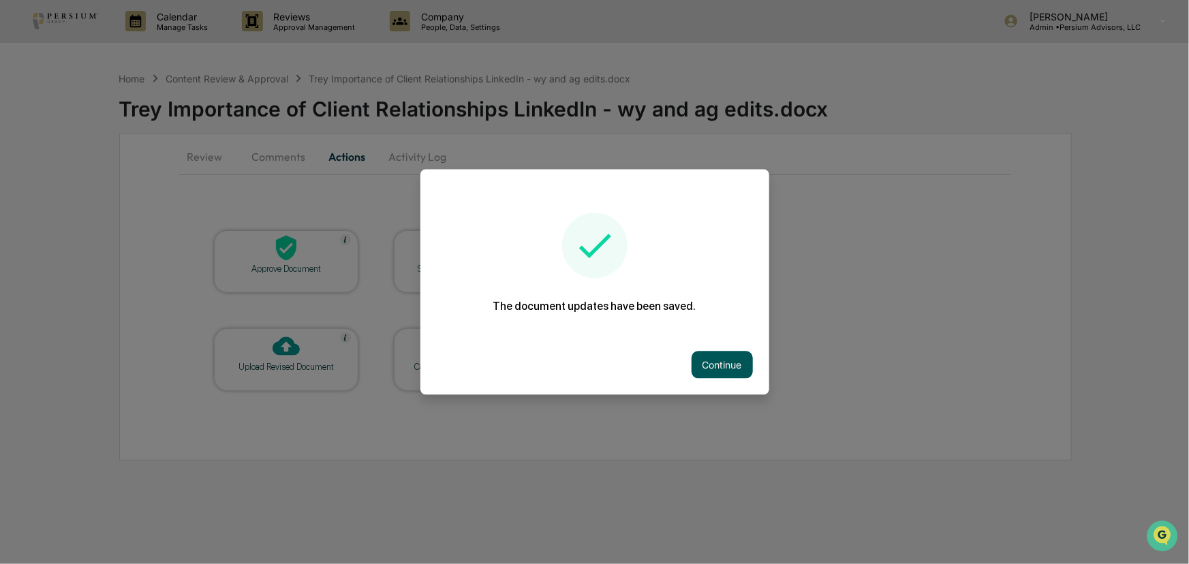
click at [714, 357] on button "Continue" at bounding box center [721, 364] width 61 height 27
